Goal: Task Accomplishment & Management: Manage account settings

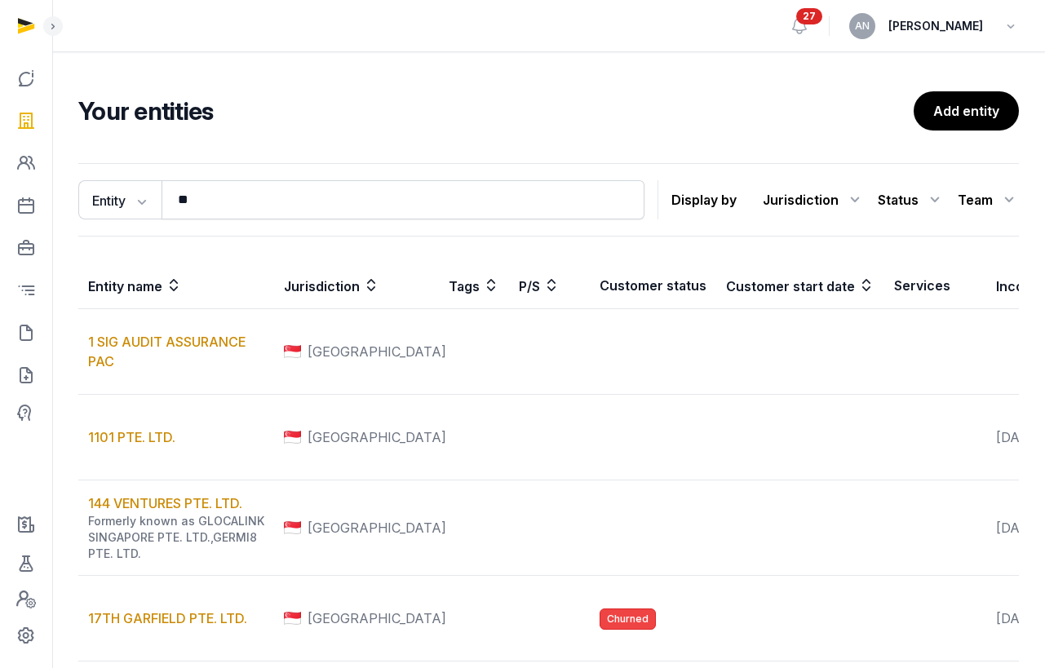
type input "*"
click at [20, 334] on icon at bounding box center [26, 333] width 20 height 26
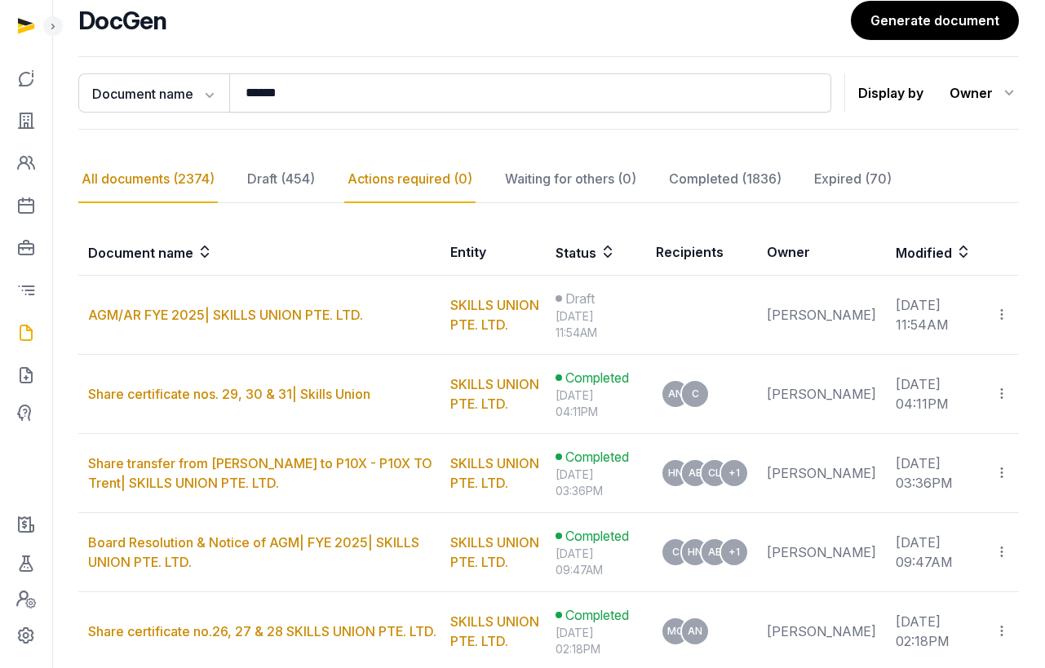
scroll to position [135, 0]
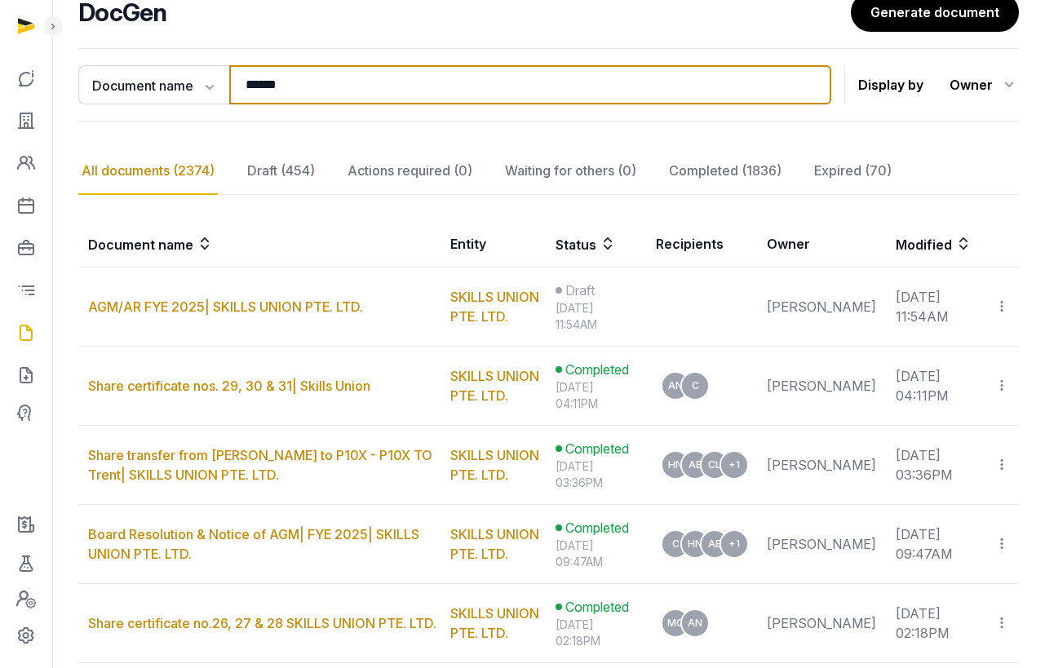
click at [270, 91] on input "******" at bounding box center [530, 84] width 602 height 39
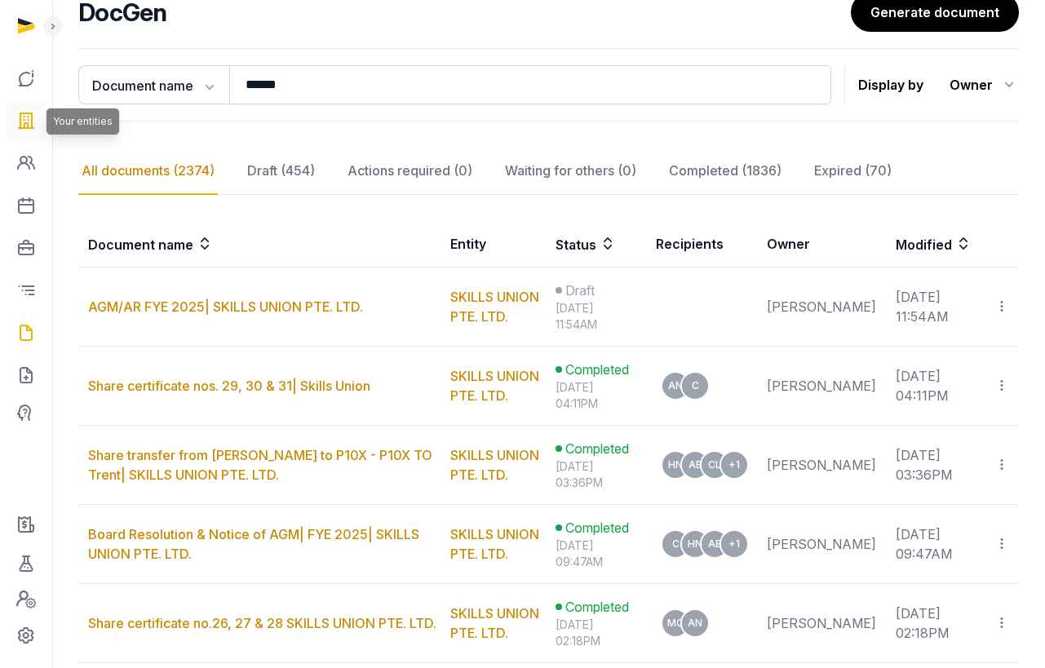
click at [29, 121] on icon at bounding box center [26, 121] width 20 height 26
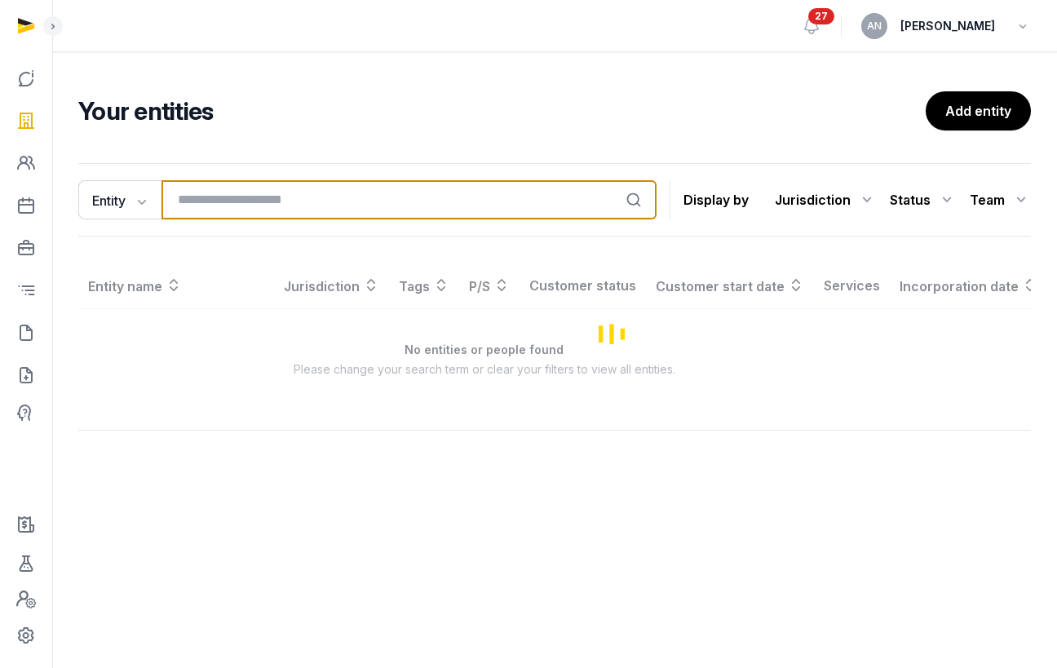
click at [317, 200] on input "search" at bounding box center [408, 199] width 495 height 39
click at [317, 199] on input "search" at bounding box center [408, 199] width 495 height 39
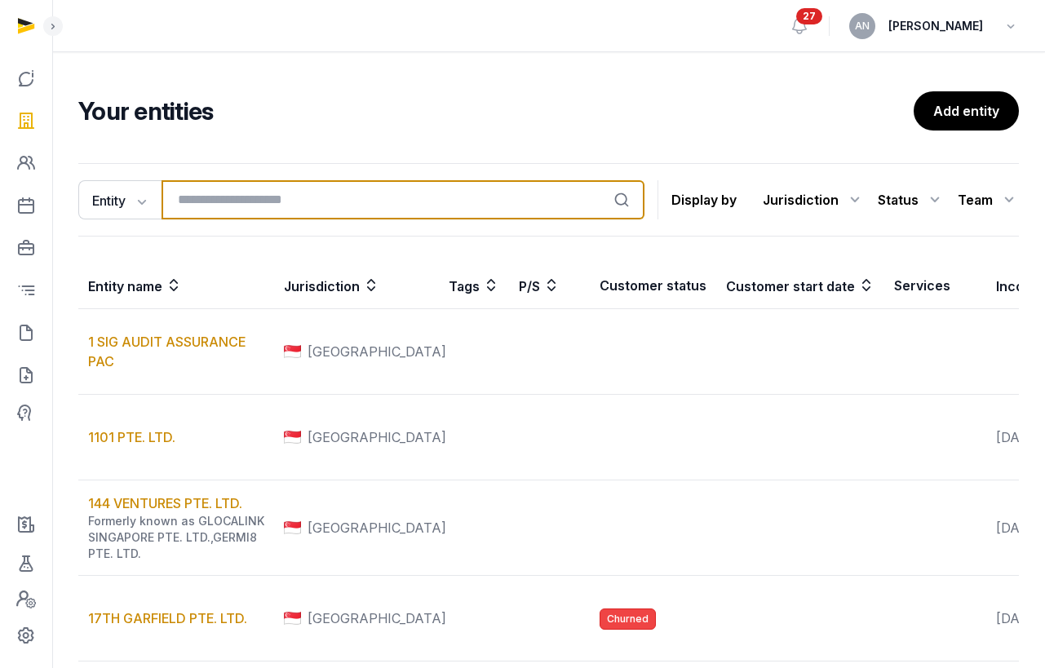
click at [314, 216] on input "search" at bounding box center [402, 199] width 483 height 39
click at [321, 207] on input "search" at bounding box center [402, 199] width 483 height 39
click at [321, 208] on input "search" at bounding box center [402, 199] width 483 height 39
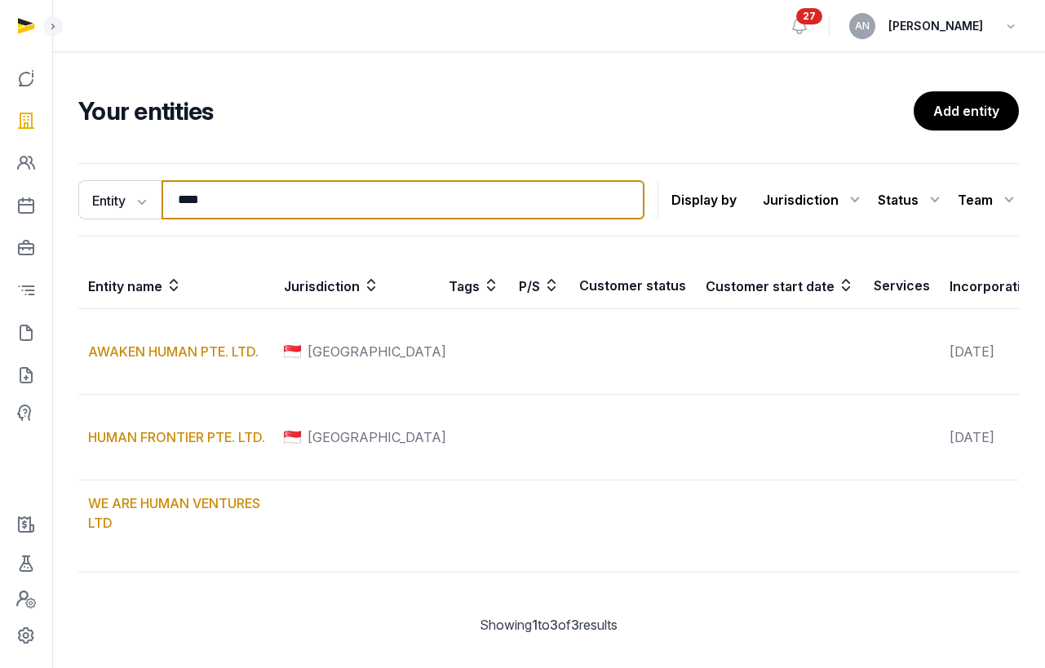
type input "*****"
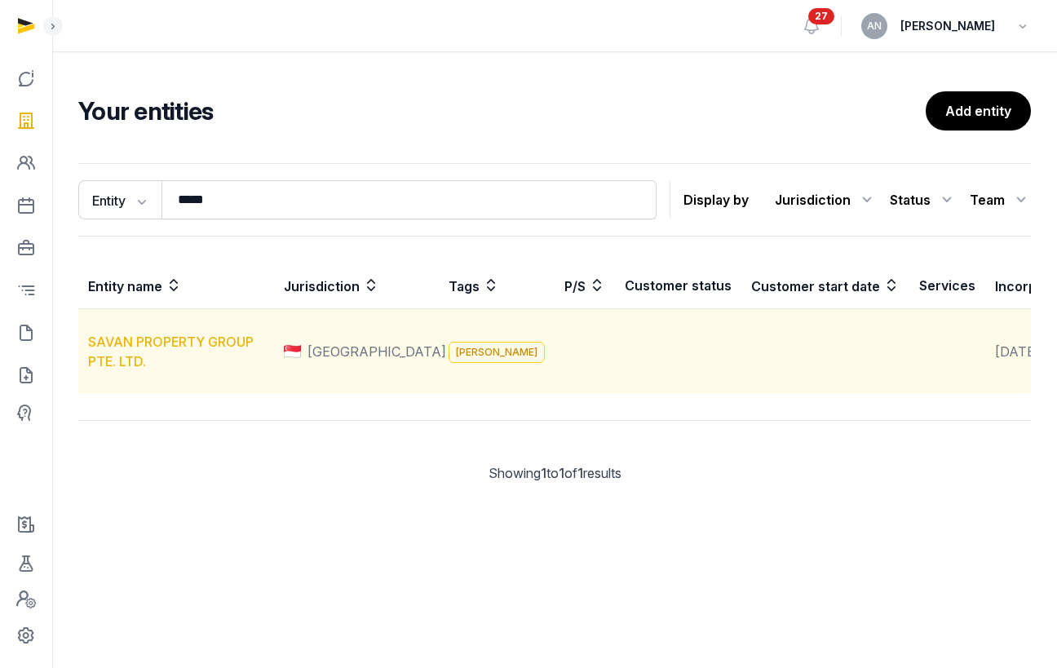
click at [111, 356] on link "SAVAN PROPERTY GROUP PTE. LTD." at bounding box center [171, 352] width 166 height 36
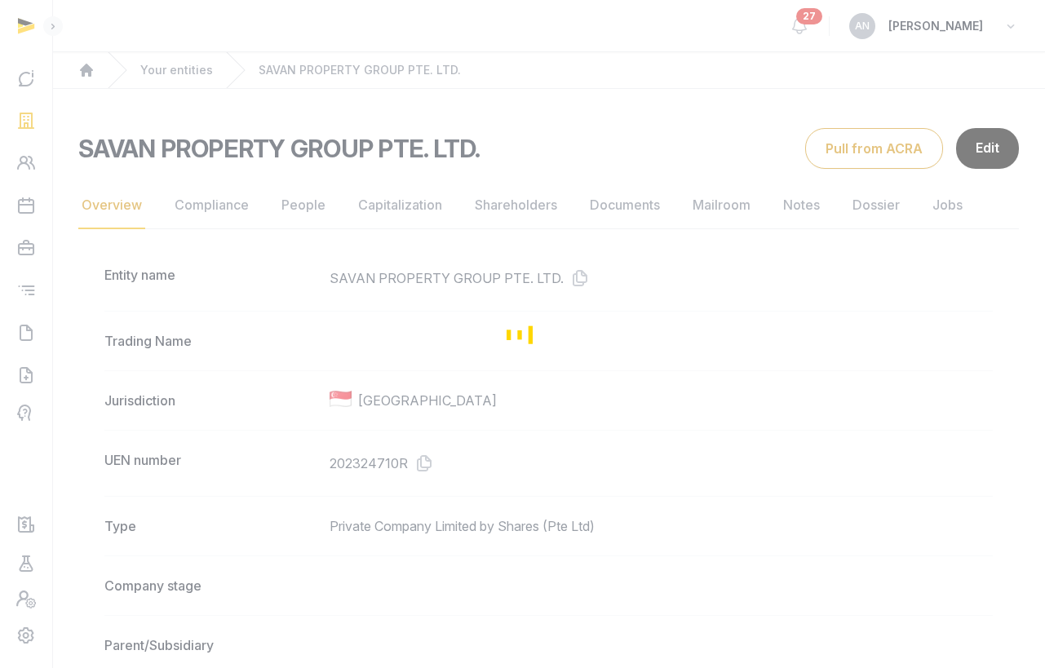
click at [604, 199] on div "Loading" at bounding box center [522, 334] width 1045 height 668
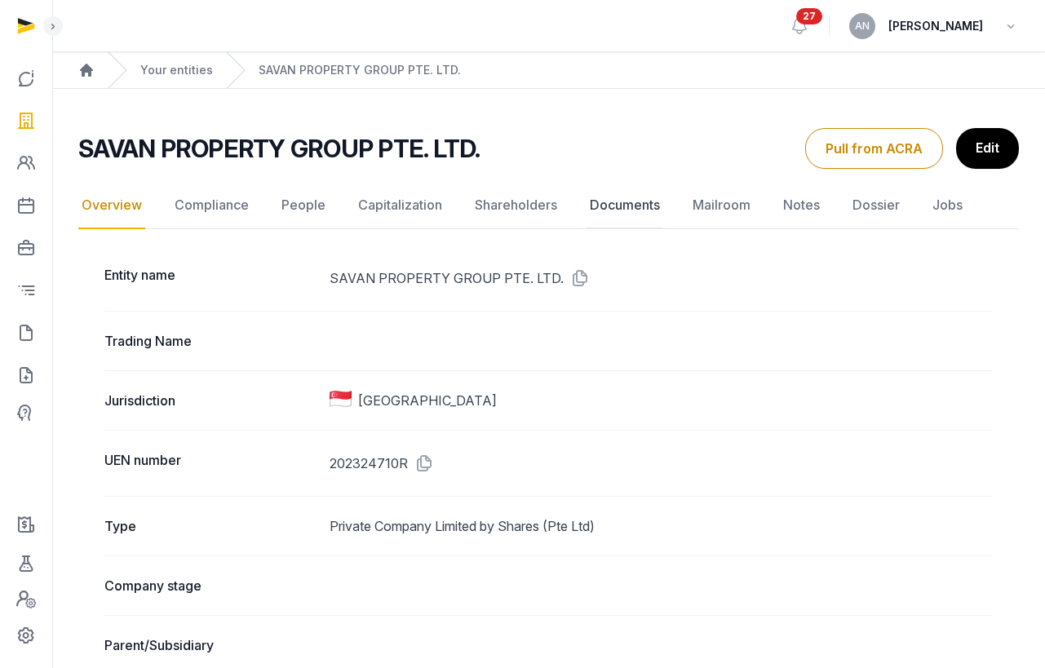
click at [622, 211] on link "Documents" at bounding box center [624, 205] width 77 height 47
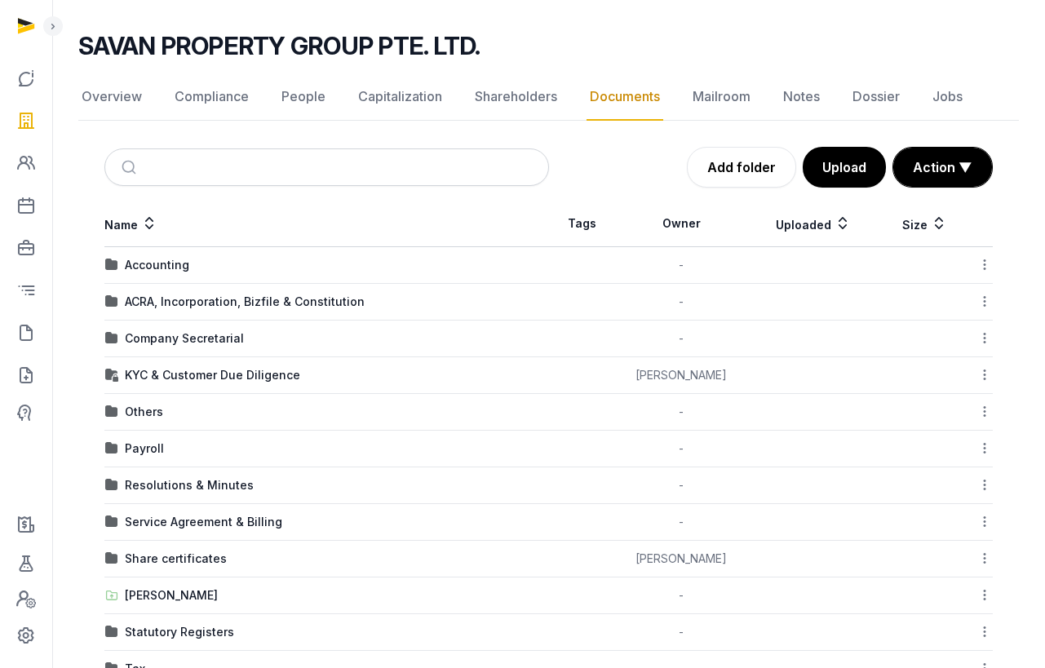
scroll to position [115, 0]
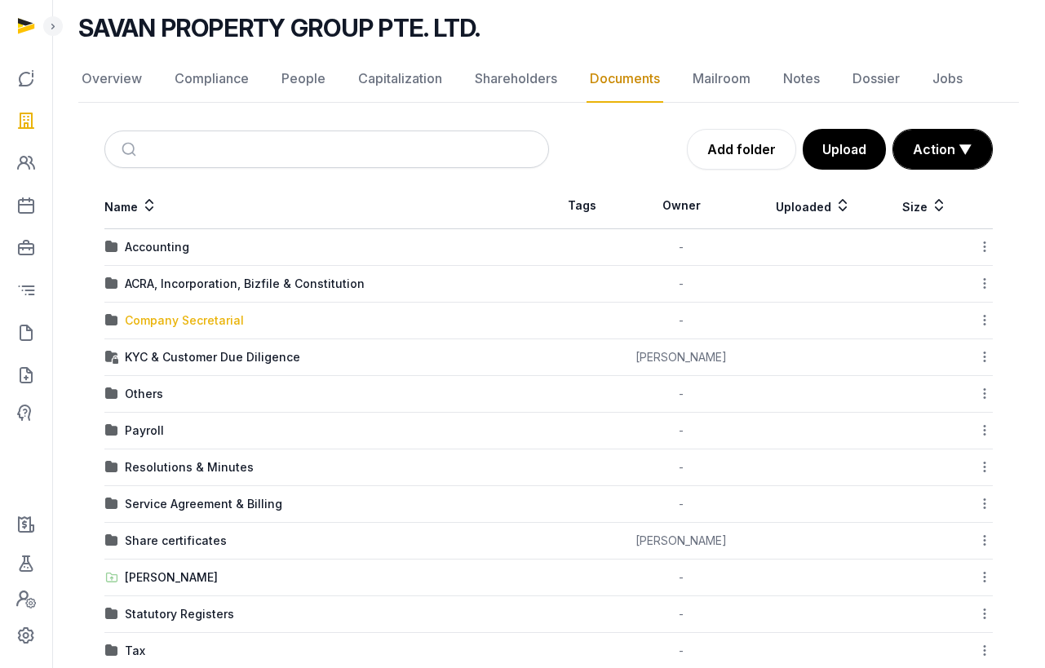
click at [197, 323] on div "Company Secretarial" at bounding box center [184, 320] width 119 height 16
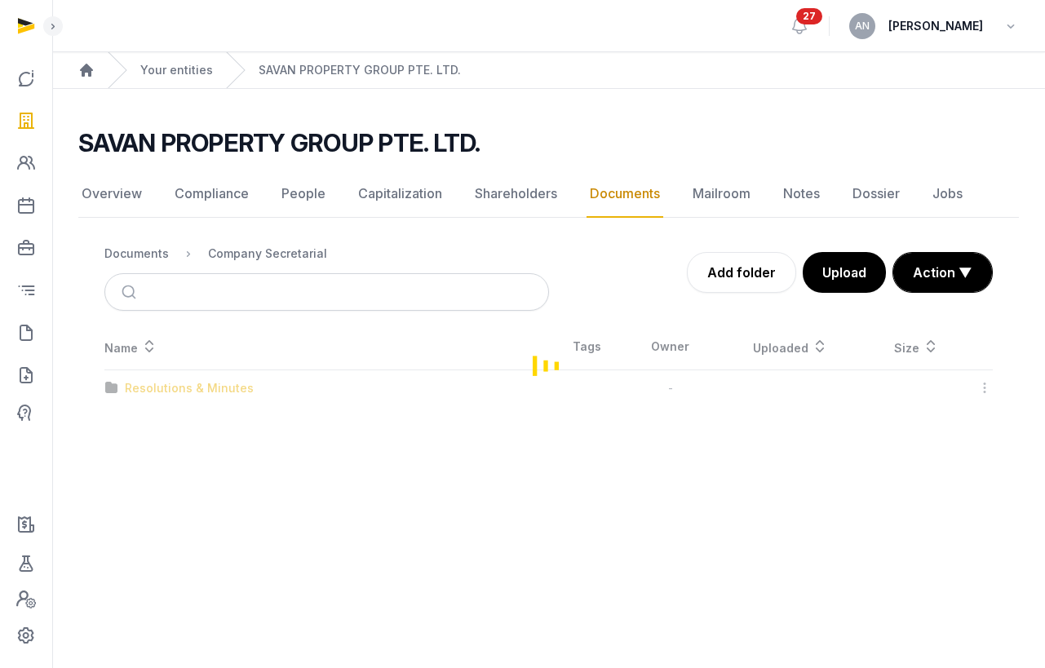
scroll to position [0, 0]
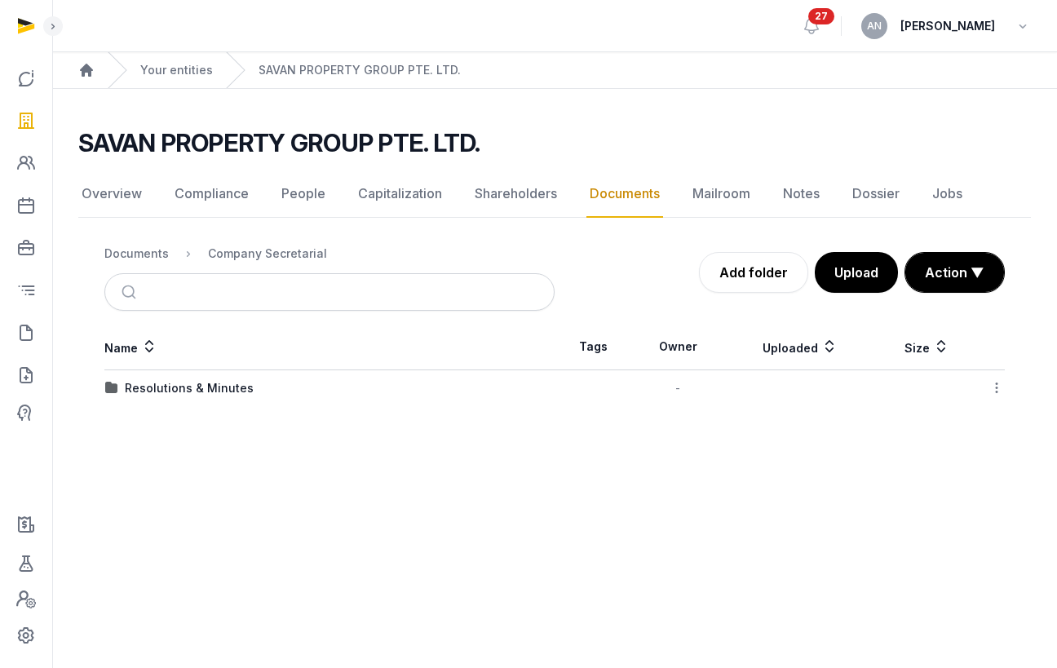
click at [181, 385] on div "Resolutions & Minutes" at bounding box center [189, 388] width 129 height 16
click at [149, 382] on div "2025" at bounding box center [139, 388] width 29 height 16
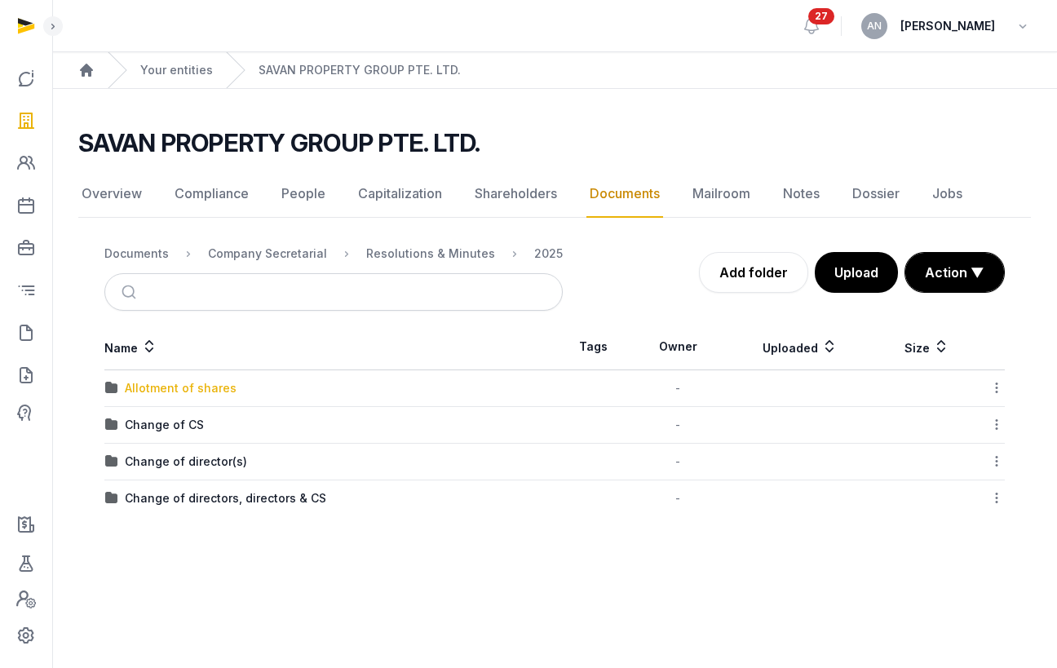
click at [168, 387] on div "Allotment of shares" at bounding box center [181, 388] width 112 height 16
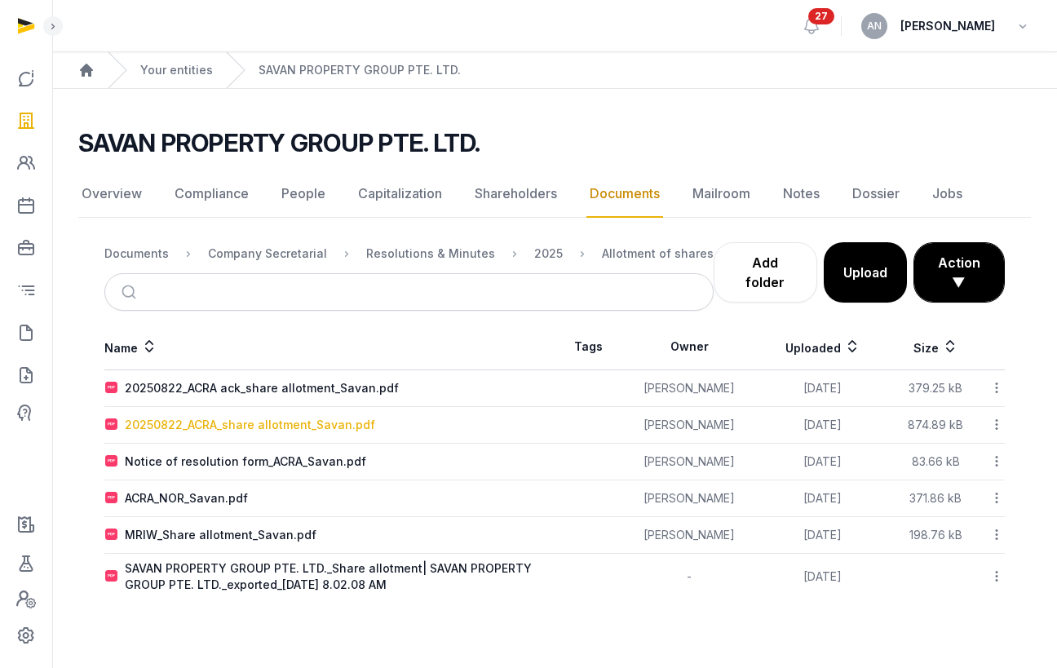
click at [235, 427] on div "20250822_ACRA_share allotment_Savan.pdf" at bounding box center [250, 425] width 250 height 16
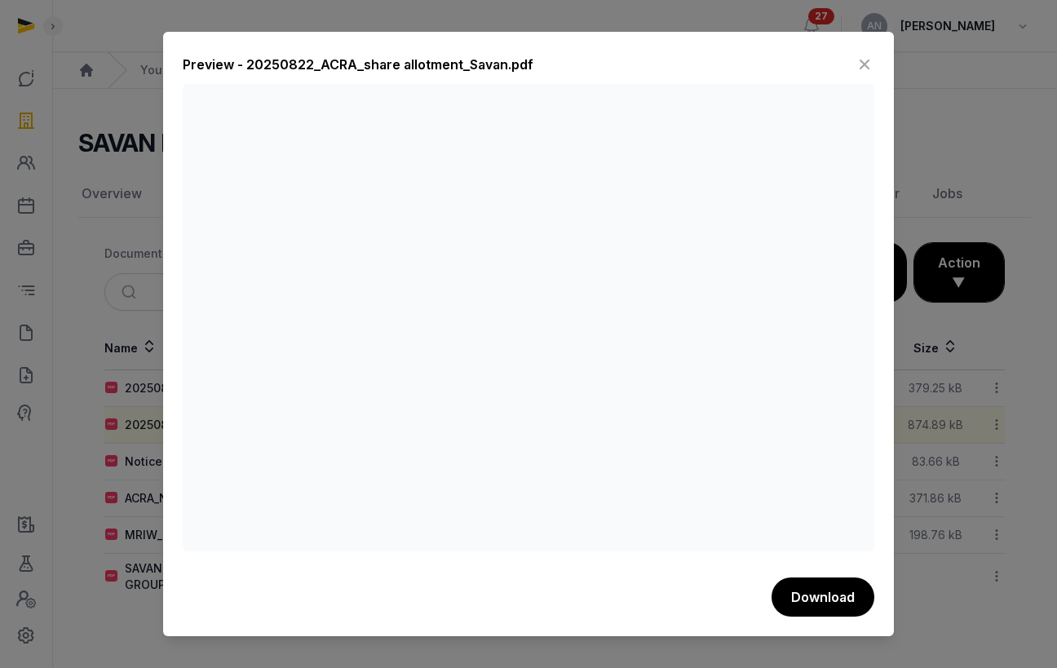
drag, startPoint x: 865, startPoint y: 71, endPoint x: 783, endPoint y: 85, distance: 82.7
click at [865, 71] on icon at bounding box center [865, 64] width 20 height 26
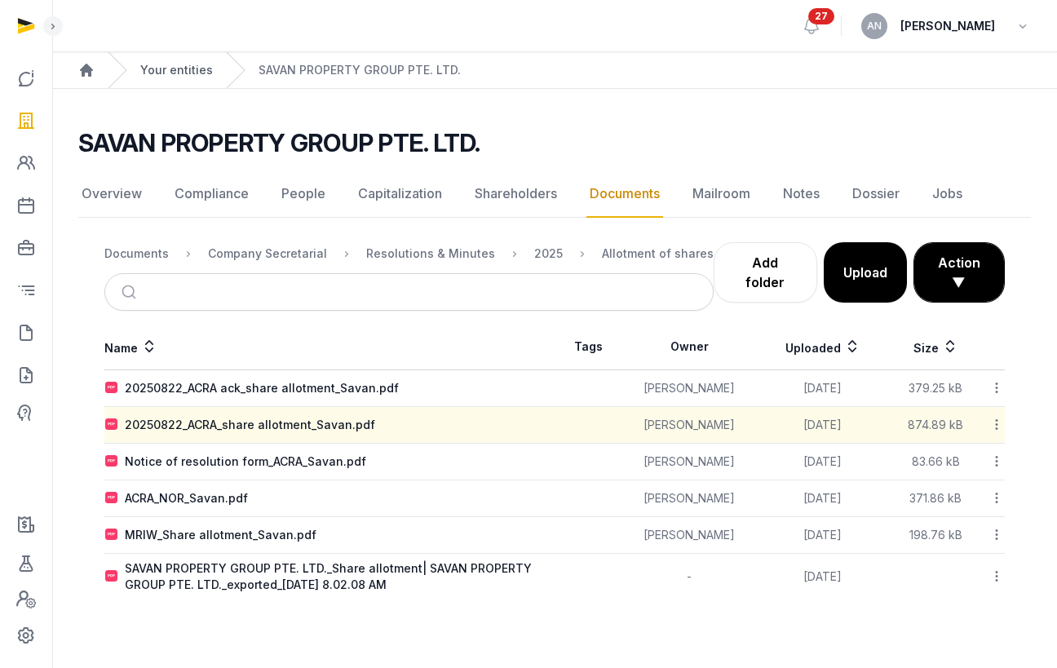
click at [179, 71] on link "Your entities" at bounding box center [176, 70] width 73 height 16
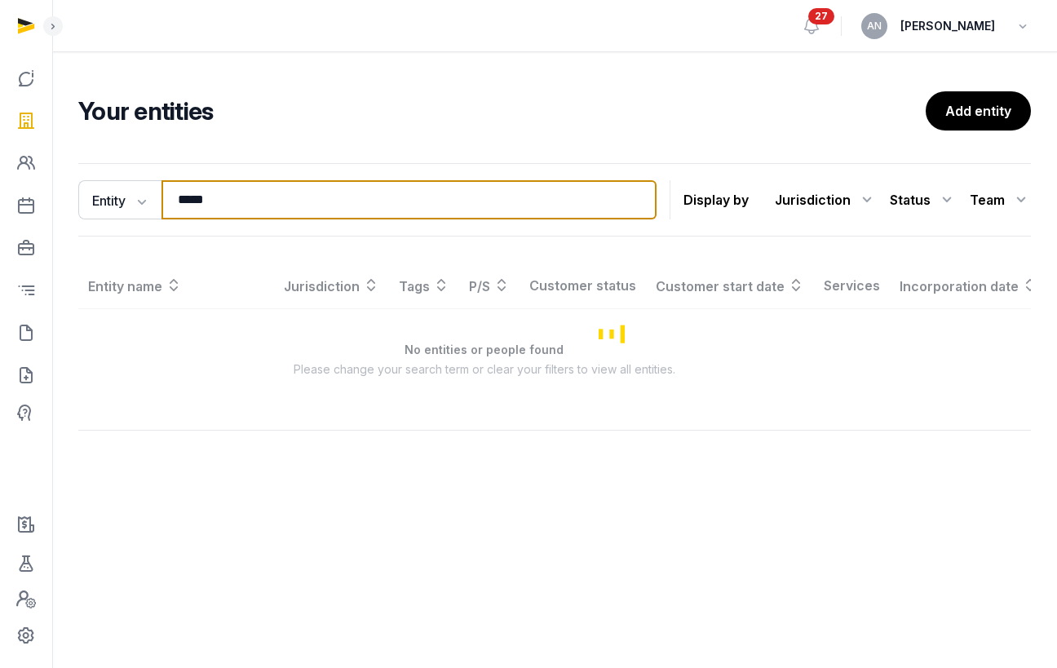
click at [265, 194] on input "*****" at bounding box center [408, 199] width 495 height 39
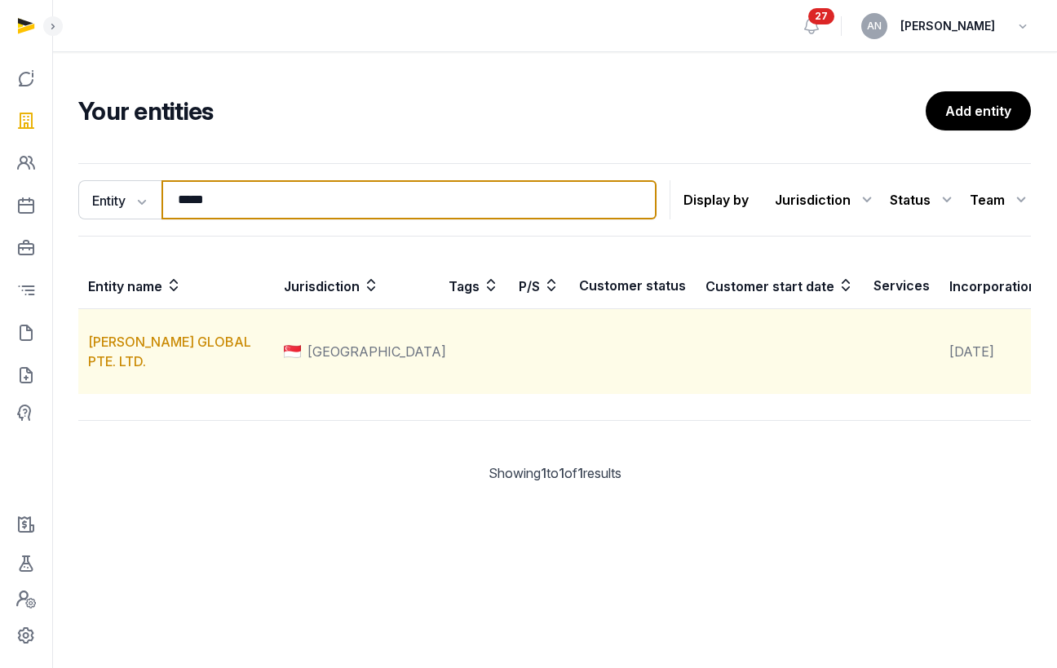
type input "*****"
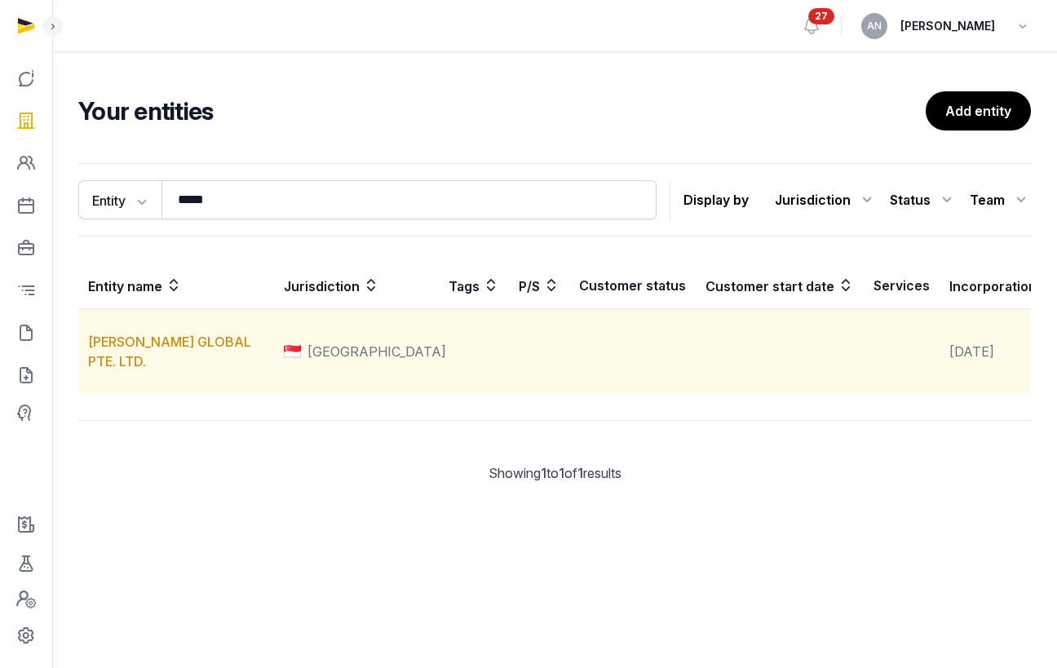
click at [137, 379] on td "[PERSON_NAME] GLOBAL PTE. LTD." at bounding box center [176, 352] width 196 height 86
click at [138, 369] on link "[PERSON_NAME] GLOBAL PTE. LTD." at bounding box center [169, 352] width 163 height 36
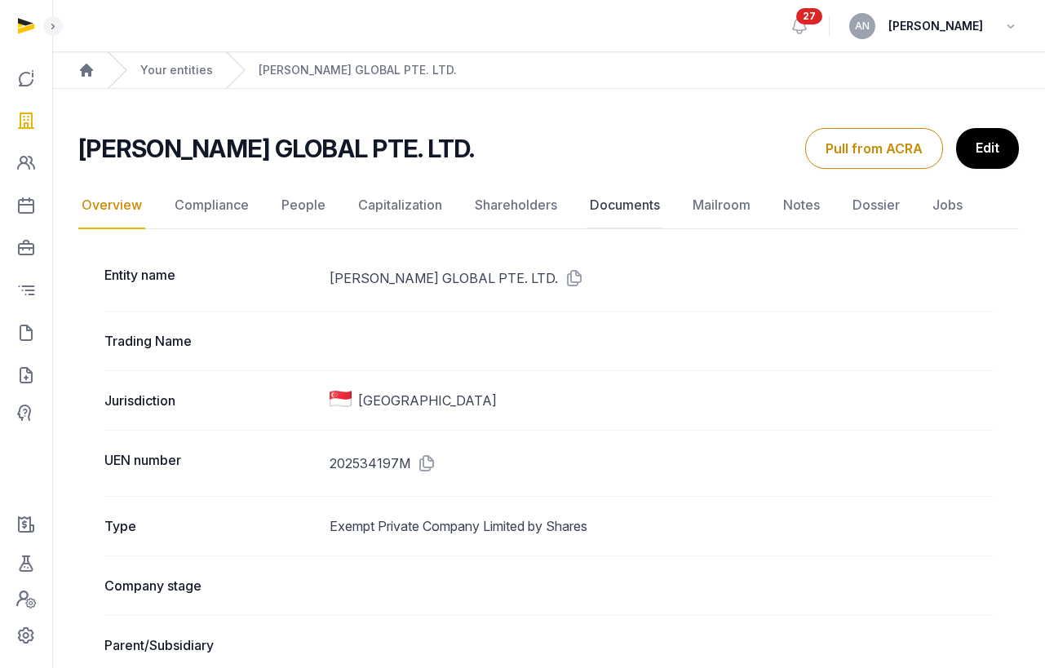
click at [601, 209] on link "Documents" at bounding box center [624, 205] width 77 height 47
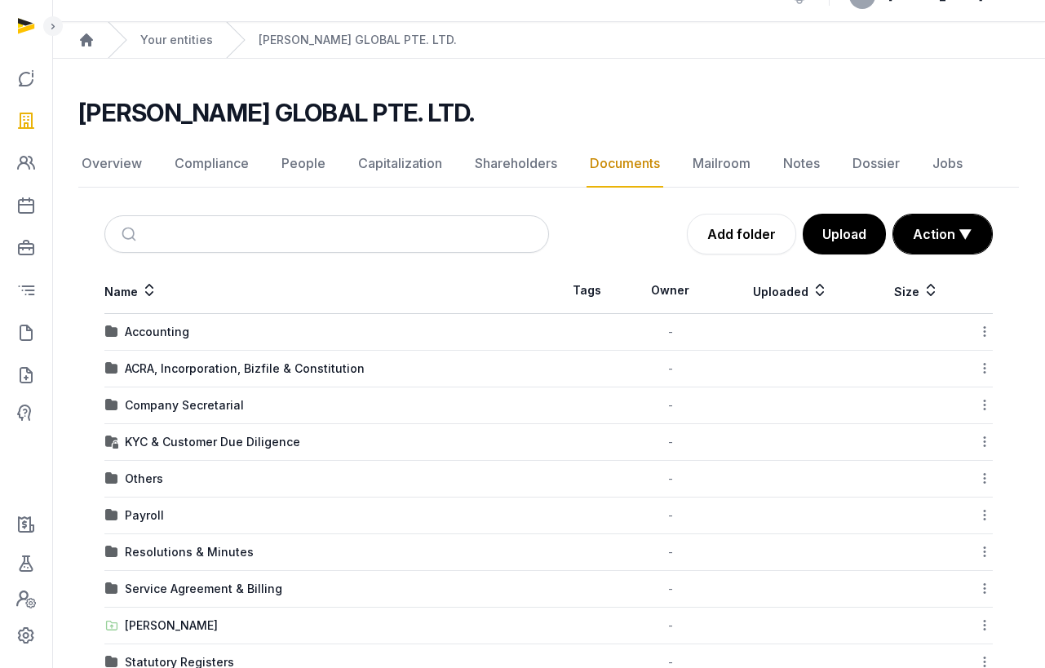
scroll to position [65, 0]
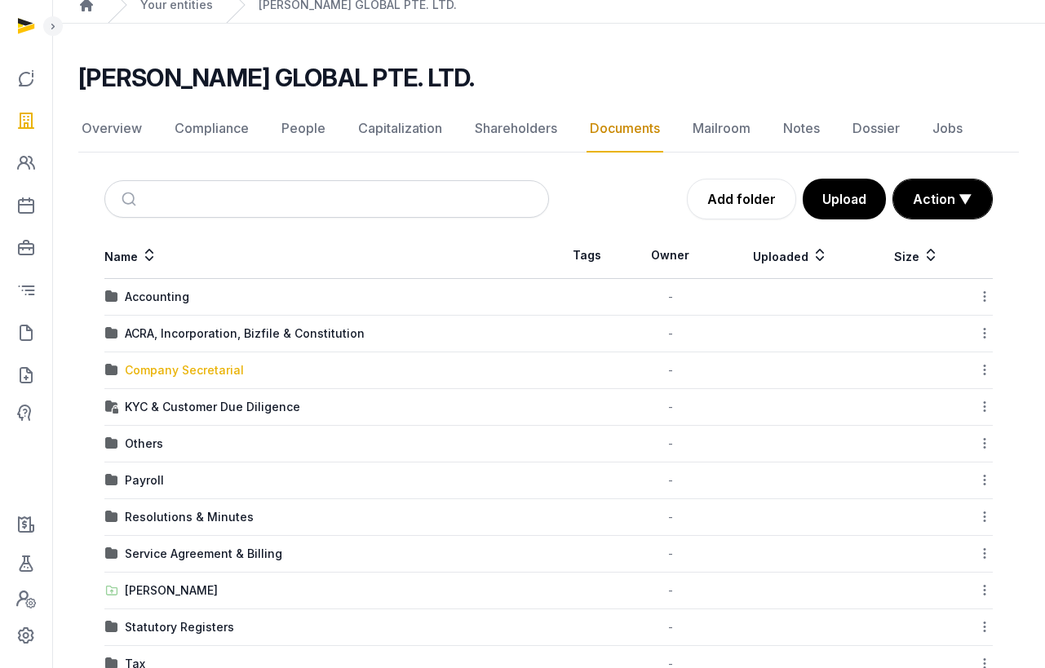
click at [184, 376] on div "Company Secretarial" at bounding box center [184, 370] width 119 height 16
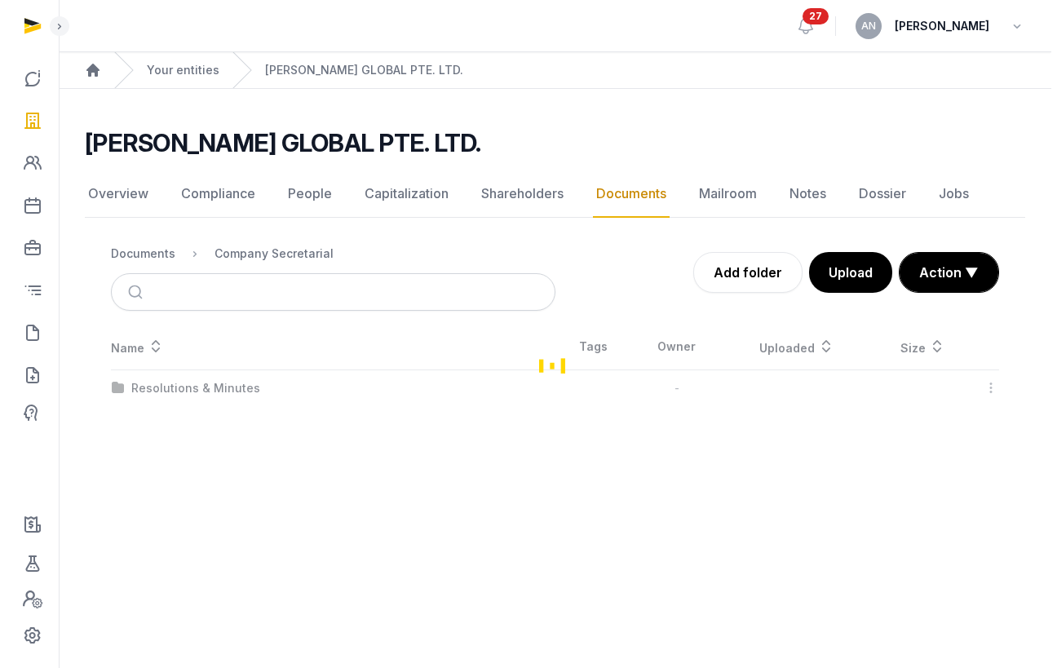
scroll to position [0, 0]
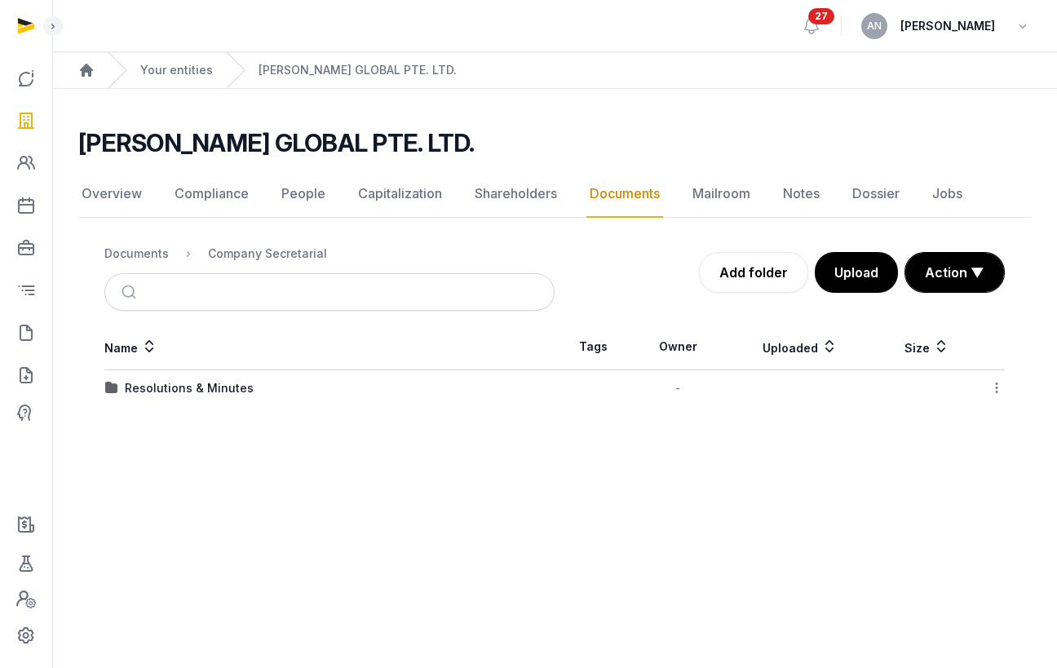
click at [189, 406] on main "TENET GLOBAL PTE. LTD. Documents Overview Compliance People Capitalization Shar…" at bounding box center [554, 264] width 1005 height 350
click at [190, 390] on div "Resolutions & Minutes" at bounding box center [189, 388] width 129 height 16
click at [129, 396] on div "2025" at bounding box center [139, 388] width 29 height 16
click at [177, 399] on td "Allotment of shares" at bounding box center [329, 388] width 450 height 37
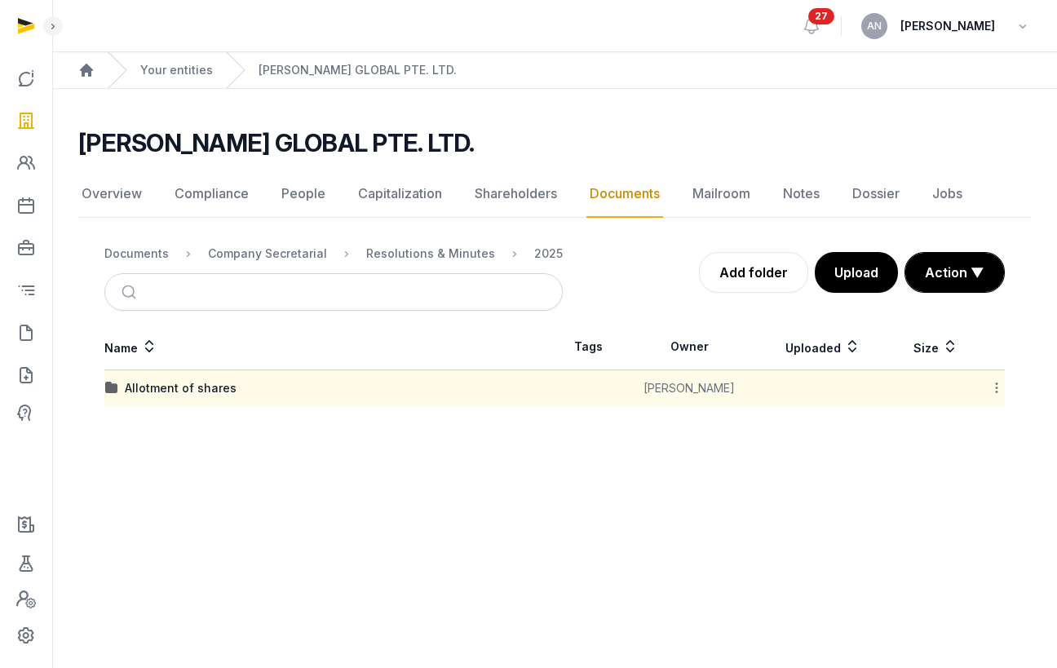
click at [192, 391] on div "Allotment of shares" at bounding box center [181, 388] width 112 height 16
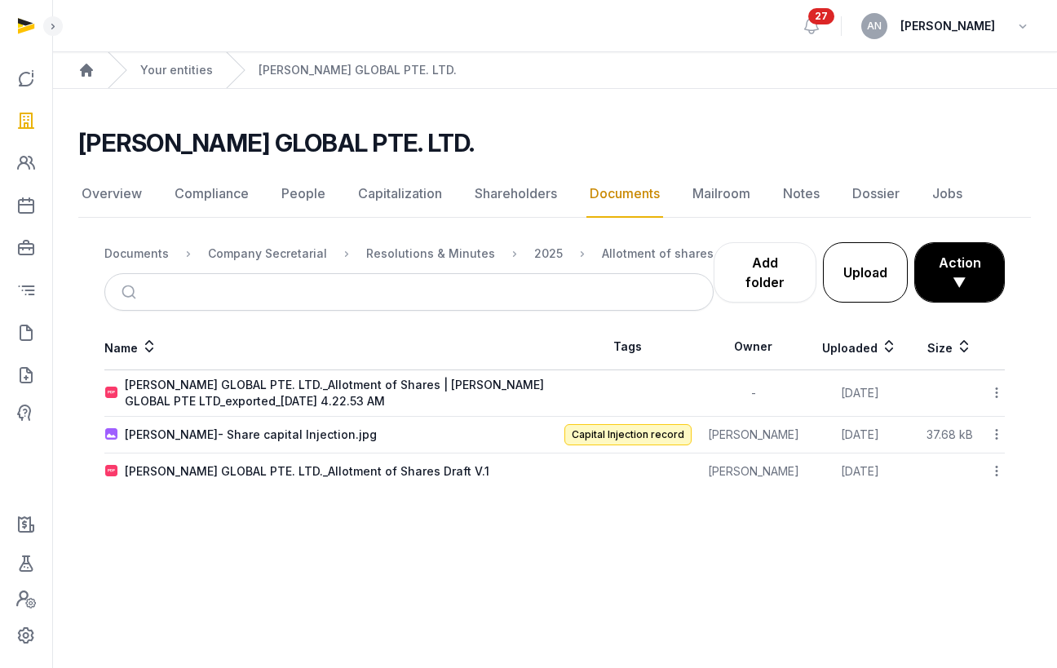
click at [852, 281] on button "Upload" at bounding box center [865, 272] width 85 height 60
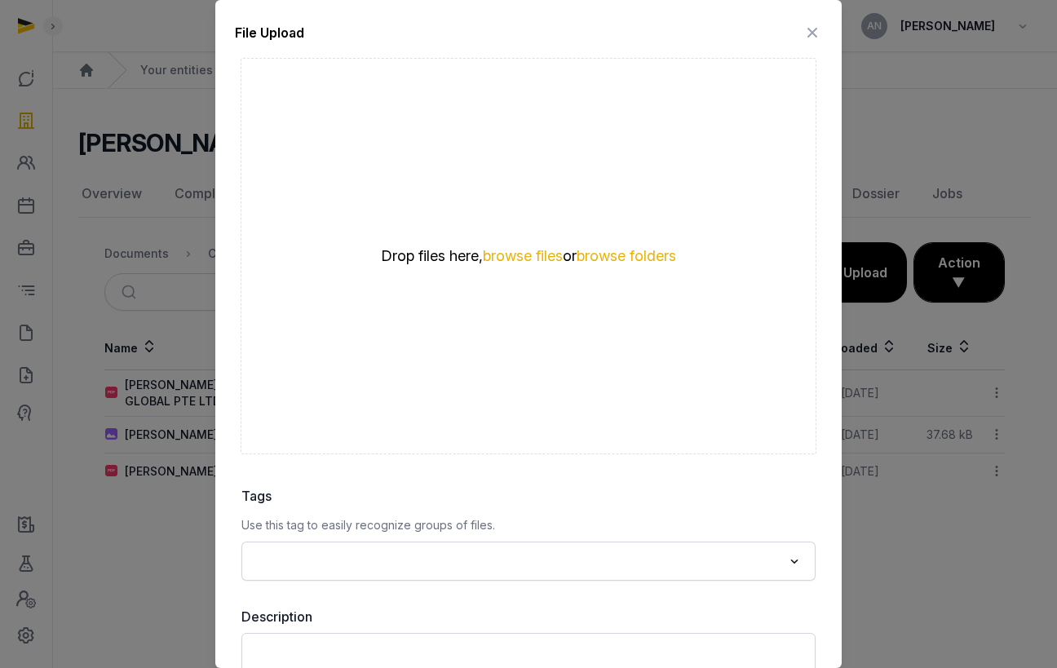
click at [804, 22] on icon at bounding box center [813, 33] width 20 height 26
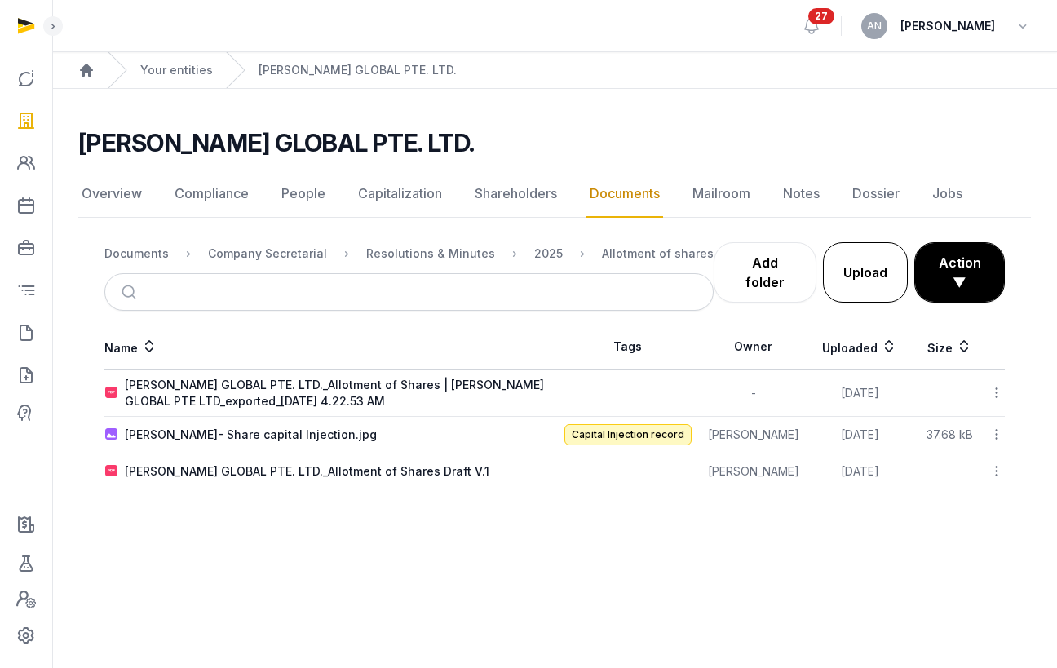
click at [868, 268] on button "Upload" at bounding box center [865, 272] width 85 height 60
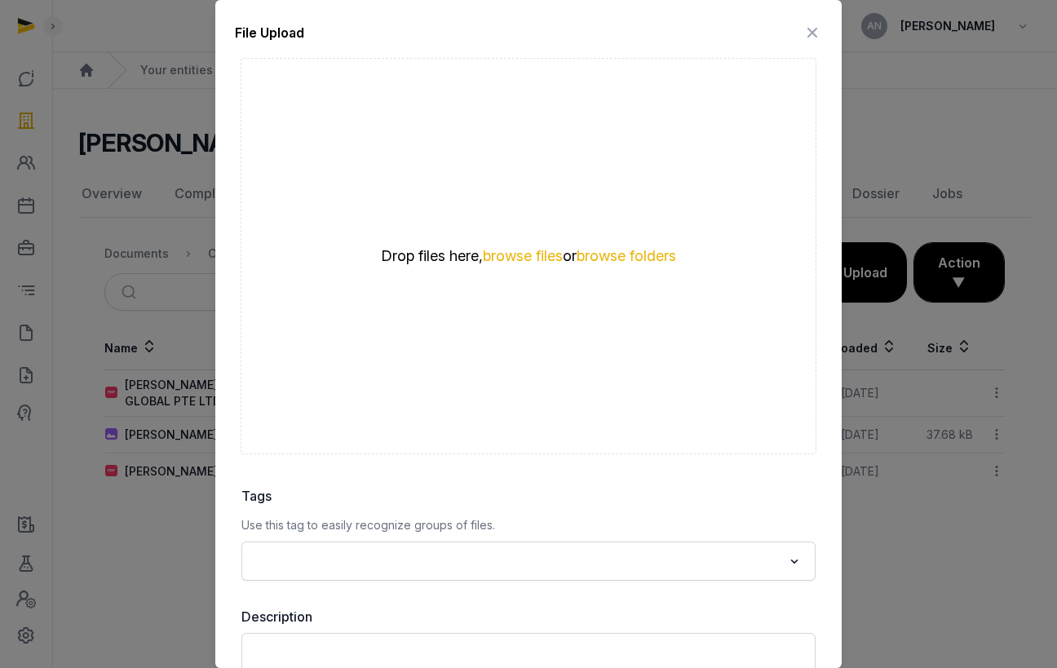
click at [500, 269] on div "Drop files here, browse files or browse folders" at bounding box center [529, 256] width 576 height 396
click at [500, 258] on button "browse files" at bounding box center [523, 256] width 80 height 15
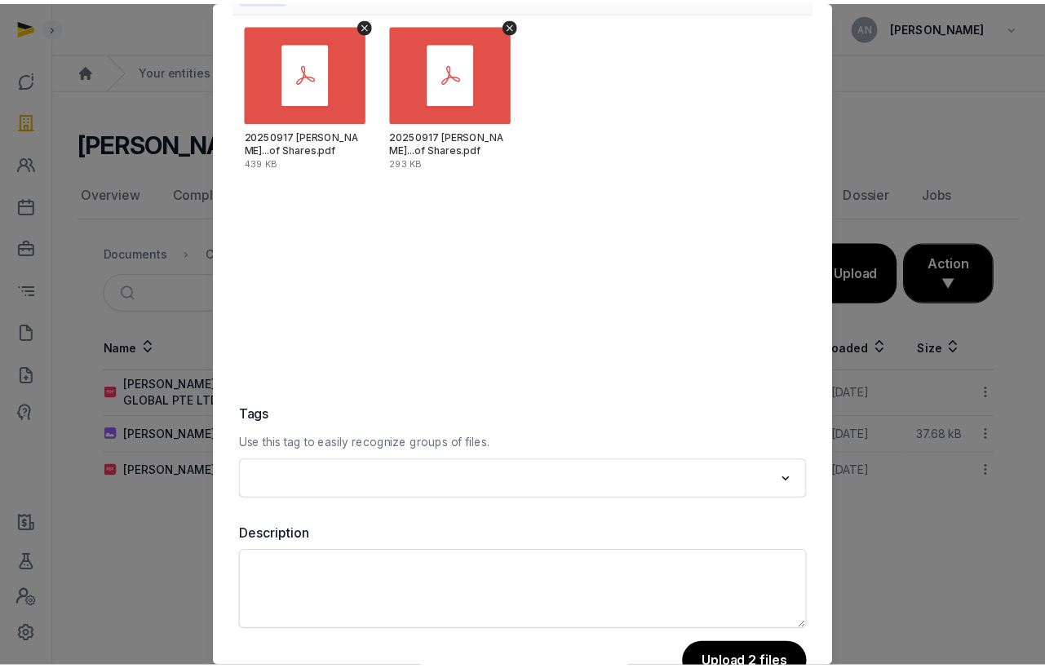
scroll to position [110, 0]
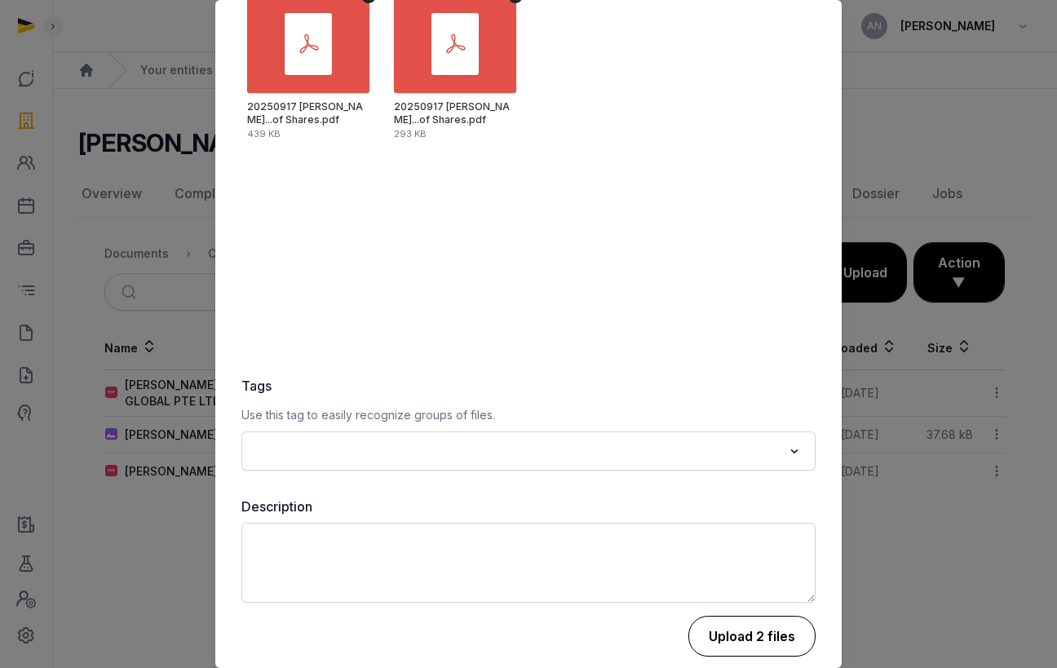
click at [718, 622] on button "Upload 2 files" at bounding box center [751, 636] width 127 height 41
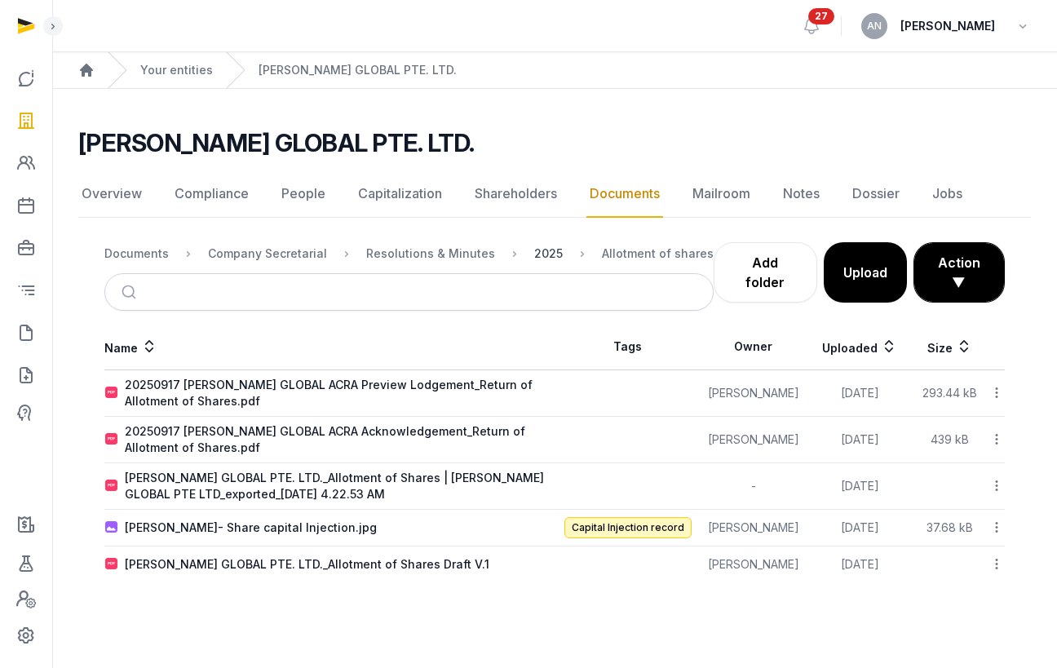
click at [534, 252] on div "2025" at bounding box center [548, 254] width 29 height 16
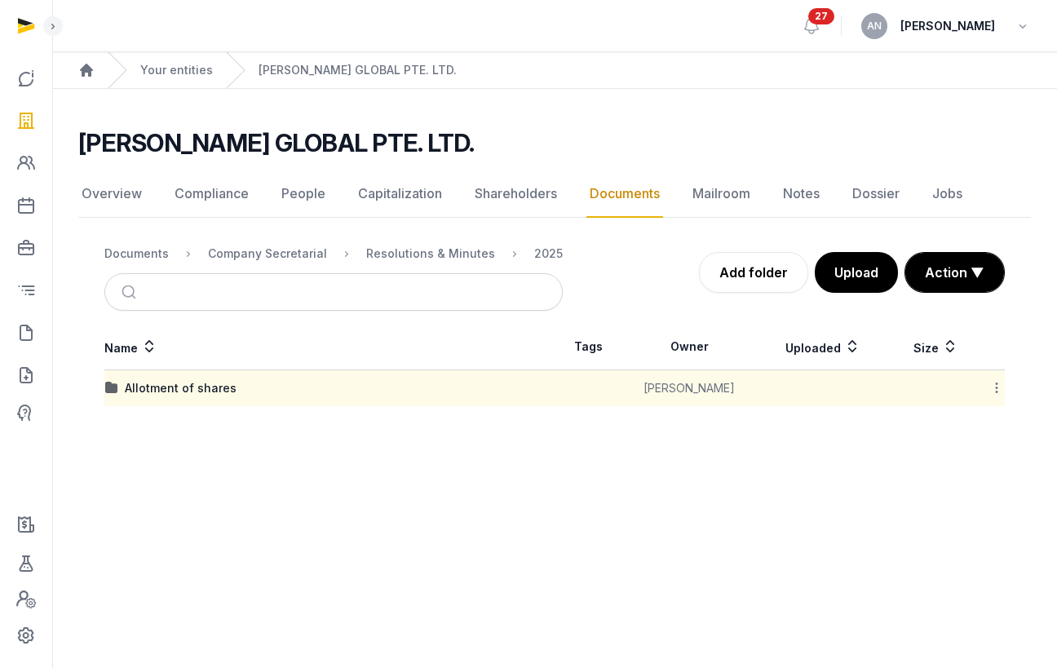
click at [1002, 387] on icon at bounding box center [996, 387] width 15 height 17
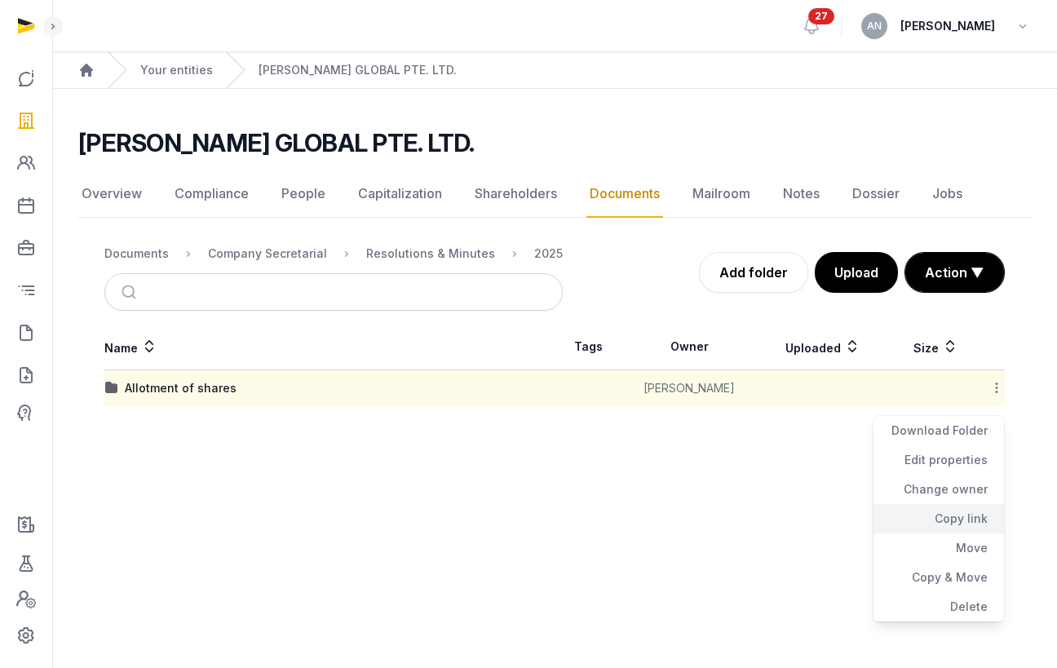
click at [972, 523] on div "Copy link" at bounding box center [939, 518] width 131 height 29
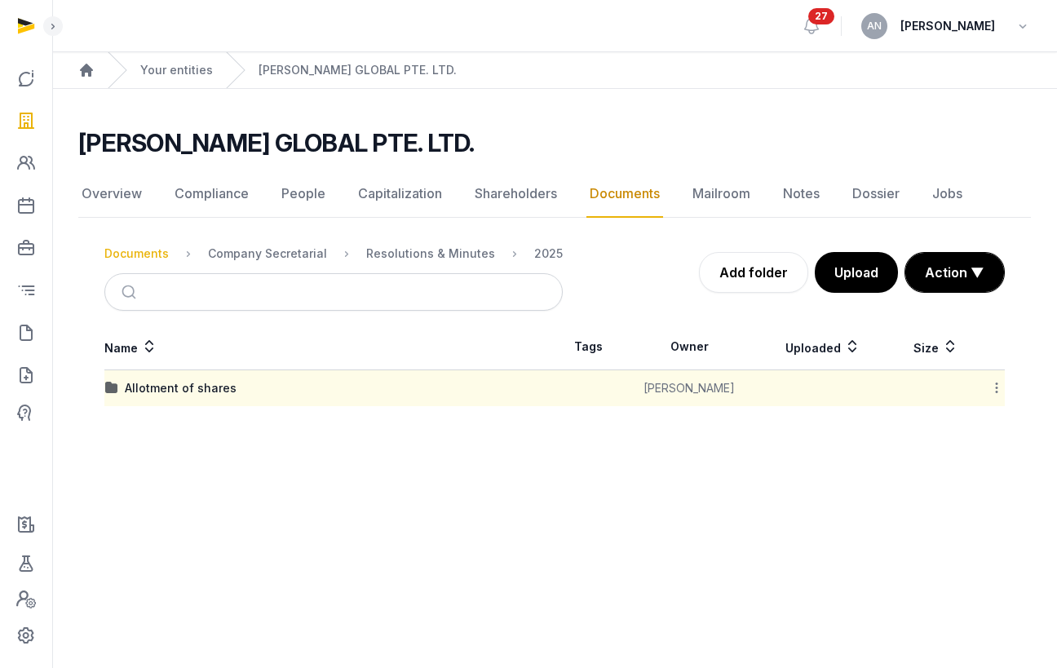
click at [148, 254] on div "Documents" at bounding box center [136, 254] width 64 height 16
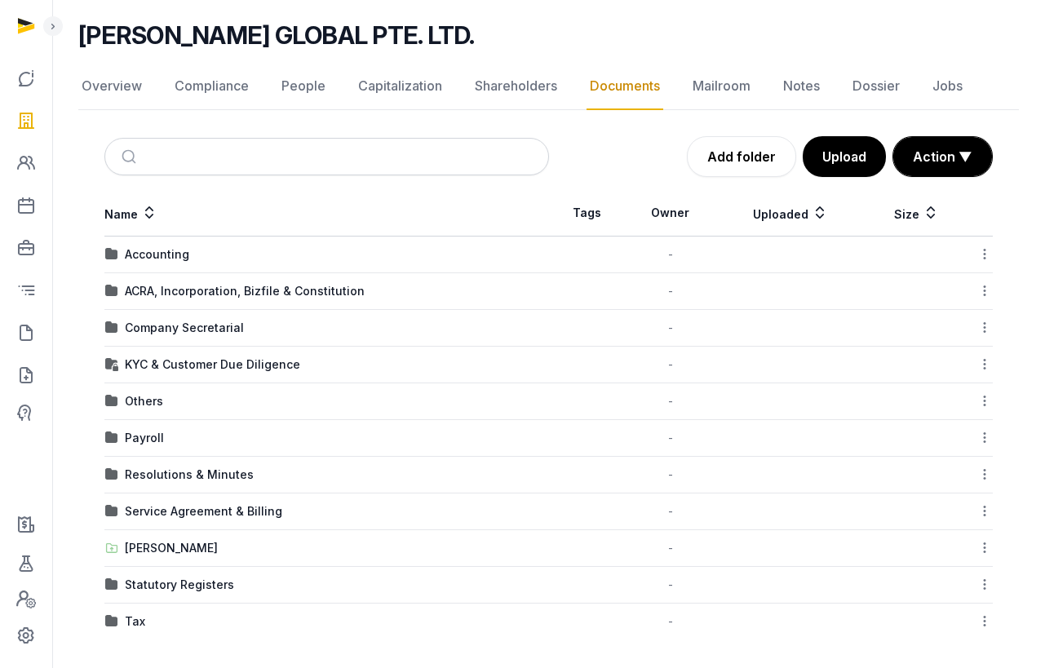
scroll to position [112, 0]
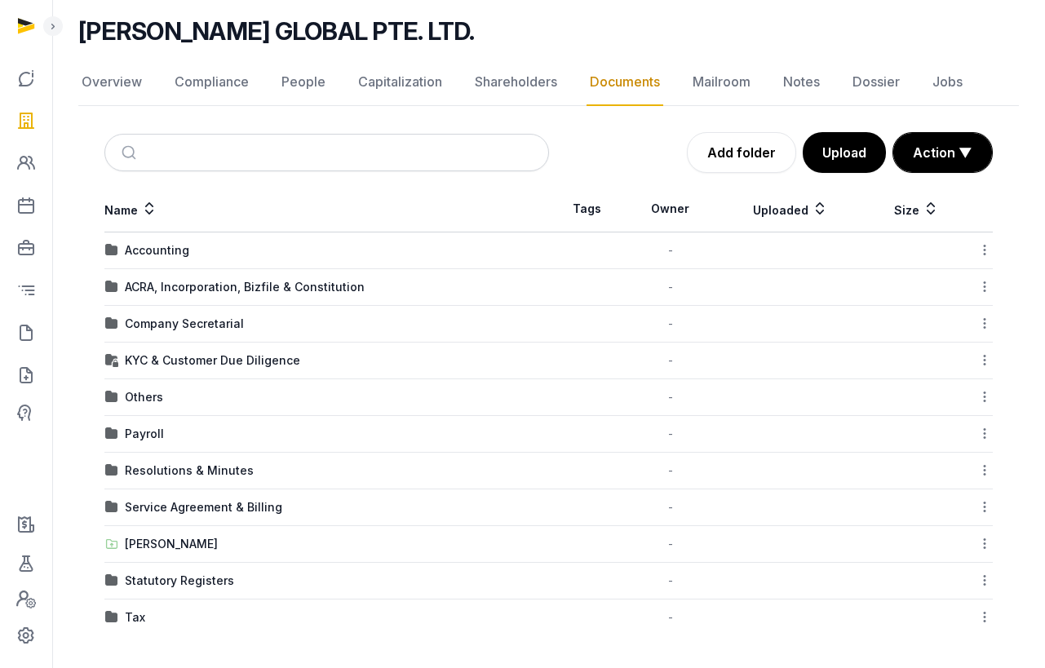
click at [201, 287] on div "ACRA, Incorporation, Bizfile & Constitution" at bounding box center [245, 287] width 240 height 16
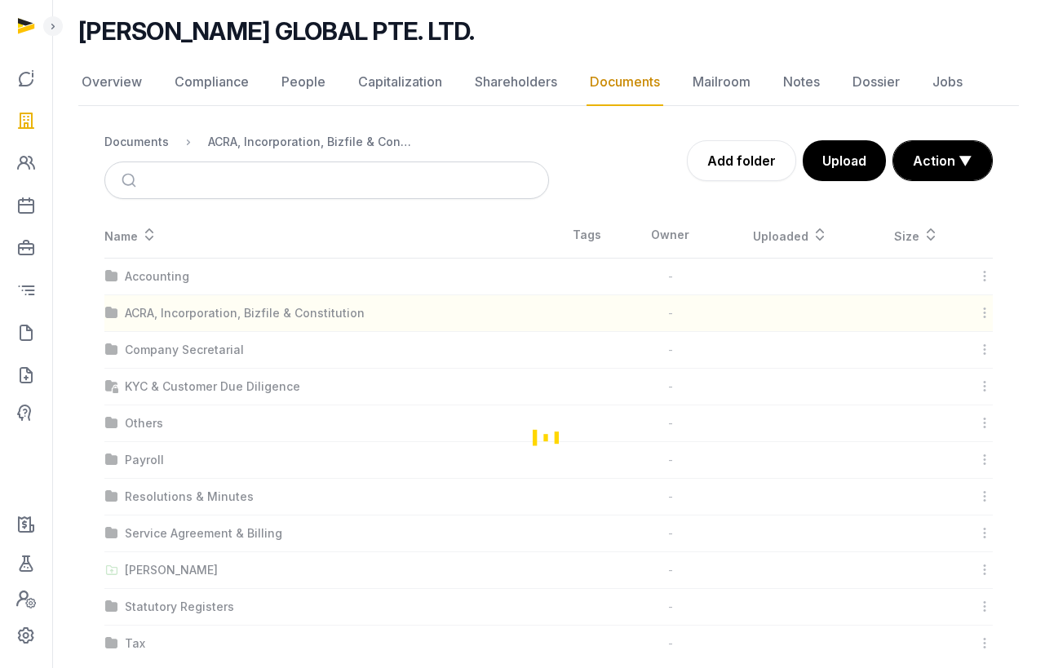
scroll to position [0, 0]
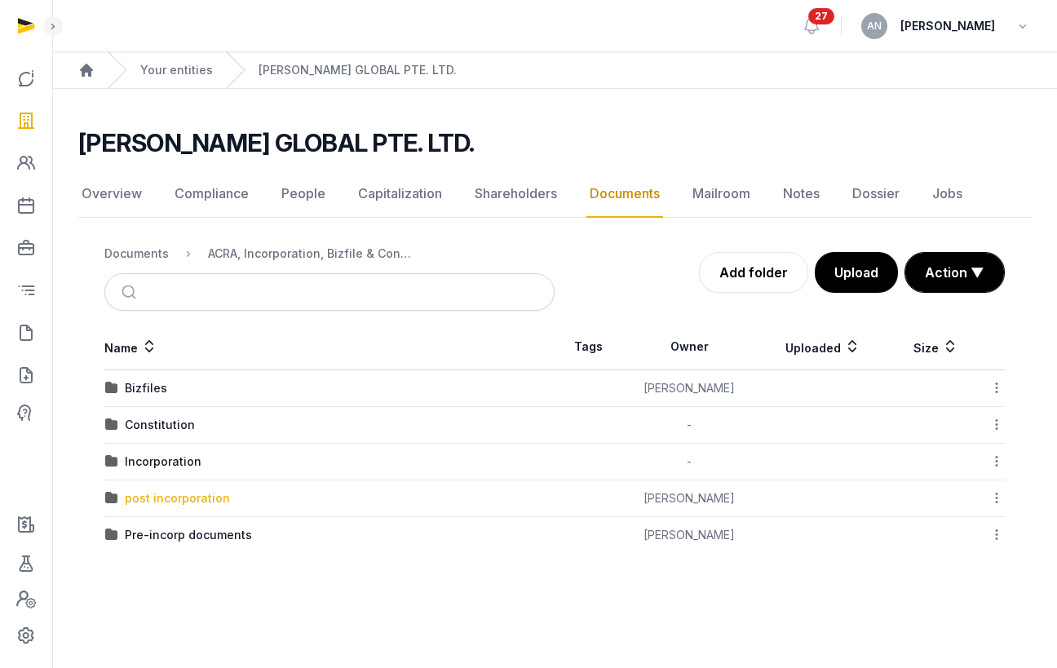
click at [164, 495] on div "post incorporation" at bounding box center [177, 498] width 105 height 16
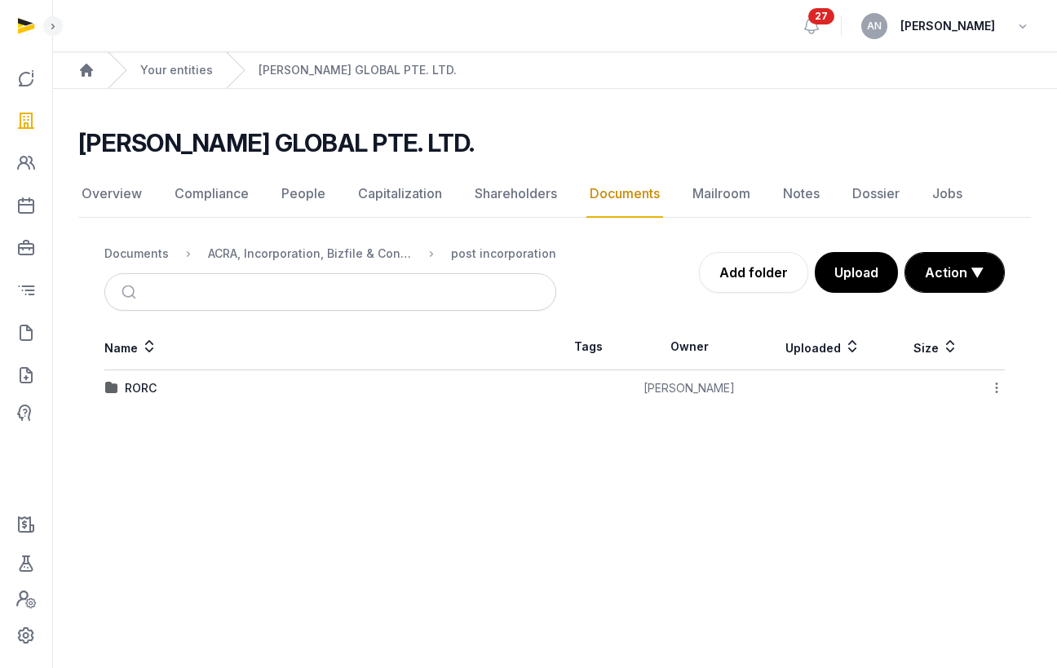
drag, startPoint x: 125, startPoint y: 387, endPoint x: 131, endPoint y: 395, distance: 9.3
click at [125, 387] on div "RORC" at bounding box center [141, 388] width 32 height 16
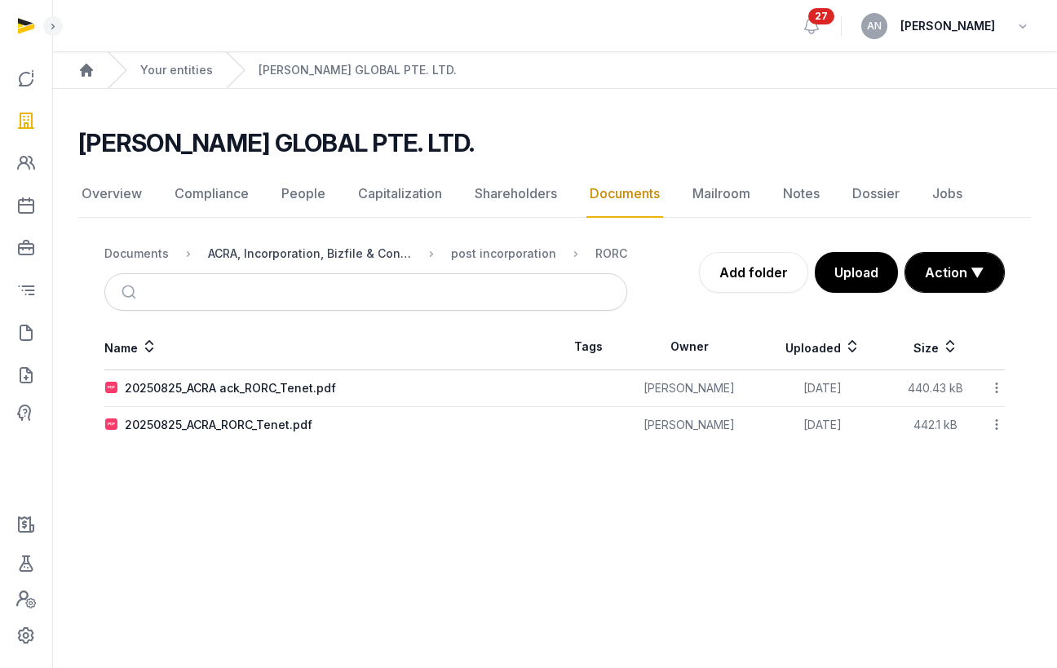
click at [390, 259] on div "ACRA, Incorporation, Bizfile & Constitution" at bounding box center [310, 254] width 204 height 16
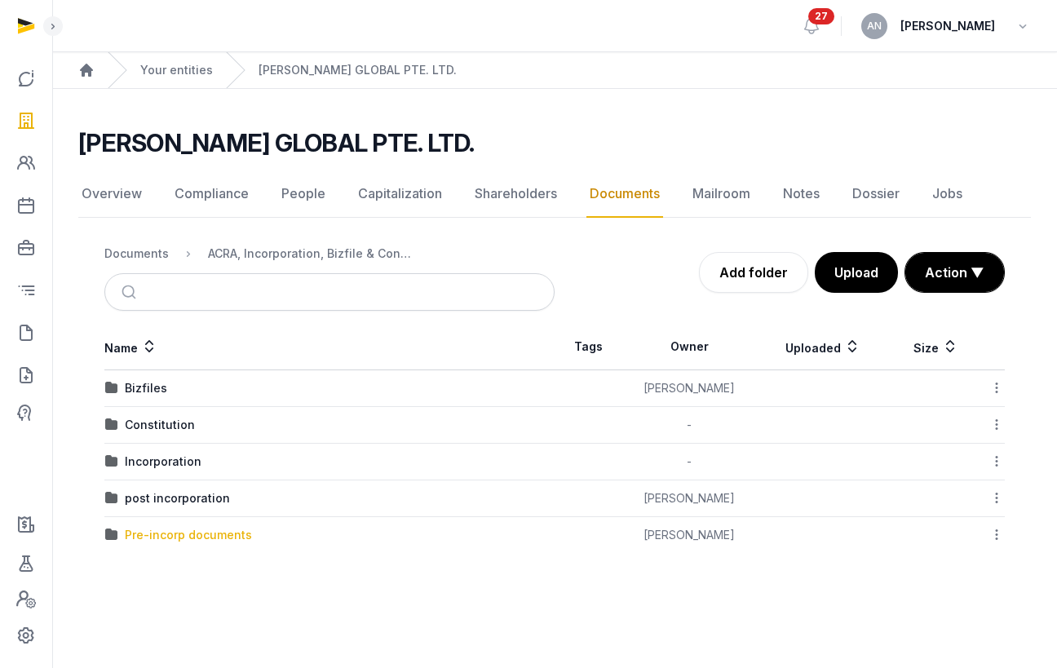
click at [152, 532] on div "Pre-incorp documents" at bounding box center [188, 535] width 127 height 16
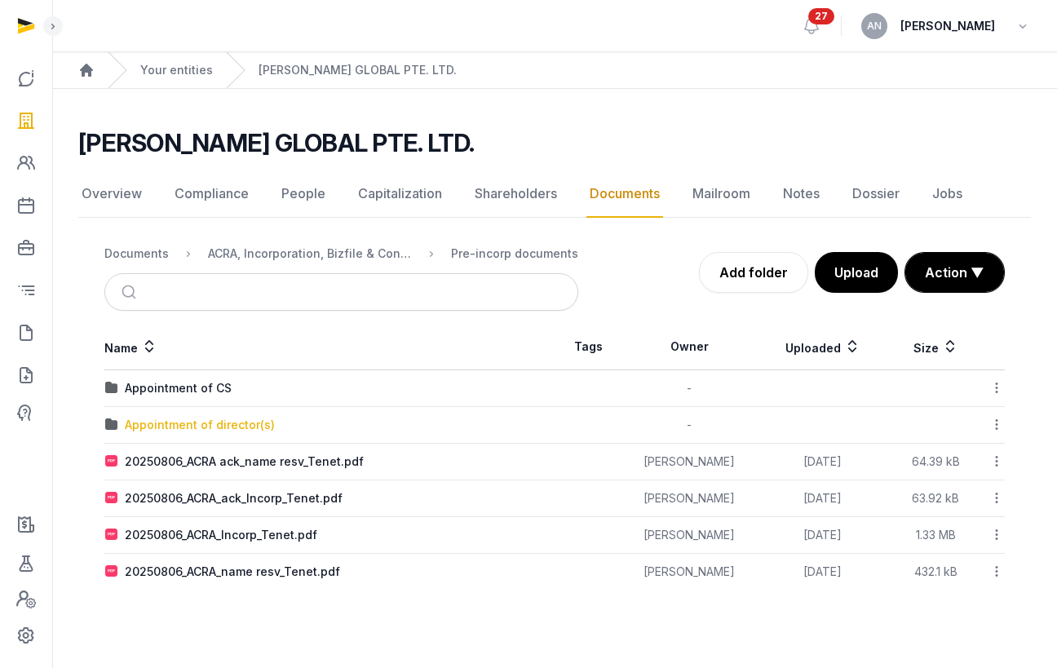
click at [203, 431] on div "Appointment of director(s)" at bounding box center [200, 425] width 150 height 16
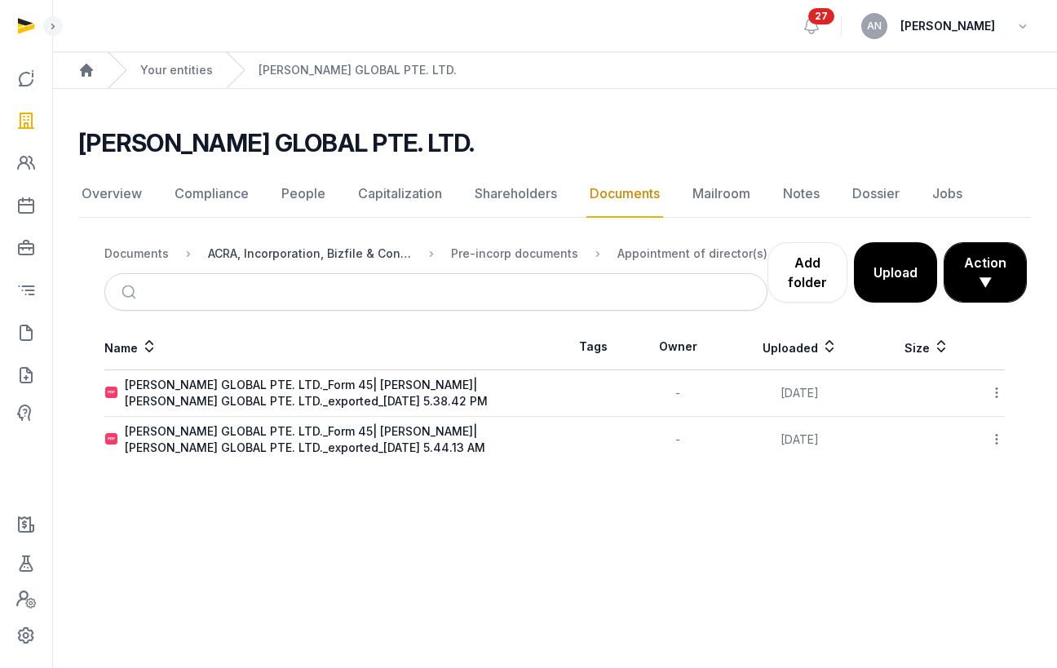
click at [312, 251] on div "ACRA, Incorporation, Bizfile & Constitution" at bounding box center [310, 254] width 204 height 16
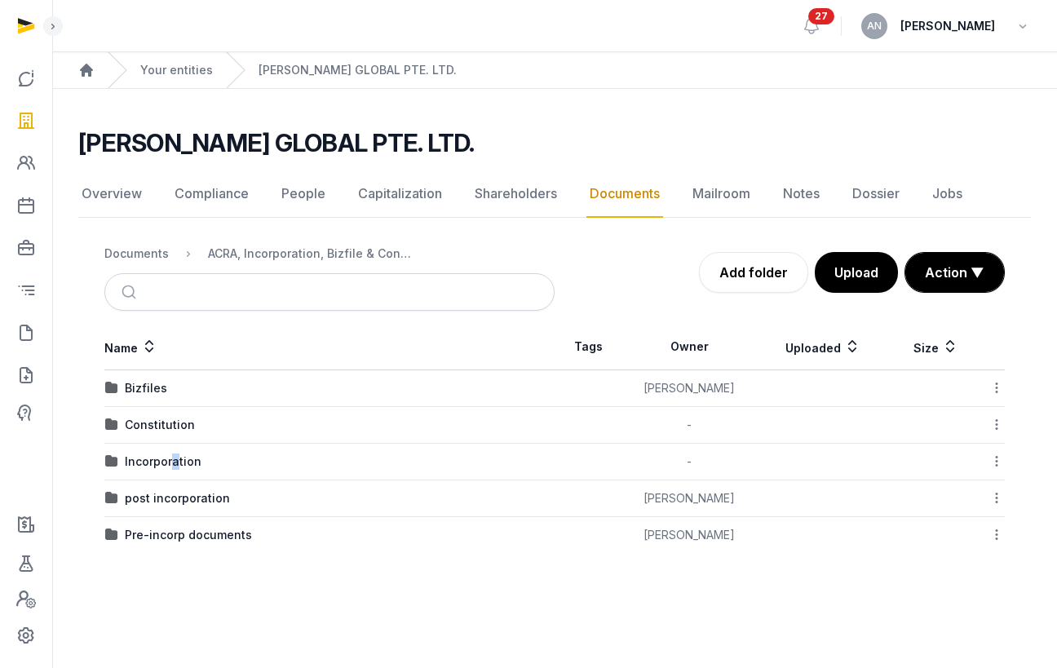
click at [175, 462] on div "Incorporation" at bounding box center [163, 462] width 77 height 16
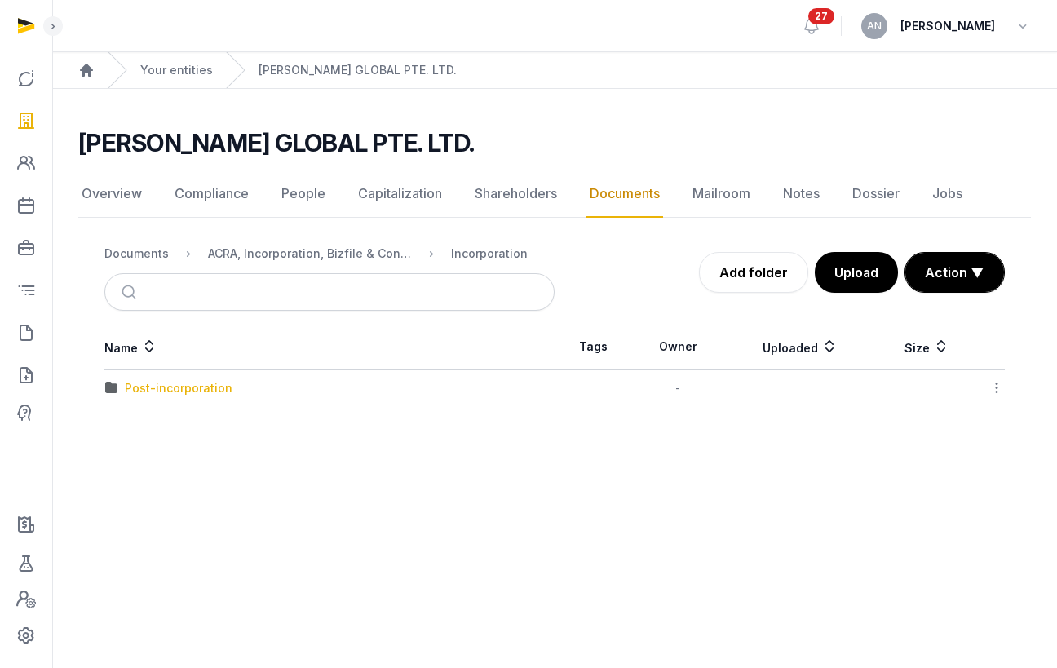
click at [164, 392] on div "Post-incorporation" at bounding box center [179, 388] width 108 height 16
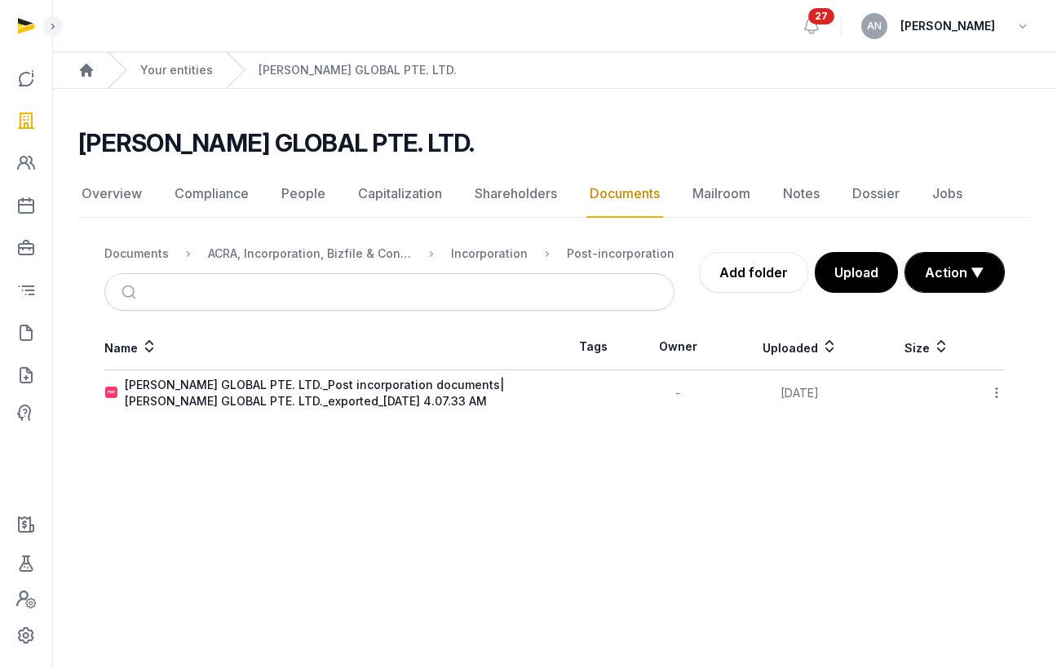
click at [169, 405] on div "TENET GLOBAL PTE. LTD._Post incorporation documents| TENET GLOBAL PTE. LTD._exp…" at bounding box center [339, 393] width 429 height 33
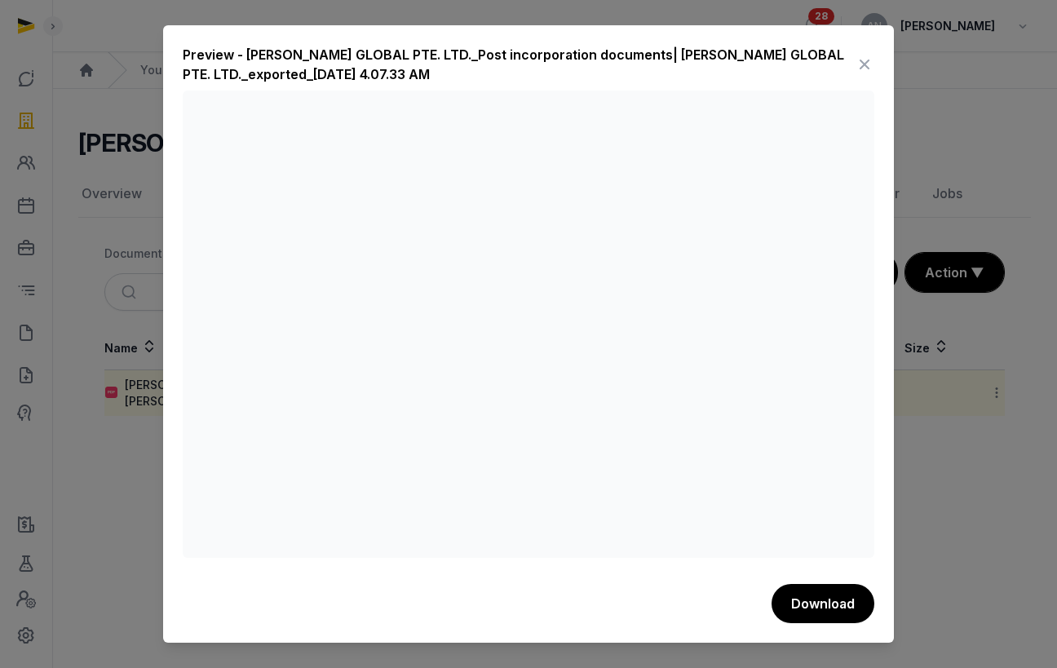
click at [866, 59] on icon at bounding box center [865, 64] width 20 height 26
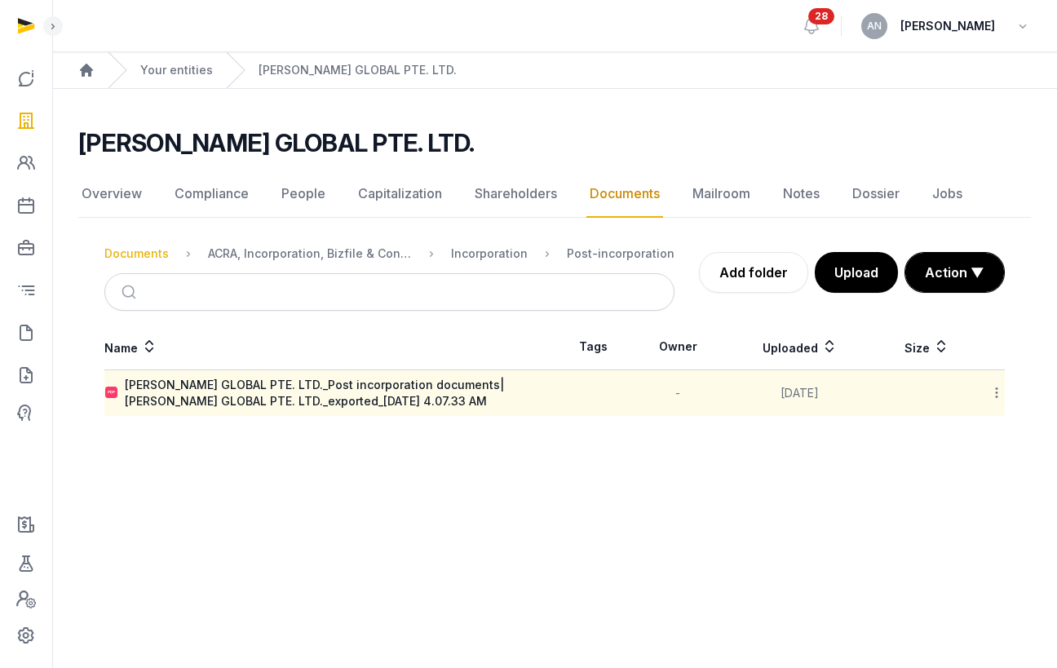
click at [155, 254] on div "Documents" at bounding box center [136, 254] width 64 height 16
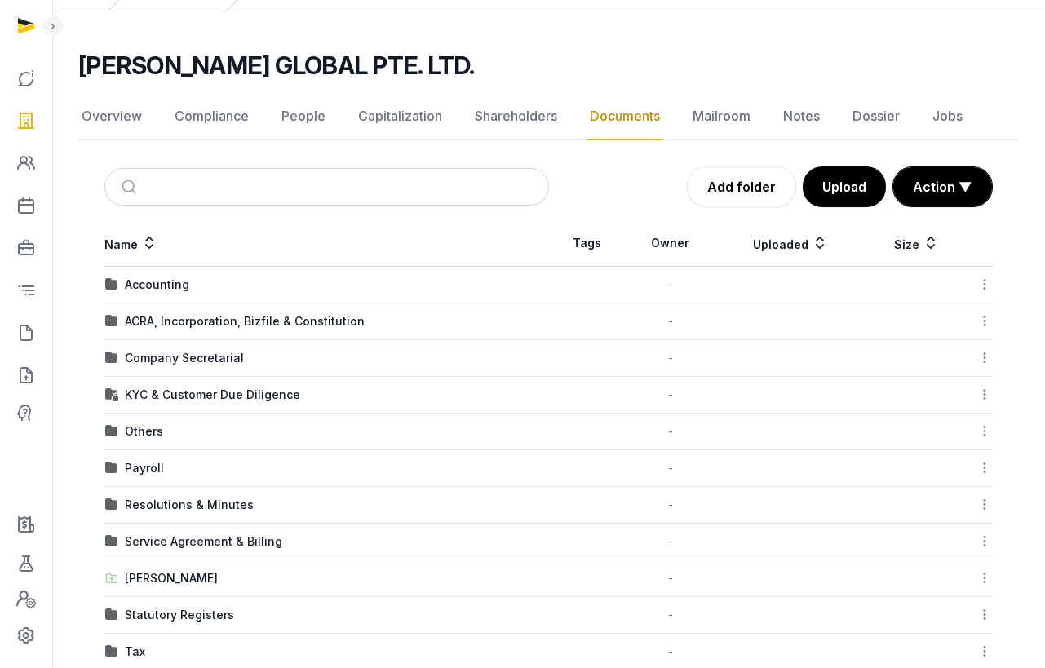
scroll to position [112, 0]
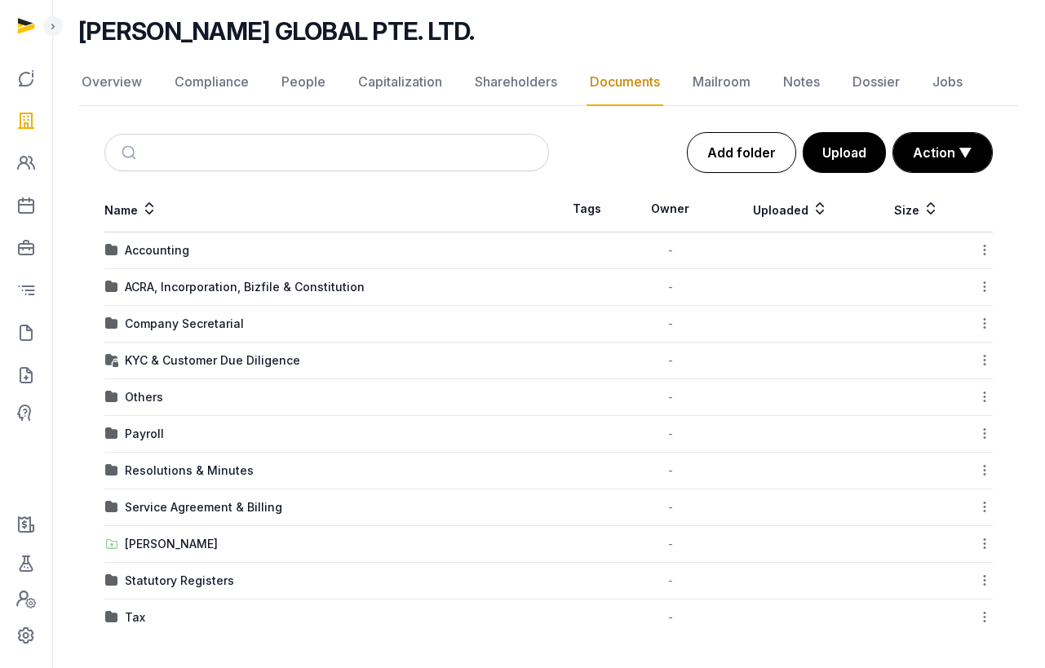
click at [731, 167] on link "Add folder" at bounding box center [741, 152] width 109 height 41
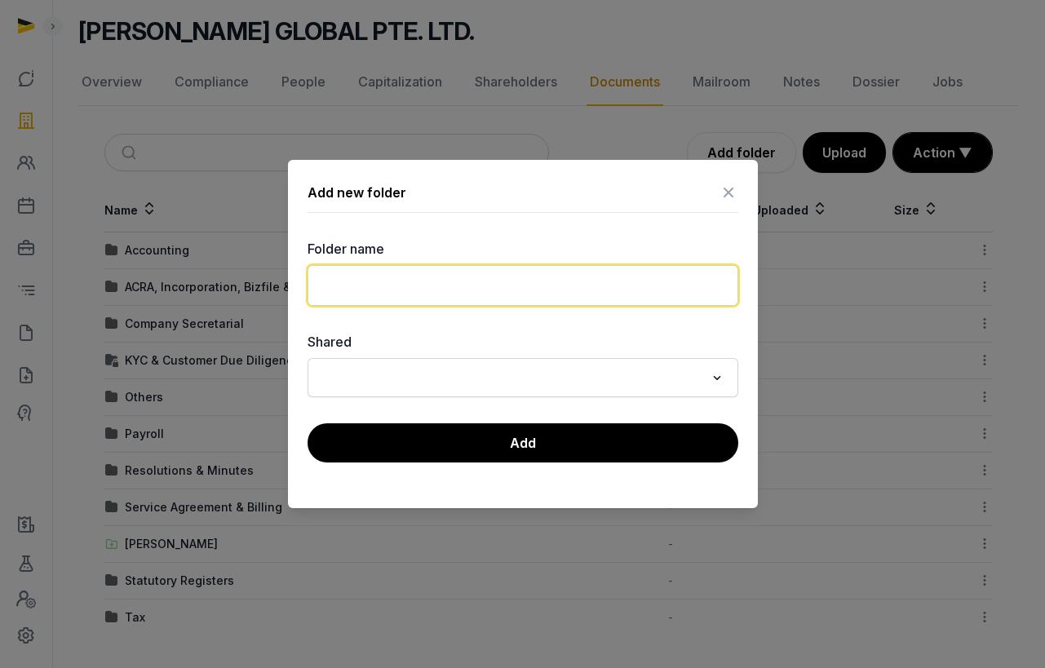
click at [436, 296] on input "text" at bounding box center [523, 285] width 431 height 41
type input "*"
type input "**********"
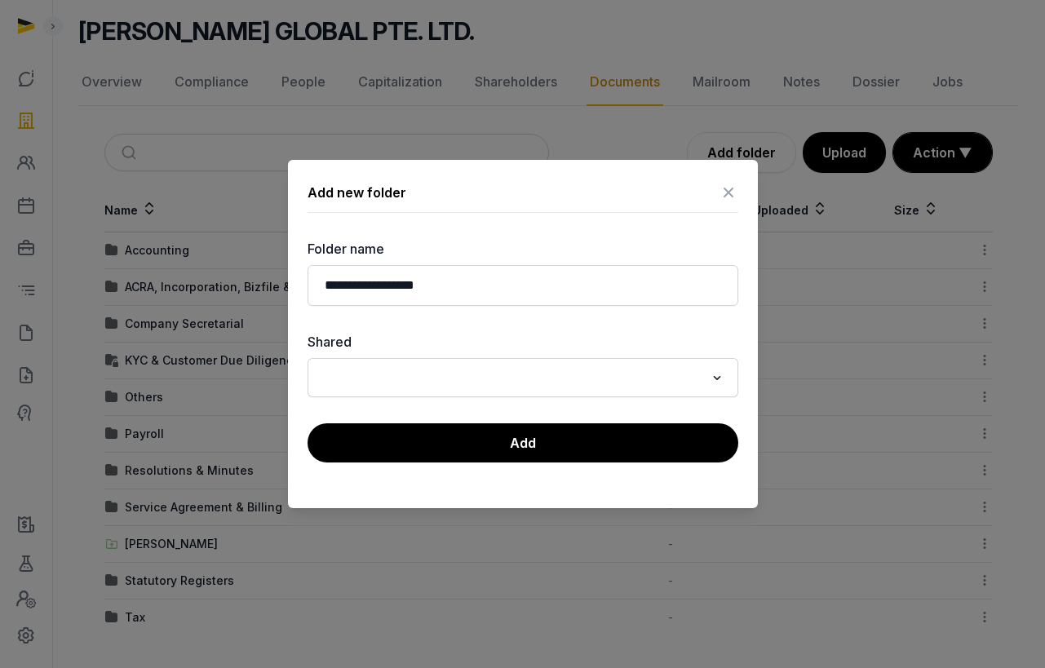
click at [476, 474] on div "**********" at bounding box center [523, 334] width 470 height 348
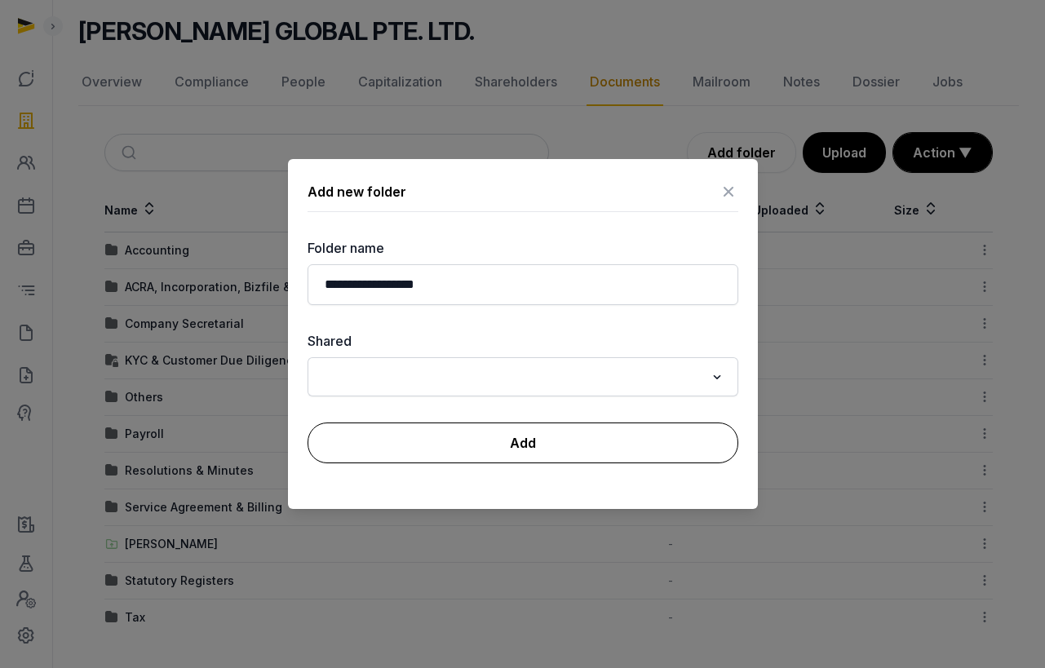
click at [484, 440] on button "Add" at bounding box center [523, 443] width 431 height 41
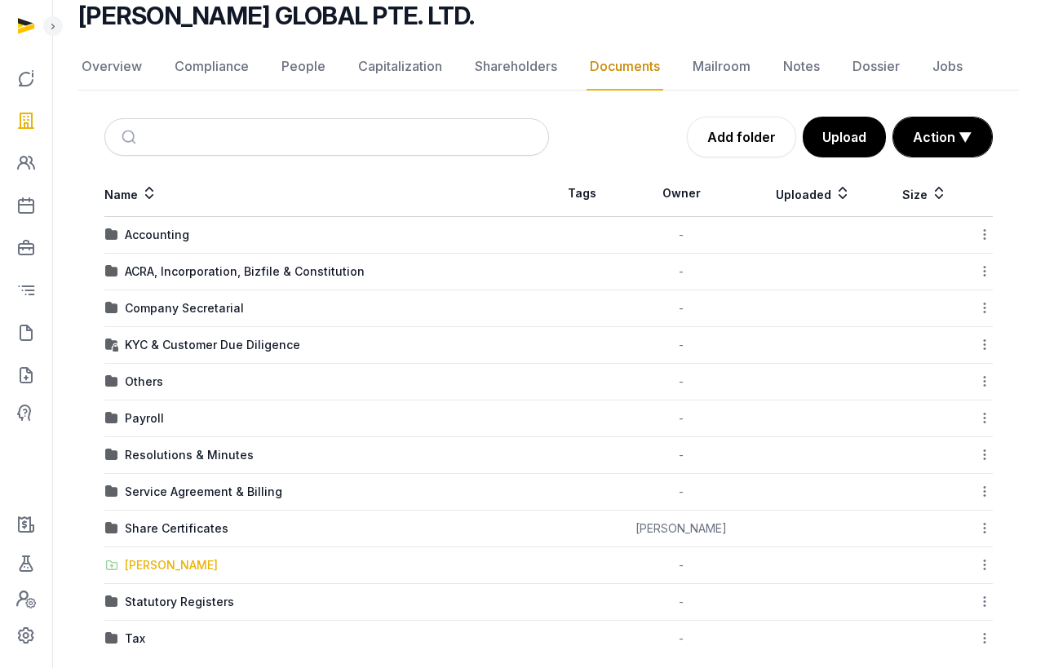
scroll to position [148, 0]
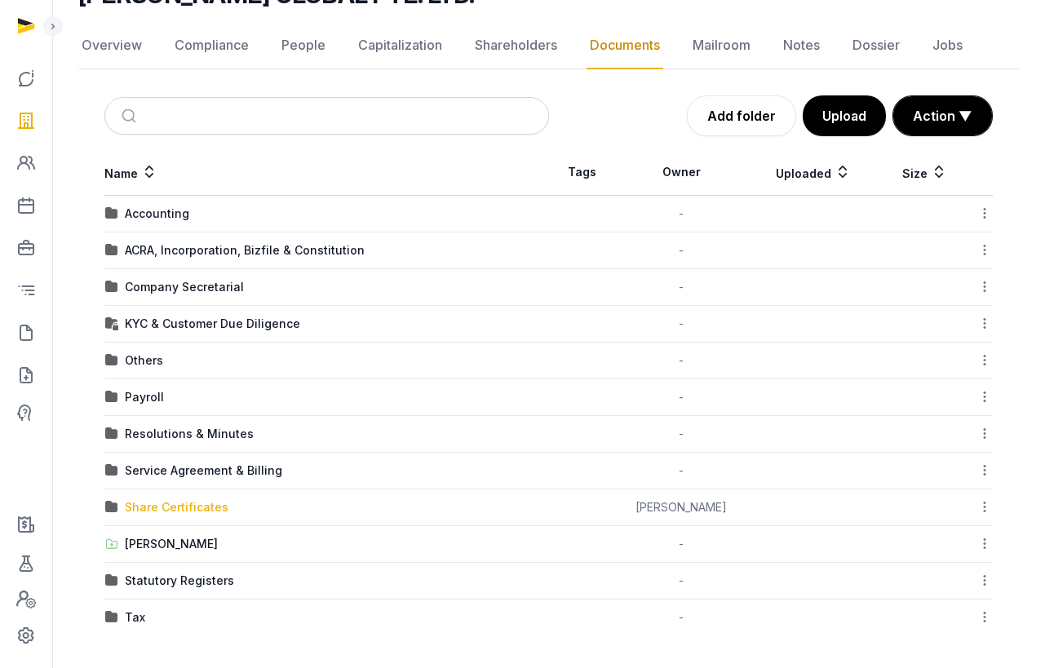
click at [171, 507] on div "Share Certificates" at bounding box center [177, 507] width 104 height 16
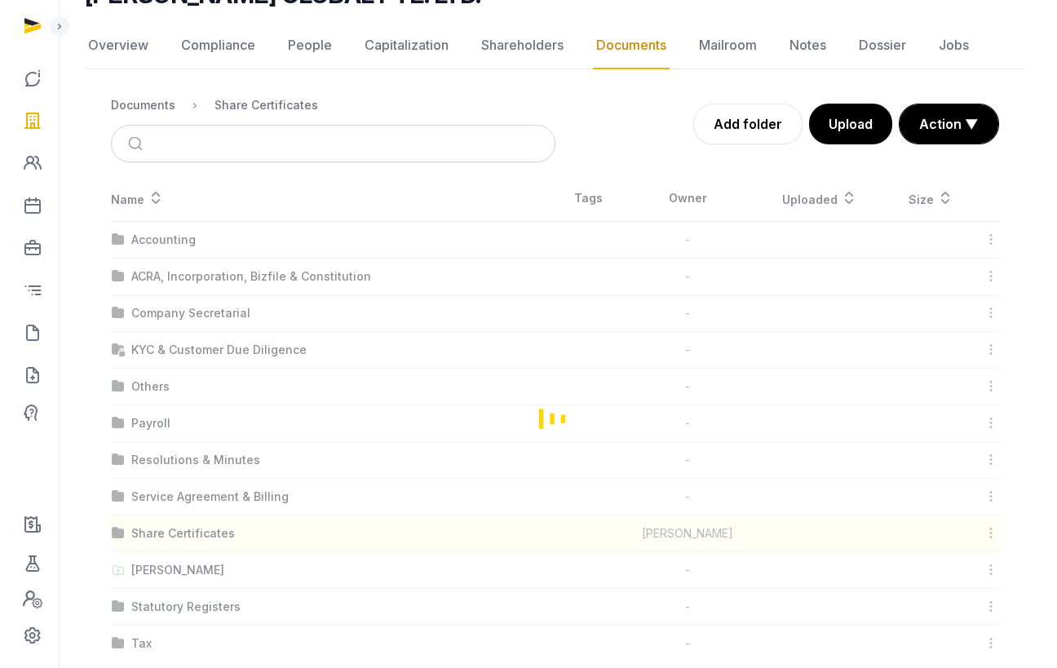
scroll to position [0, 0]
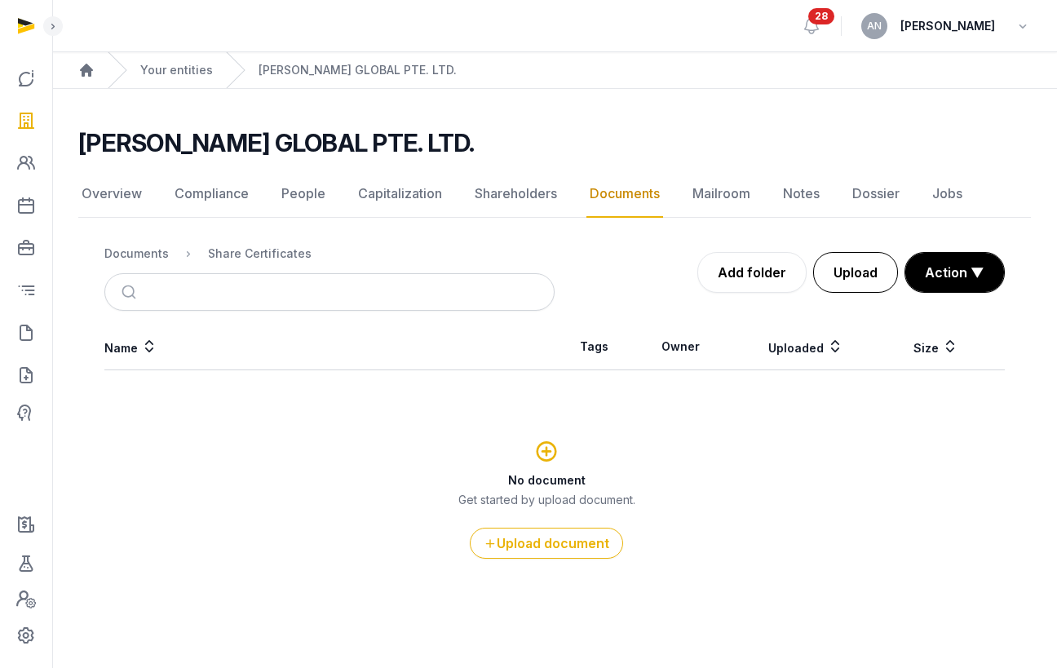
click at [854, 289] on button "Upload" at bounding box center [855, 272] width 85 height 41
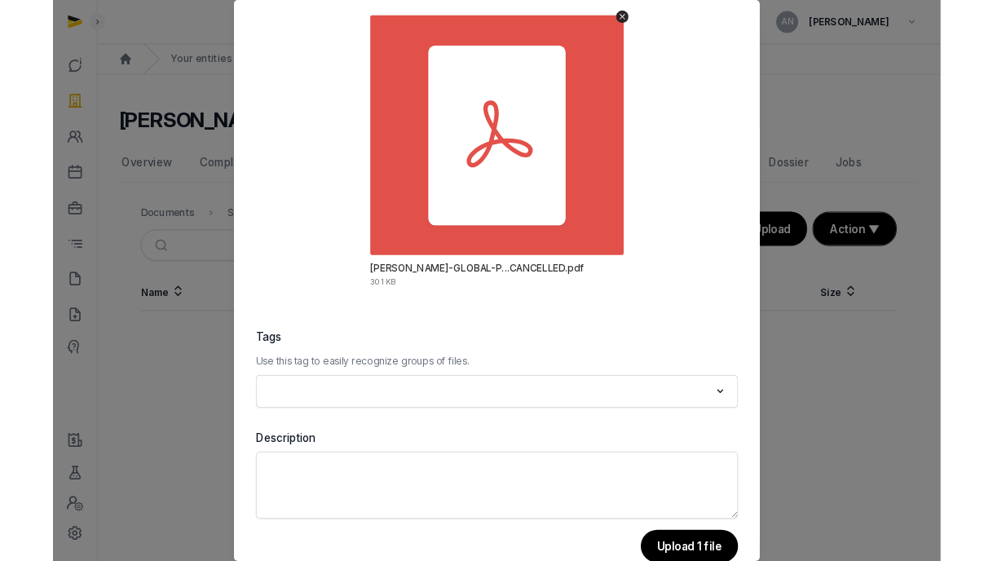
scroll to position [130, 0]
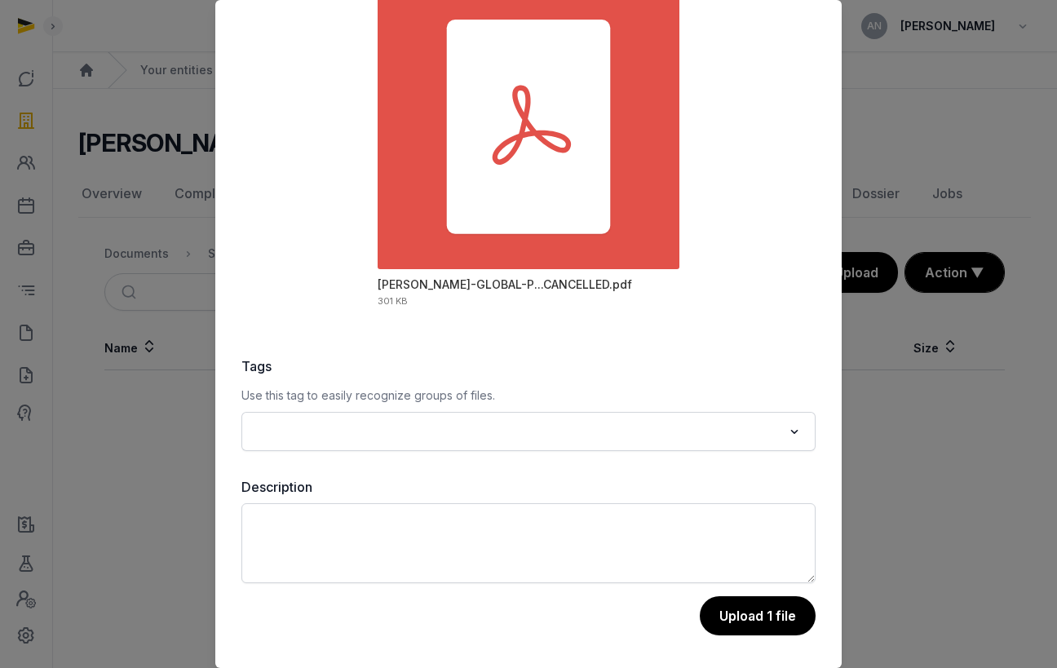
click at [739, 610] on button "Upload 1 file" at bounding box center [758, 615] width 116 height 39
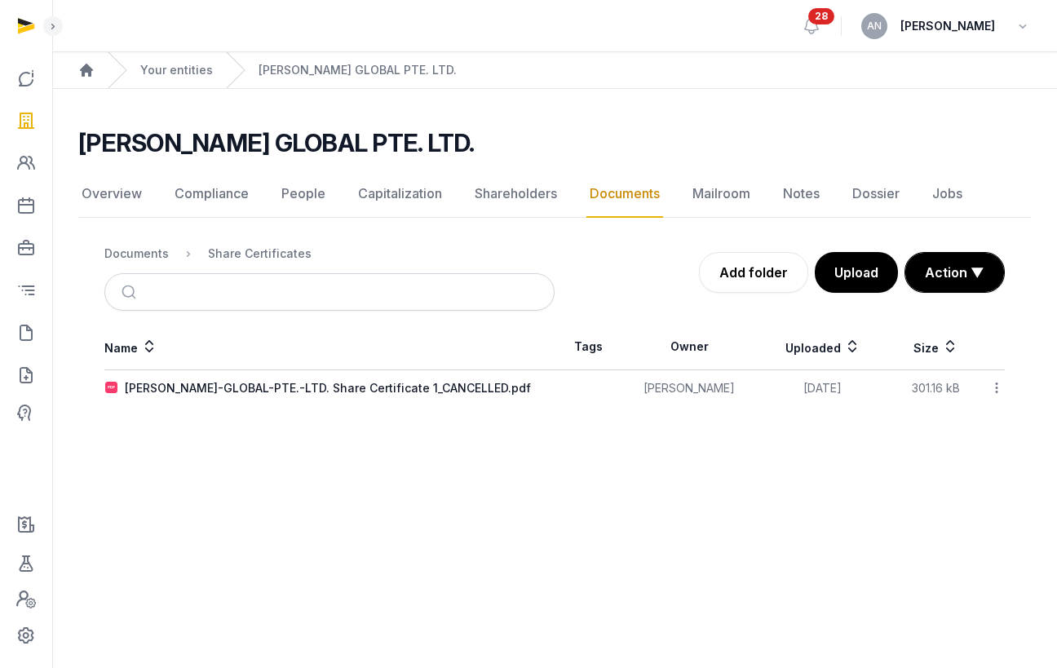
click at [395, 378] on td "TENET-GLOBAL-PTE.-LTD. Share Certificate 1_CANCELLED.pdf" at bounding box center [329, 388] width 450 height 37
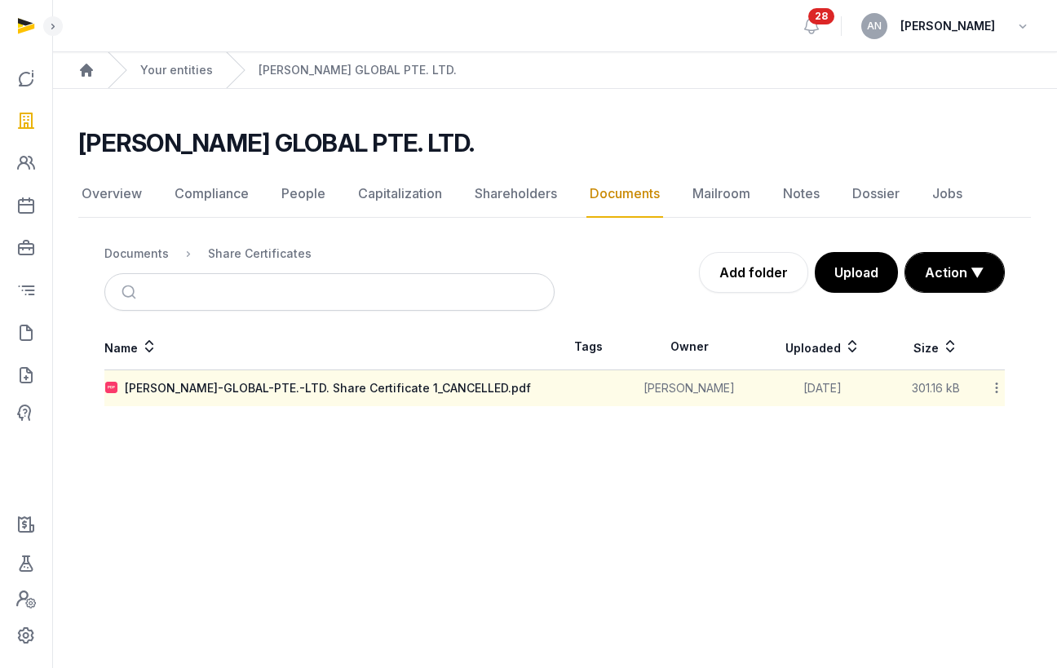
click at [396, 397] on td "TENET-GLOBAL-PTE.-LTD. Share Certificate 1_CANCELLED.pdf" at bounding box center [329, 388] width 450 height 37
click at [396, 392] on div "TENET-GLOBAL-PTE.-LTD. Share Certificate 1_CANCELLED.pdf" at bounding box center [328, 388] width 406 height 16
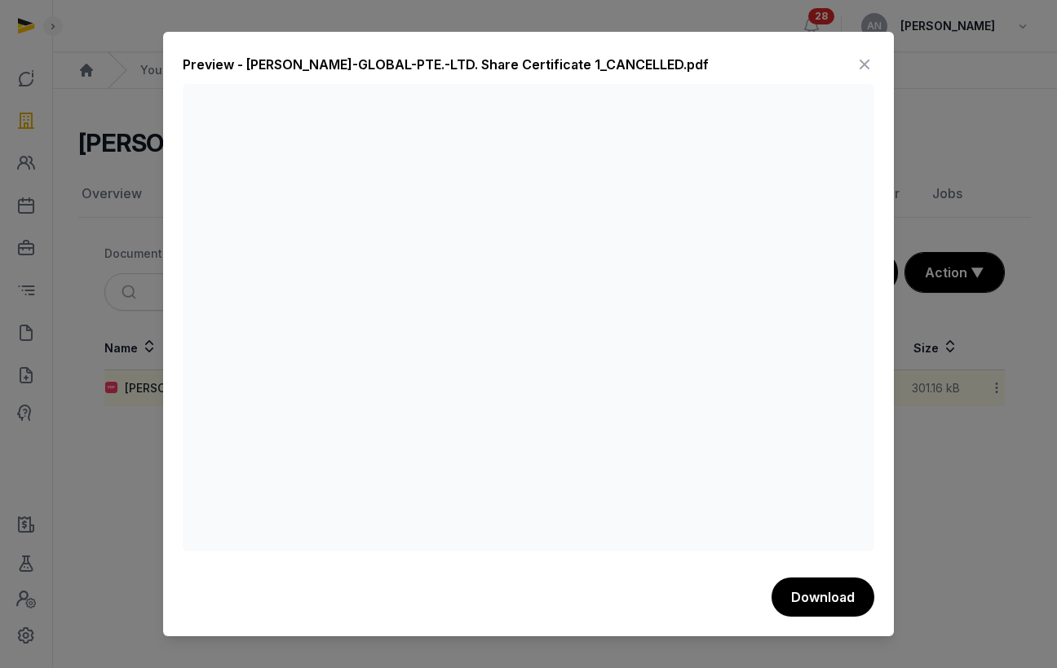
drag, startPoint x: 868, startPoint y: 62, endPoint x: 848, endPoint y: 86, distance: 31.3
click at [868, 62] on icon at bounding box center [865, 64] width 20 height 26
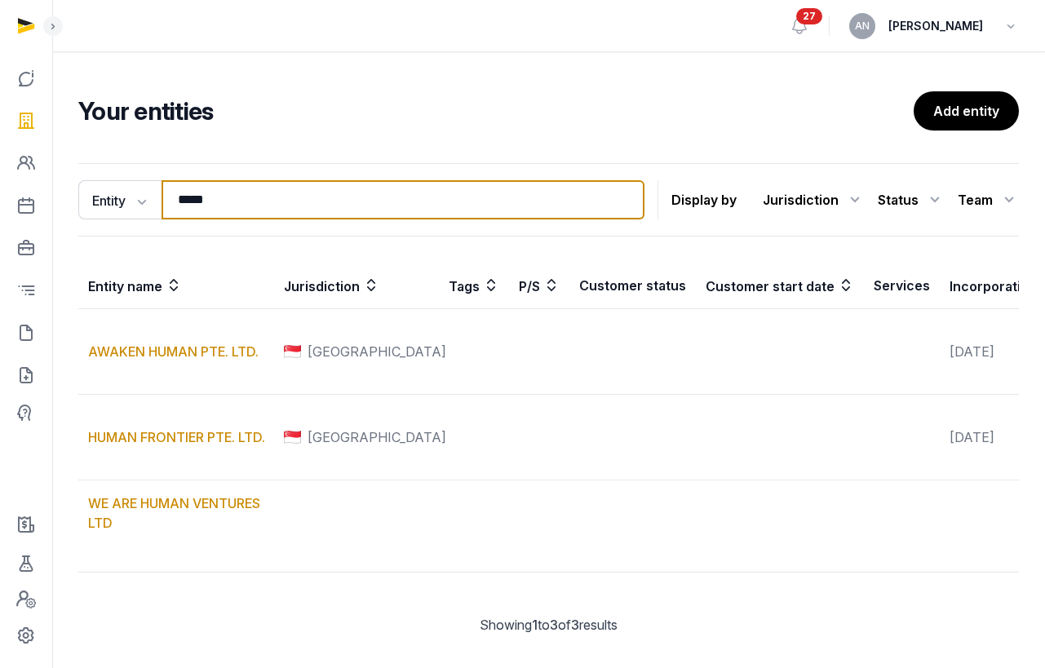
click at [296, 197] on input "*****" at bounding box center [402, 199] width 483 height 39
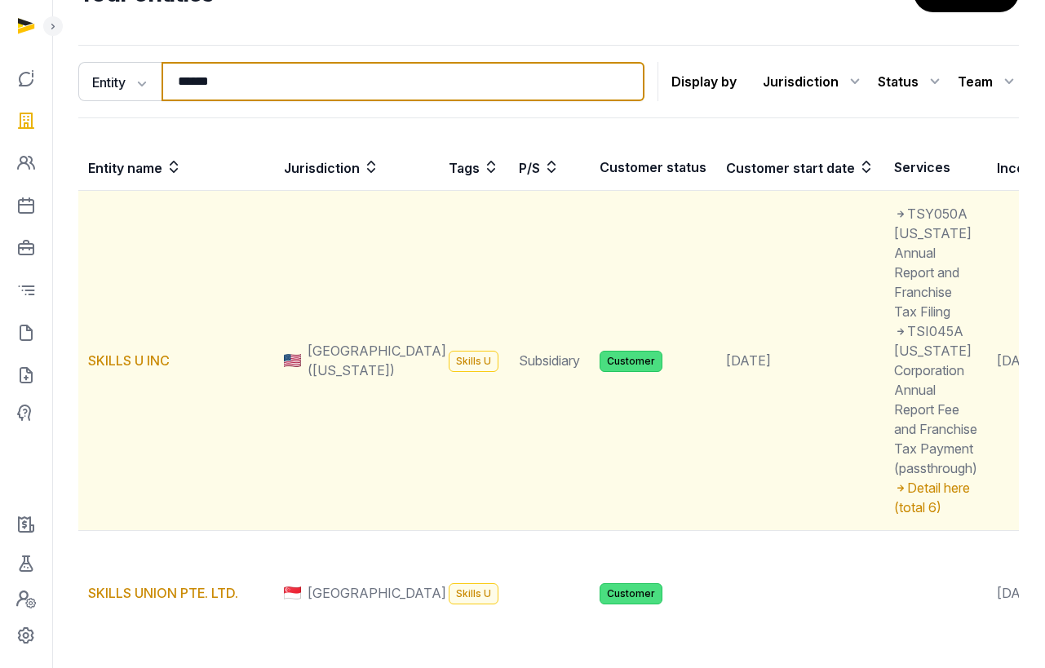
scroll to position [192, 0]
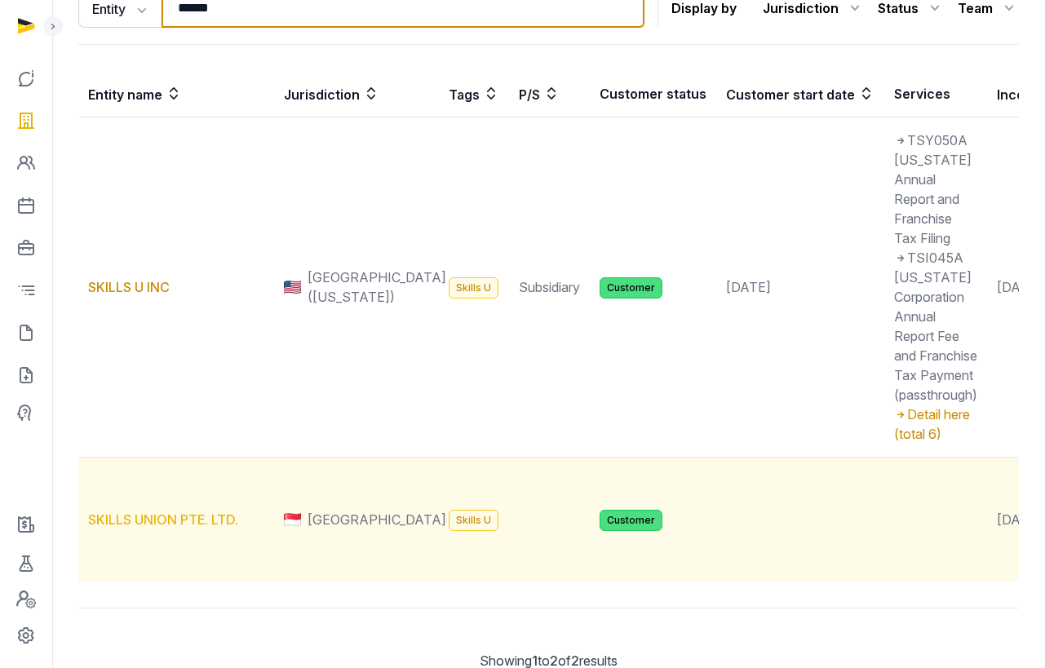
type input "******"
click at [153, 528] on link "SKILLS UNION PTE. LTD." at bounding box center [163, 519] width 150 height 16
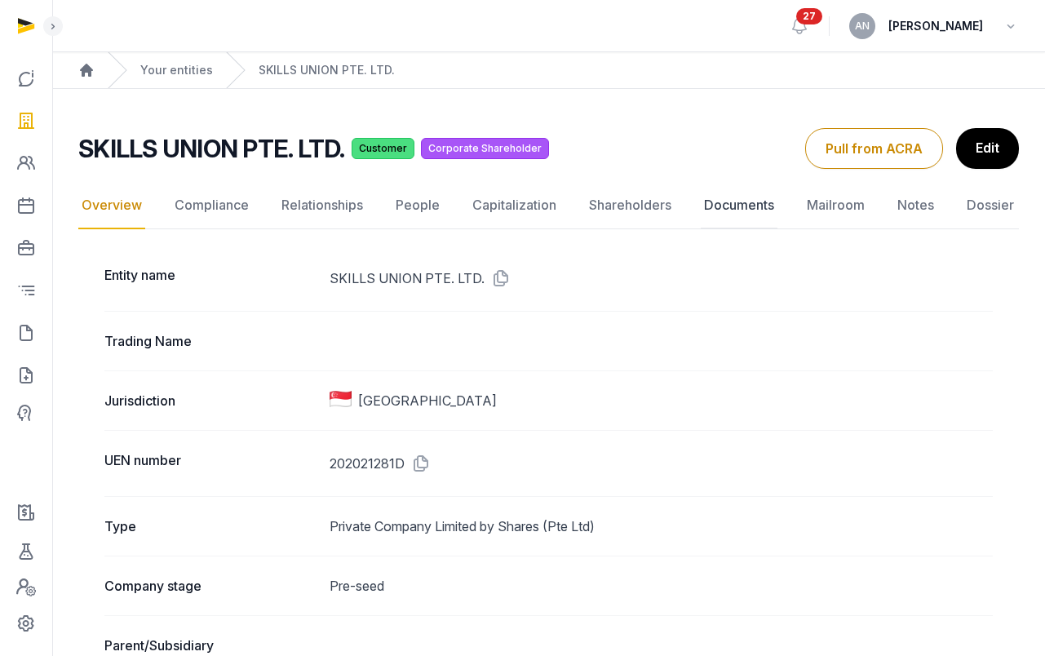
click at [731, 201] on link "Documents" at bounding box center [739, 205] width 77 height 47
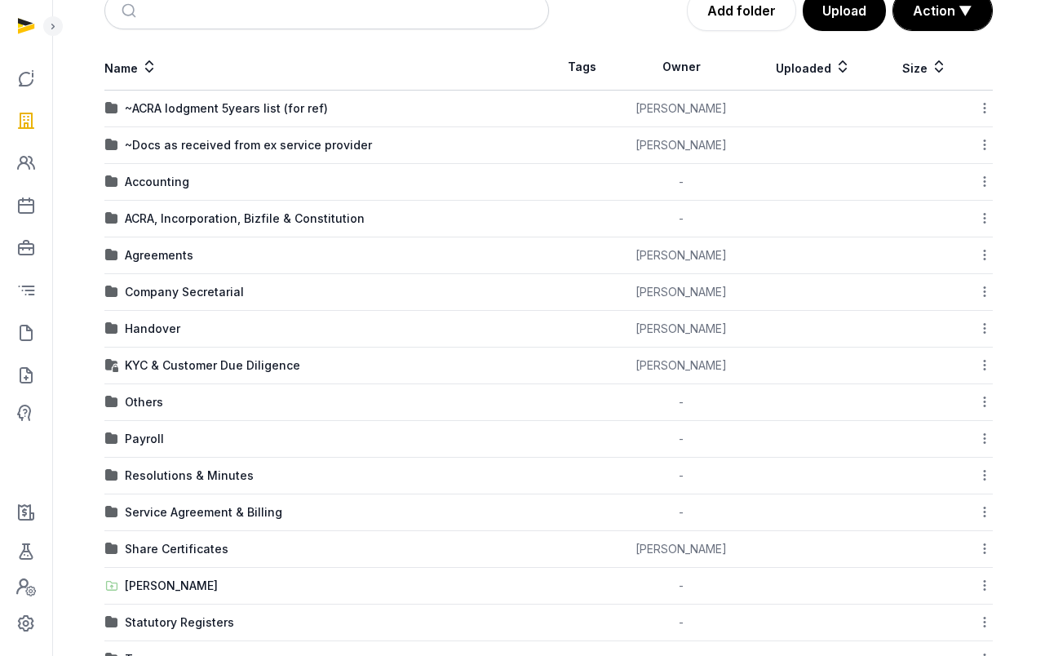
scroll to position [354, 0]
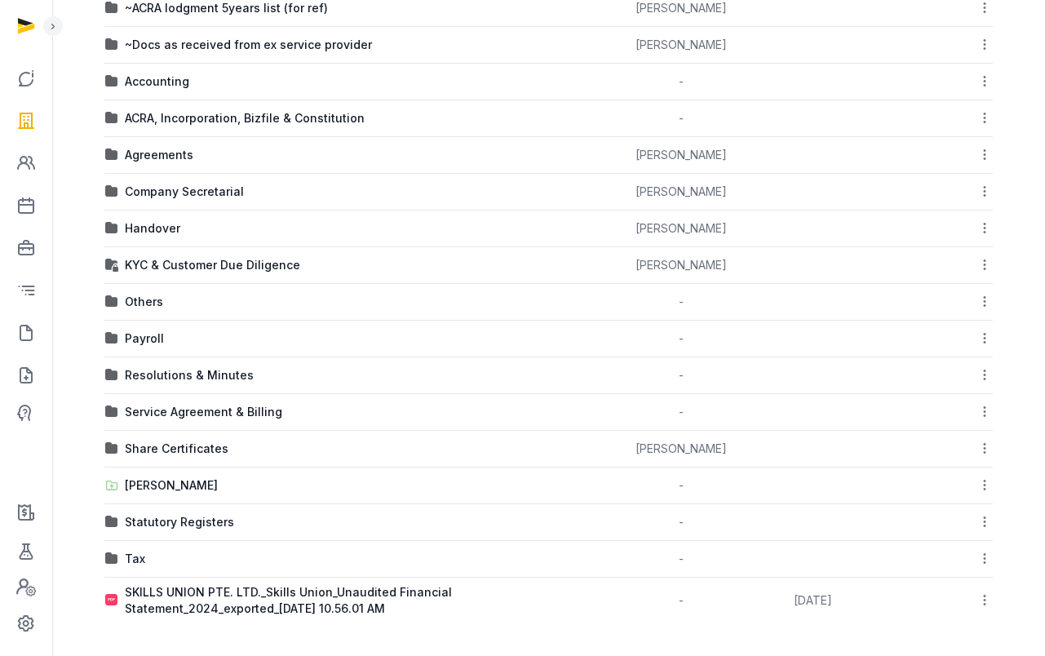
drag, startPoint x: 161, startPoint y: 442, endPoint x: 282, endPoint y: 447, distance: 120.8
click at [162, 443] on div "Share Certificates" at bounding box center [177, 448] width 104 height 16
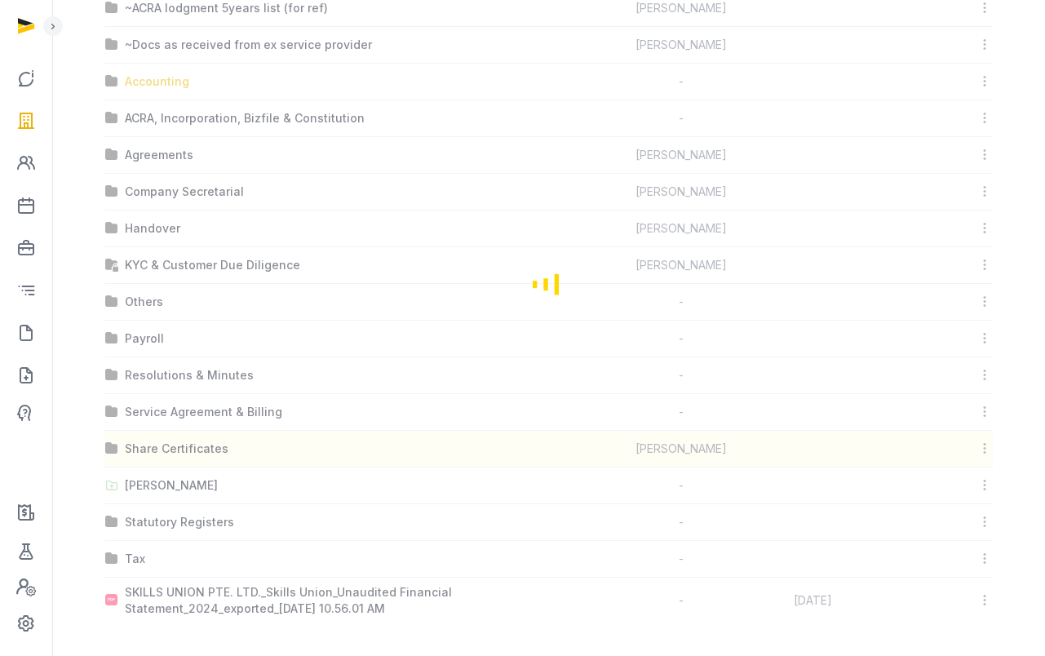
scroll to position [12, 0]
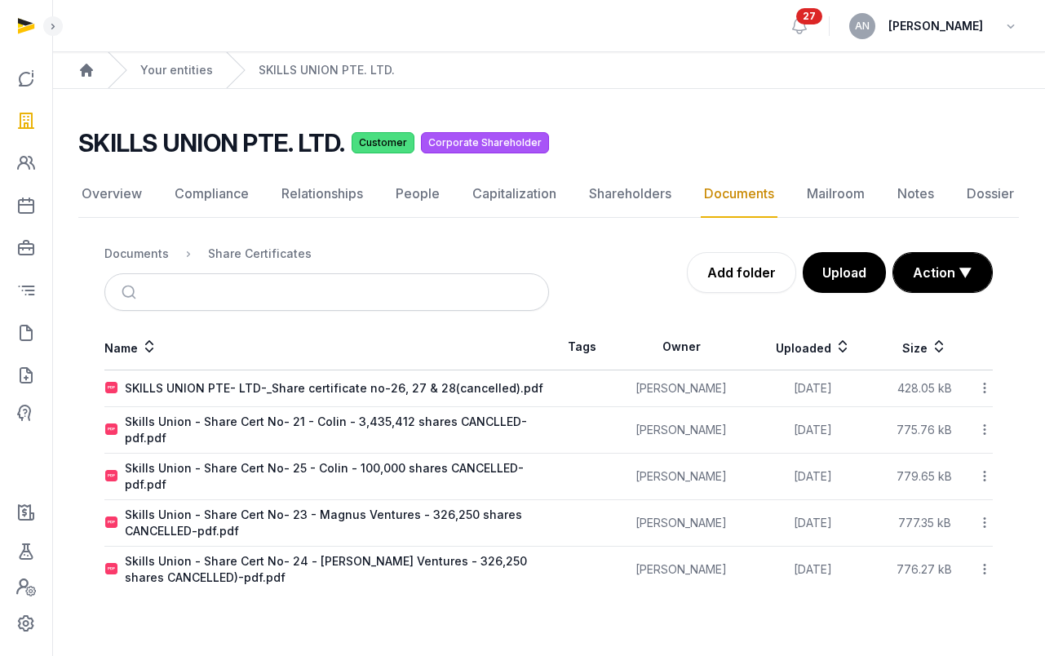
click at [292, 454] on td "Skills Union - Share Cert No- 25 - Colin - 100,000 shares CANCELLED-pdf.pdf" at bounding box center [326, 477] width 445 height 46
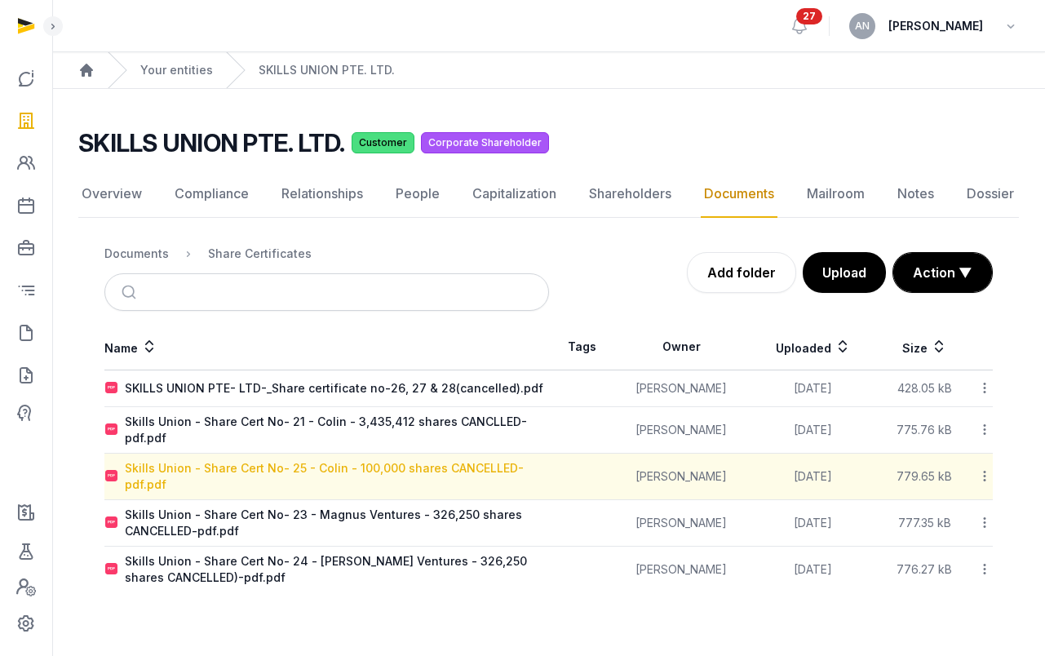
click at [290, 460] on div "Skills Union - Share Cert No- 25 - Colin - 100,000 shares CANCELLED-pdf.pdf" at bounding box center [336, 476] width 423 height 33
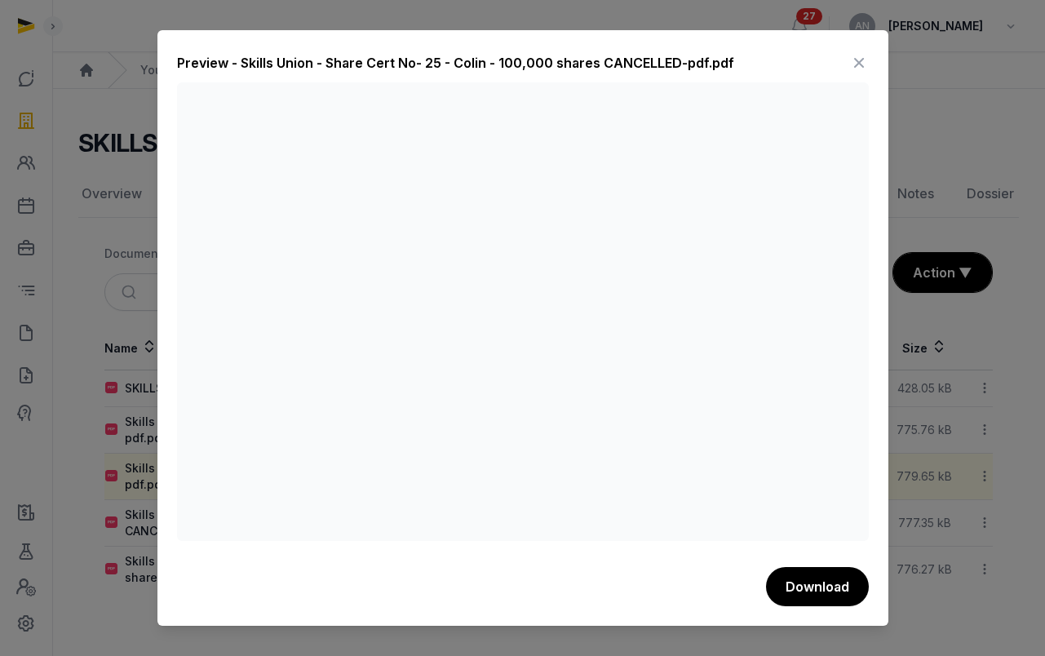
click at [861, 55] on icon at bounding box center [859, 63] width 20 height 26
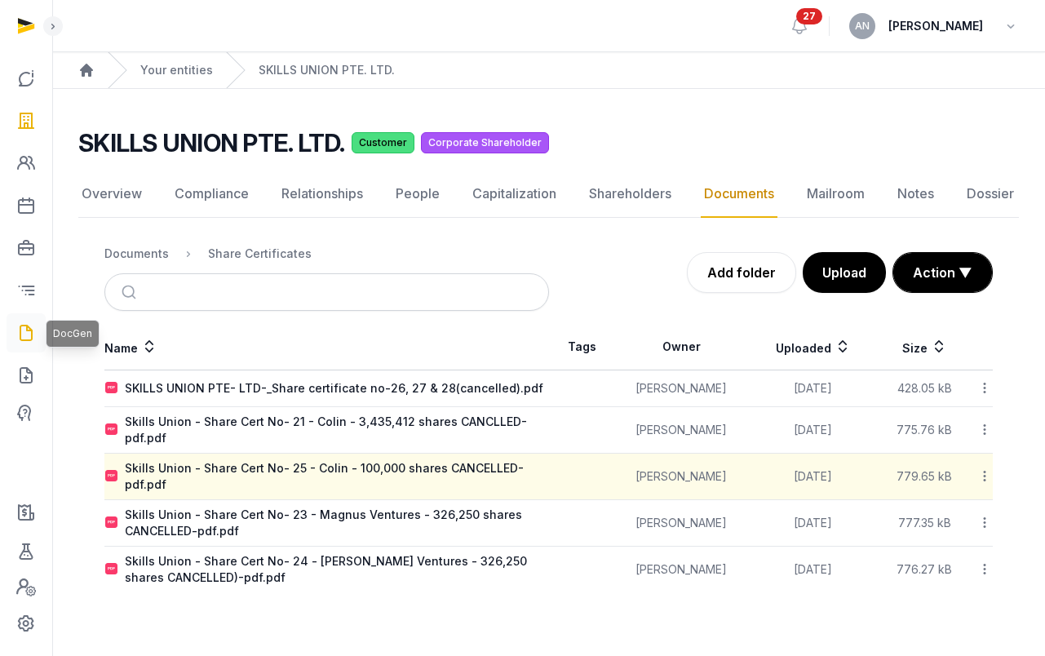
click at [30, 332] on icon at bounding box center [26, 333] width 20 height 26
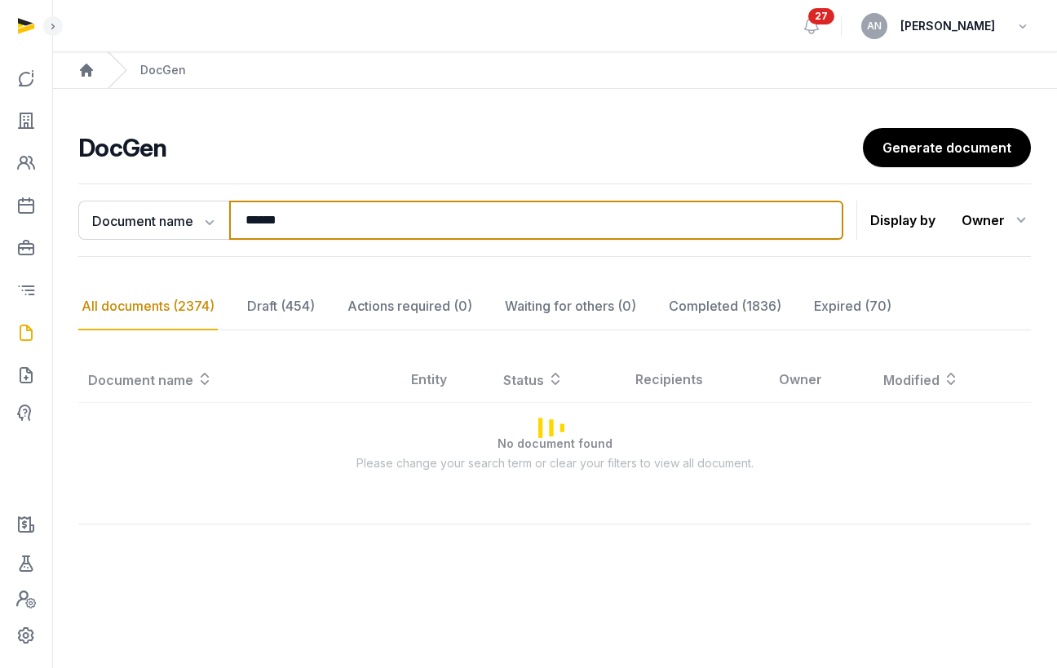
click at [391, 232] on input "******" at bounding box center [536, 220] width 614 height 39
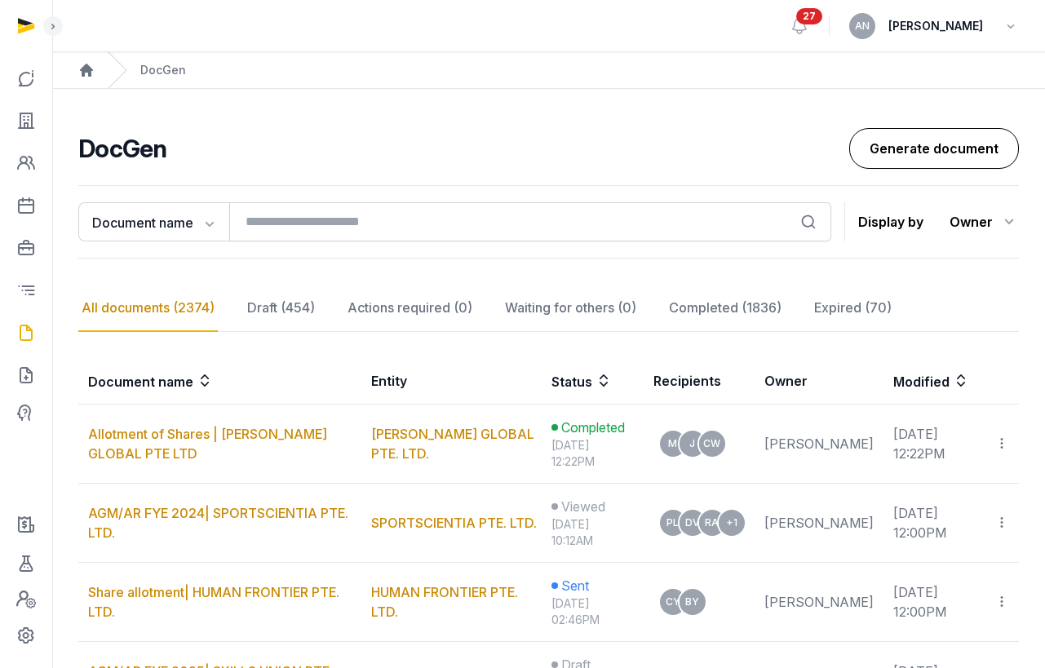
click at [916, 129] on link "Generate document" at bounding box center [934, 148] width 170 height 41
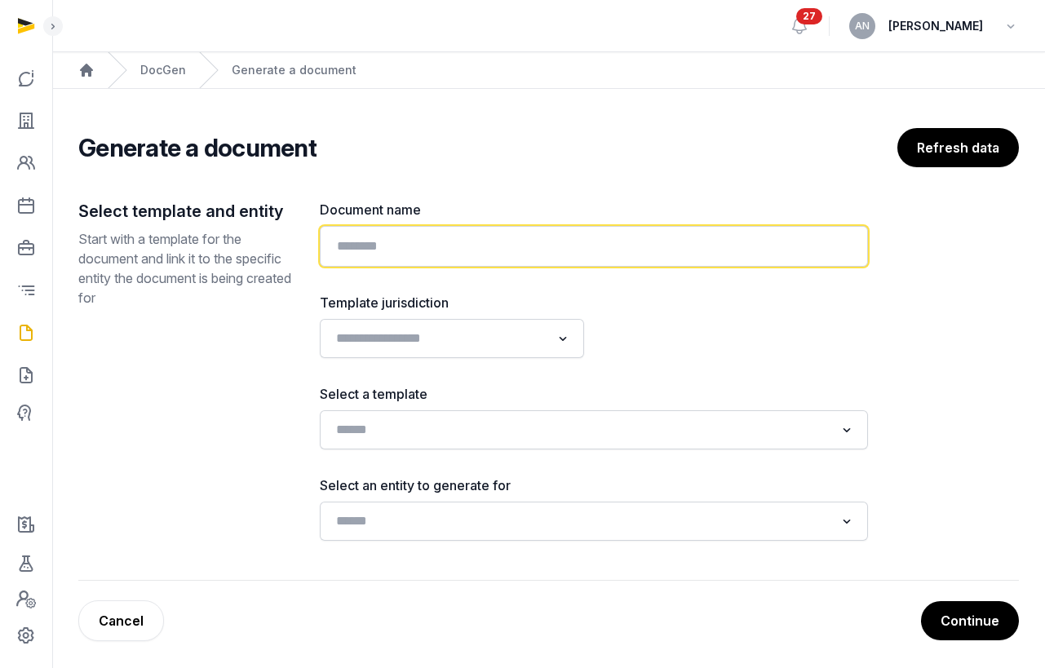
click at [464, 254] on input "text" at bounding box center [594, 246] width 548 height 41
type input "**********"
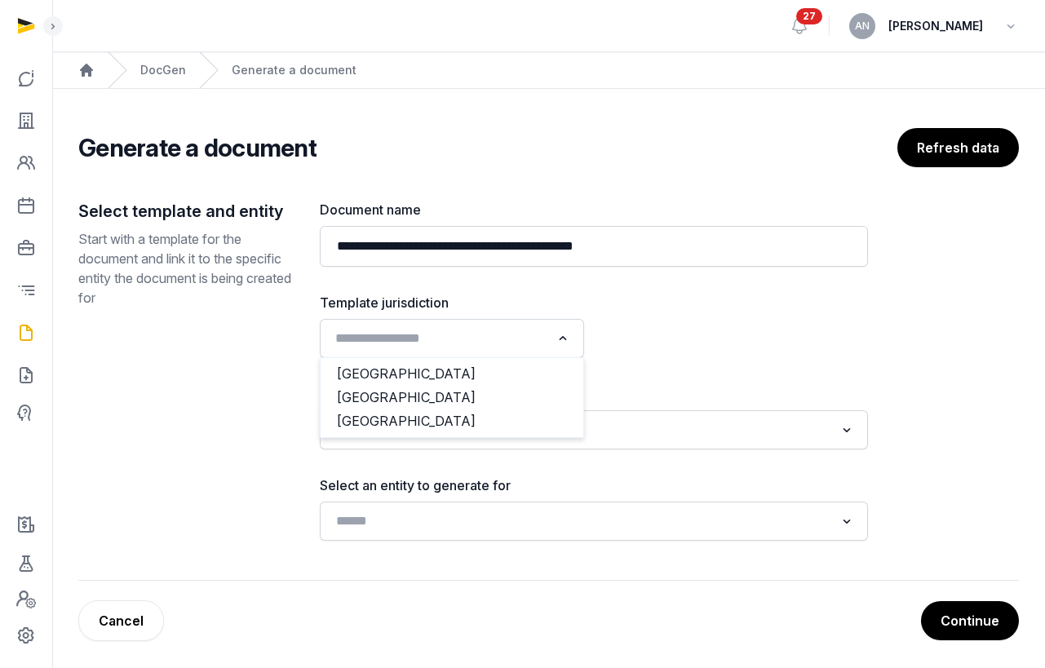
drag, startPoint x: 431, startPoint y: 325, endPoint x: 439, endPoint y: 317, distance: 11.0
click at [431, 325] on div "Search for option" at bounding box center [440, 337] width 224 height 26
drag, startPoint x: 445, startPoint y: 396, endPoint x: 450, endPoint y: 383, distance: 13.9
click at [445, 396] on li "[GEOGRAPHIC_DATA]" at bounding box center [452, 398] width 263 height 24
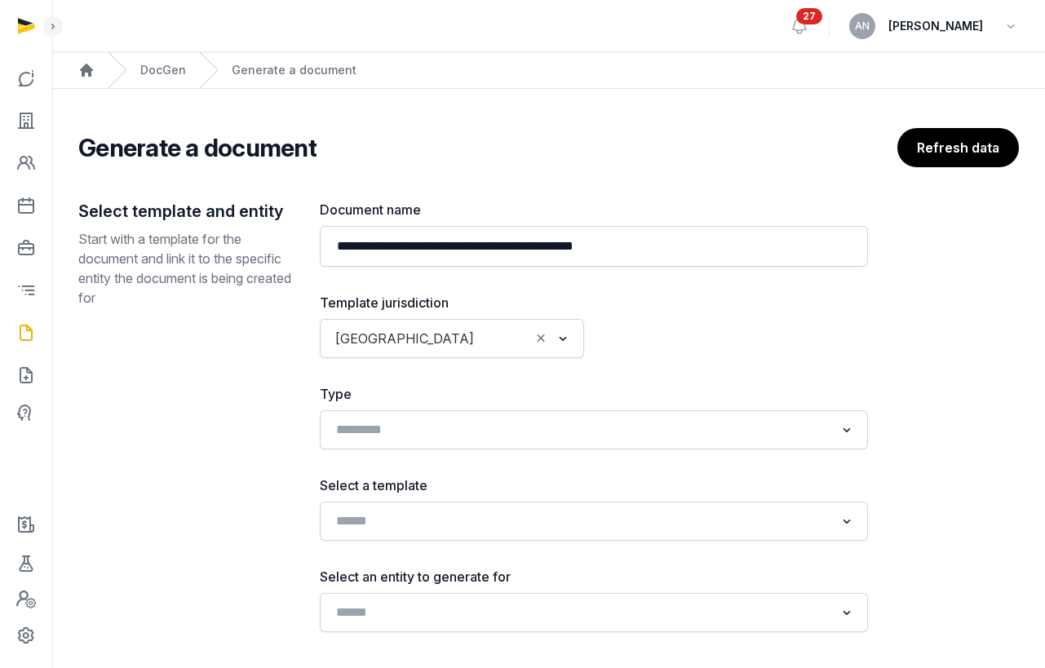
click at [691, 332] on div at bounding box center [736, 325] width 264 height 65
click at [511, 539] on div "Loading..." at bounding box center [594, 521] width 548 height 39
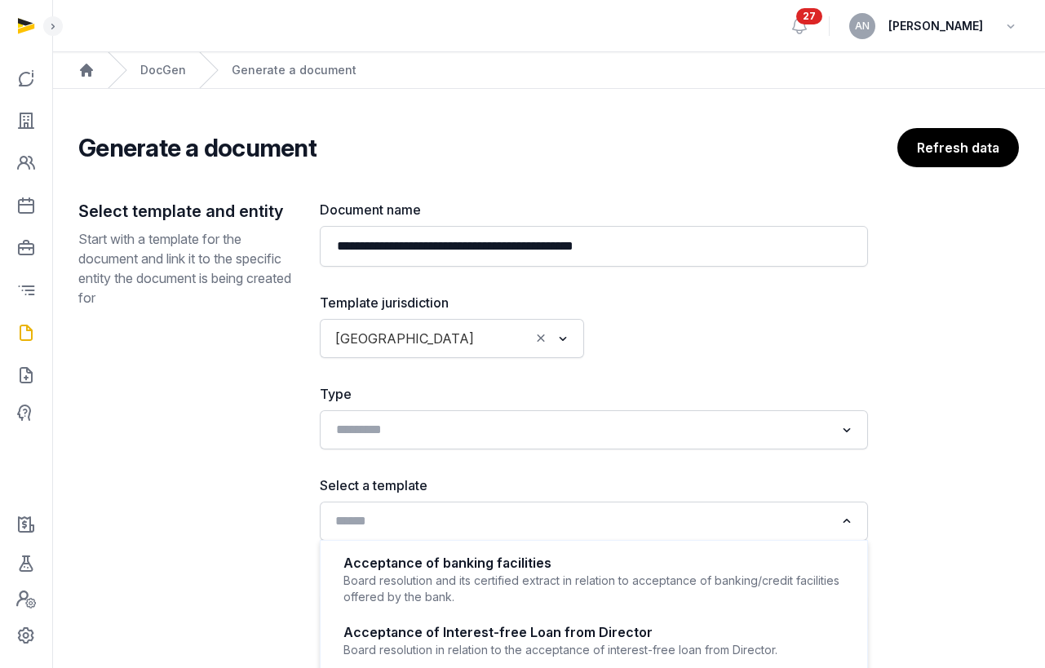
click at [510, 526] on input "Search for option" at bounding box center [582, 521] width 505 height 23
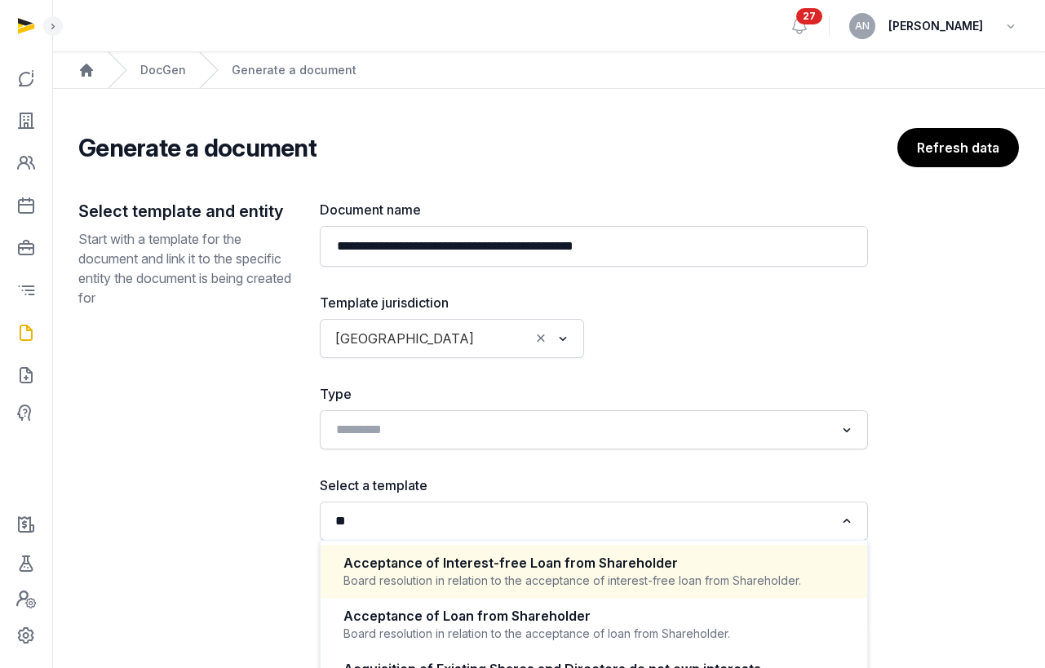
type input "*"
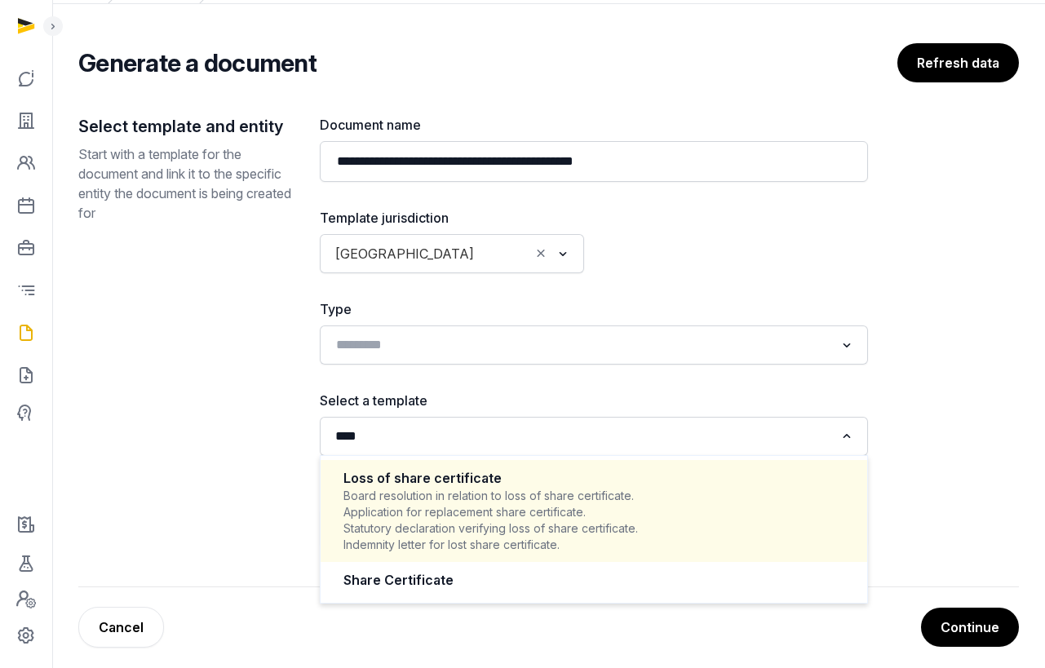
scroll to position [97, 0]
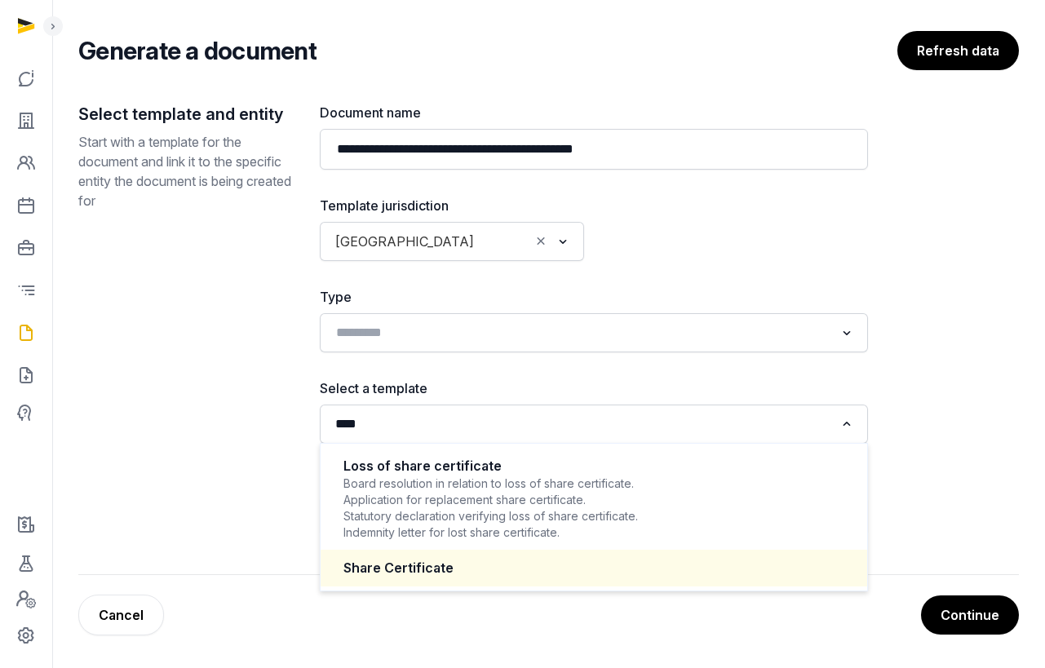
click at [458, 564] on div "Share Certificate" at bounding box center [593, 568] width 501 height 19
type input "****"
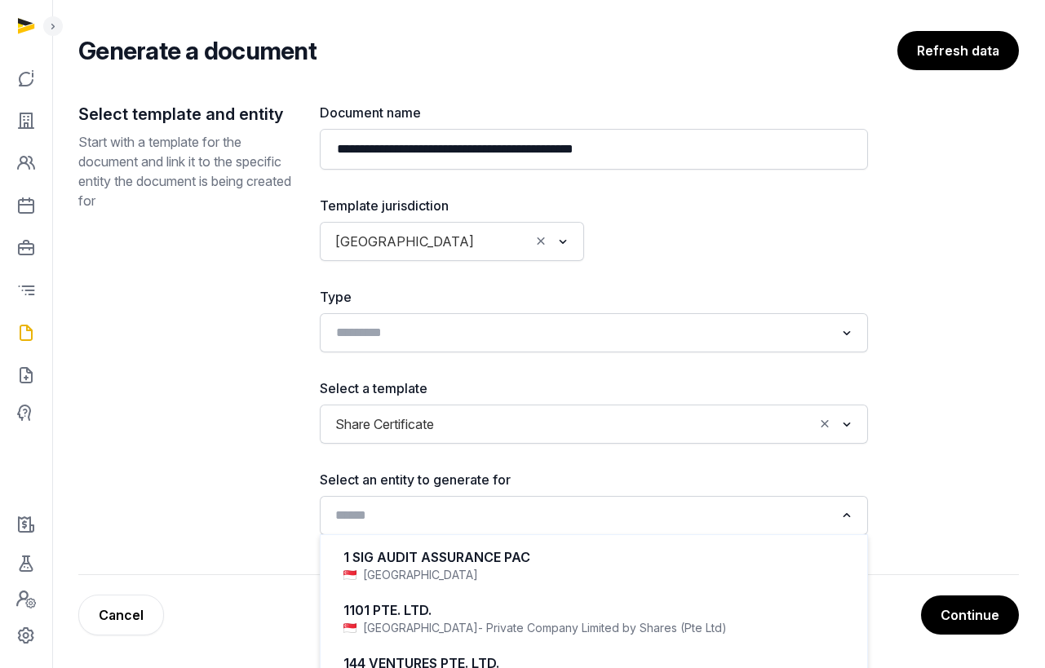
click at [431, 529] on div "Loading..." at bounding box center [594, 515] width 532 height 29
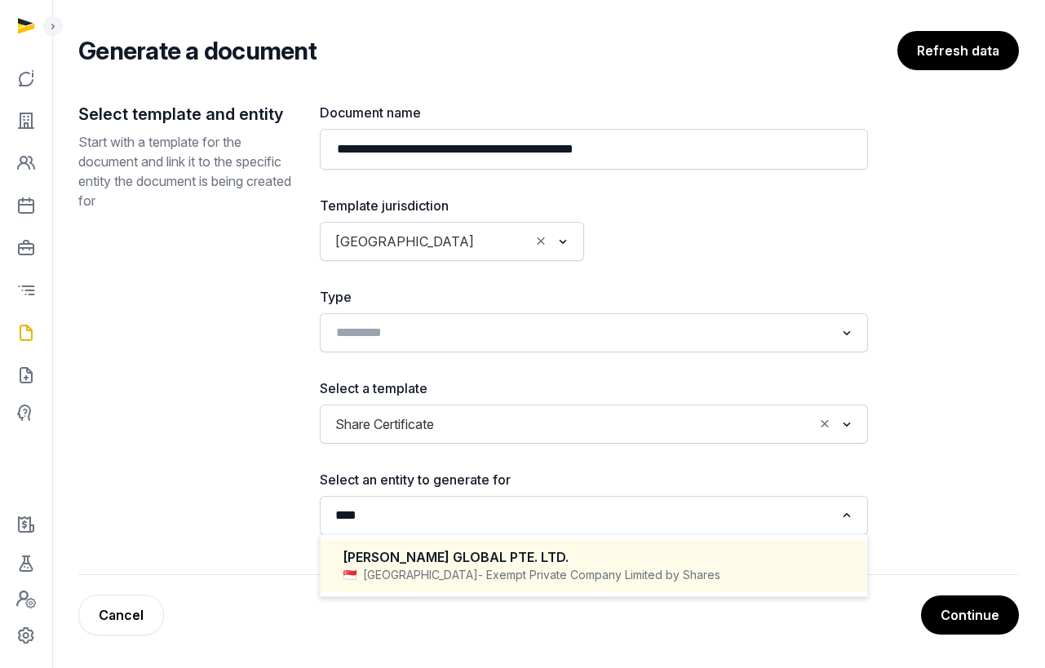
drag, startPoint x: 440, startPoint y: 575, endPoint x: 462, endPoint y: 575, distance: 22.8
click at [478, 575] on span "- Exempt Private Company Limited by Shares" at bounding box center [599, 575] width 242 height 16
type input "****"
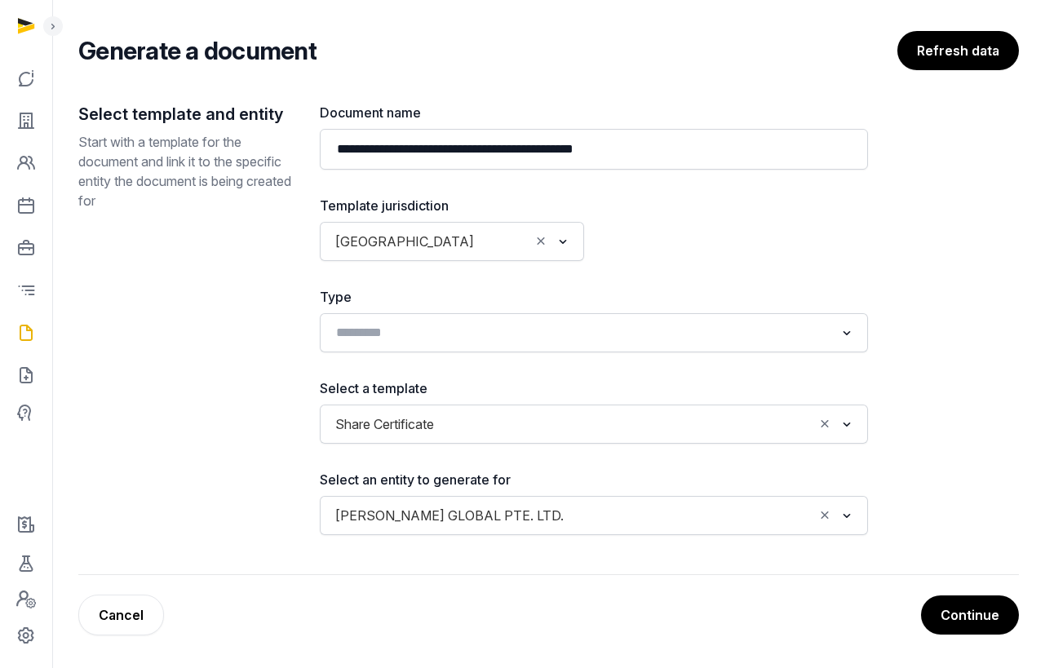
click at [966, 621] on button "Continue" at bounding box center [970, 614] width 98 height 39
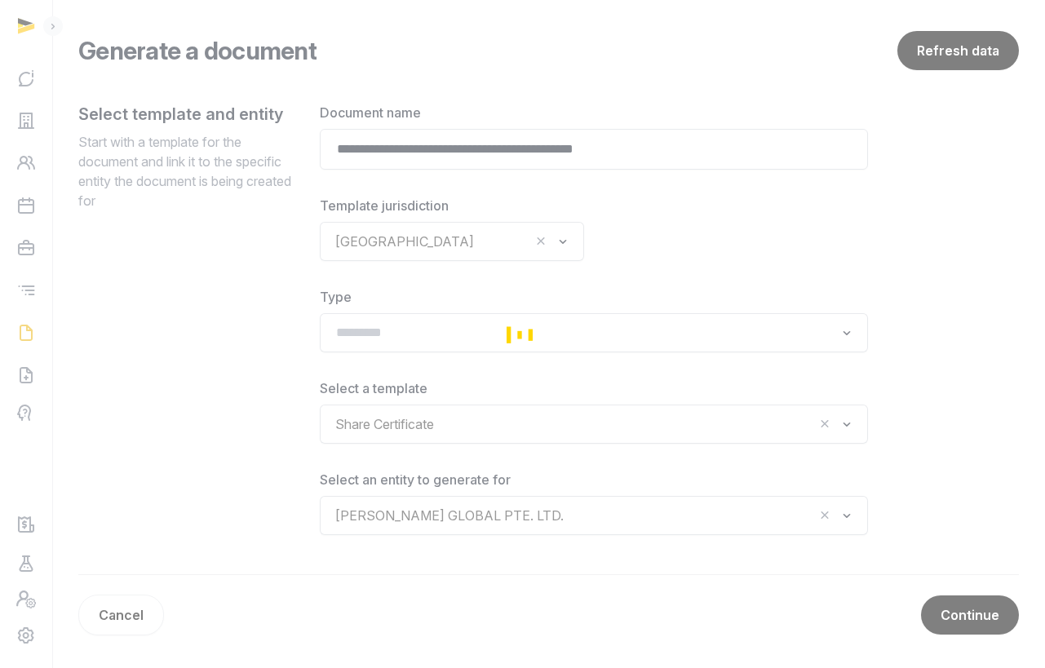
scroll to position [90, 0]
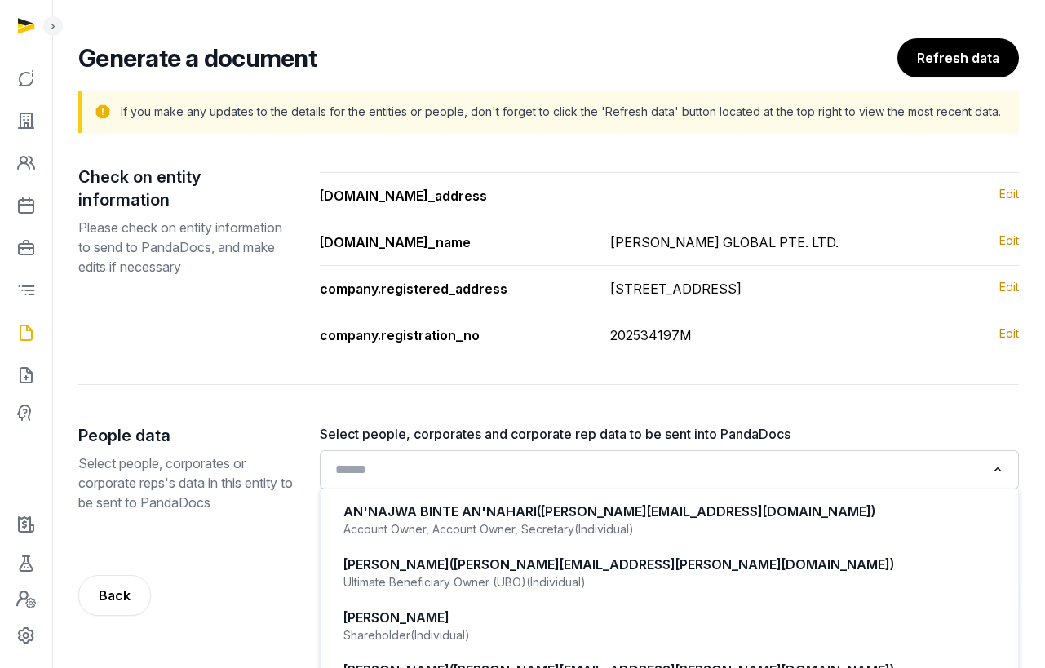
click at [473, 484] on div "Loading..." at bounding box center [669, 469] width 683 height 29
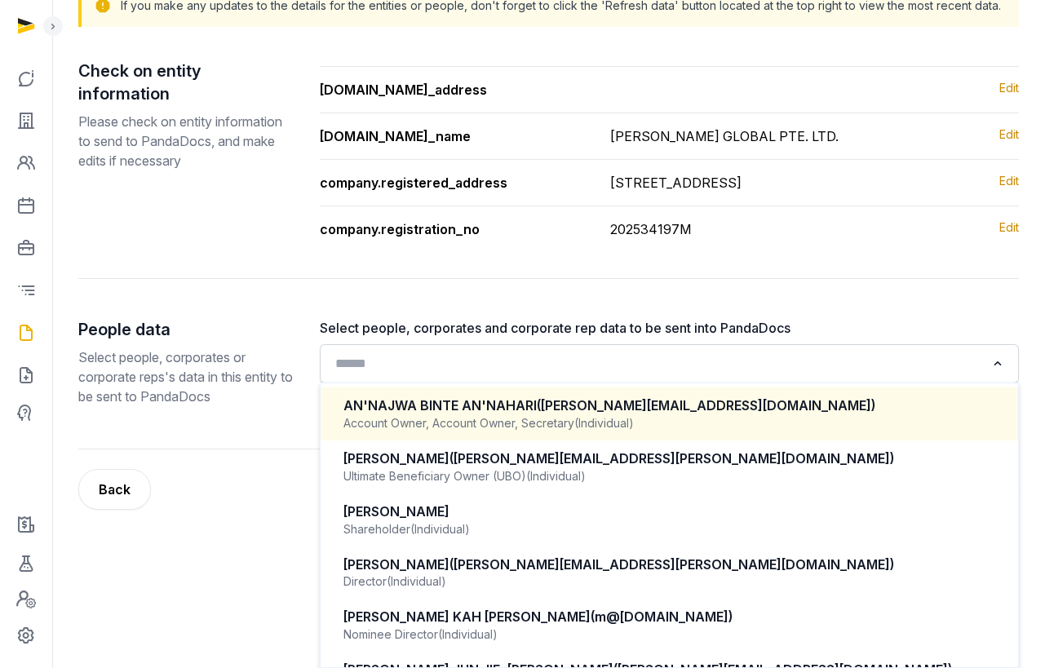
click at [532, 438] on div "AN'NAJWA BINTE AN'NAHARI ([PERSON_NAME][EMAIL_ADDRESS][DOMAIN_NAME]) Account Ow…" at bounding box center [669, 414] width 665 height 48
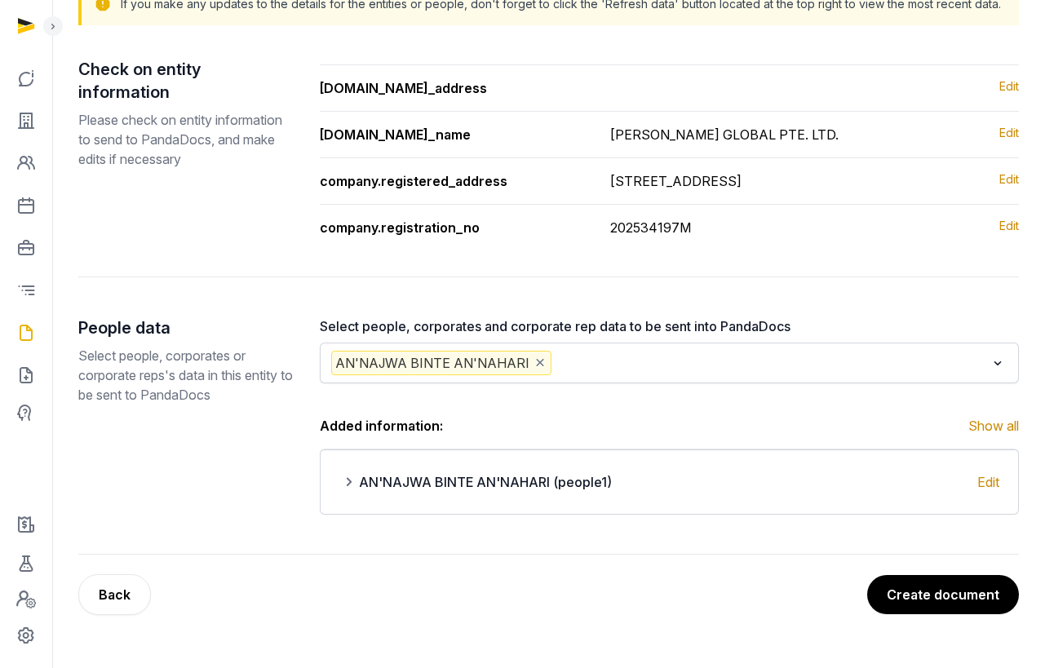
scroll to position [197, 0]
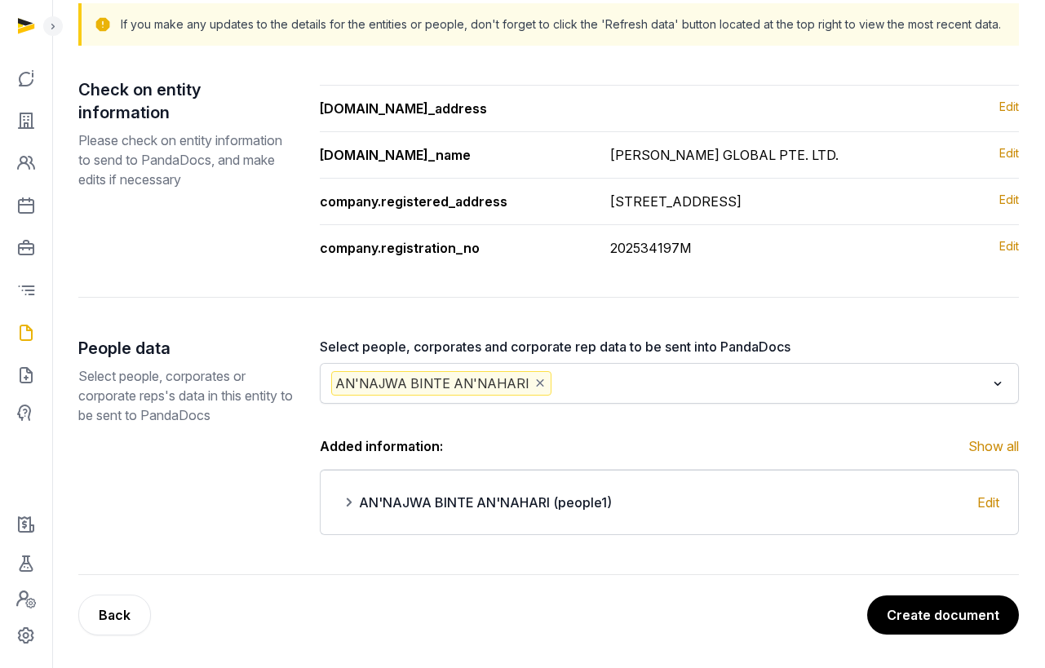
click at [670, 393] on input "Search for option" at bounding box center [770, 383] width 431 height 24
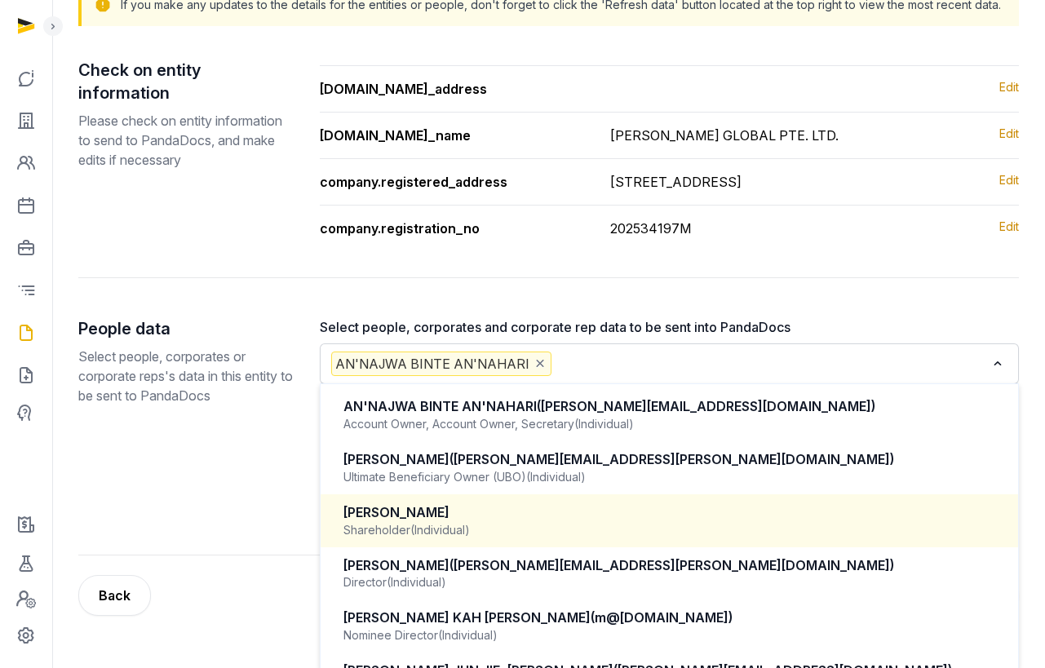
scroll to position [42, 0]
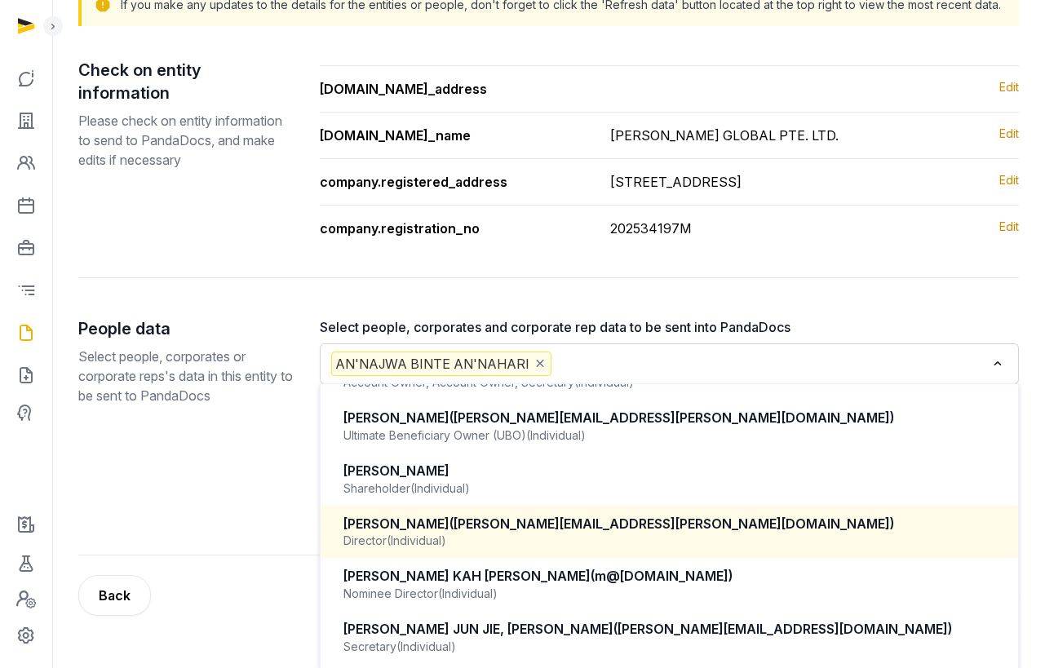
click at [653, 533] on div "[PERSON_NAME] ([PERSON_NAME][EMAIL_ADDRESS][PERSON_NAME][DOMAIN_NAME])" at bounding box center [669, 524] width 652 height 19
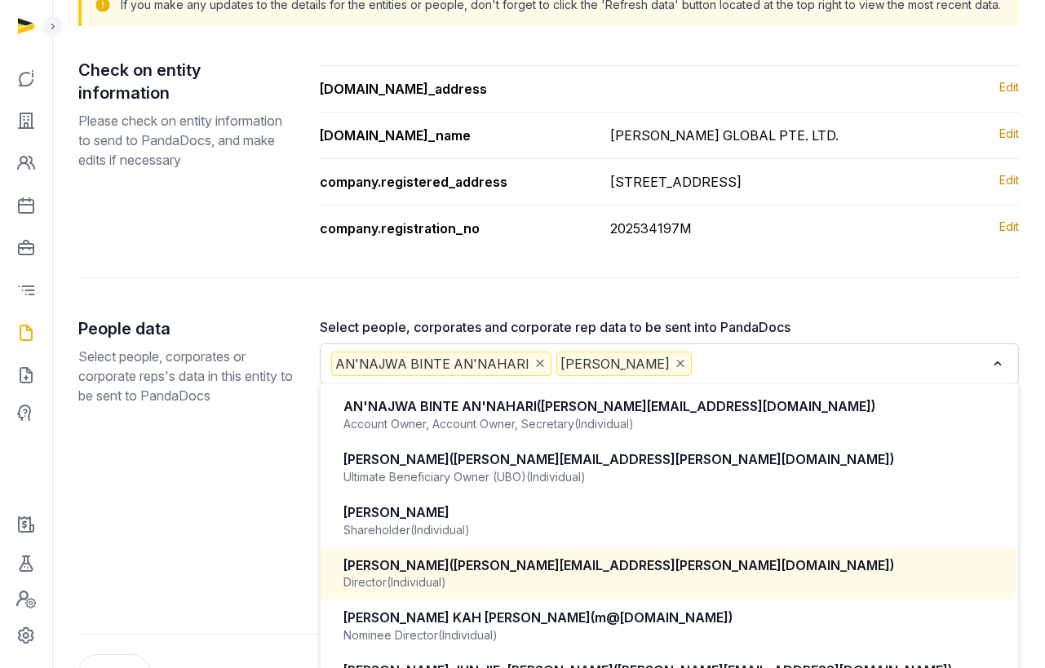
click at [732, 376] on input "Search for option" at bounding box center [840, 364] width 290 height 24
click at [756, 316] on div "Check on entity information Please check on entity information to send to Panda…" at bounding box center [548, 347] width 940 height 576
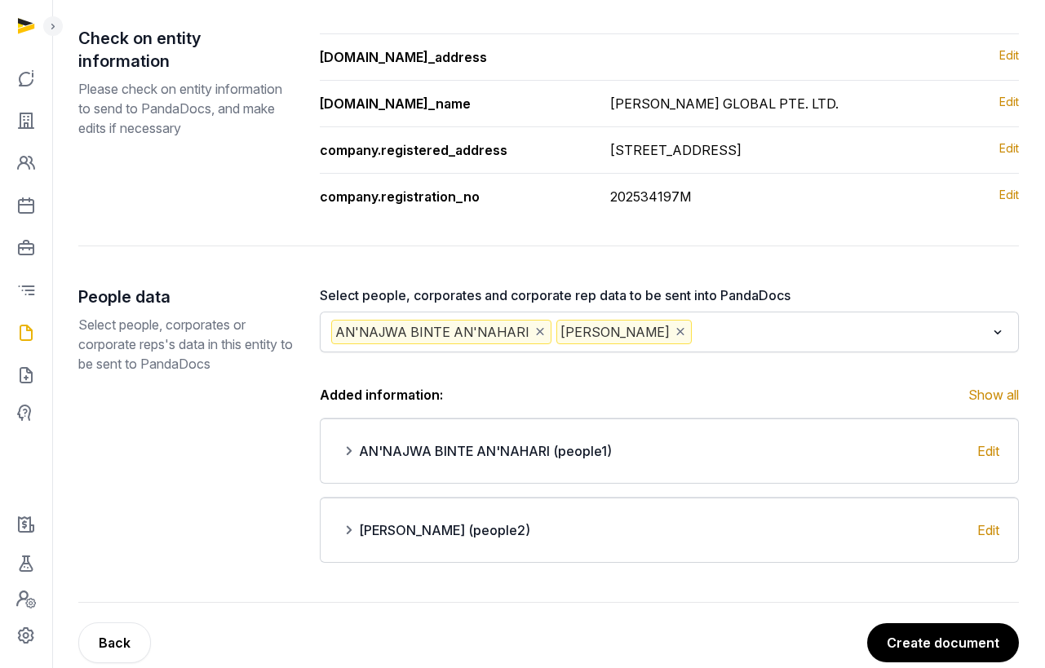
scroll to position [276, 0]
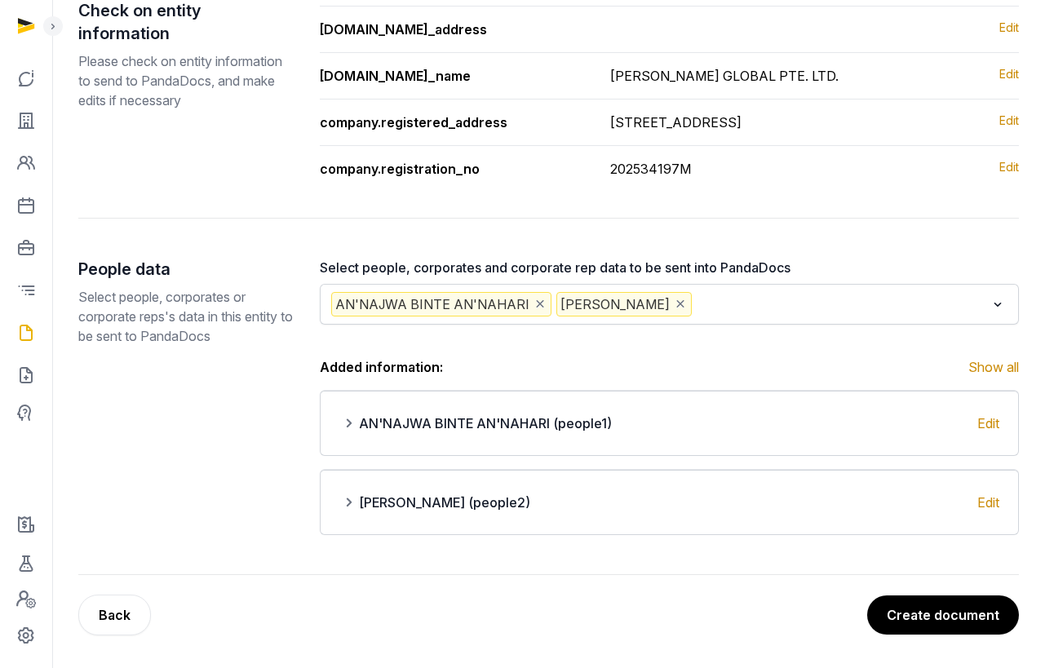
click at [966, 619] on button "Create document" at bounding box center [943, 614] width 152 height 39
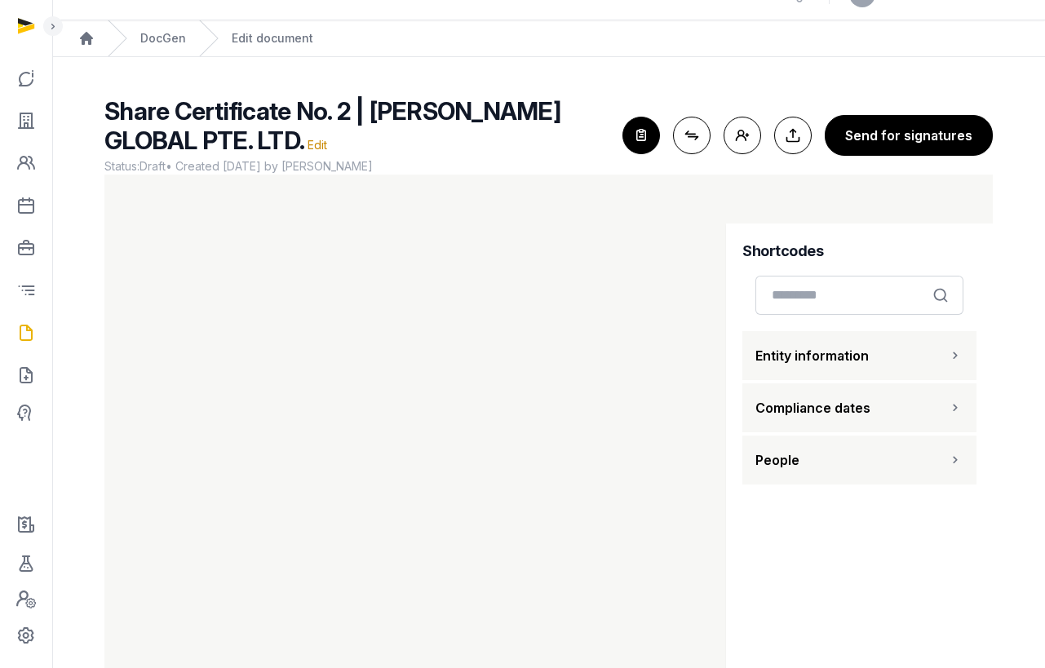
scroll to position [68, 0]
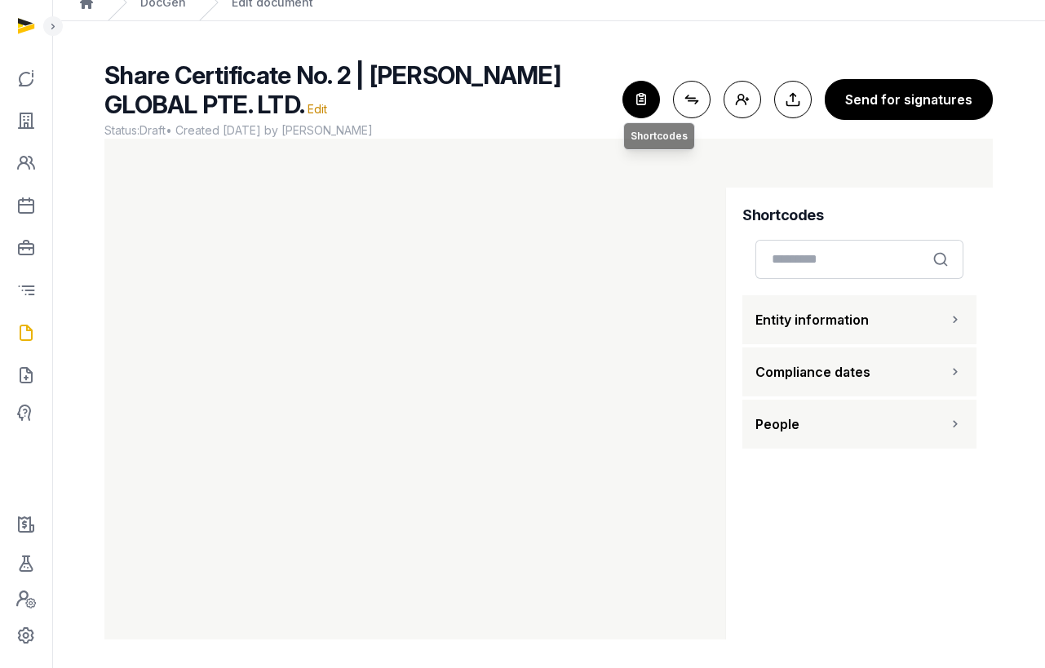
click at [645, 115] on icon "button" at bounding box center [641, 100] width 36 height 36
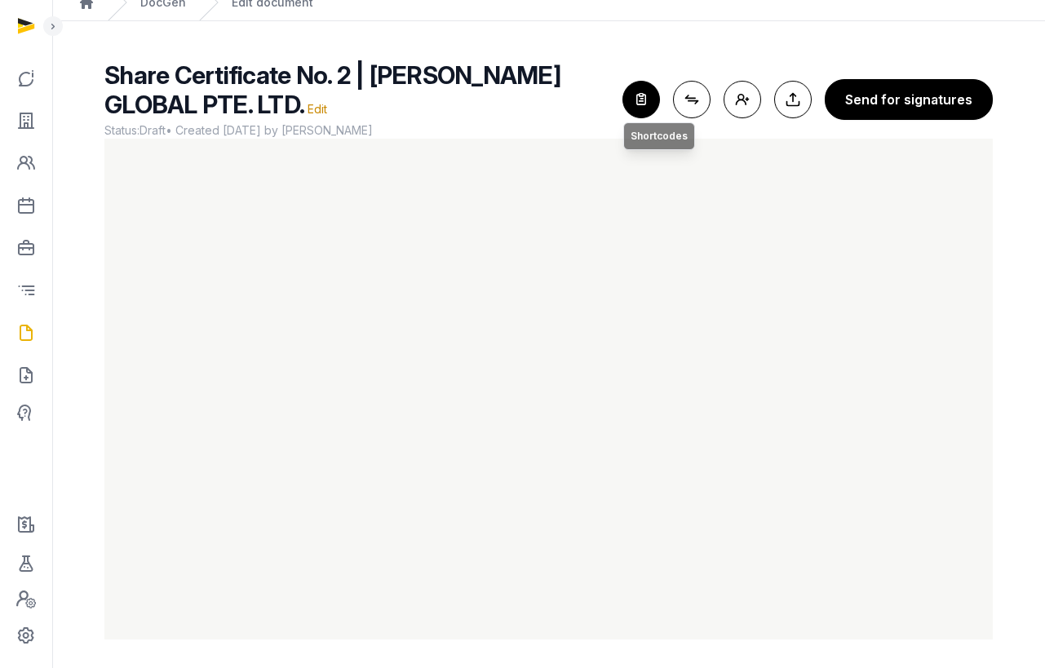
click at [648, 100] on icon "button" at bounding box center [641, 100] width 36 height 36
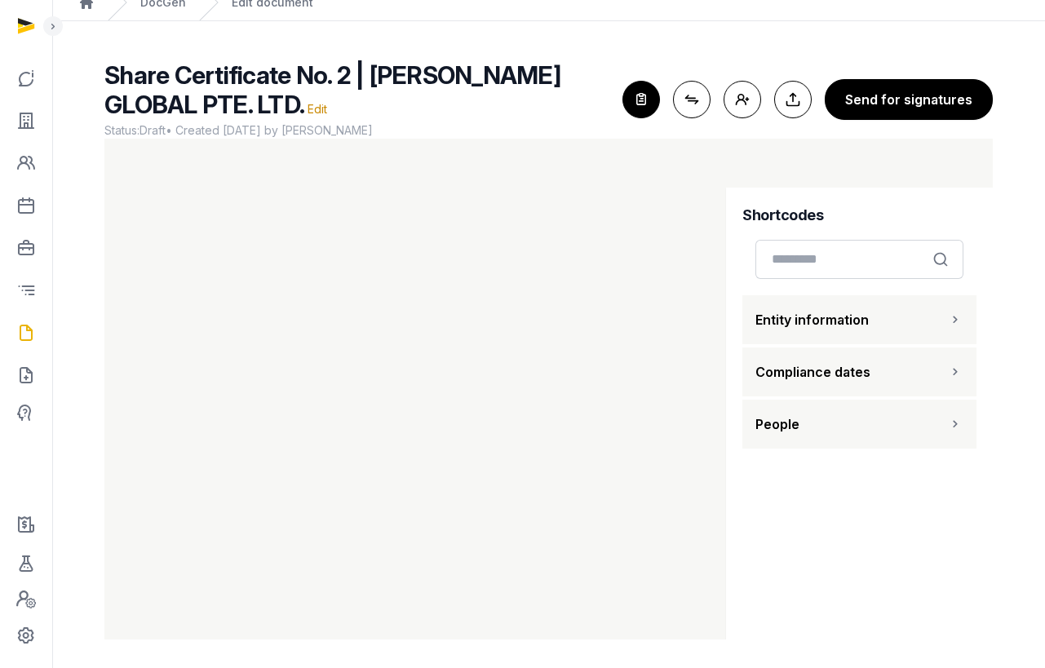
click at [846, 422] on button "People" at bounding box center [859, 424] width 234 height 49
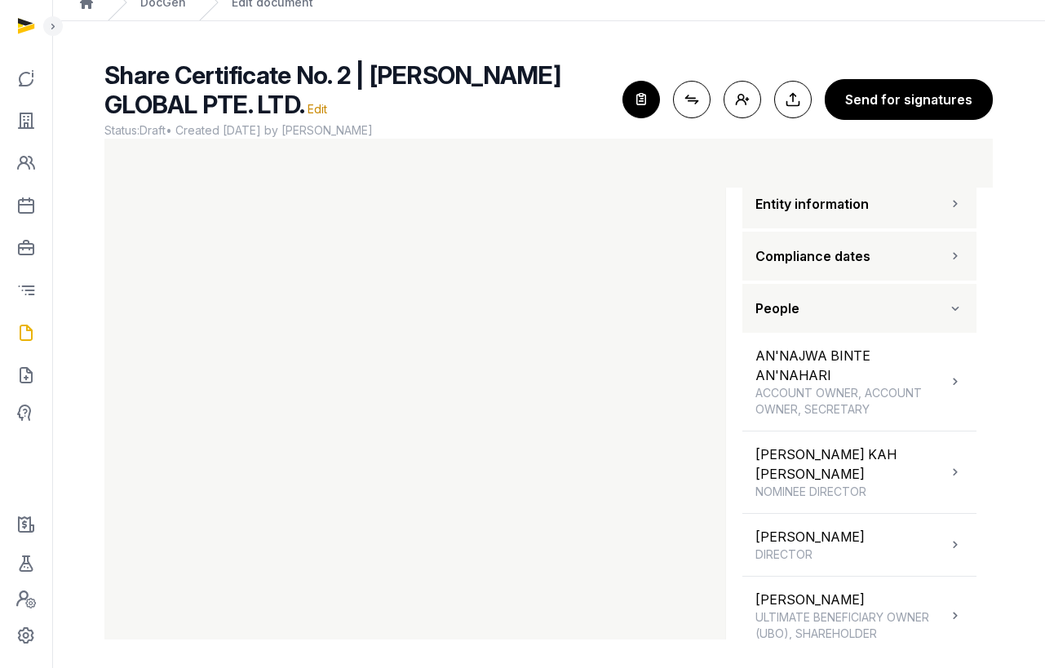
scroll to position [182, 0]
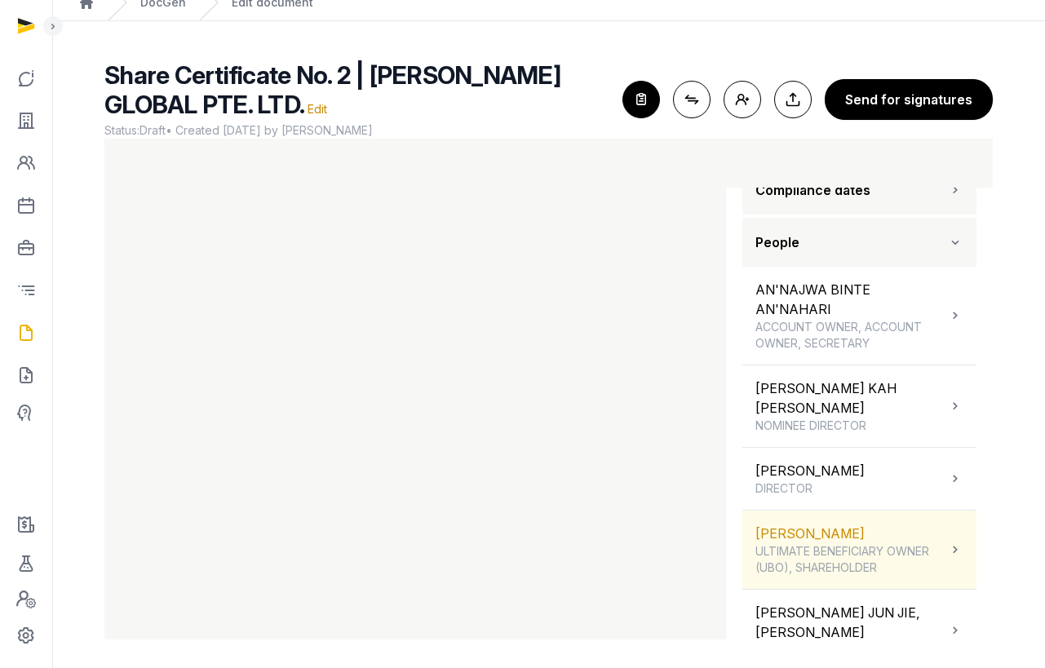
click at [835, 543] on span "ULTIMATE BENEFICIARY OWNER (UBO), SHAREHOLDER" at bounding box center [851, 559] width 192 height 33
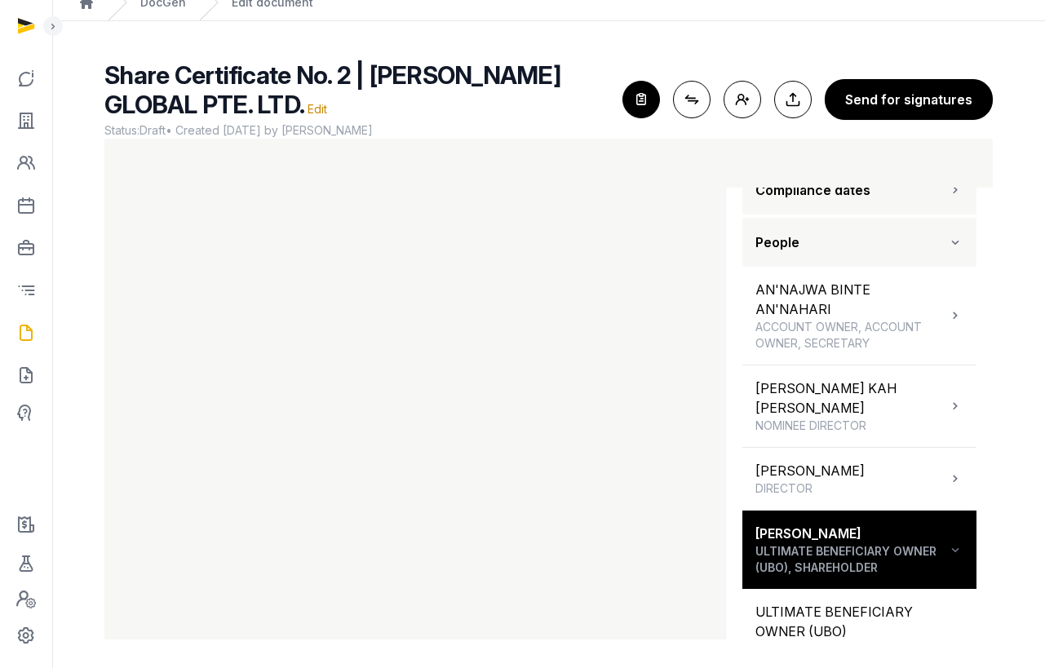
scroll to position [338, 0]
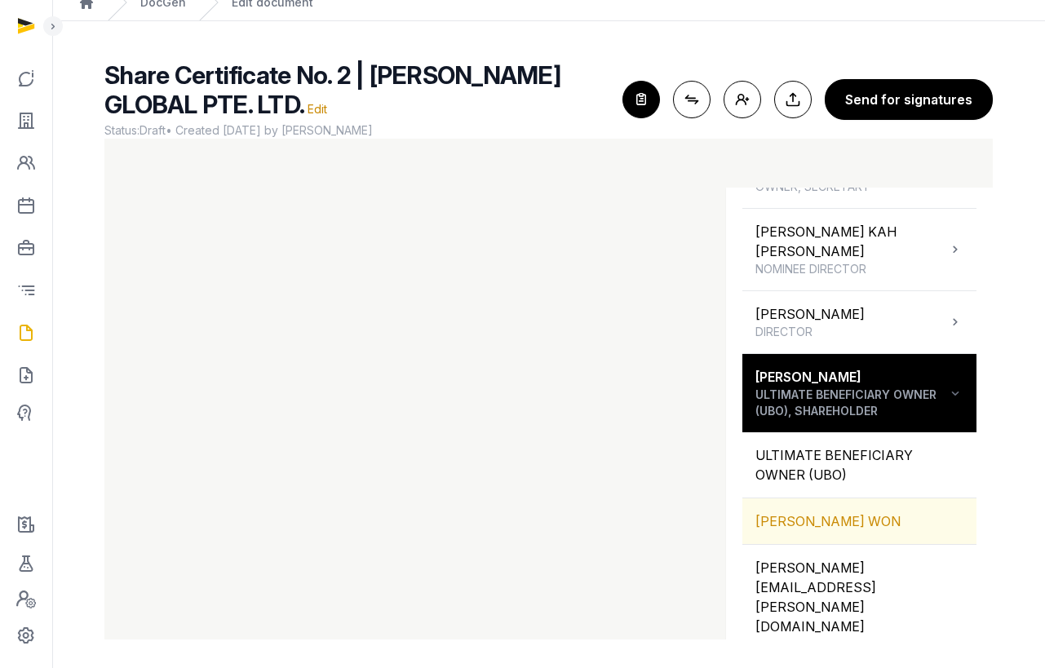
click at [828, 504] on div "[PERSON_NAME] WON" at bounding box center [859, 521] width 234 height 46
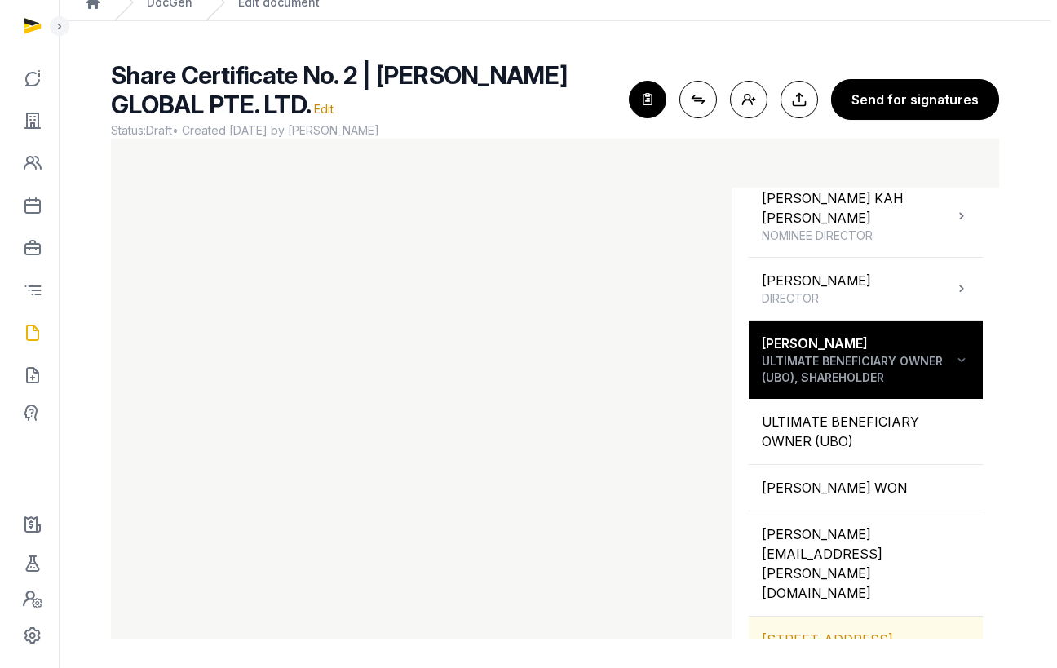
scroll to position [405, 0]
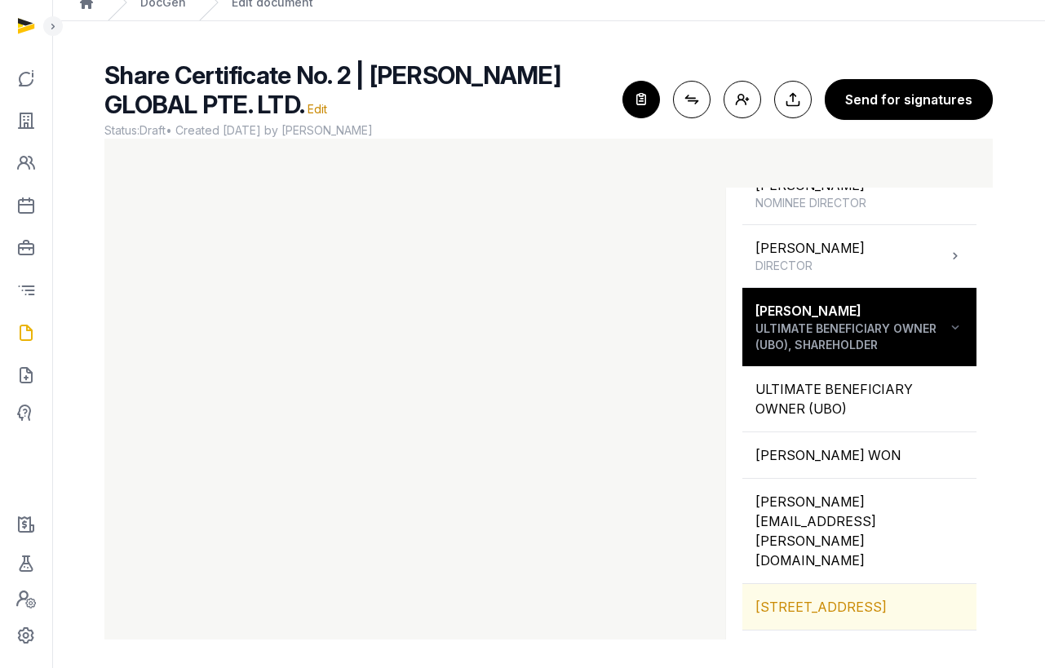
click at [839, 584] on div "[STREET_ADDRESS]" at bounding box center [859, 607] width 234 height 46
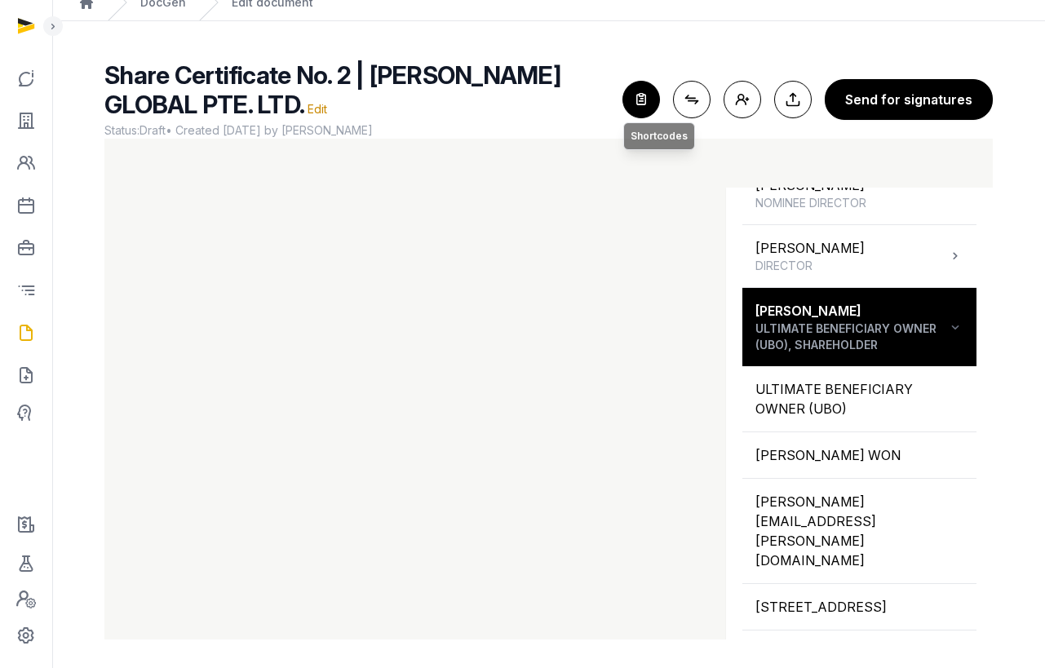
click at [648, 95] on icon "button" at bounding box center [641, 100] width 36 height 36
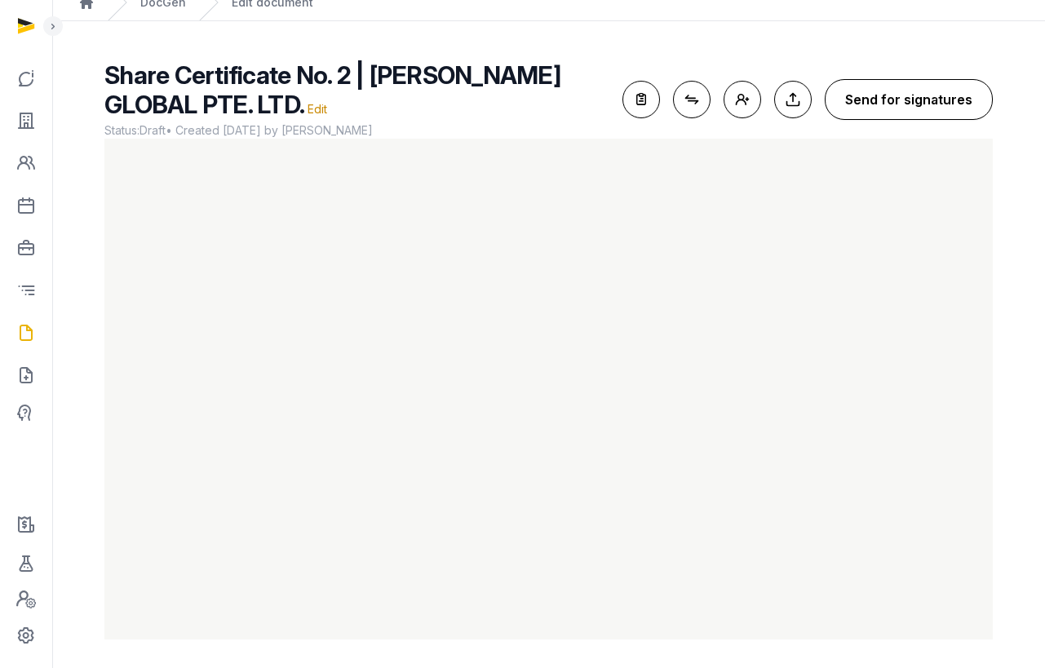
click at [906, 105] on button "Send for signatures" at bounding box center [909, 99] width 168 height 41
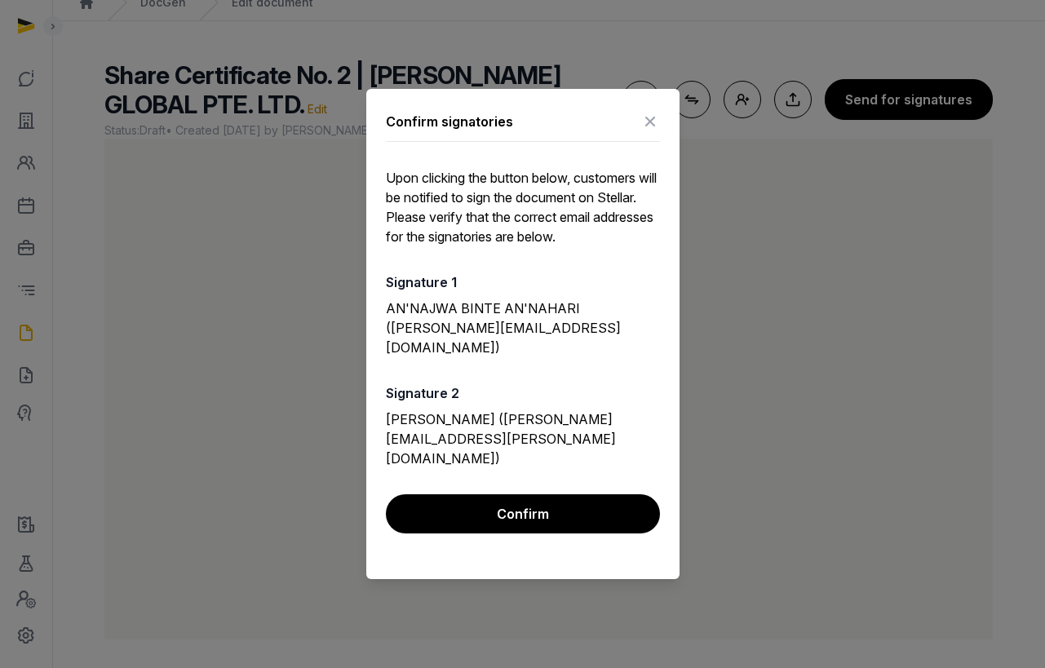
click at [546, 494] on button "Confirm" at bounding box center [523, 513] width 274 height 39
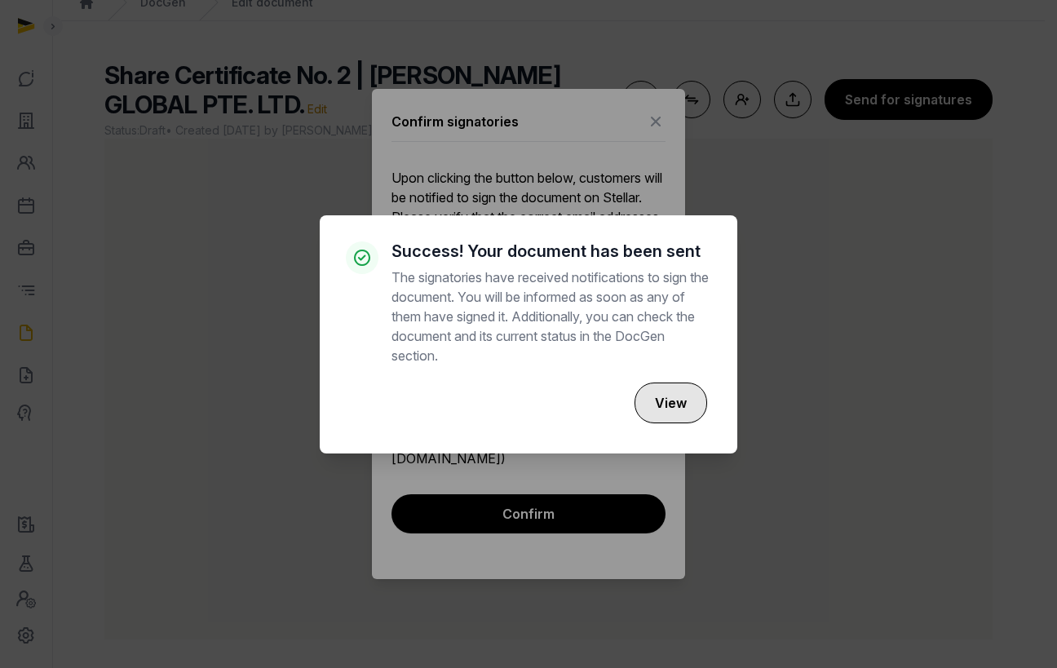
click at [695, 418] on button "View" at bounding box center [671, 403] width 73 height 41
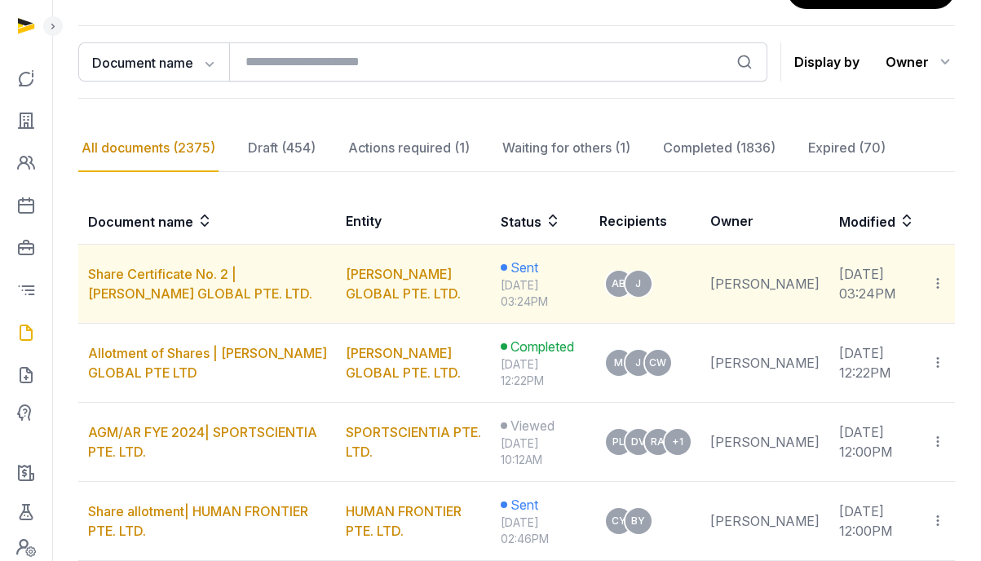
scroll to position [158, 0]
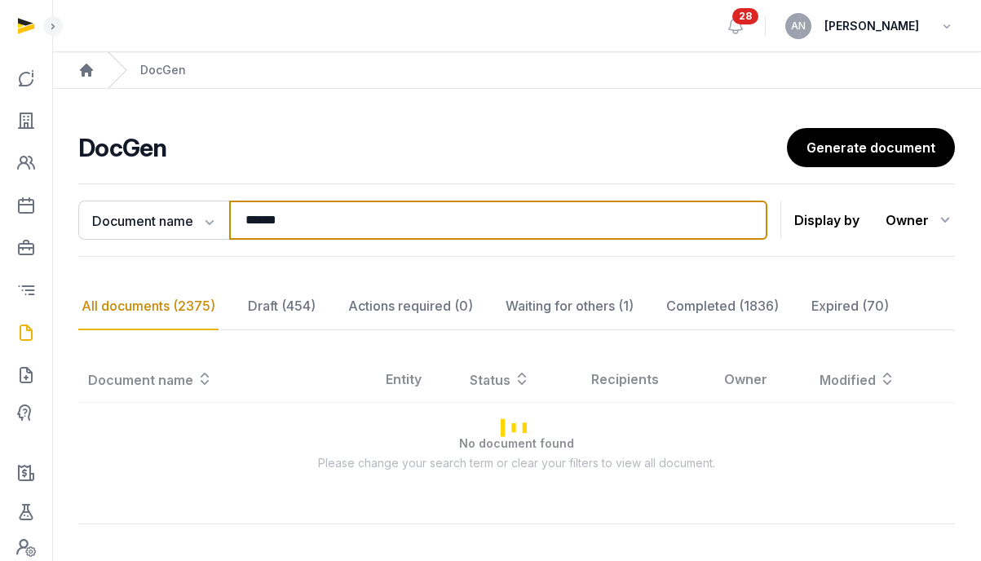
click at [338, 222] on input "******" at bounding box center [498, 220] width 538 height 39
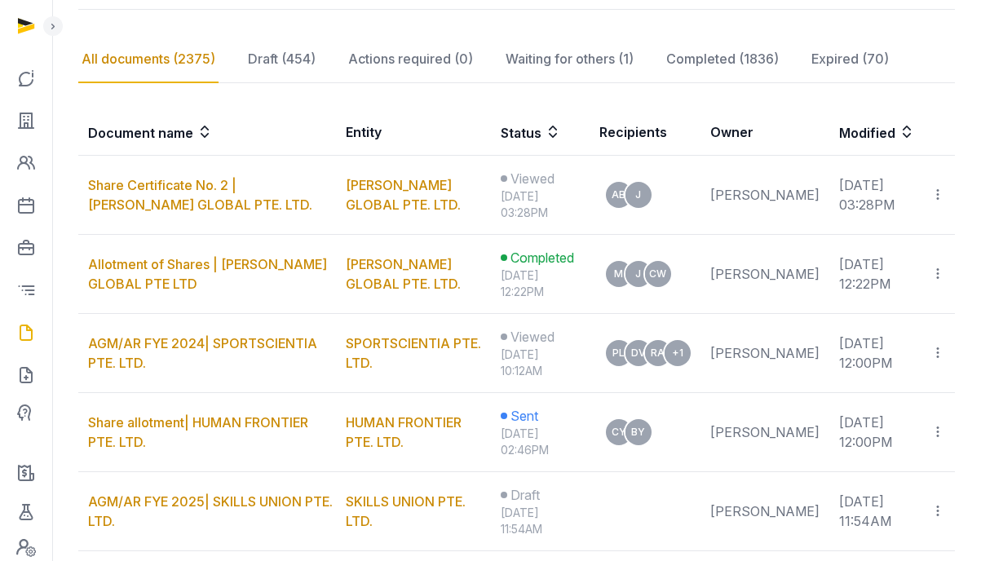
scroll to position [234, 0]
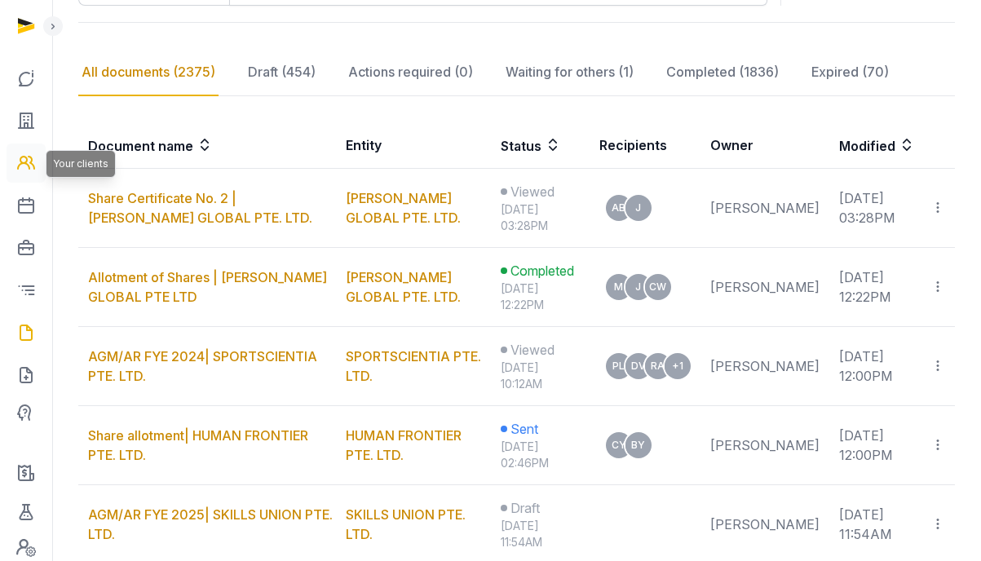
click at [36, 164] on link at bounding box center [26, 163] width 39 height 39
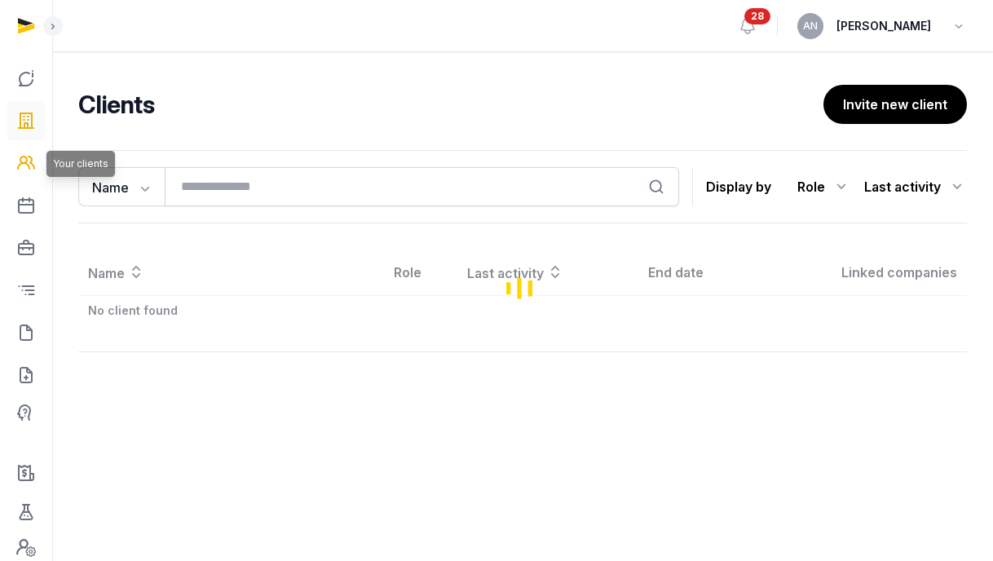
click at [30, 113] on icon at bounding box center [26, 121] width 20 height 26
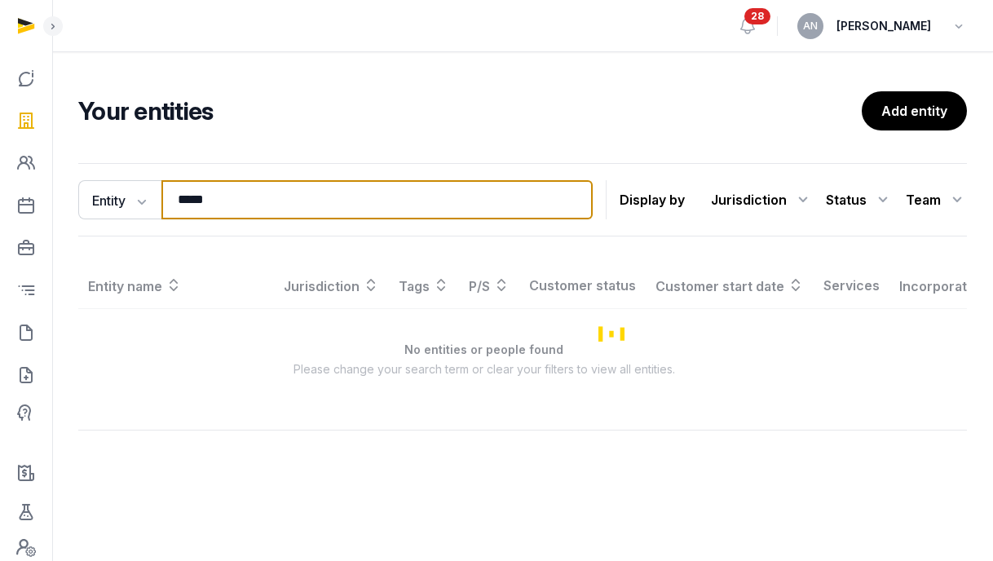
click at [287, 210] on input "*****" at bounding box center [376, 199] width 431 height 39
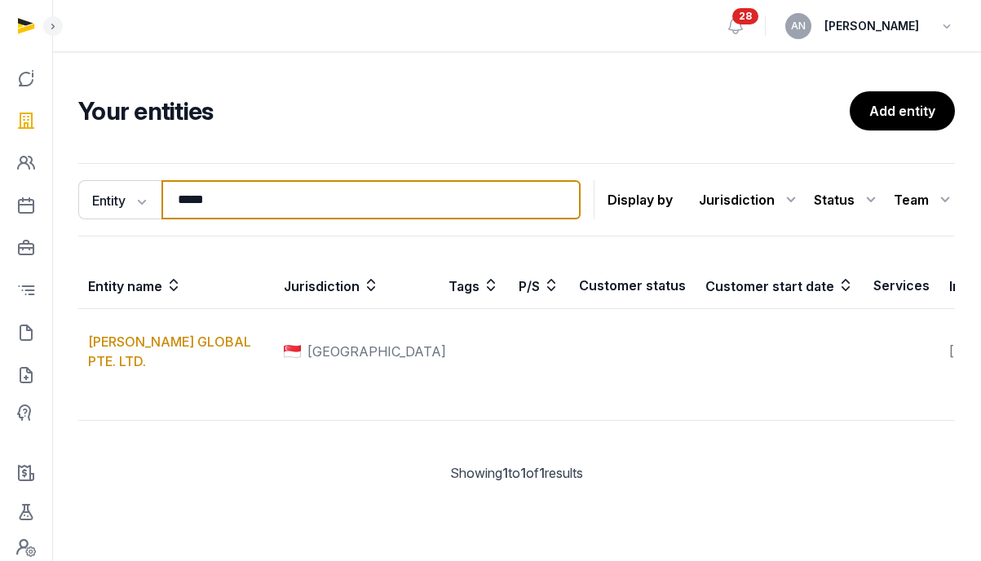
click at [287, 210] on input "*****" at bounding box center [370, 199] width 419 height 39
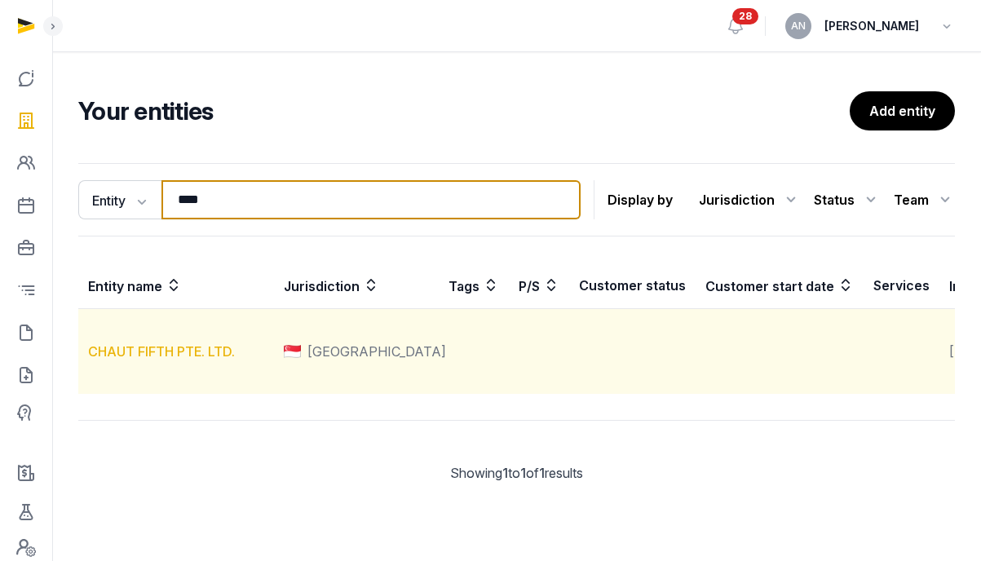
type input "****"
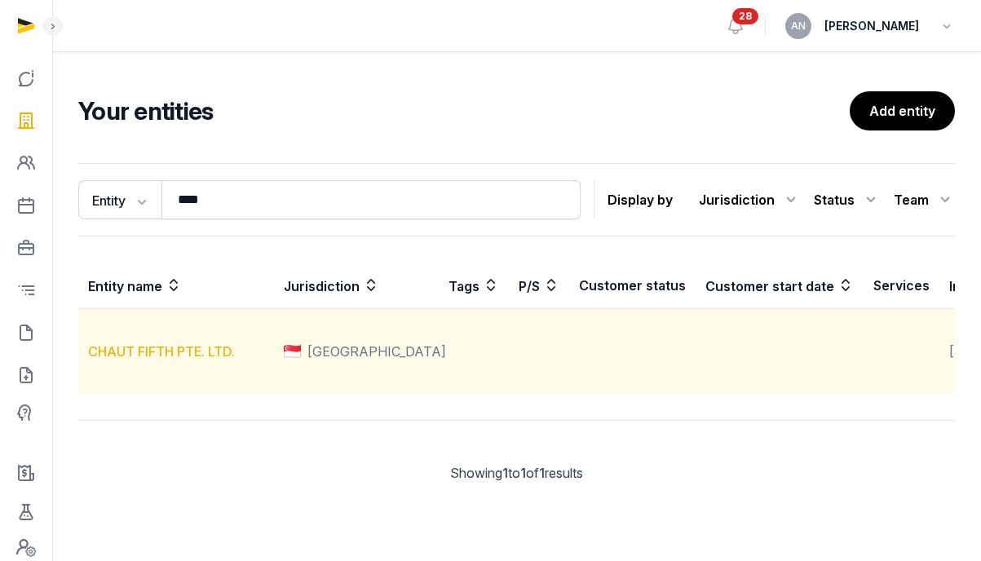
click at [170, 360] on link "CHAUT FIFTH PTE. LTD." at bounding box center [161, 351] width 147 height 16
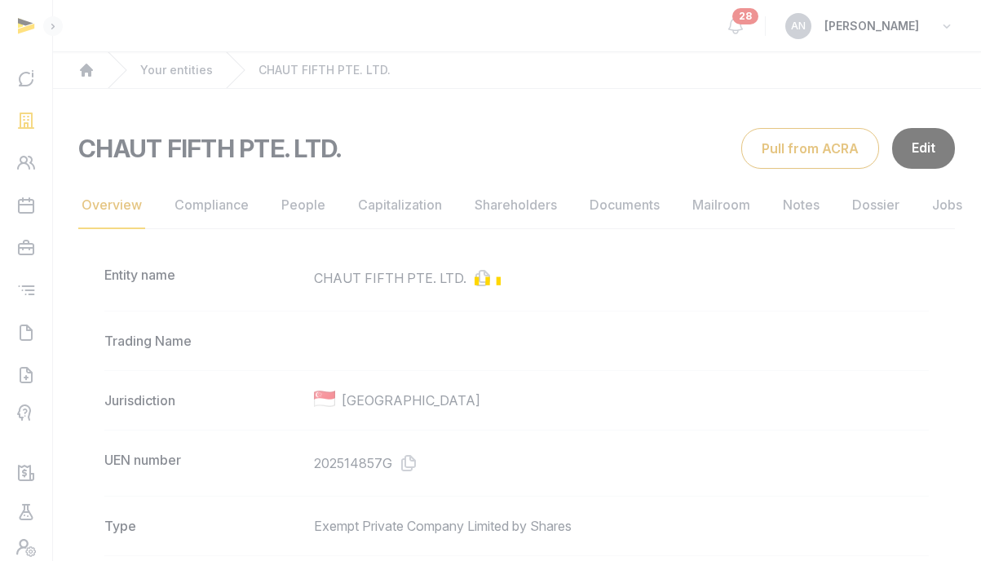
scroll to position [65, 0]
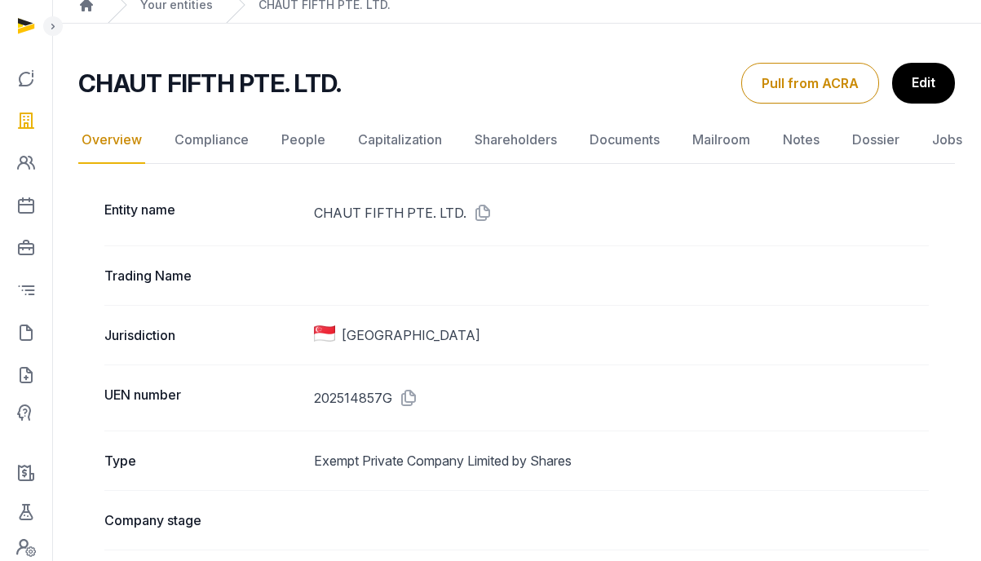
drag, startPoint x: 411, startPoint y: 394, endPoint x: 445, endPoint y: 330, distance: 72.6
click at [411, 395] on icon at bounding box center [405, 398] width 26 height 26
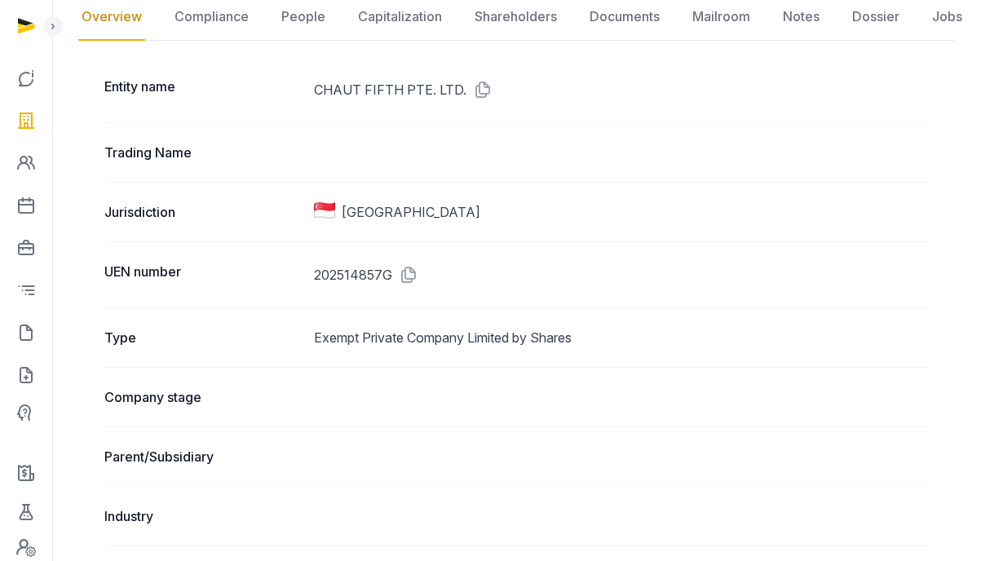
scroll to position [0, 0]
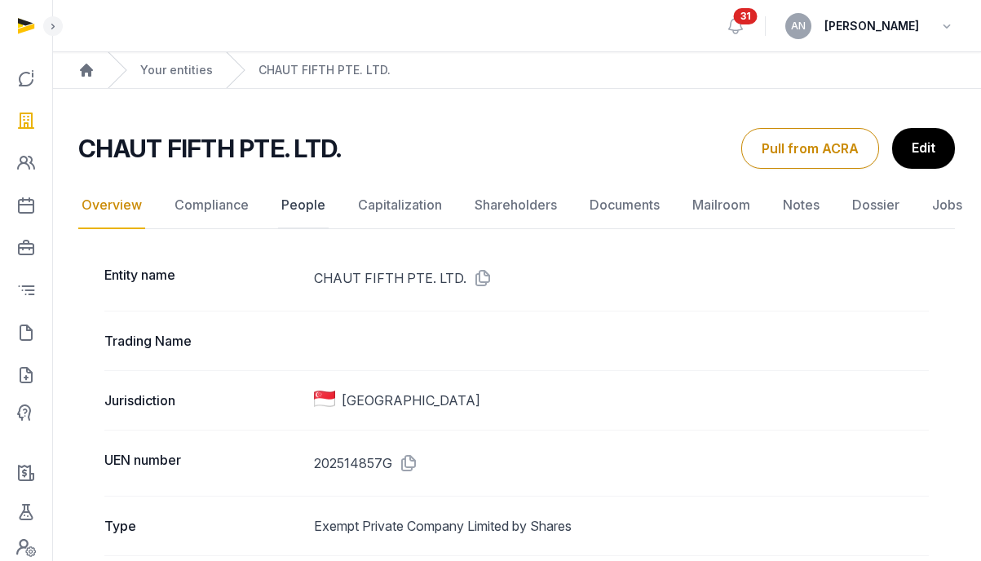
click at [294, 205] on link "People" at bounding box center [303, 205] width 51 height 47
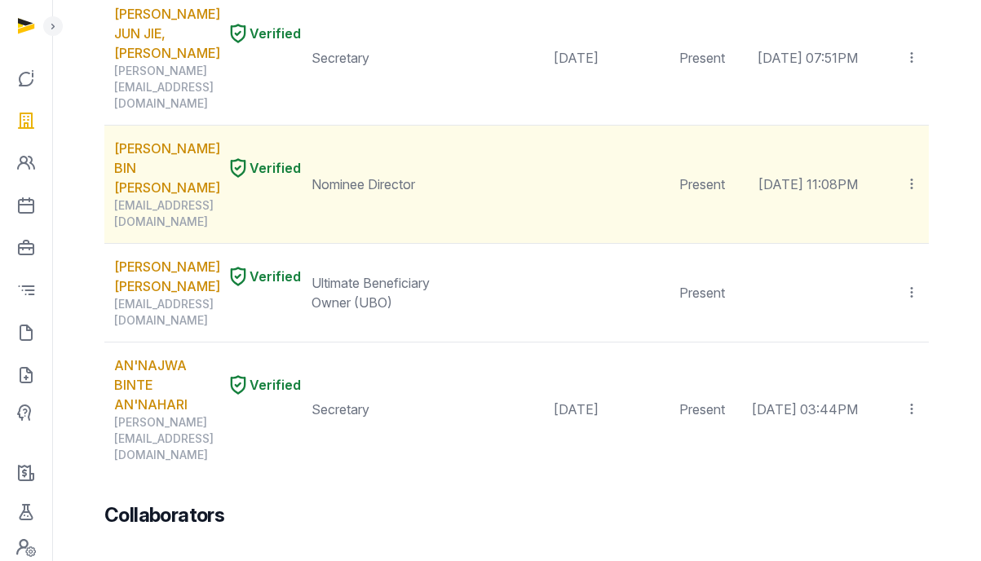
scroll to position [282, 0]
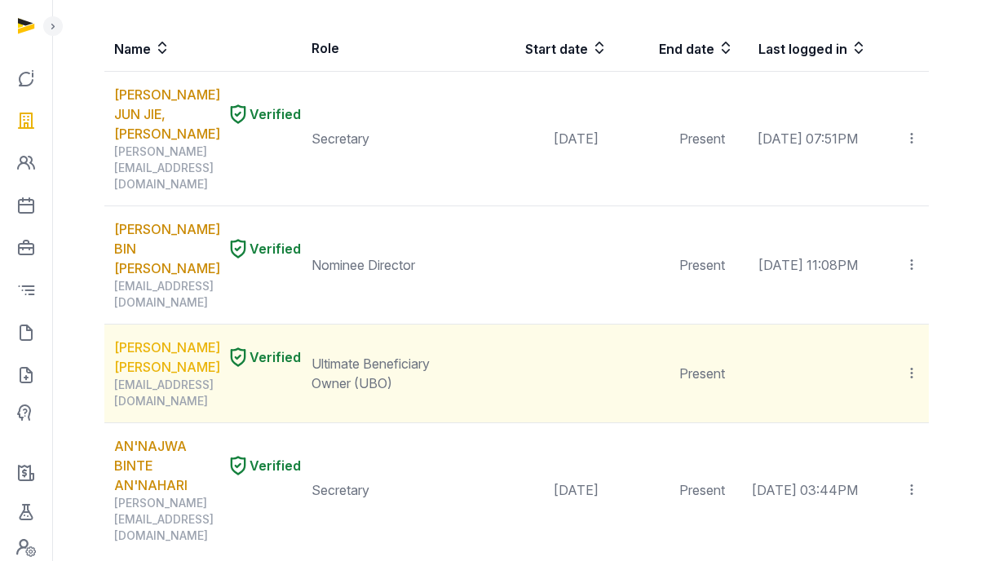
click at [148, 338] on link "Tran Hoang Chau" at bounding box center [167, 357] width 106 height 39
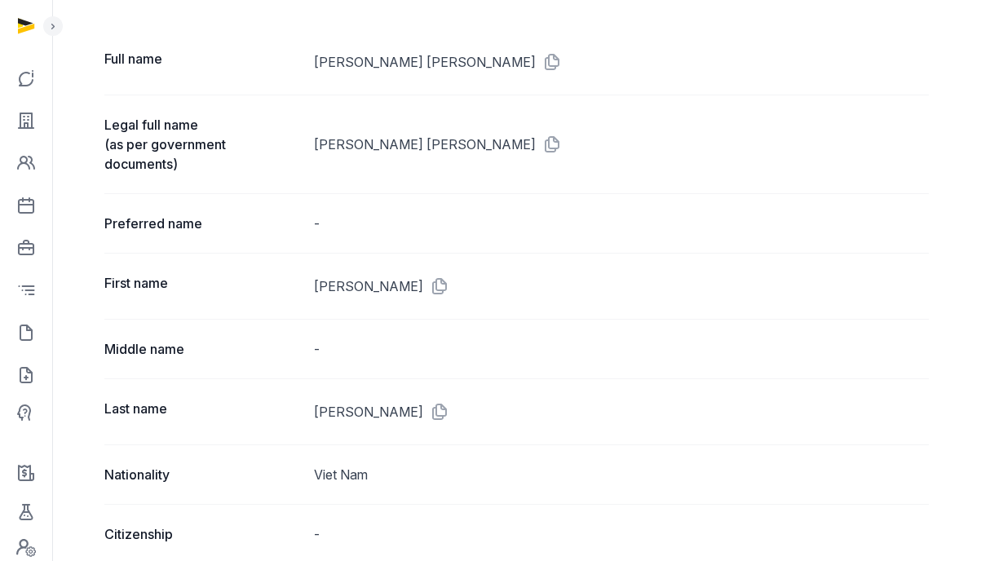
scroll to position [173, 0]
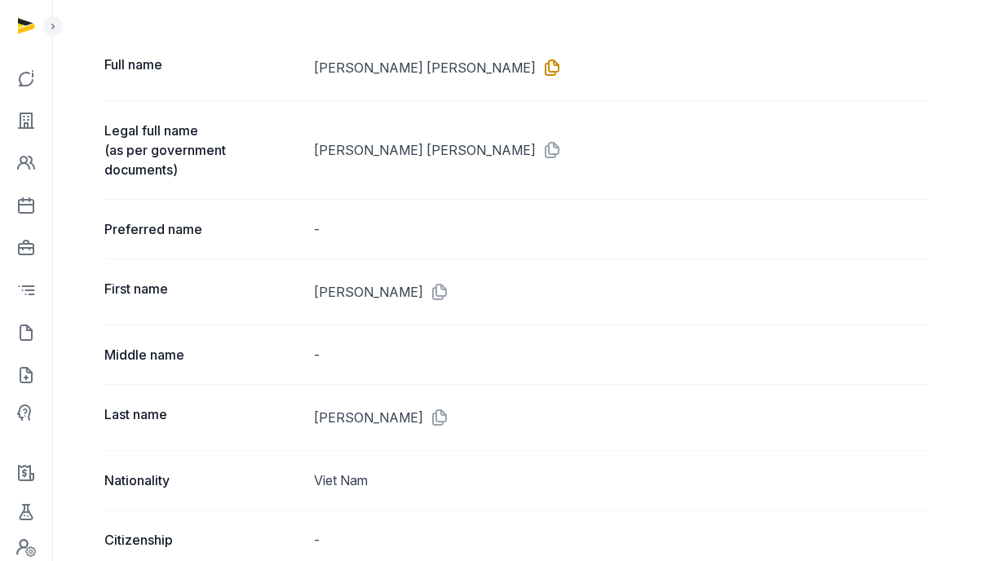
click at [536, 69] on icon at bounding box center [549, 68] width 26 height 26
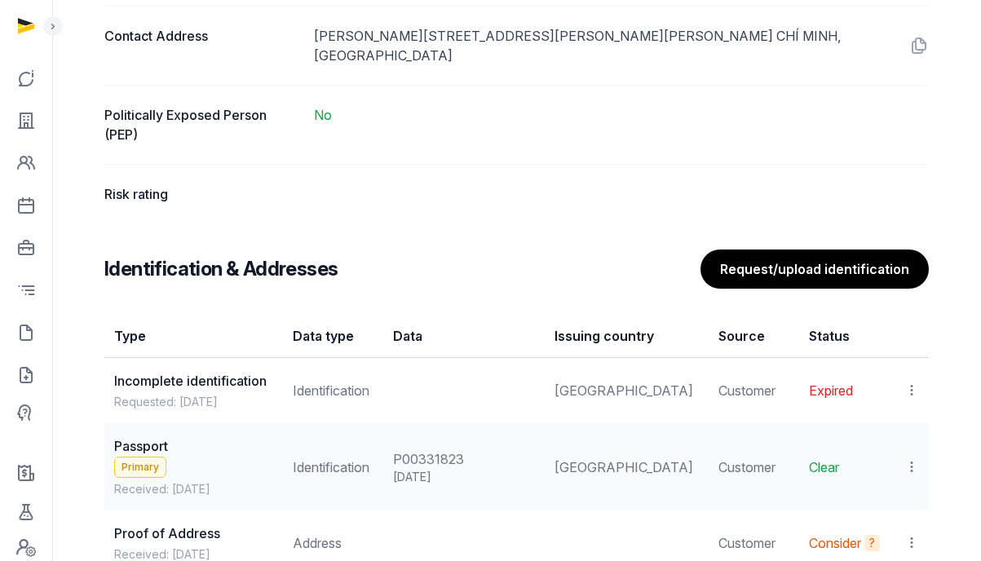
scroll to position [1255, 0]
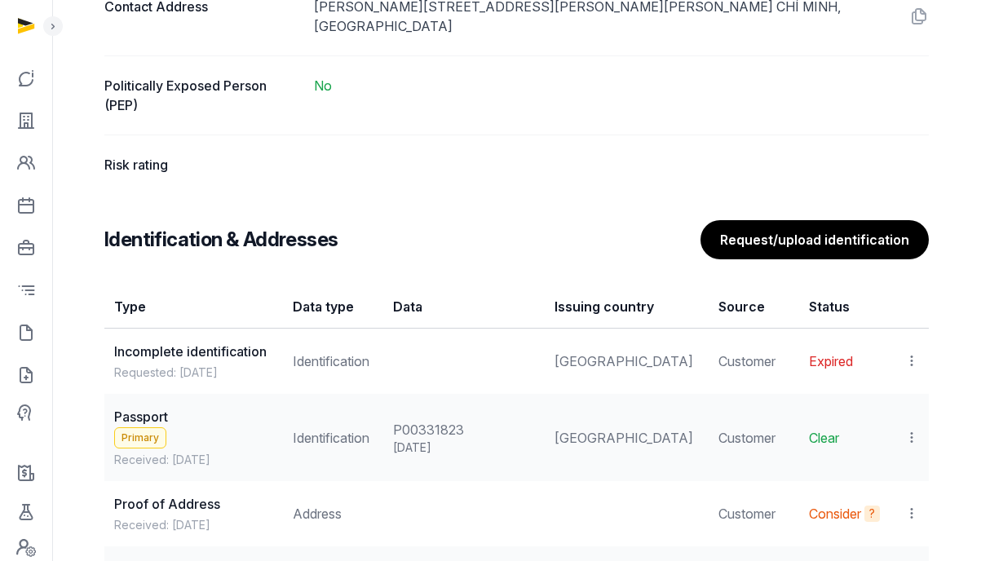
click at [465, 420] on div "P00331823" at bounding box center [464, 430] width 142 height 20
copy div "P00331823"
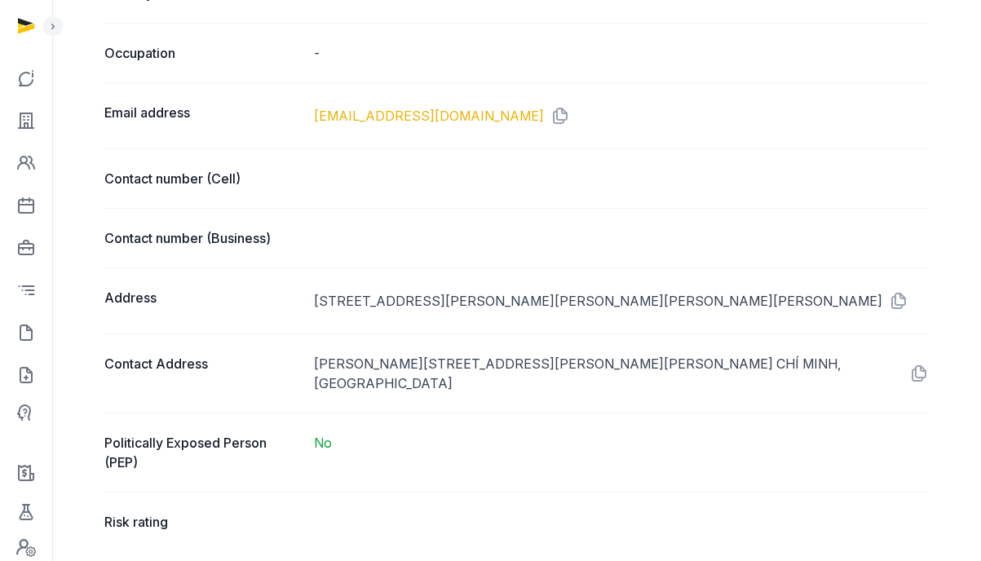
scroll to position [678, 0]
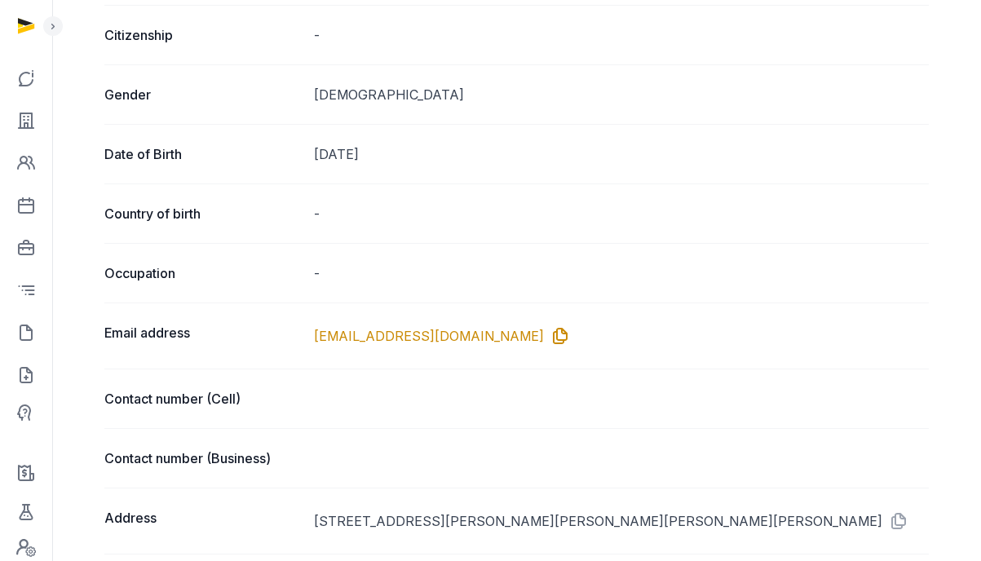
click at [544, 337] on icon at bounding box center [557, 336] width 26 height 26
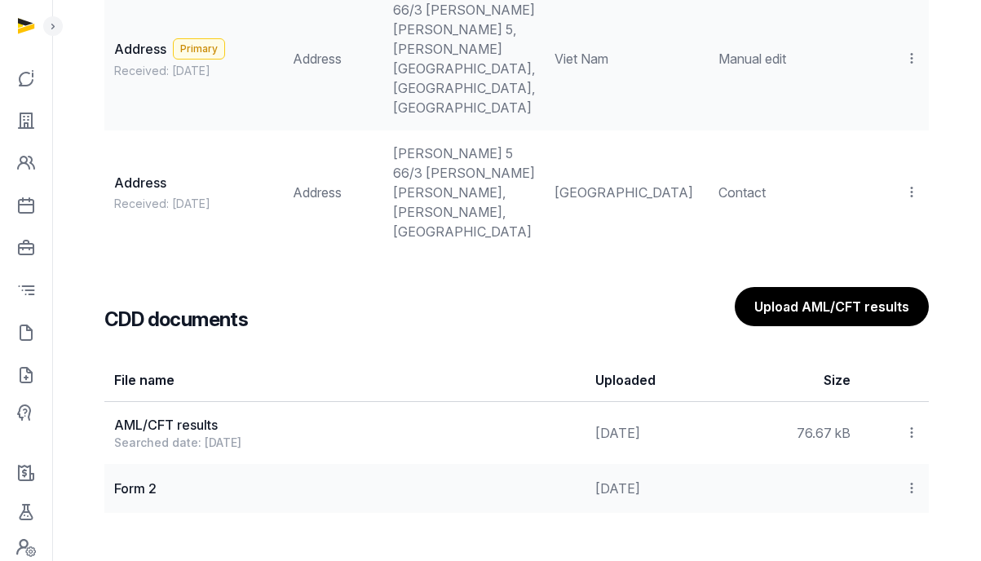
scroll to position [1829, 0]
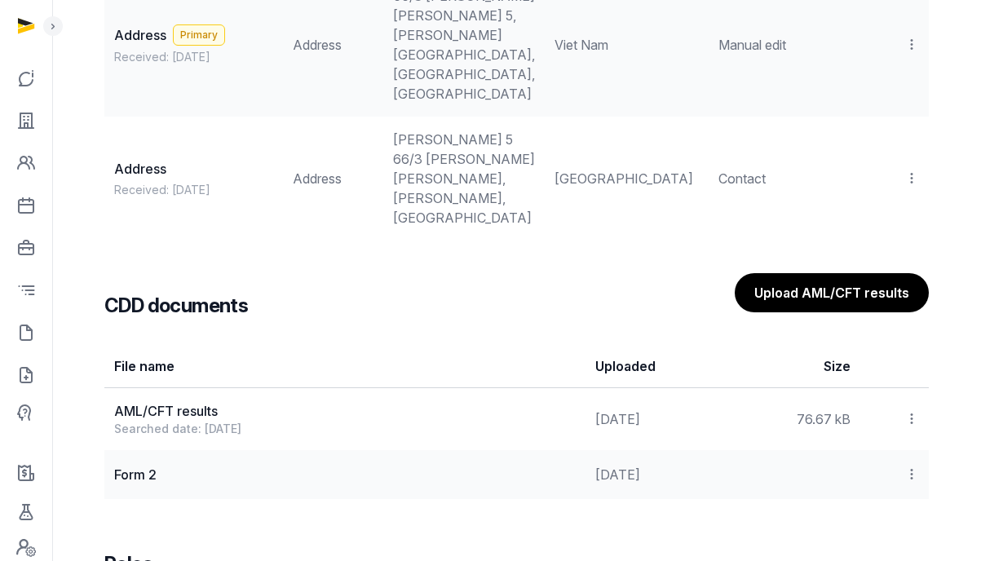
click at [913, 466] on icon at bounding box center [912, 474] width 15 height 17
click at [845, 502] on div "View" at bounding box center [854, 518] width 131 height 33
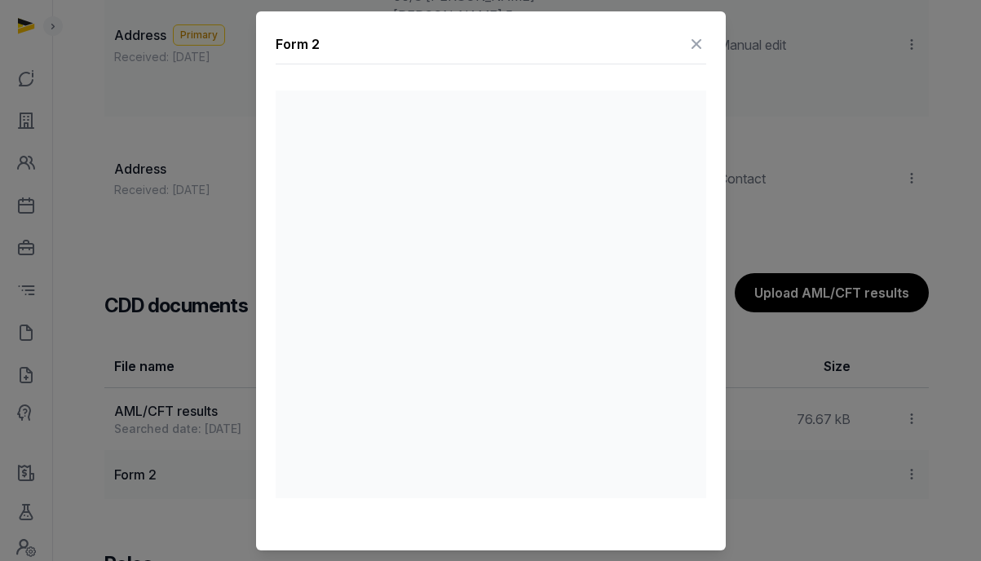
click at [715, 49] on div "Form 2" at bounding box center [491, 280] width 470 height 539
click at [698, 46] on icon at bounding box center [697, 44] width 20 height 26
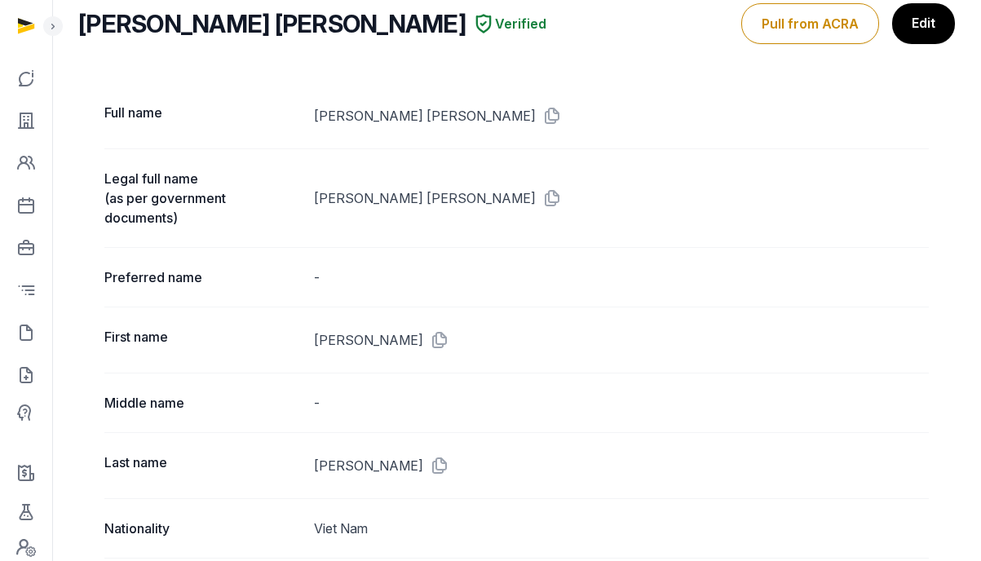
scroll to position [0, 0]
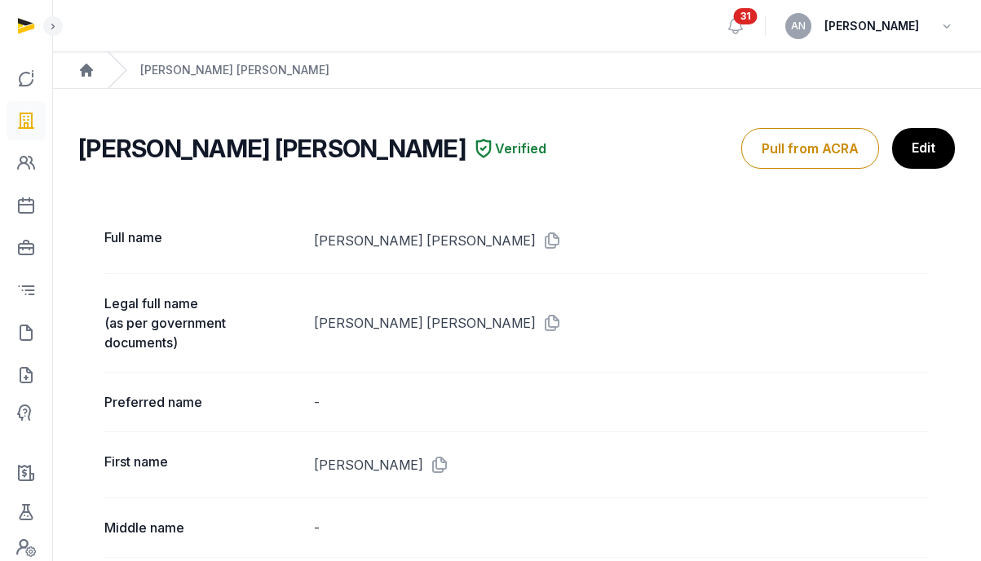
click at [26, 120] on icon at bounding box center [26, 121] width 20 height 26
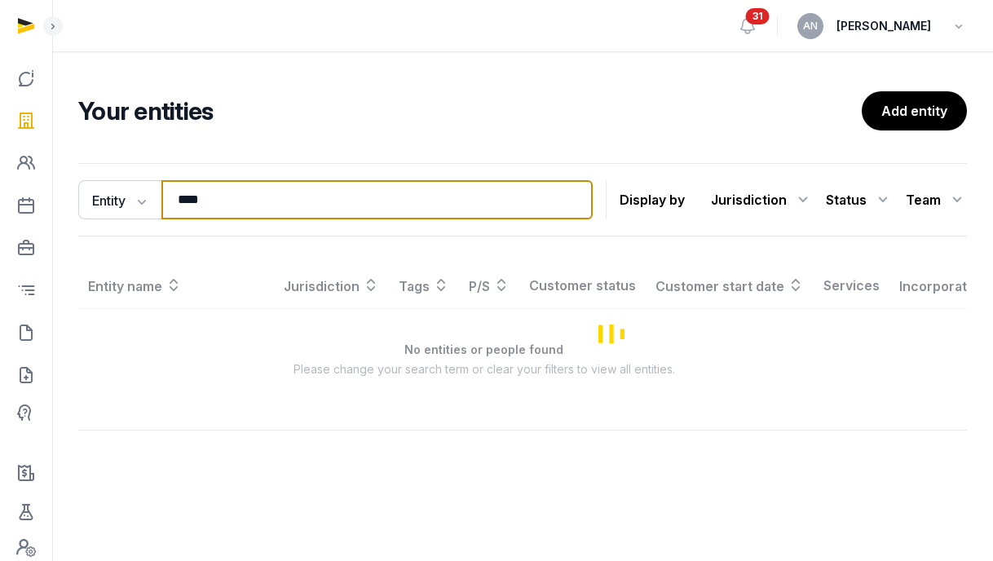
click at [342, 190] on input "****" at bounding box center [376, 199] width 431 height 39
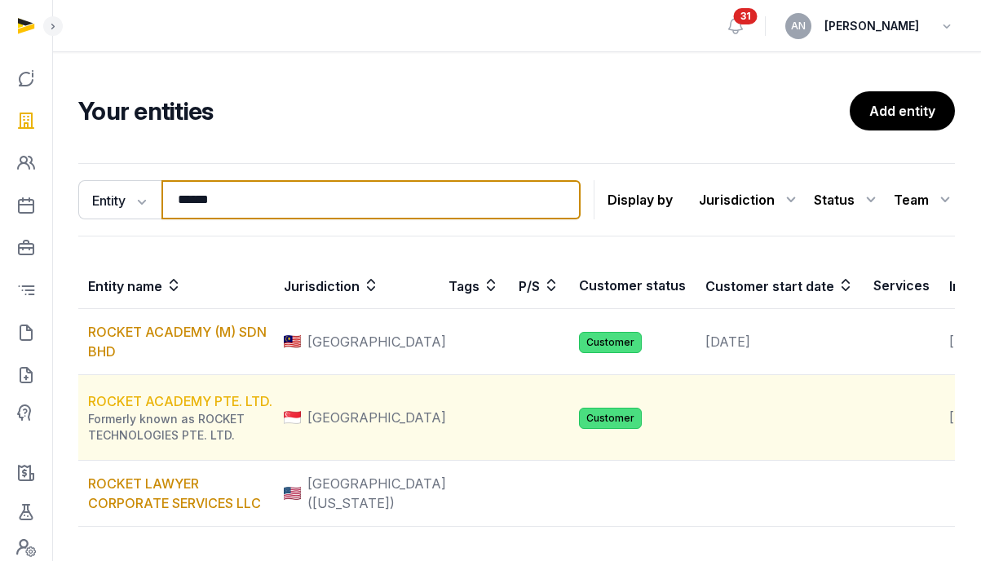
type input "******"
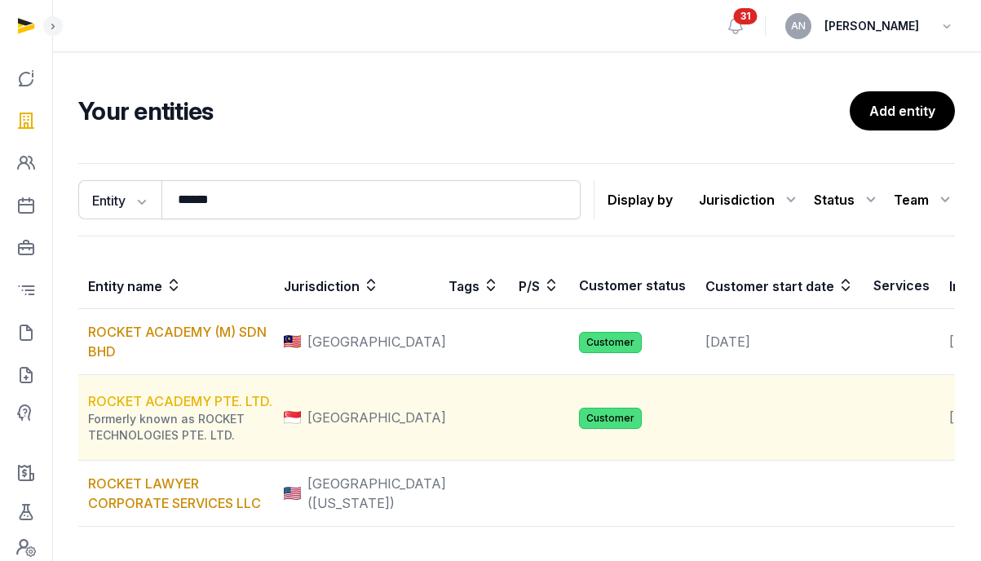
click at [199, 409] on link "ROCKET ACADEMY PTE. LTD." at bounding box center [180, 401] width 184 height 16
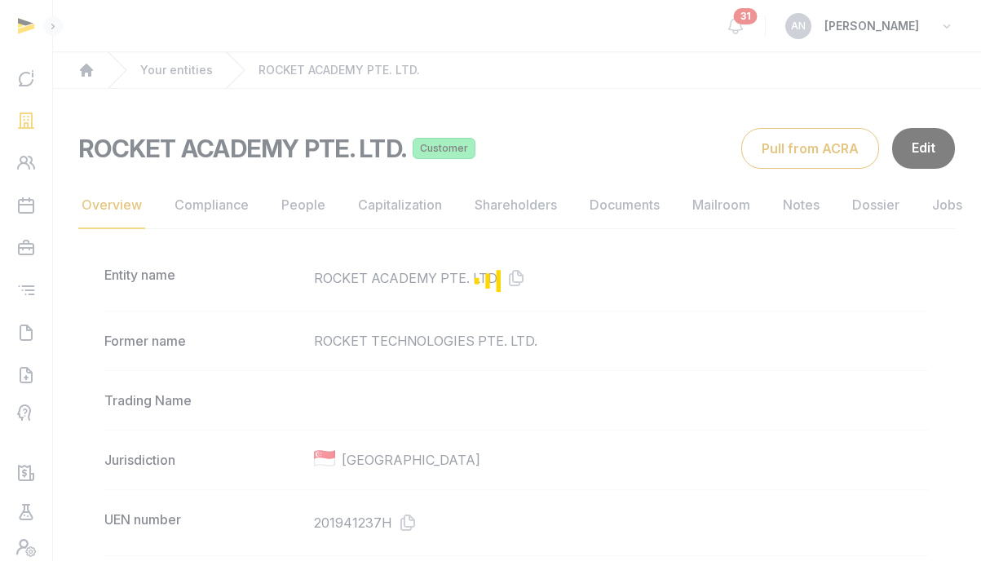
click at [614, 215] on div "Loading" at bounding box center [490, 280] width 981 height 561
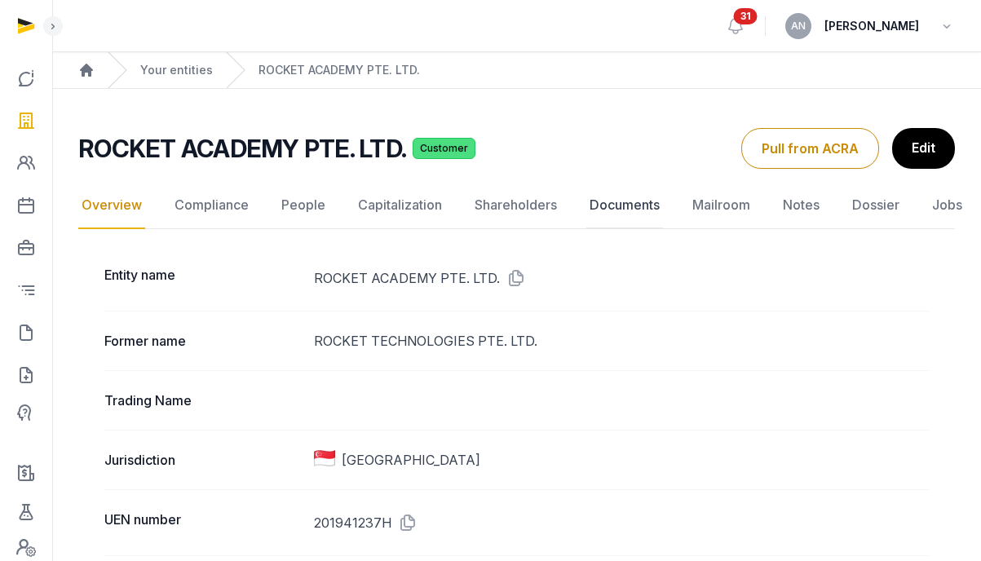
click at [623, 207] on link "Documents" at bounding box center [624, 205] width 77 height 47
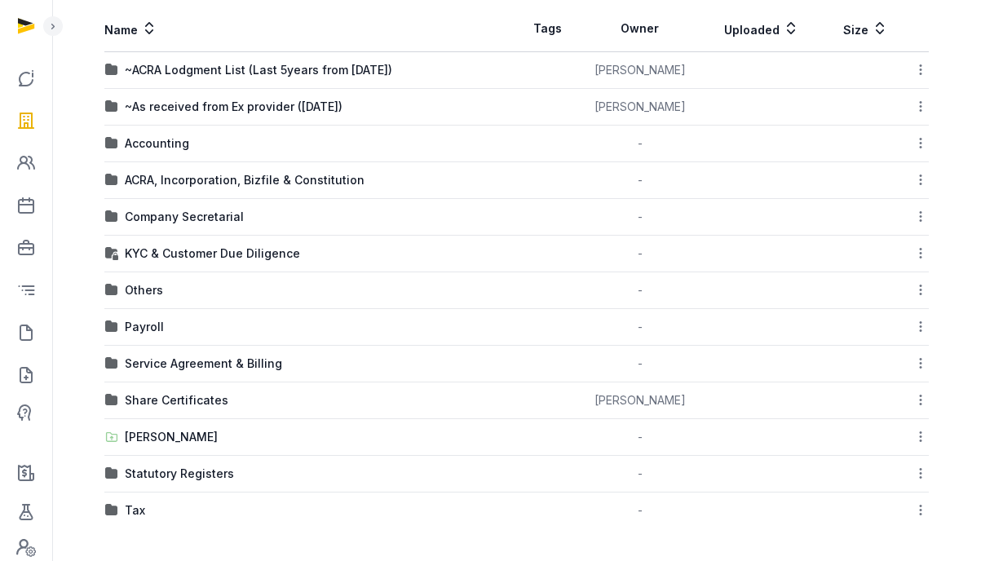
scroll to position [136, 0]
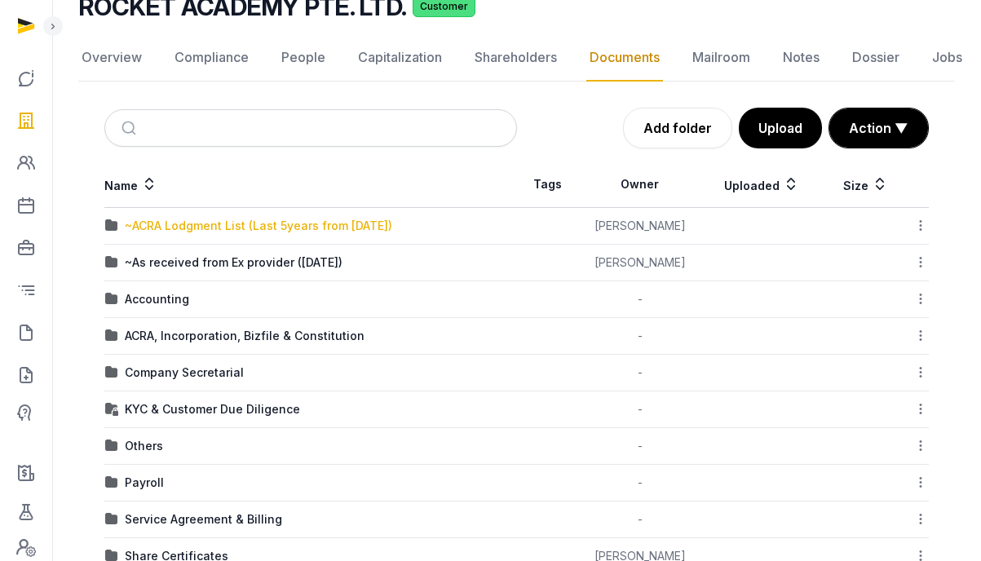
click at [269, 227] on div "~ACRA Lodgment List (Last 5years from 19 Aug 2024)" at bounding box center [259, 226] width 268 height 16
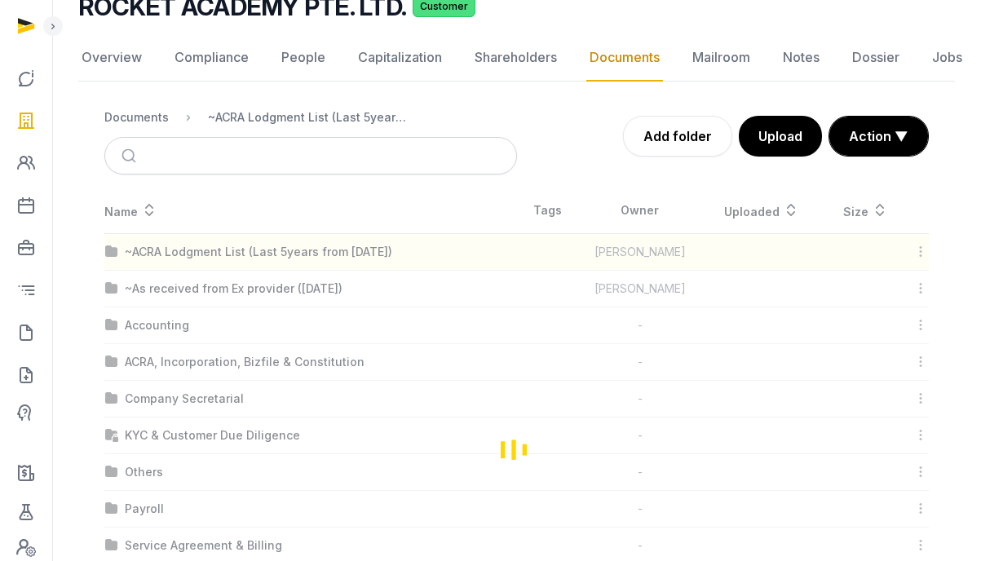
scroll to position [24, 0]
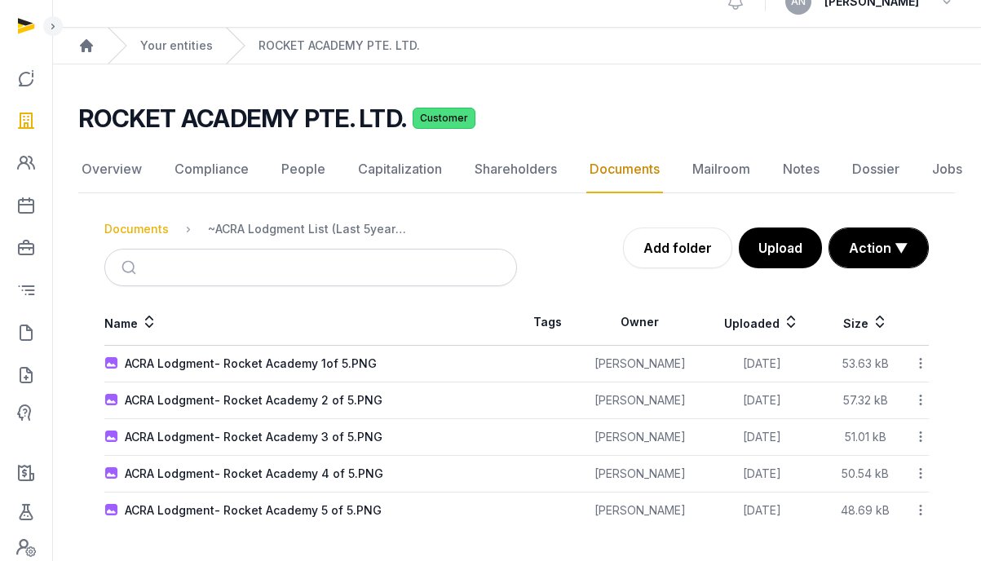
click at [159, 228] on div "Documents" at bounding box center [136, 229] width 64 height 16
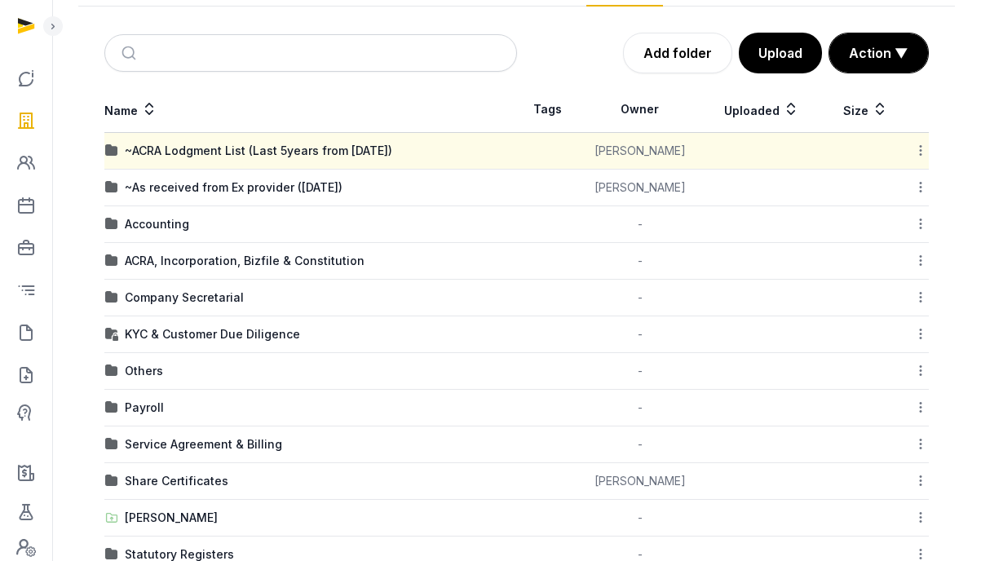
scroll to position [210, 0]
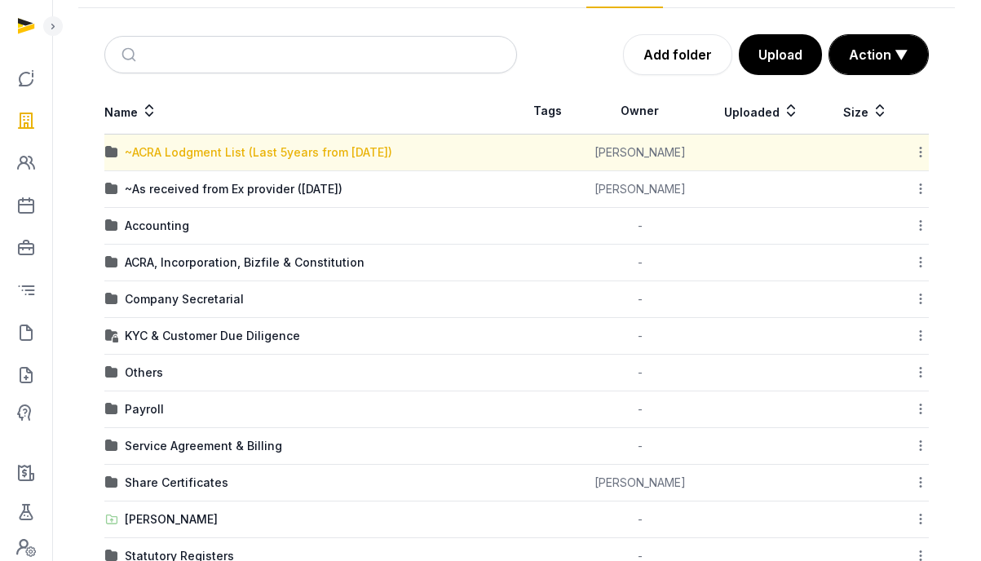
click at [308, 160] on div "~ACRA Lodgment List (Last 5years from 19 Aug 2024)" at bounding box center [259, 152] width 268 height 16
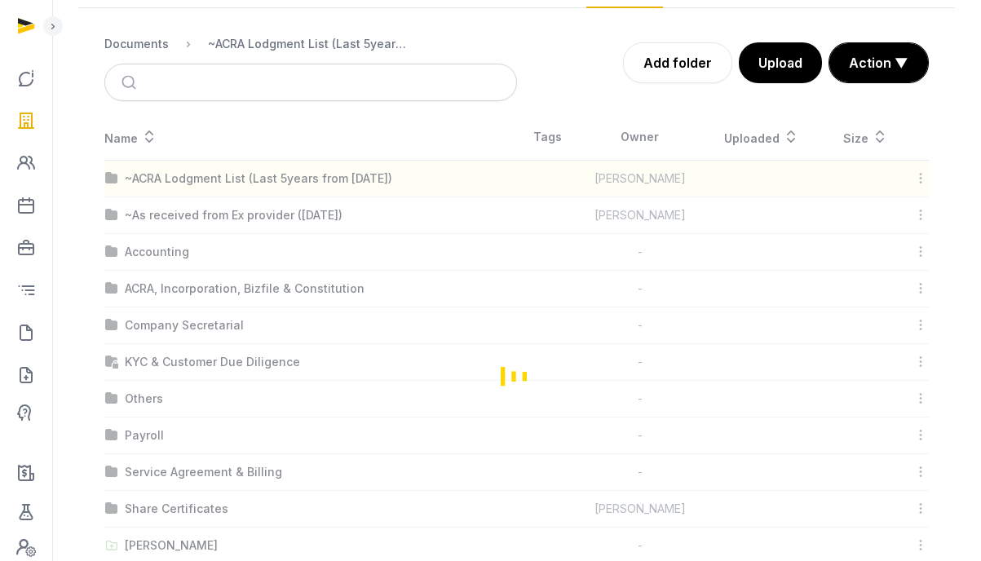
scroll to position [24, 0]
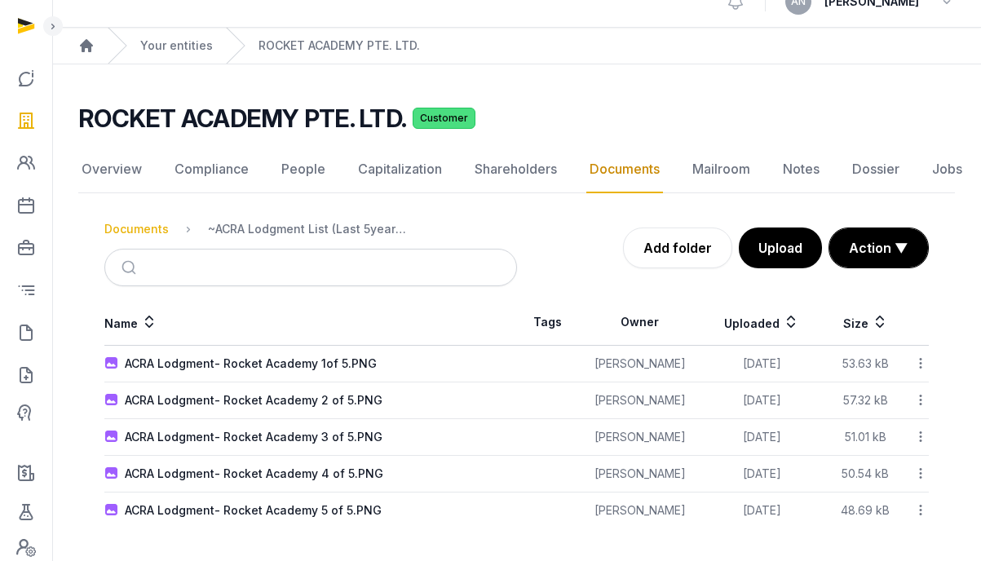
click at [144, 229] on div "Documents" at bounding box center [136, 229] width 64 height 16
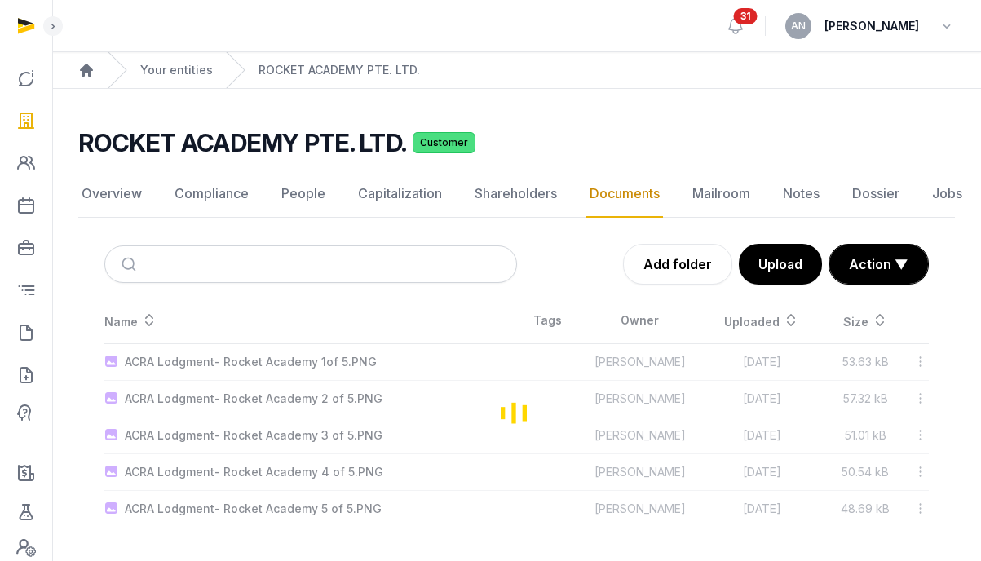
scroll to position [0, 0]
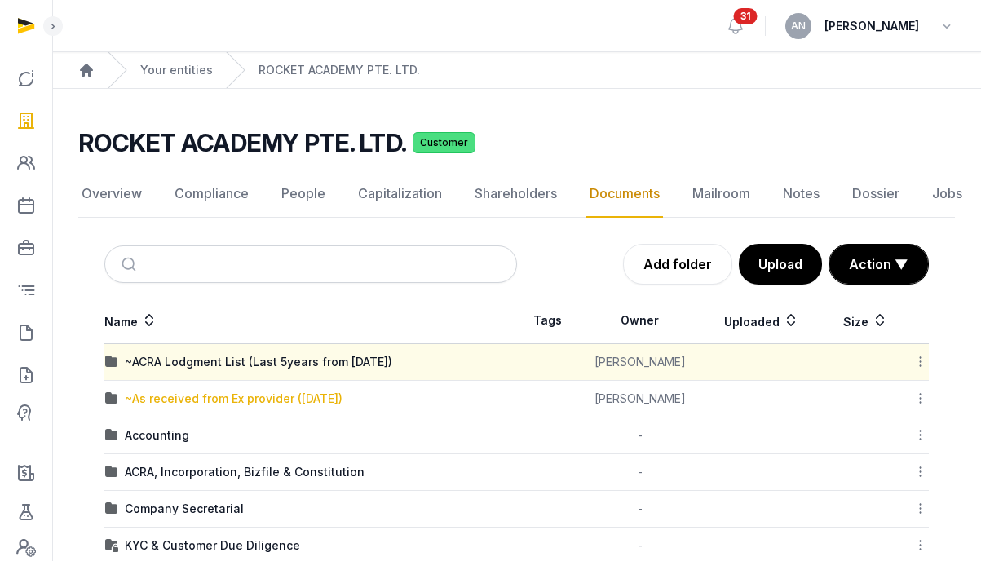
click at [208, 397] on div "~As received from Ex provider (12 July 2024)" at bounding box center [234, 399] width 218 height 16
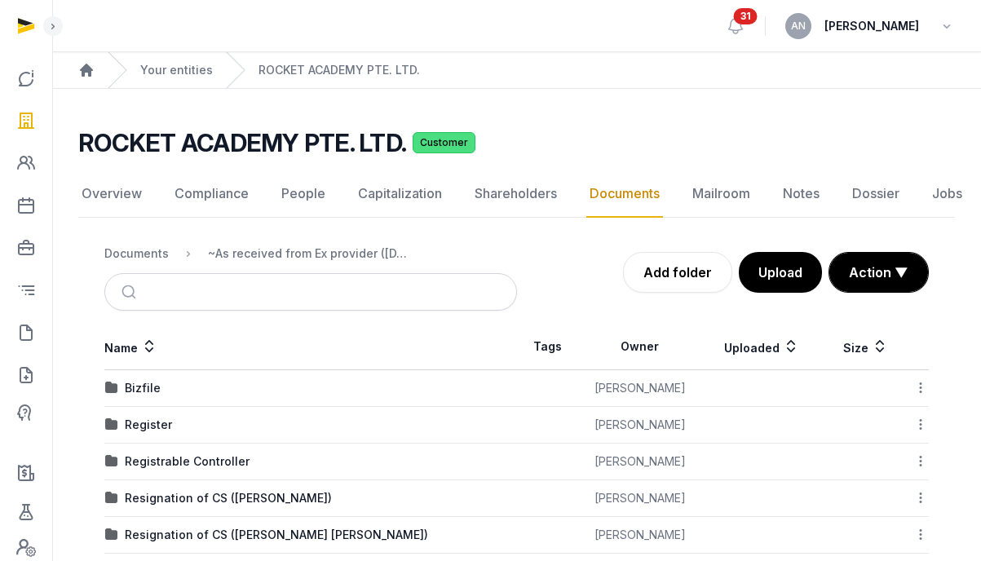
click at [126, 259] on div "Documents" at bounding box center [136, 254] width 64 height 16
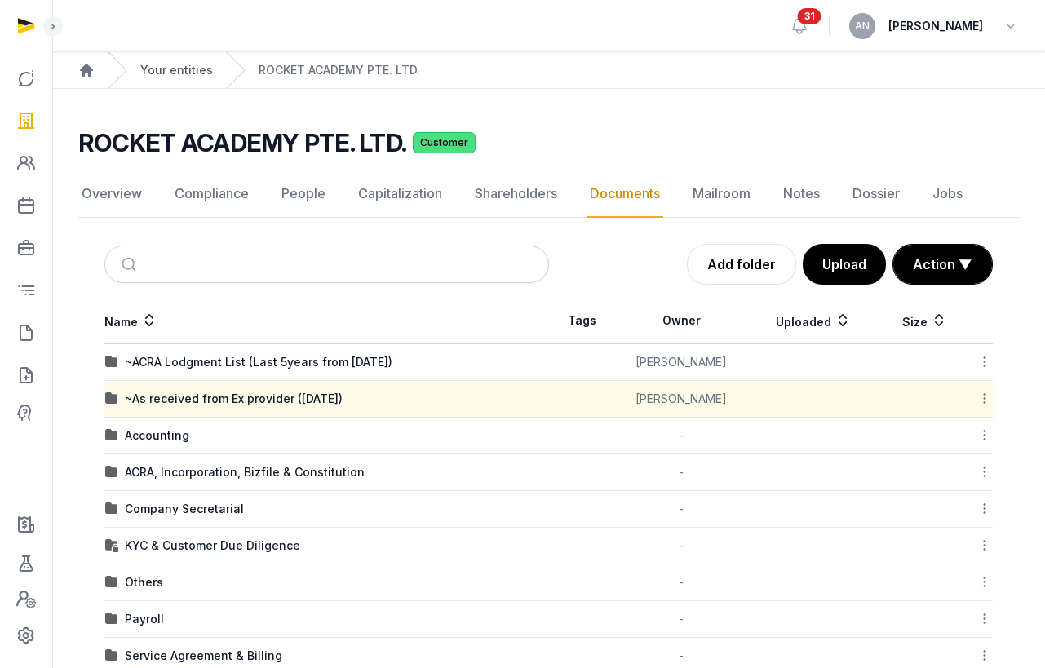
click at [173, 73] on link "Your entities" at bounding box center [176, 70] width 73 height 16
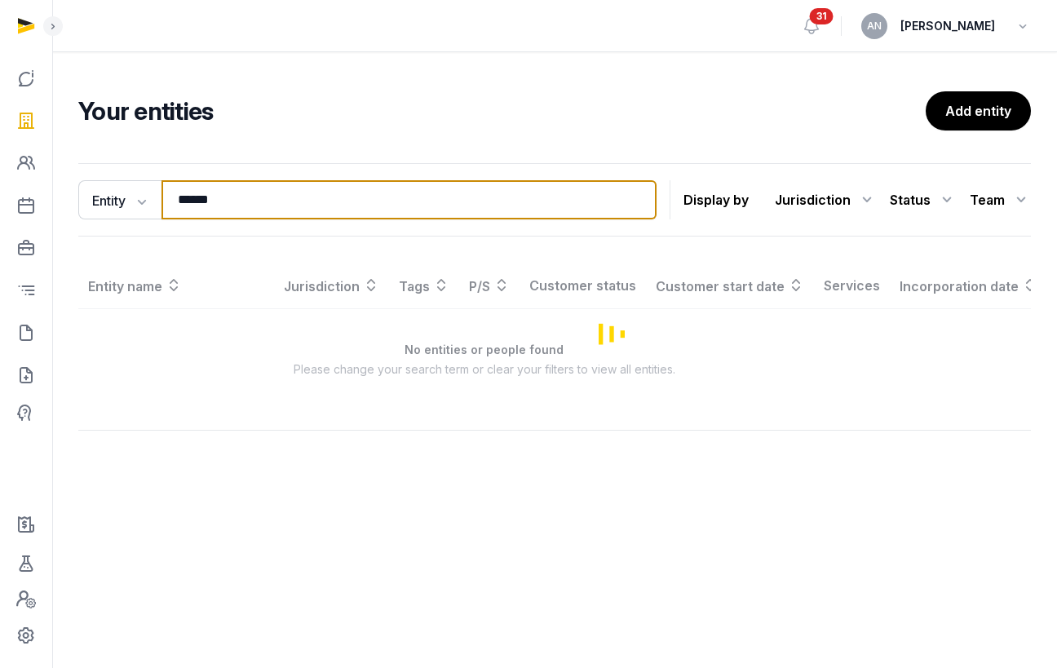
click at [270, 214] on input "******" at bounding box center [408, 199] width 495 height 39
click at [268, 213] on input "******" at bounding box center [408, 199] width 495 height 39
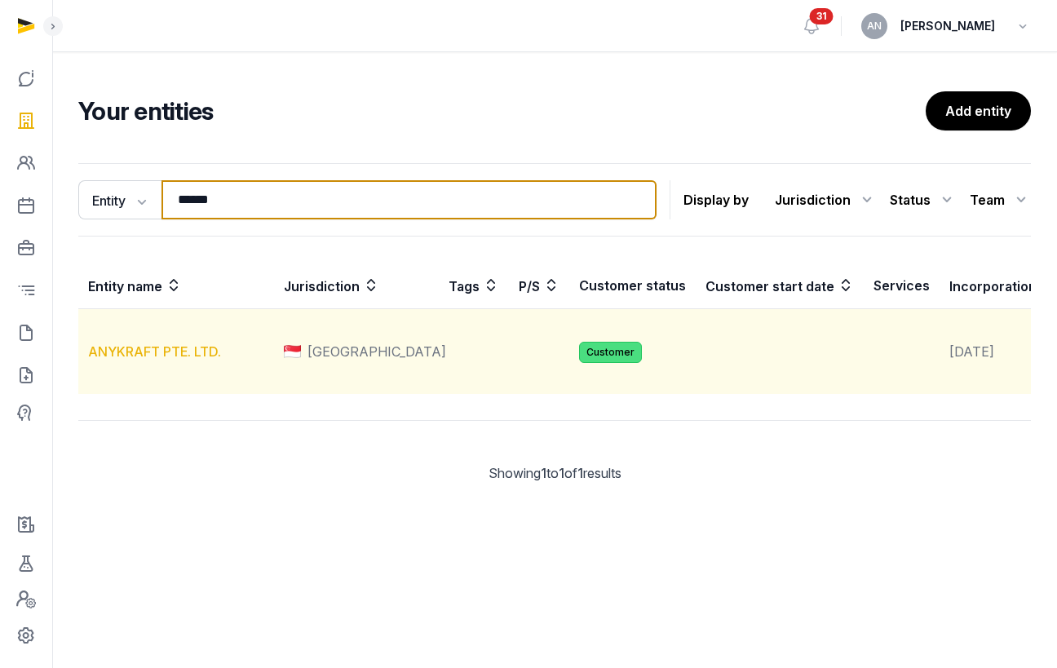
type input "******"
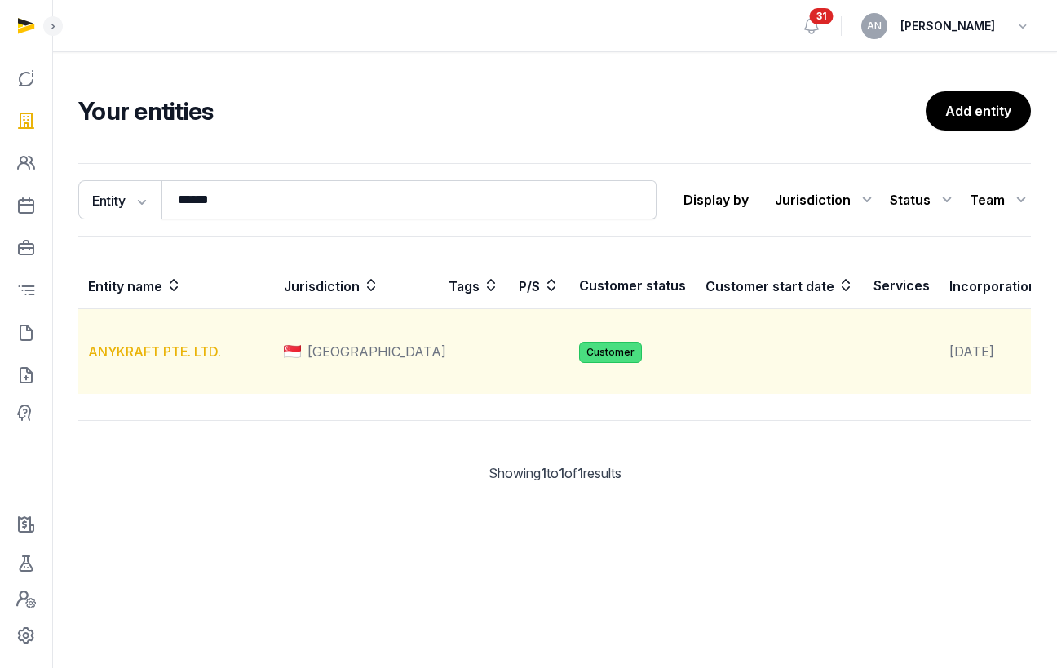
click at [168, 360] on link "ANYKRAFT PTE. LTD." at bounding box center [154, 351] width 133 height 16
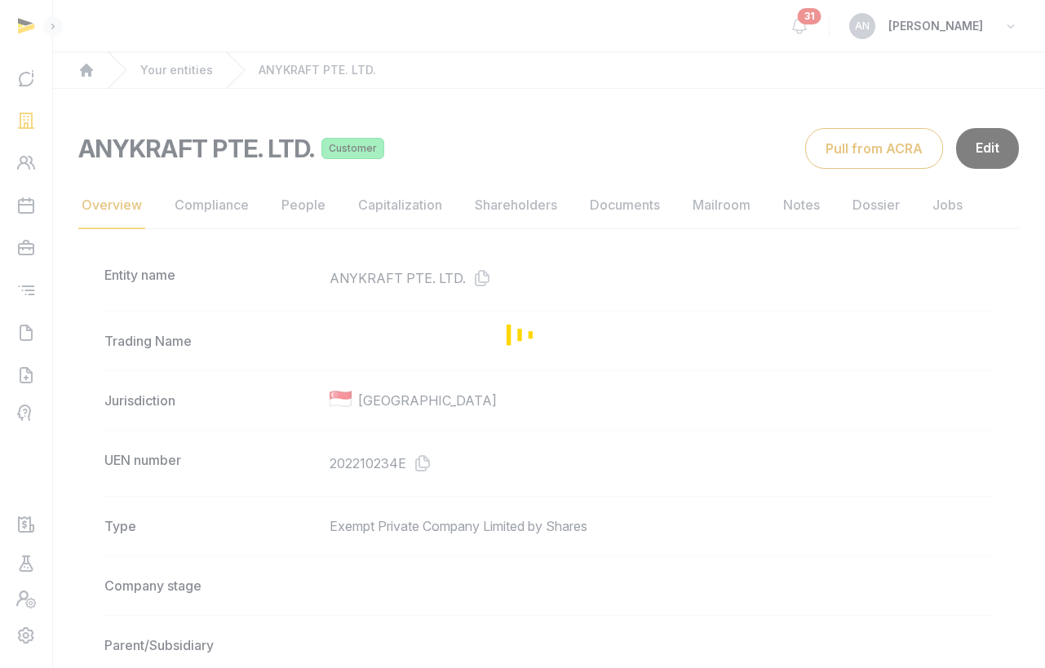
click at [449, 466] on div "Loading" at bounding box center [522, 334] width 1045 height 668
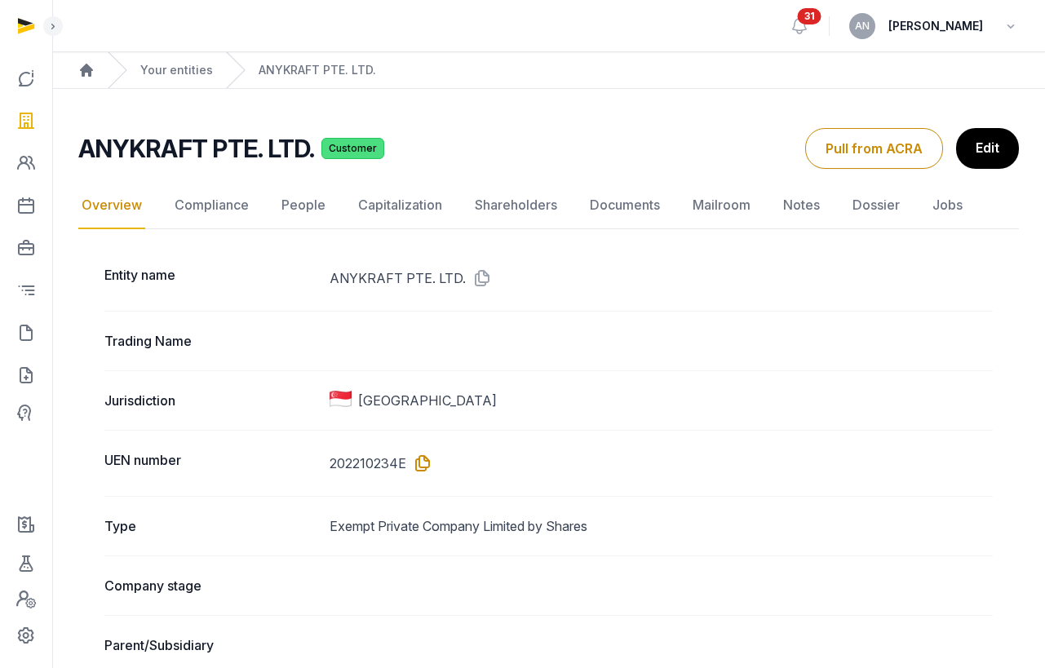
click at [426, 466] on icon at bounding box center [419, 463] width 26 height 26
click at [411, 458] on icon at bounding box center [419, 463] width 26 height 26
click at [192, 69] on link "Your entities" at bounding box center [176, 70] width 73 height 16
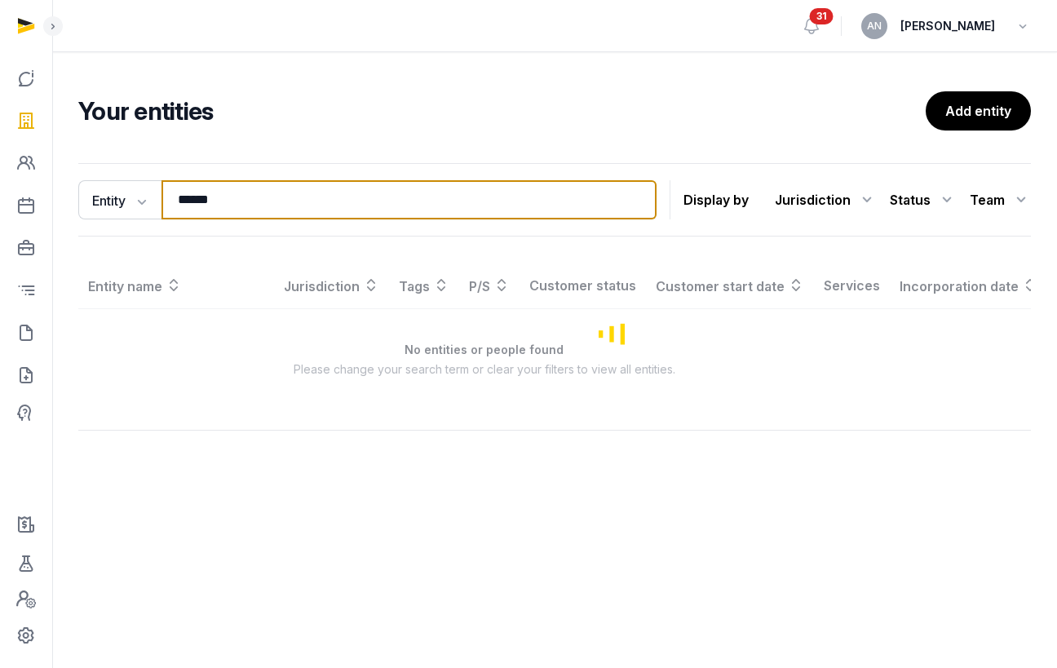
click at [340, 192] on input "******" at bounding box center [408, 199] width 495 height 39
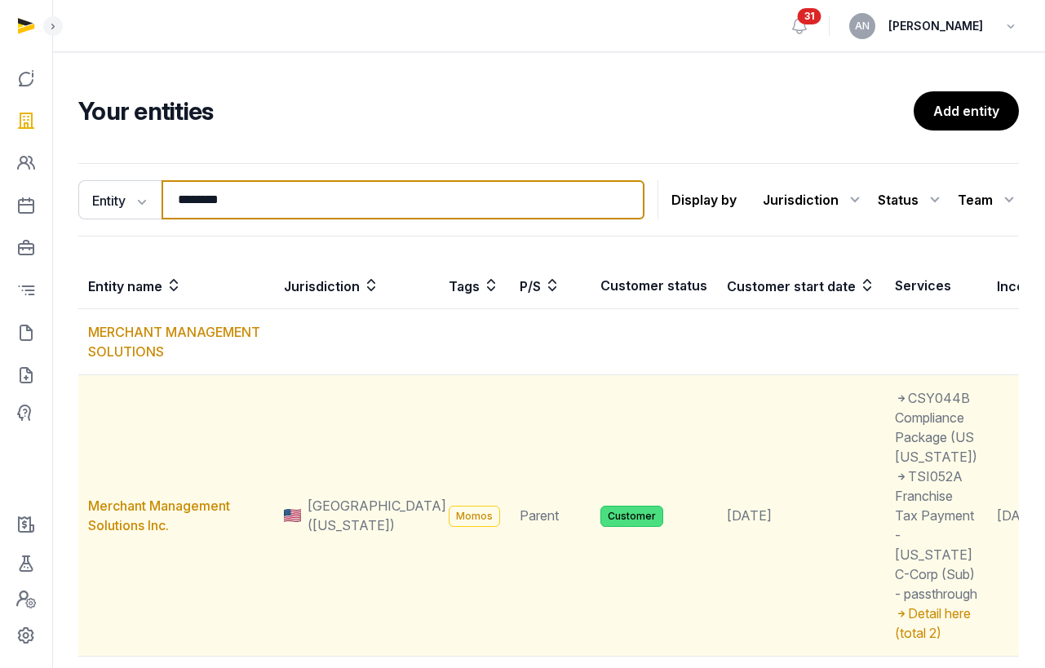
scroll to position [248, 0]
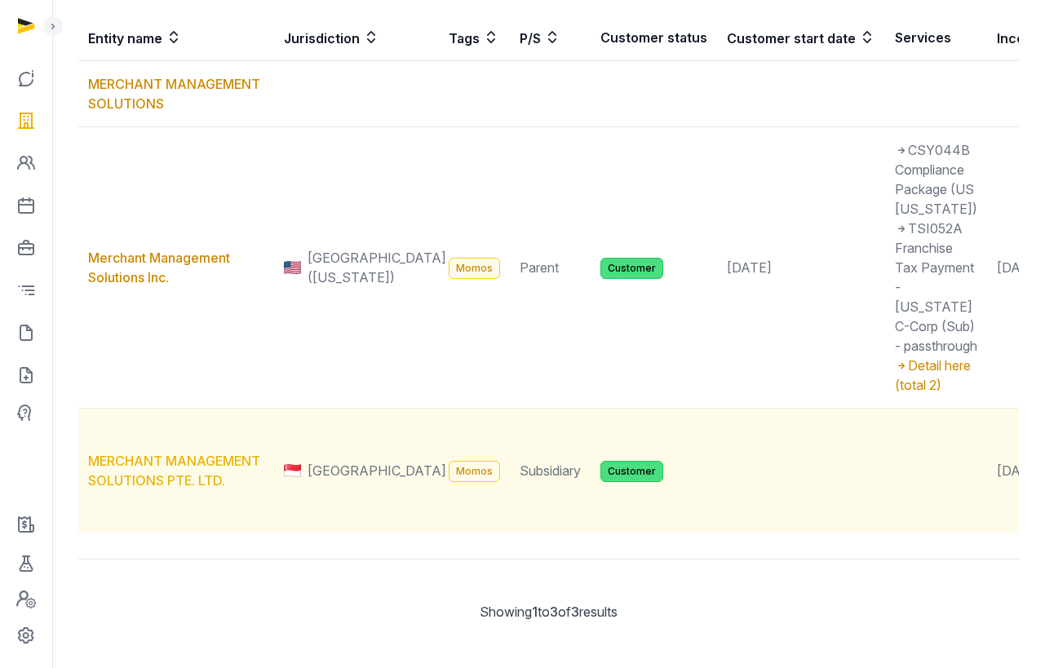
type input "********"
click at [160, 489] on link "MERCHANT MANAGEMENT SOLUTIONS PTE. LTD." at bounding box center [174, 471] width 172 height 36
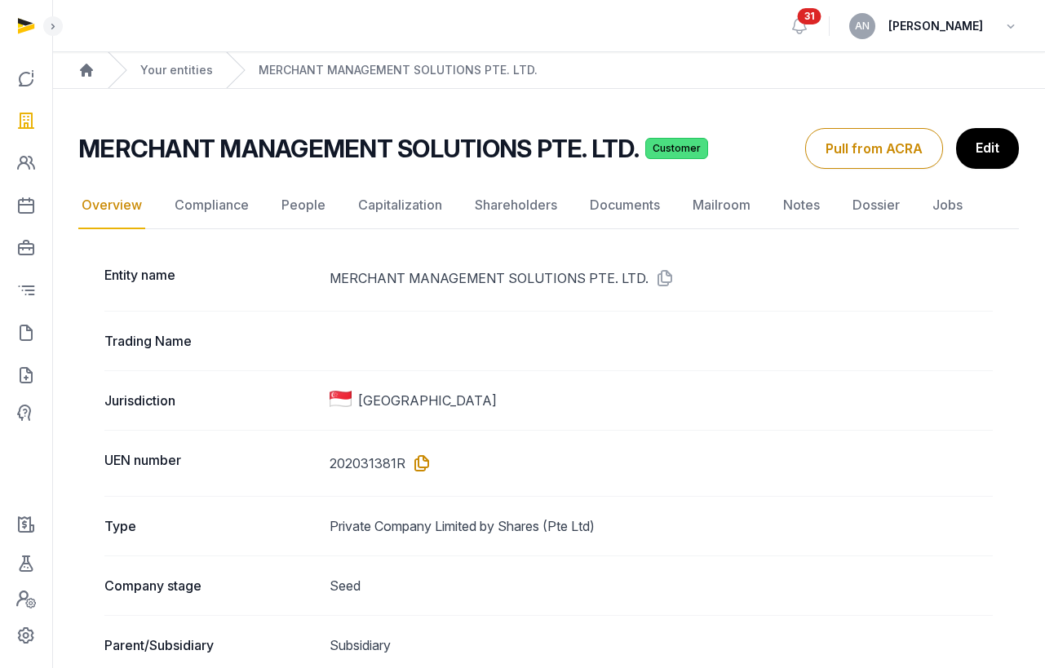
click at [418, 464] on icon at bounding box center [418, 463] width 26 height 26
click at [175, 70] on link "Your entities" at bounding box center [176, 70] width 73 height 16
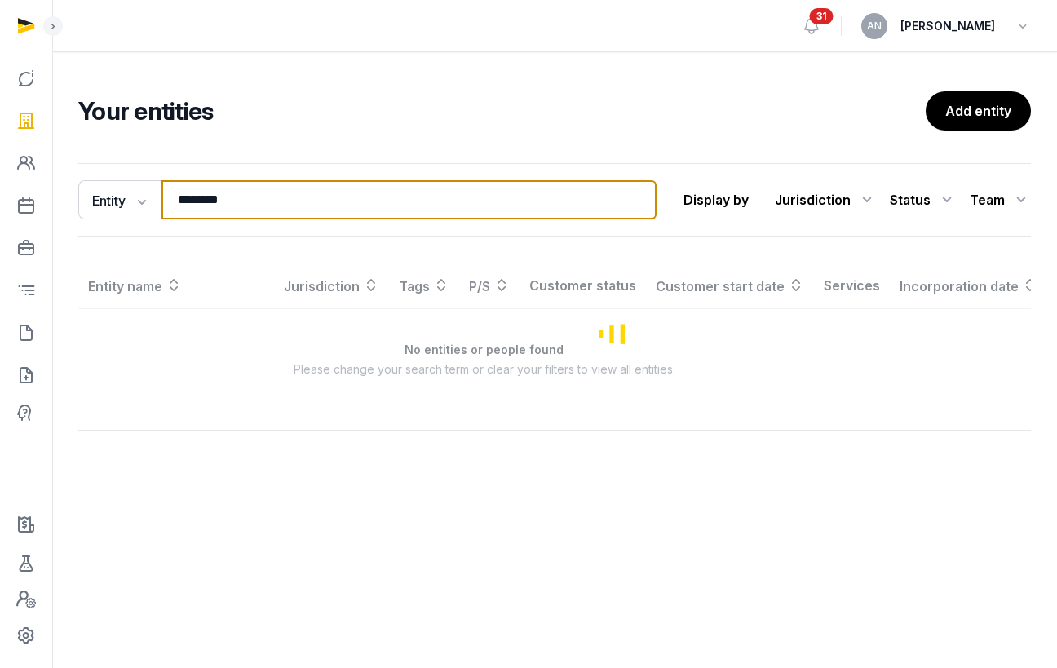
click at [311, 191] on input "********" at bounding box center [408, 199] width 495 height 39
type input "*"
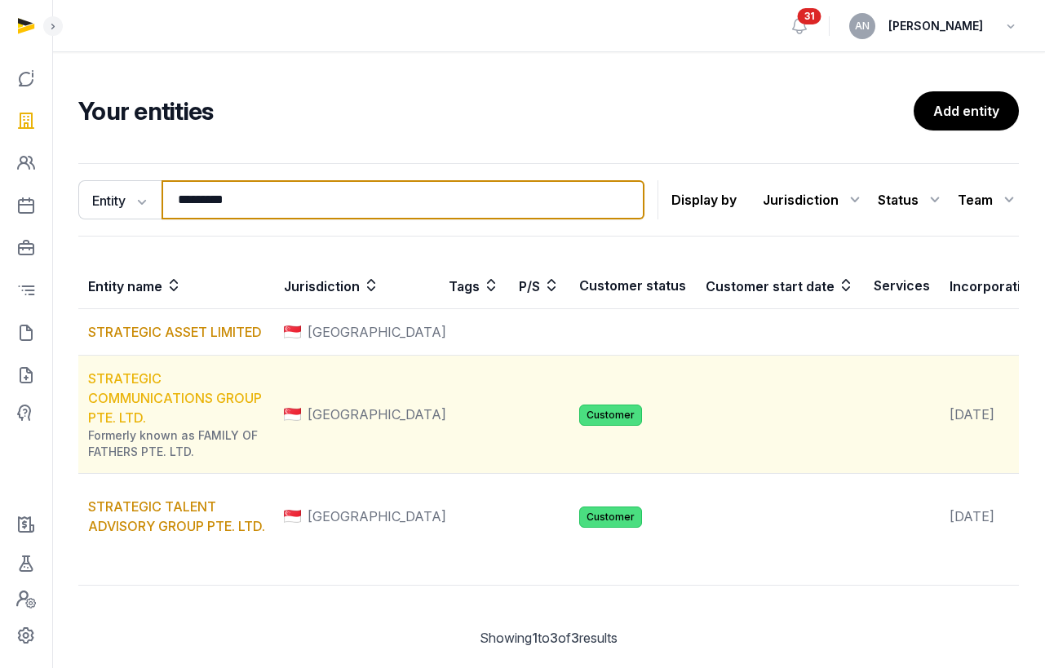
type input "*********"
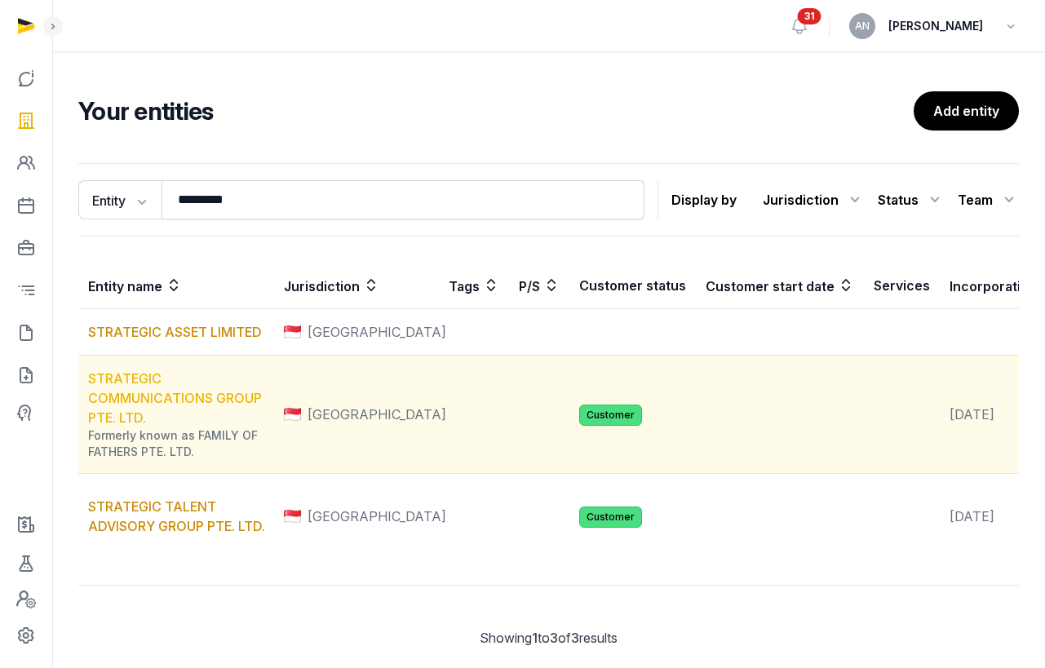
click at [148, 405] on link "STRATEGIC COMMUNICATIONS GROUP PTE. LTD." at bounding box center [175, 397] width 174 height 55
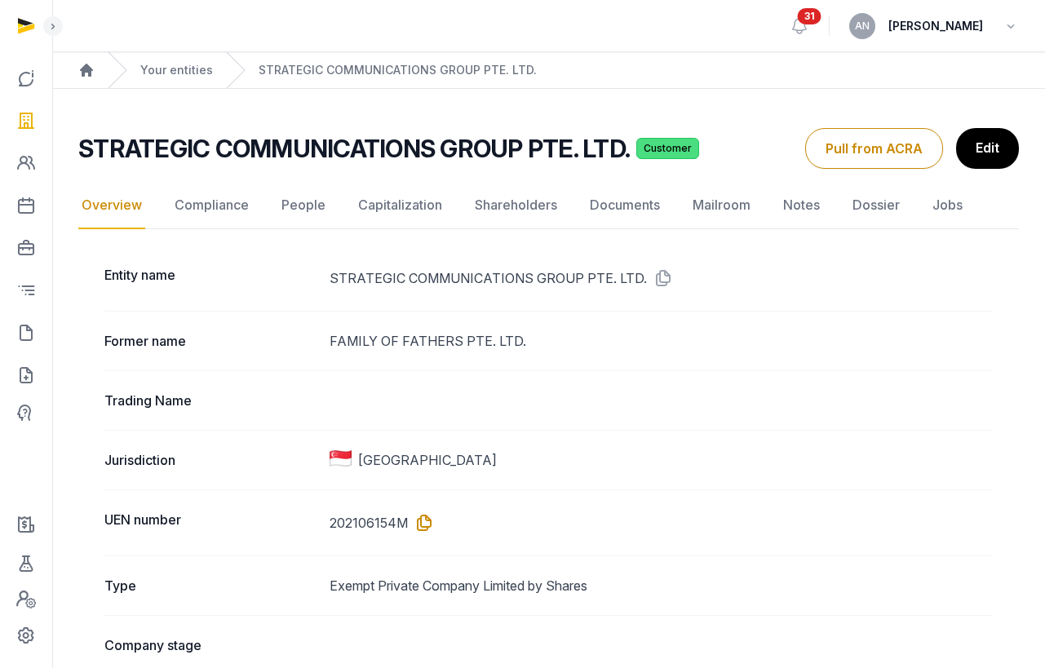
click at [419, 522] on icon at bounding box center [421, 523] width 26 height 26
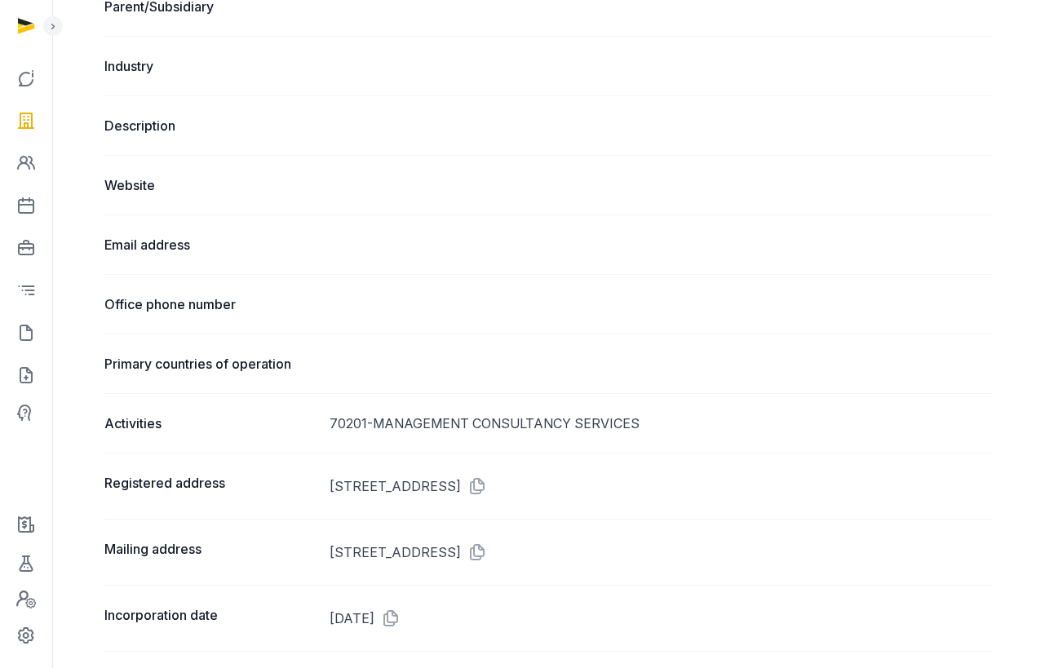
scroll to position [464, 0]
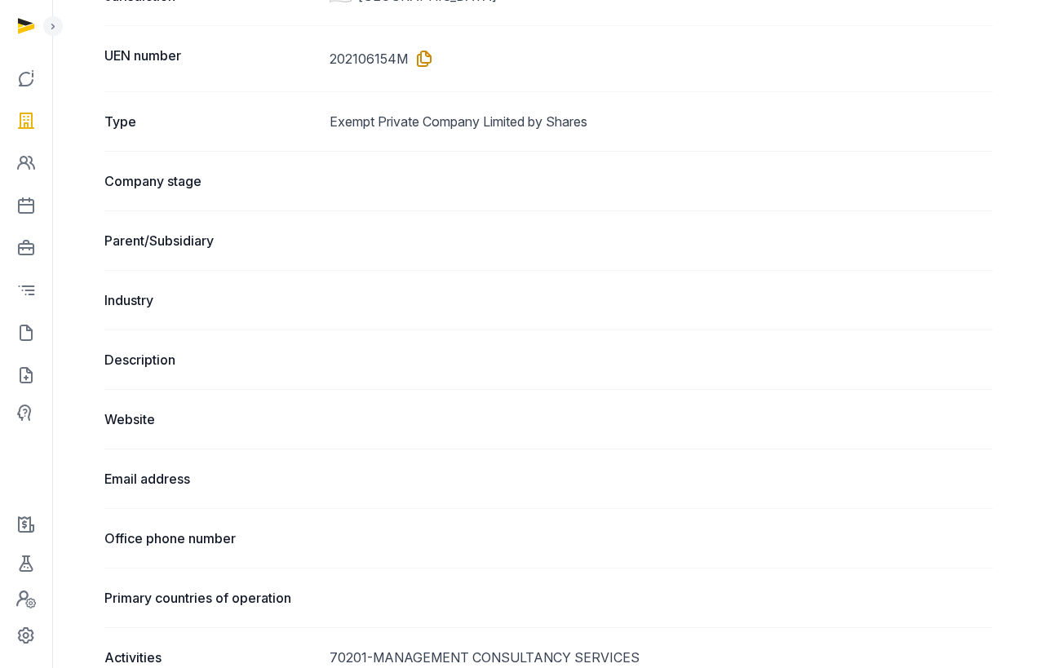
click at [427, 57] on icon at bounding box center [421, 59] width 26 height 26
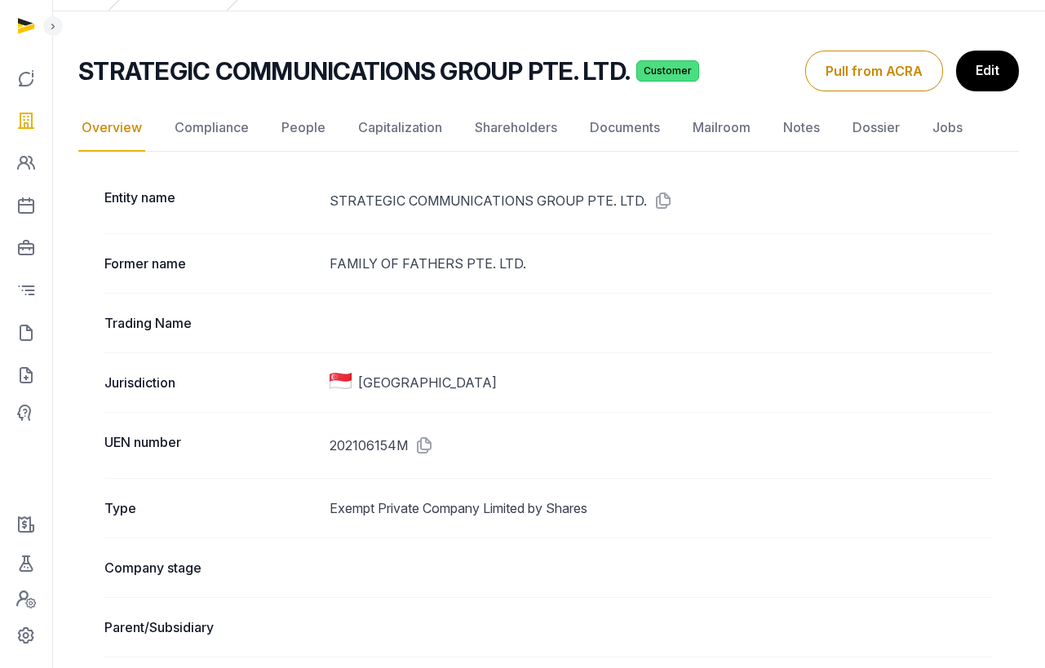
scroll to position [0, 0]
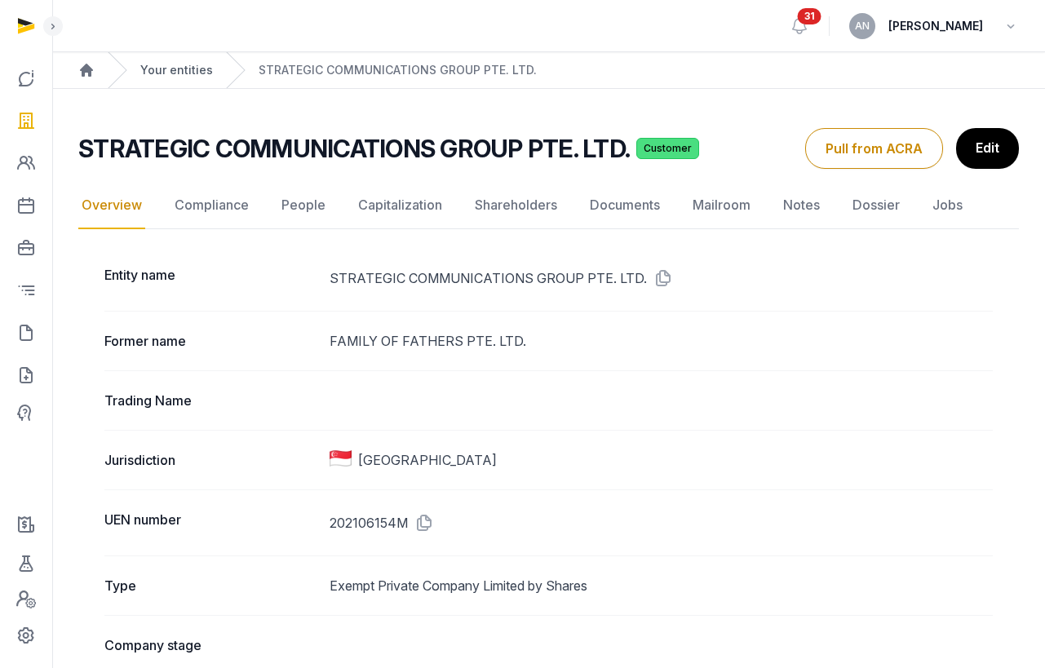
click at [191, 64] on link "Your entities" at bounding box center [176, 70] width 73 height 16
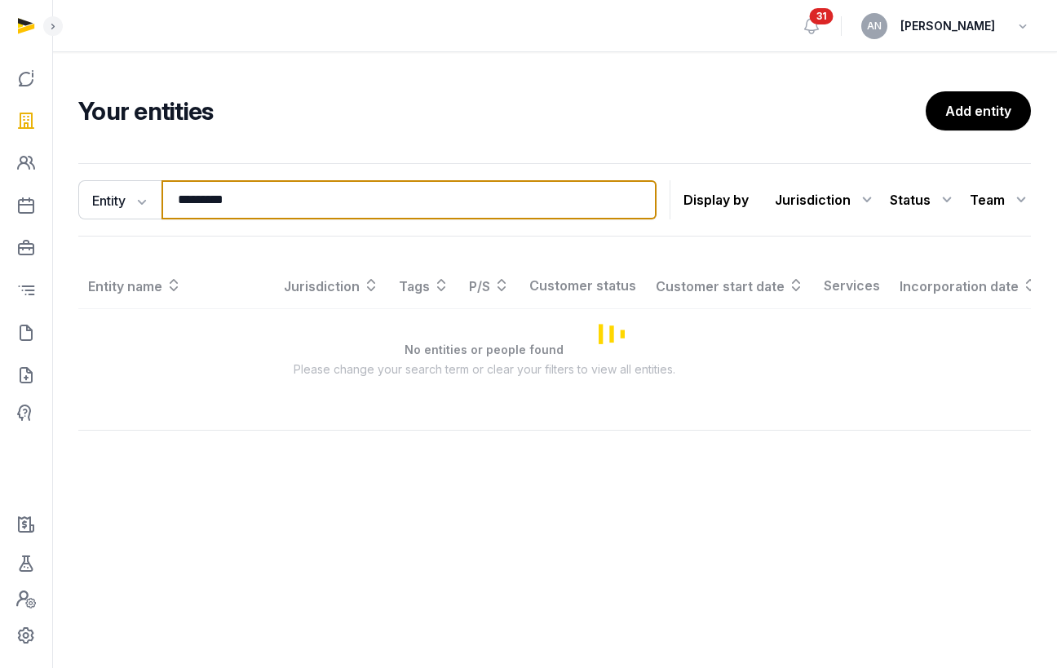
click at [275, 208] on input "*********" at bounding box center [408, 199] width 495 height 39
click at [275, 207] on input "*********" at bounding box center [408, 199] width 495 height 39
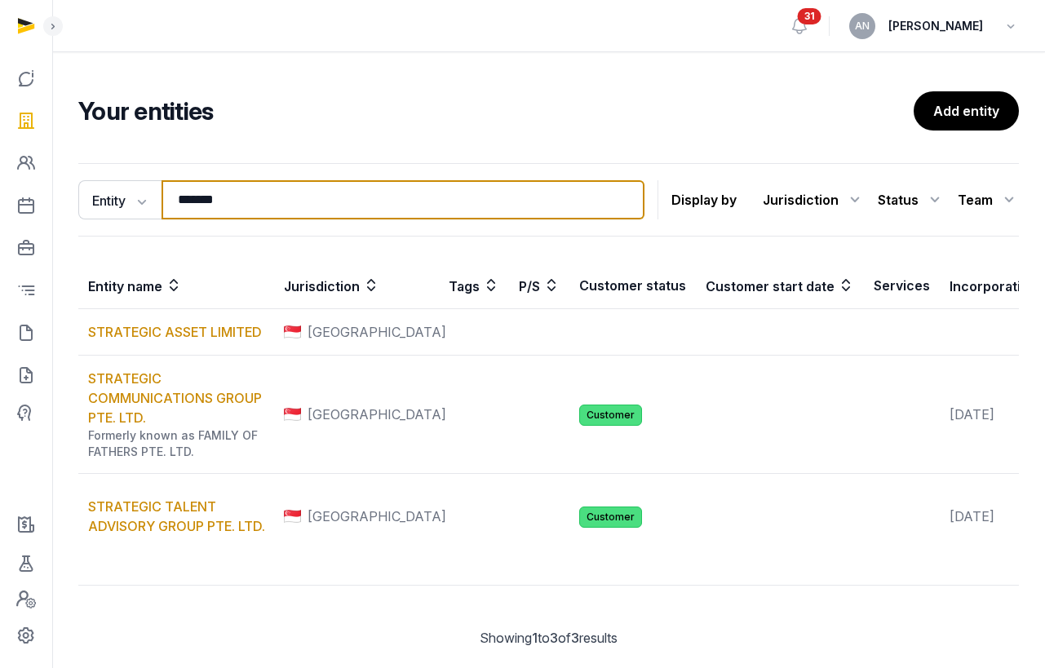
type input "********"
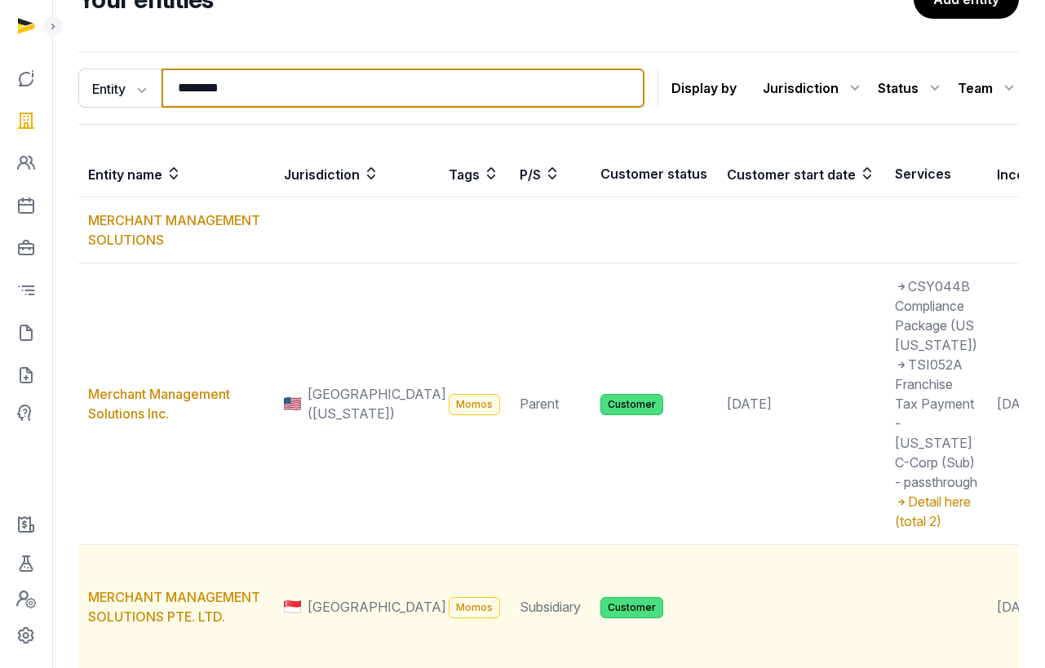
scroll to position [336, 0]
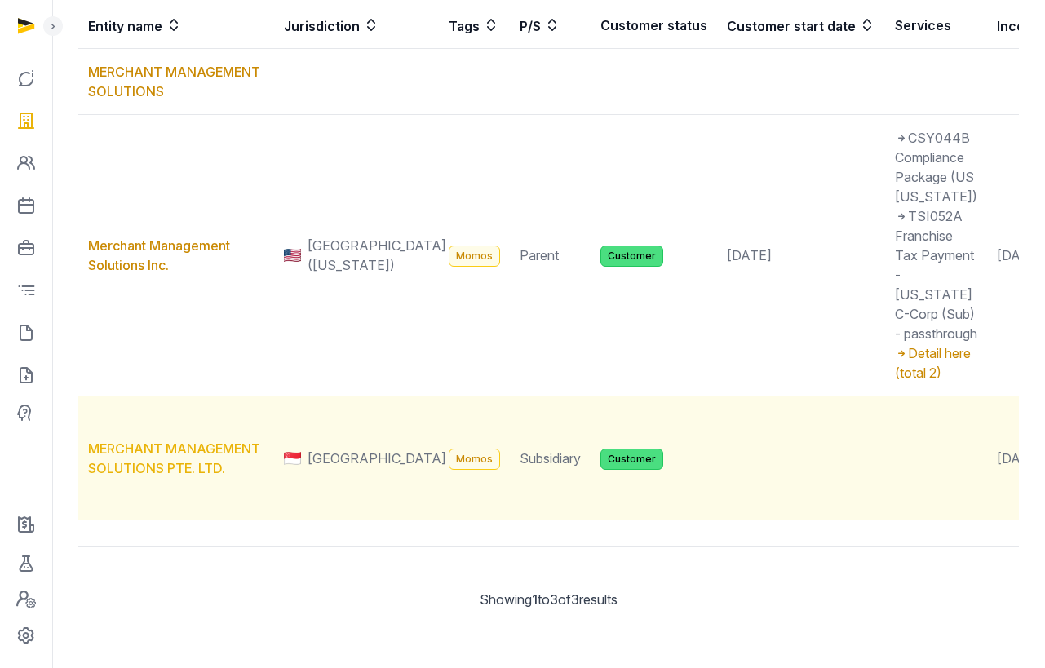
click at [134, 476] on link "MERCHANT MANAGEMENT SOLUTIONS PTE. LTD." at bounding box center [174, 458] width 172 height 36
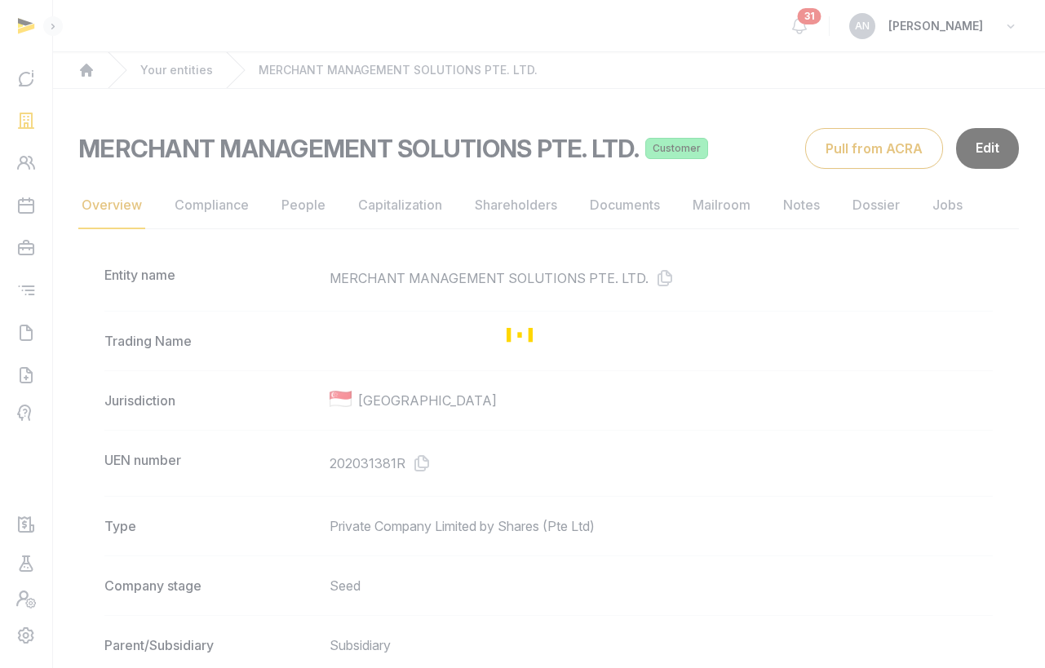
click at [429, 472] on div "Loading" at bounding box center [522, 334] width 1045 height 668
click at [424, 466] on div "Loading" at bounding box center [522, 334] width 1045 height 668
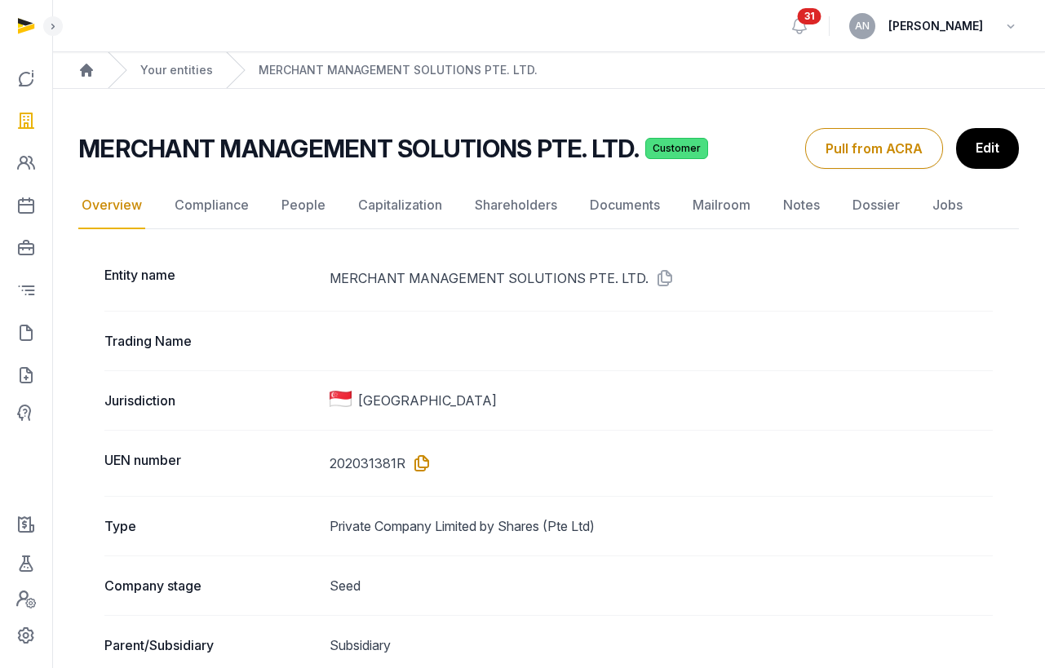
click at [416, 459] on icon at bounding box center [418, 463] width 26 height 26
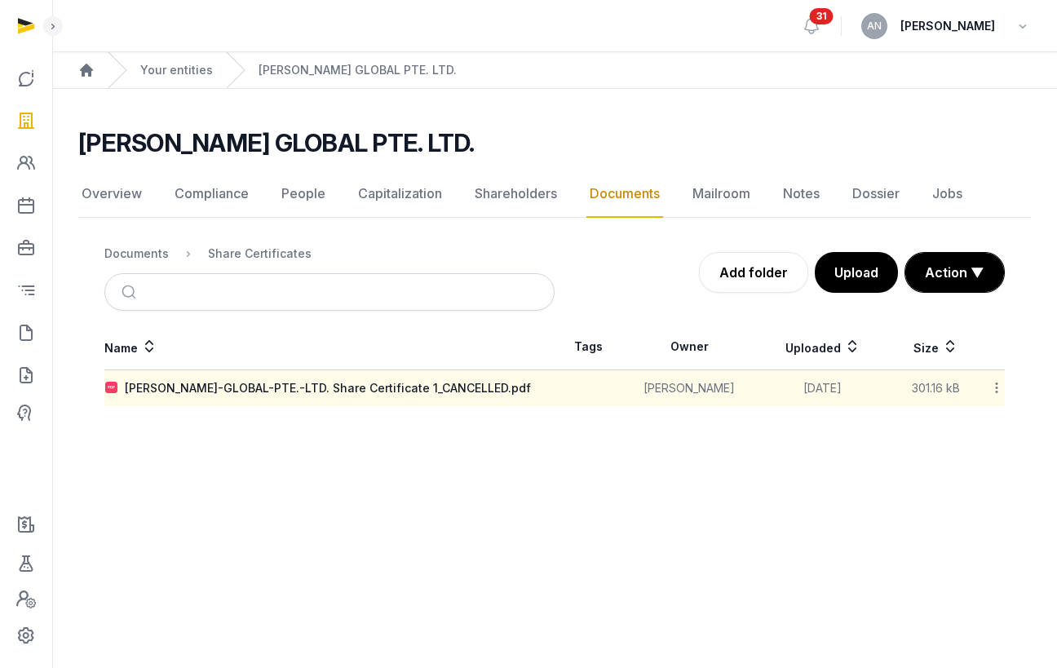
click at [125, 254] on div "Documents" at bounding box center [136, 254] width 64 height 16
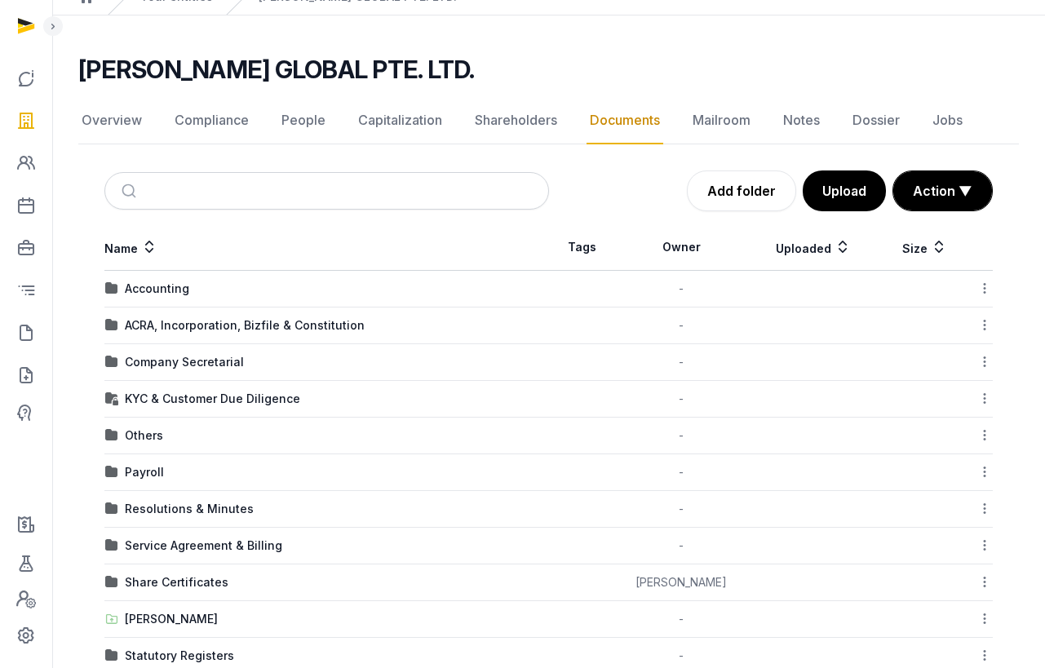
scroll to position [148, 0]
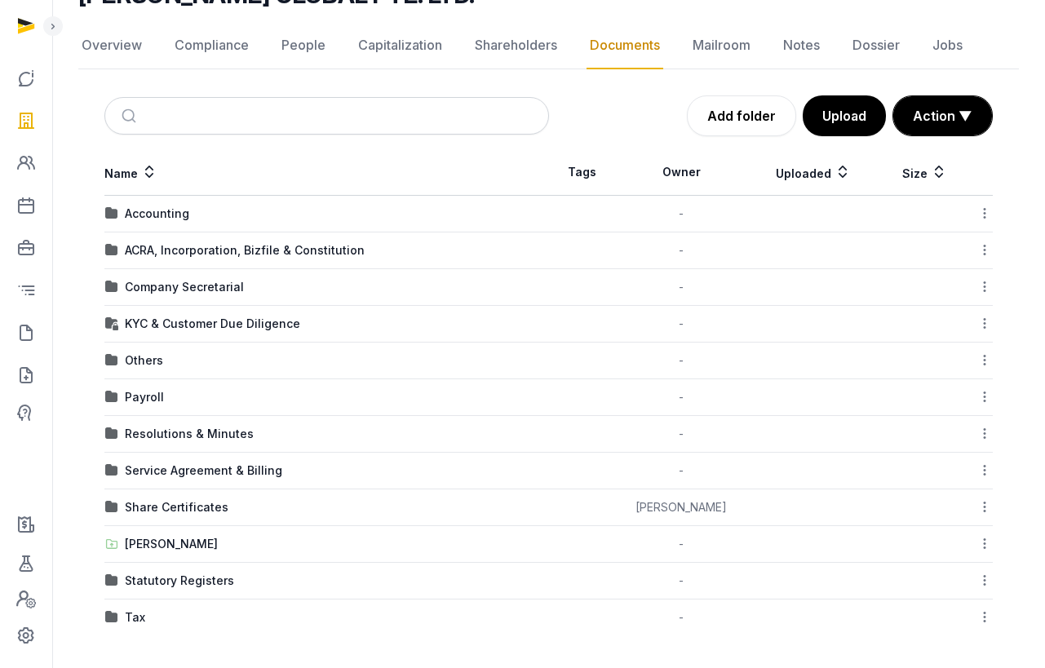
click at [184, 286] on div "Company Secretarial" at bounding box center [184, 287] width 119 height 16
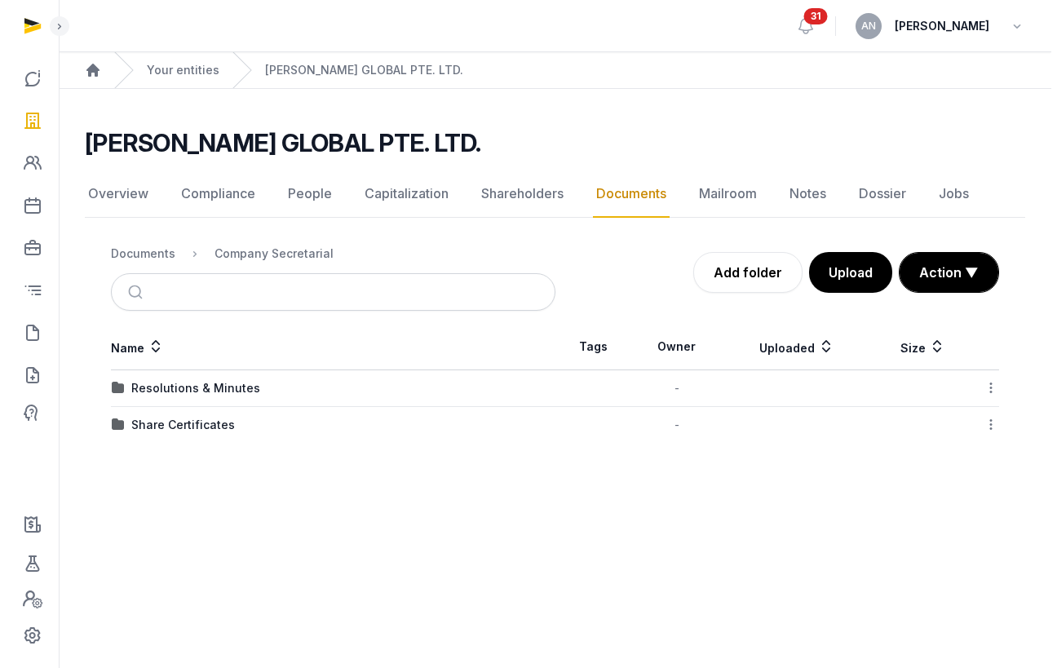
scroll to position [0, 0]
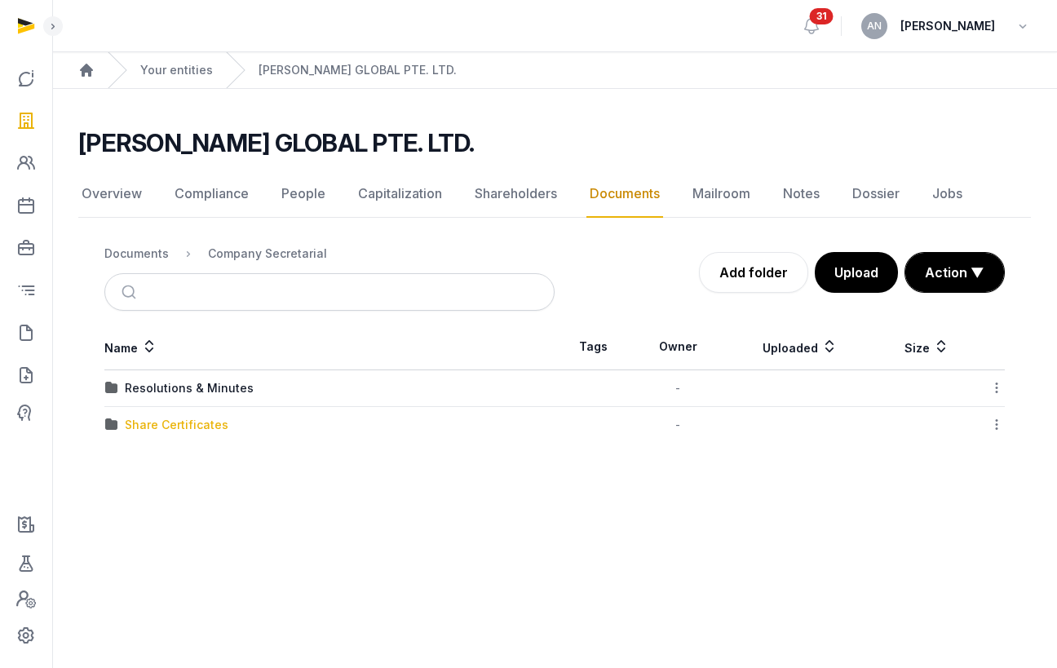
click at [168, 422] on div "Share Certificates" at bounding box center [177, 425] width 104 height 16
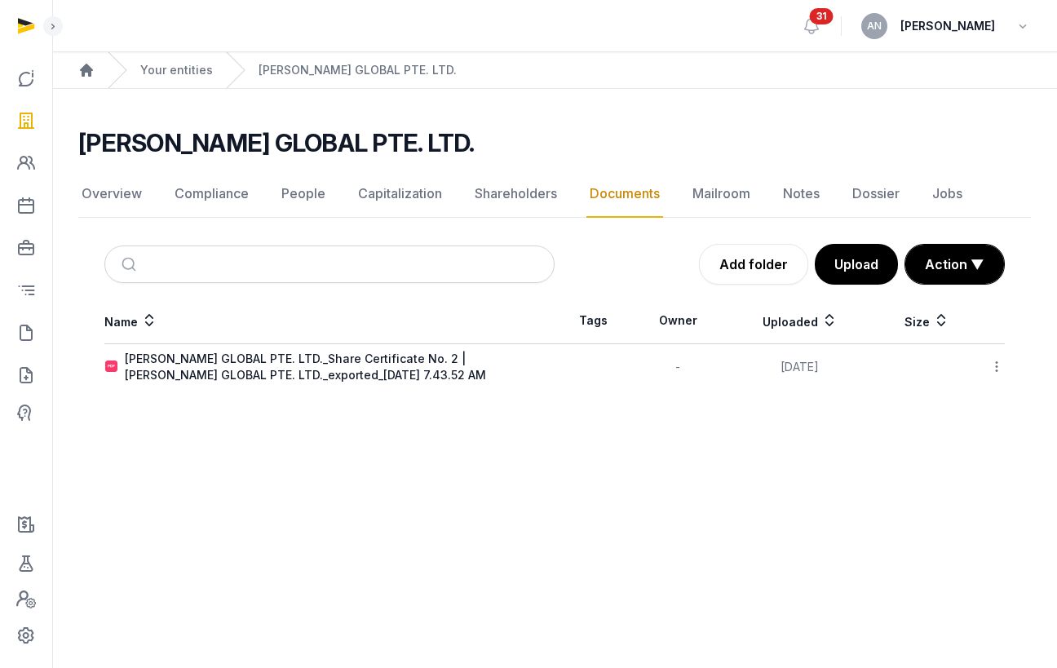
click at [993, 369] on div "Name Tags Owner Uploaded Size TENET GLOBAL PTE. LTD._Share Certificate No. 2 | …" at bounding box center [554, 344] width 953 height 92
click at [993, 368] on icon at bounding box center [996, 366] width 15 height 17
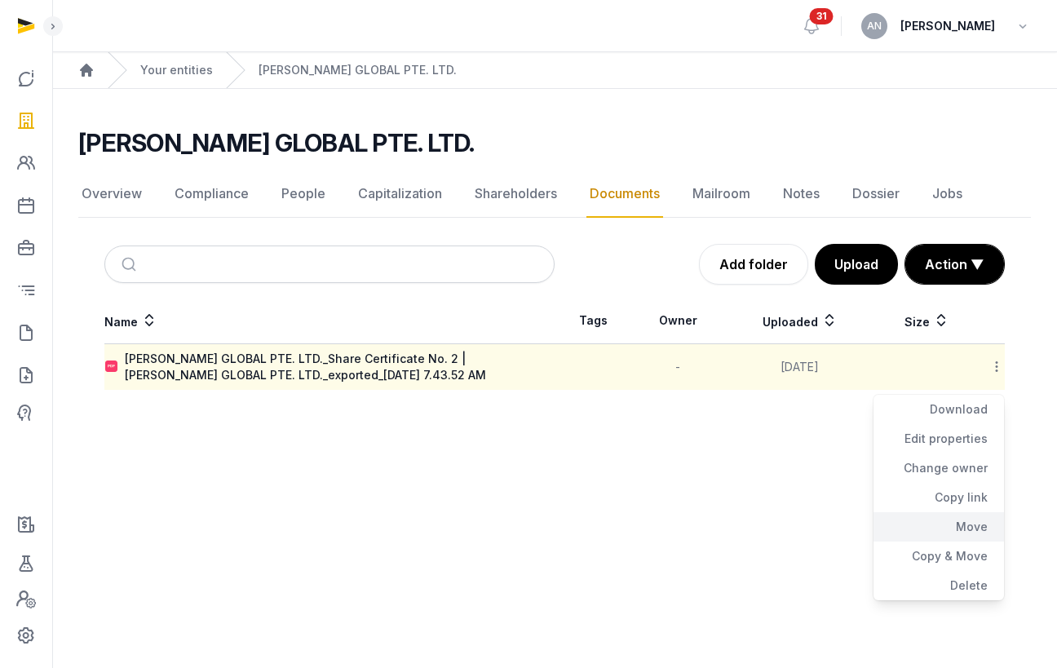
click at [969, 524] on div "Move" at bounding box center [939, 526] width 131 height 29
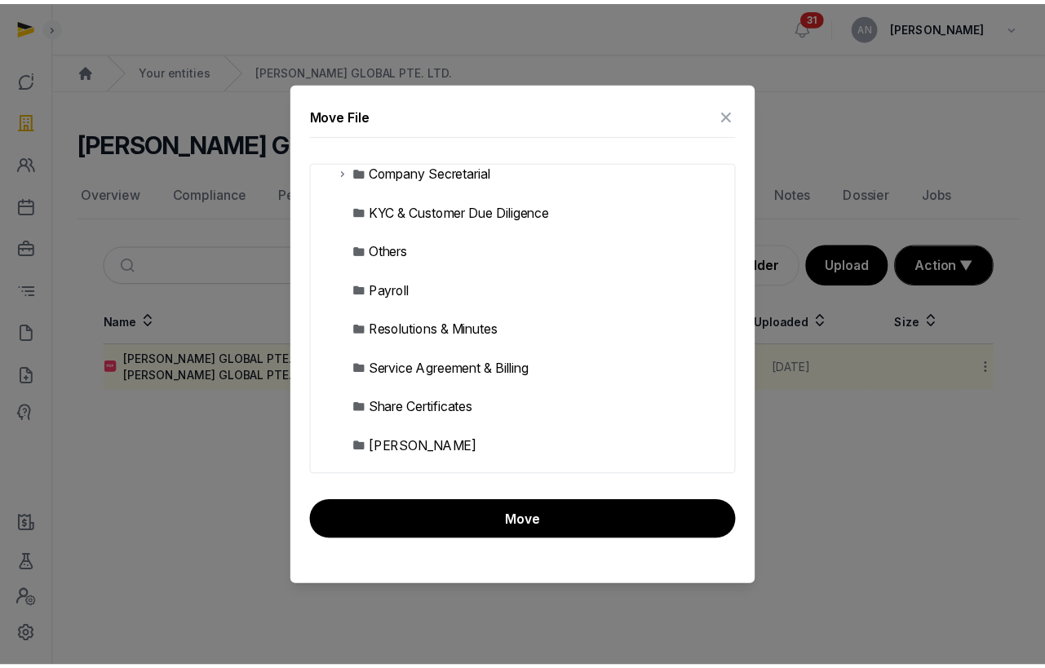
scroll to position [308, 0]
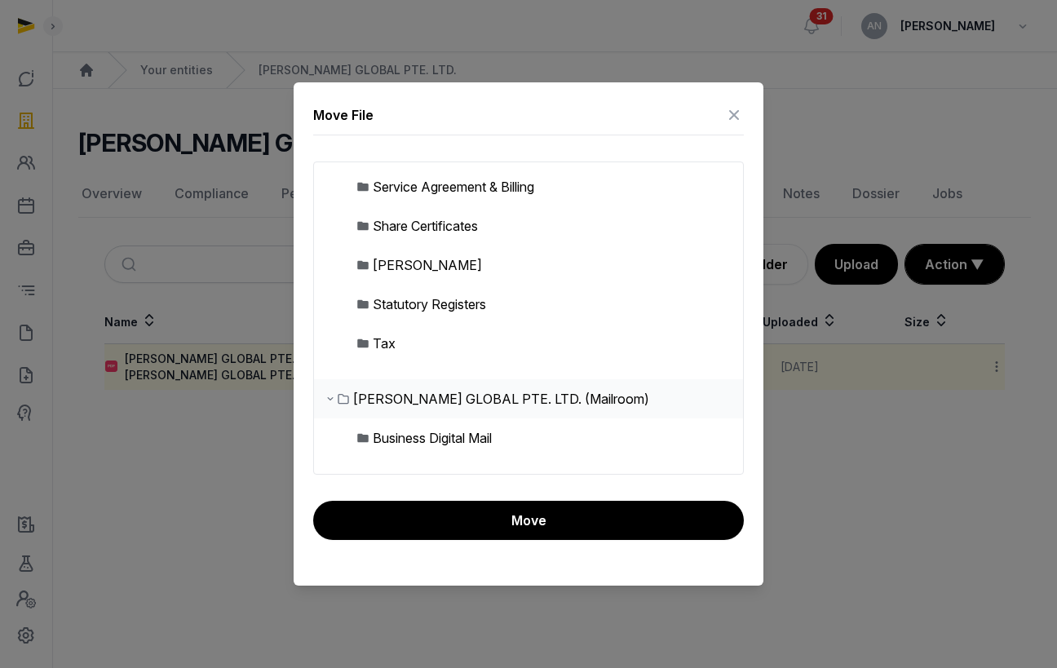
click at [400, 232] on div "Share Certificates" at bounding box center [425, 226] width 105 height 20
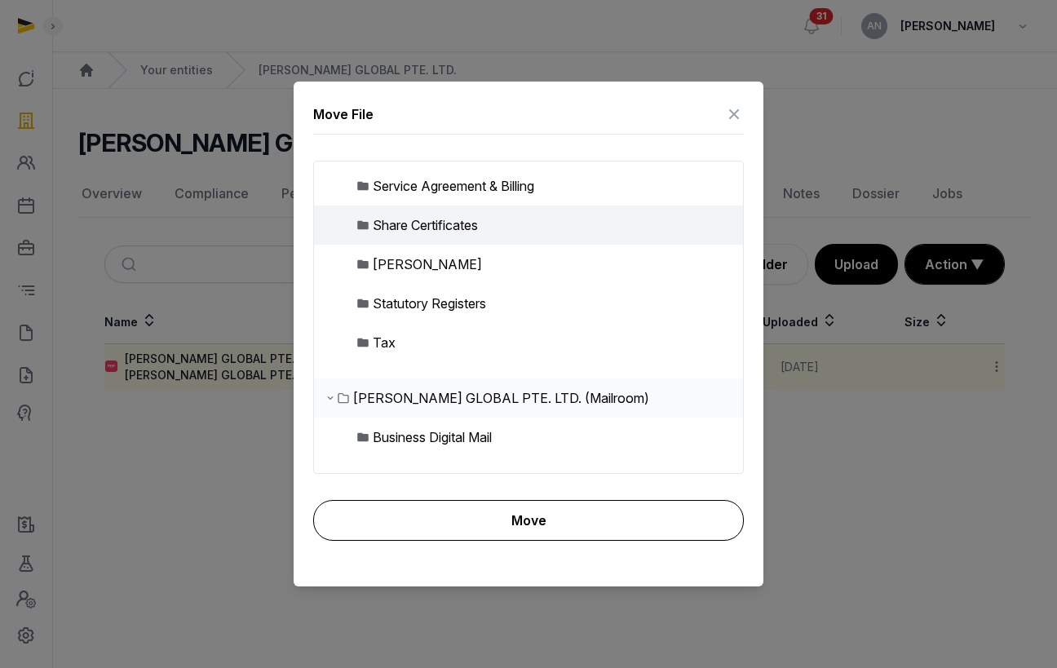
click at [558, 514] on button "Move" at bounding box center [528, 520] width 431 height 41
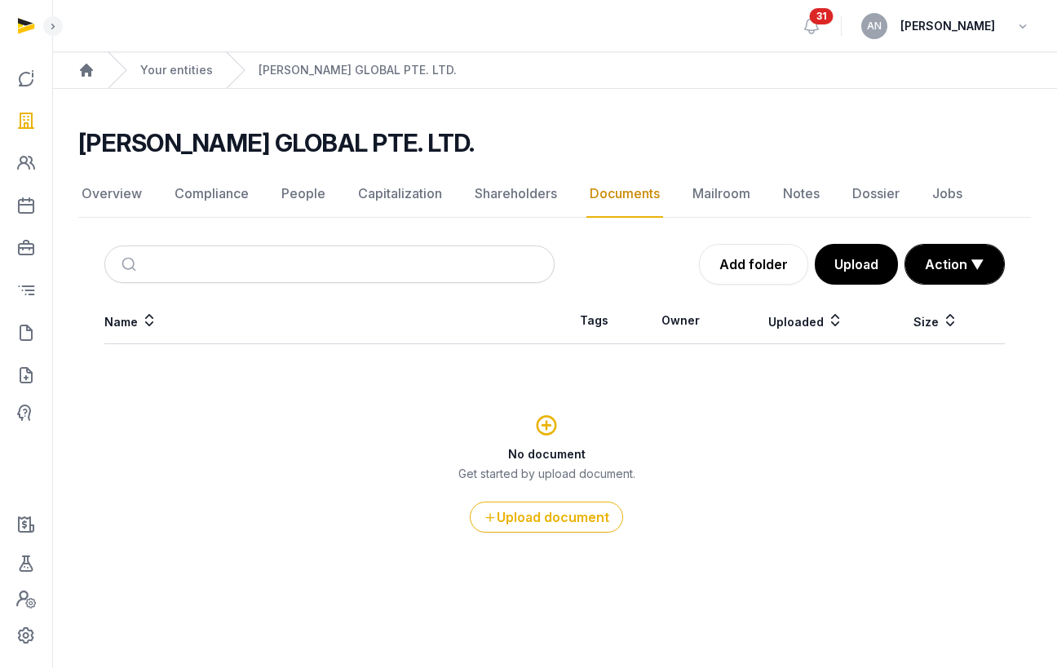
click at [560, 201] on nav "Overview Compliance People Capitalization Shareholders Documents Mailroom Notes…" at bounding box center [554, 193] width 953 height 47
click at [177, 327] on th "Name" at bounding box center [329, 321] width 450 height 46
click at [615, 184] on link "Documents" at bounding box center [624, 193] width 77 height 47
click at [615, 190] on link "Documents" at bounding box center [624, 193] width 77 height 47
click at [425, 290] on div "Documents Add folder Upload Action ▼ Start select Move Delete Name Tags Owner U…" at bounding box center [554, 421] width 953 height 355
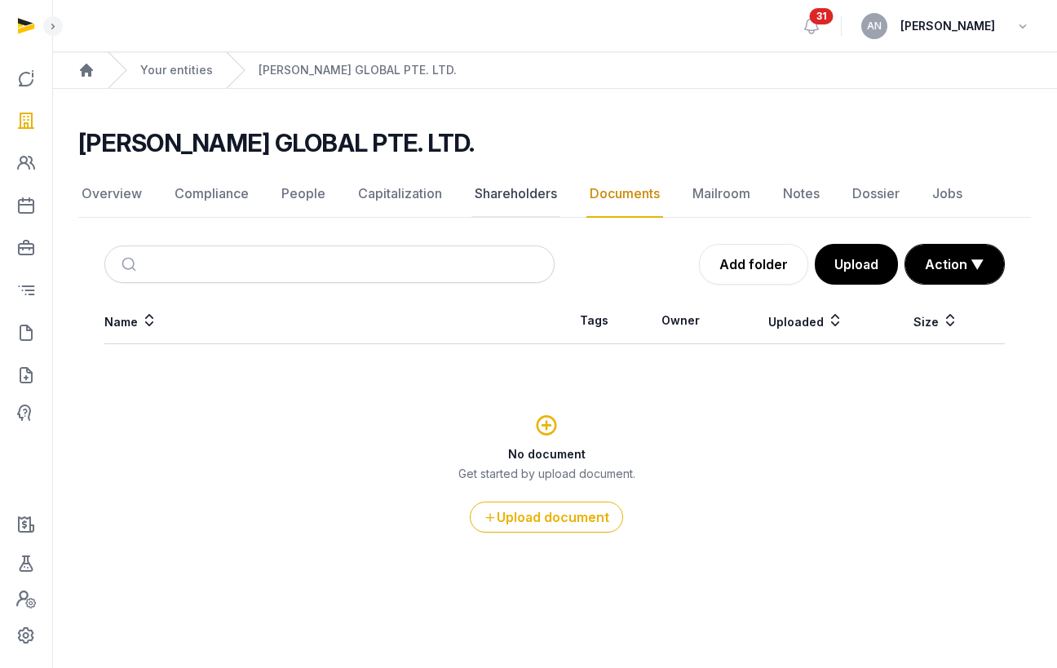
click at [499, 202] on link "Shareholders" at bounding box center [515, 193] width 89 height 47
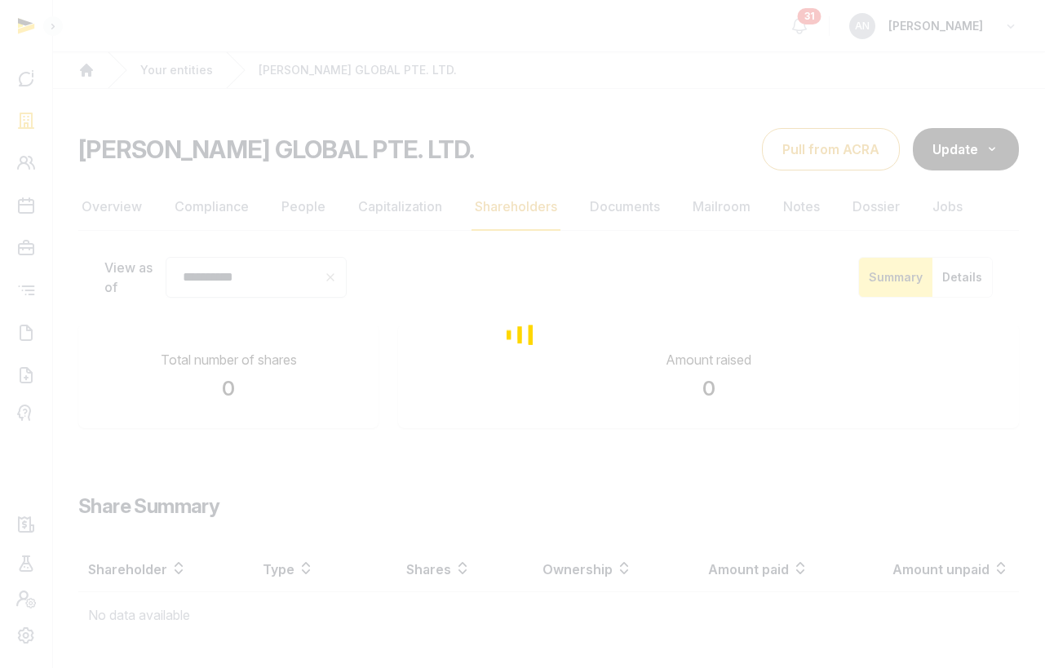
click at [648, 223] on div "Loading" at bounding box center [522, 334] width 1045 height 668
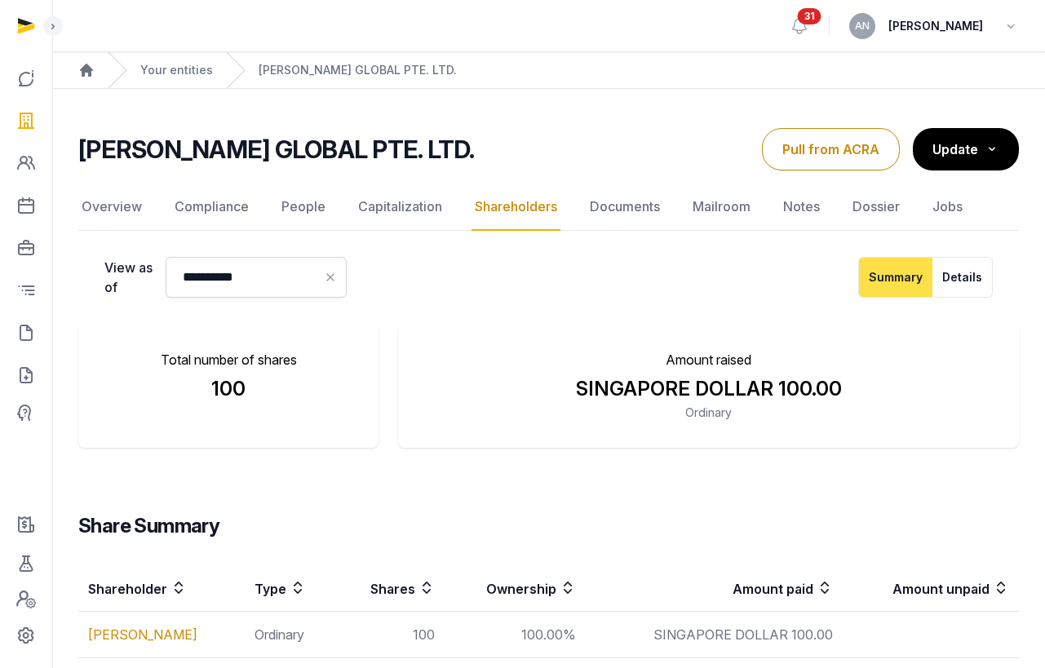
click at [635, 210] on link "Documents" at bounding box center [624, 207] width 77 height 47
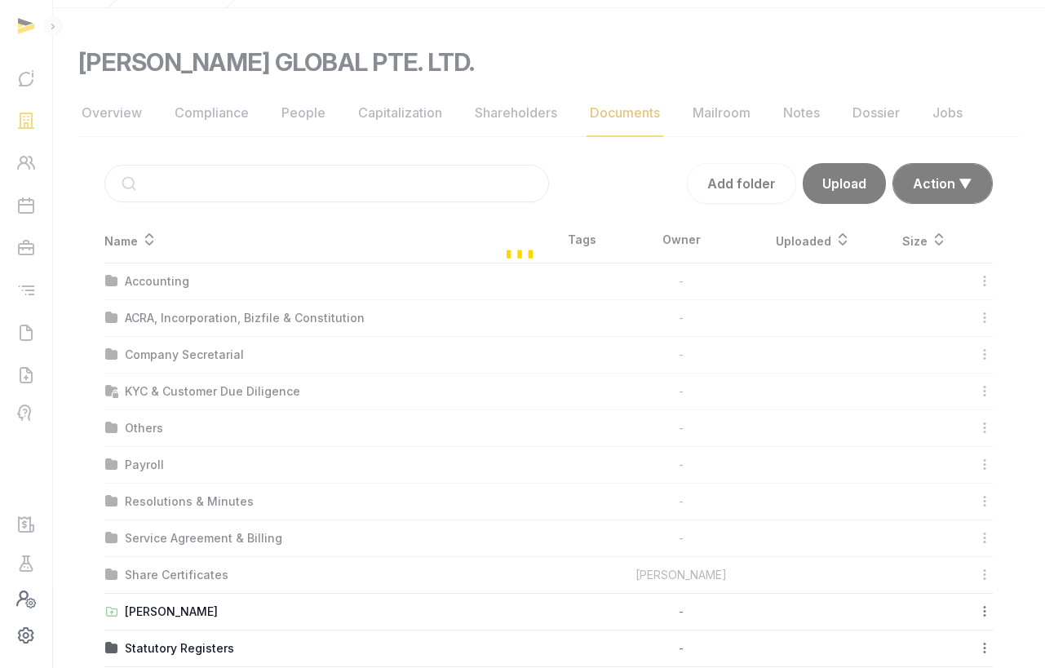
scroll to position [148, 0]
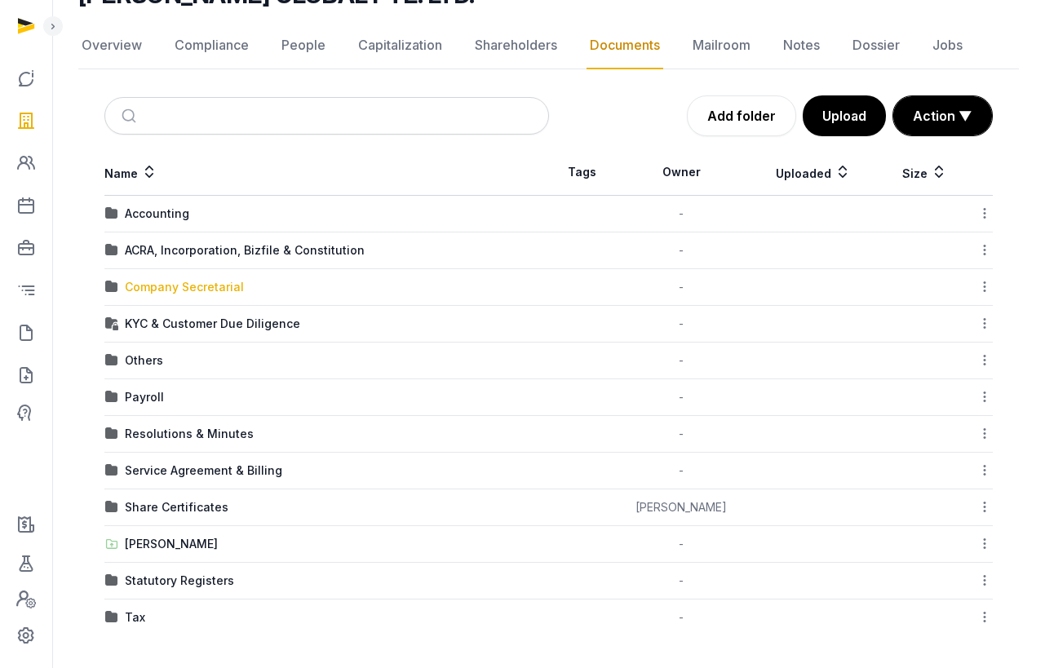
click at [170, 290] on div "Company Secretarial" at bounding box center [184, 287] width 119 height 16
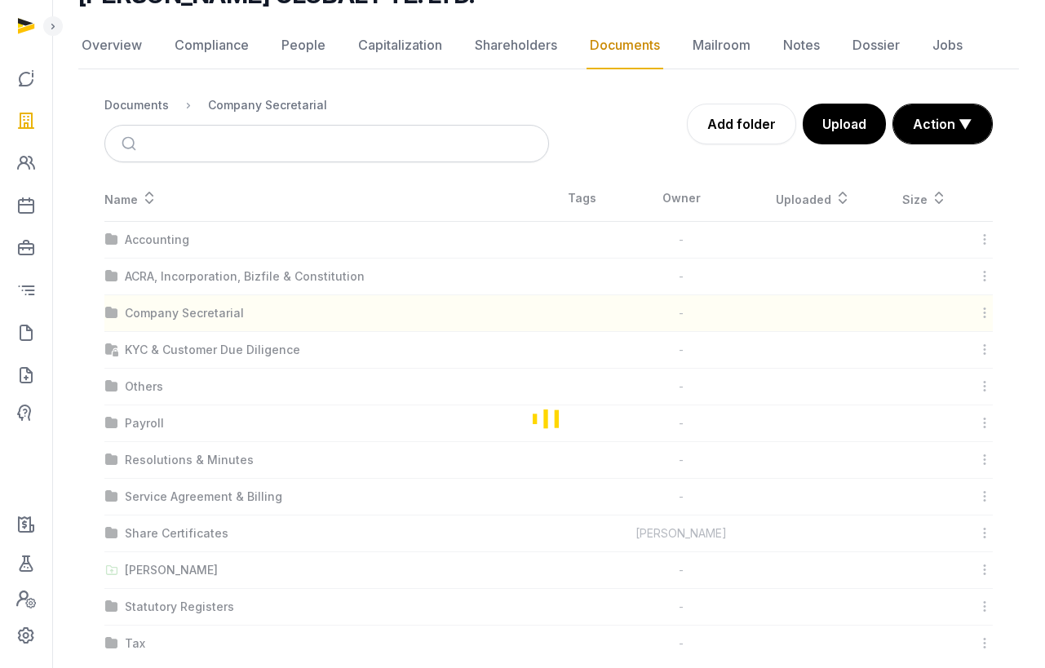
scroll to position [0, 0]
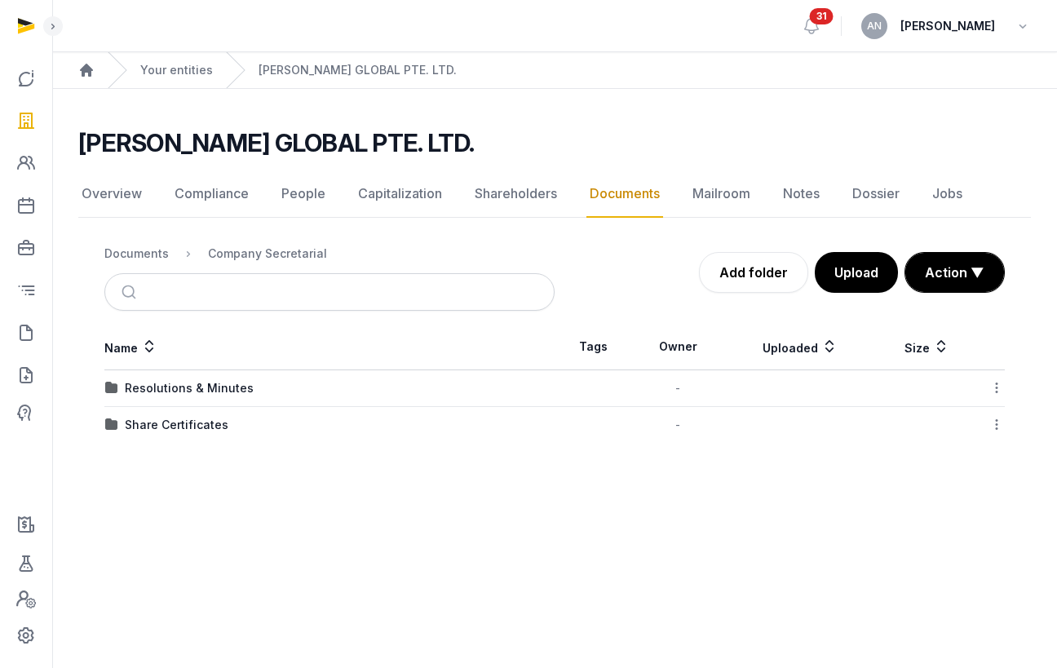
click at [993, 423] on icon at bounding box center [996, 424] width 15 height 17
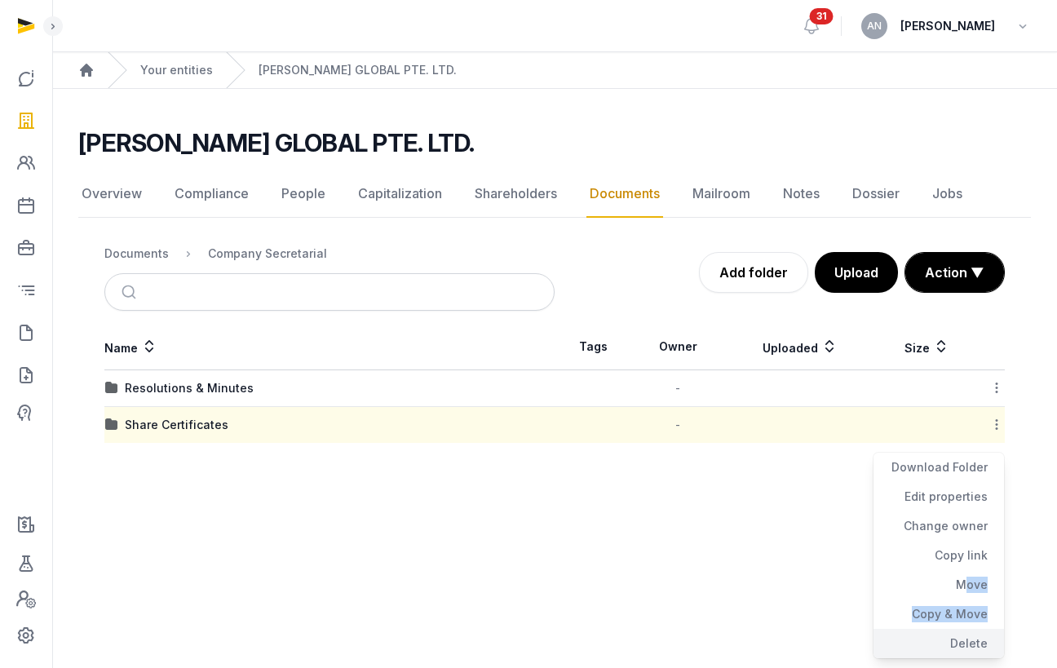
drag, startPoint x: 958, startPoint y: 581, endPoint x: 955, endPoint y: 637, distance: 56.4
click at [955, 560] on div "Download Folder Edit properties Change owner Copy link Move Copy & Move Delete" at bounding box center [939, 556] width 131 height 206
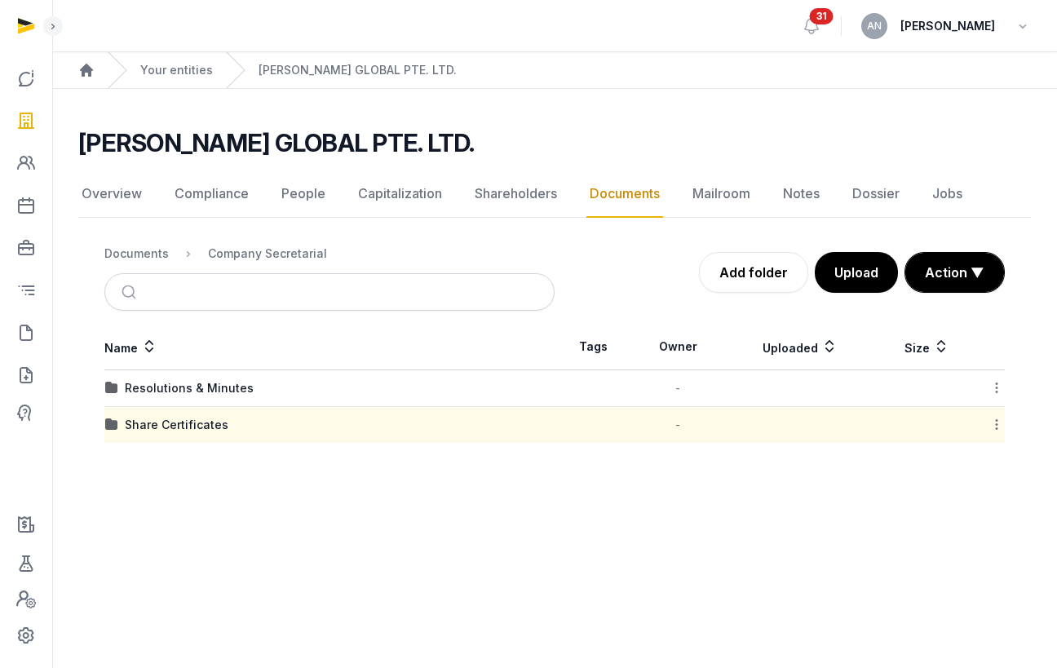
click at [955, 560] on main "Open sidebar 31 AN Anna Nari Home Your entities TENET GLOBAL PTE. LTD. TENET GL…" at bounding box center [528, 334] width 1057 height 668
click at [993, 430] on icon at bounding box center [996, 424] width 15 height 17
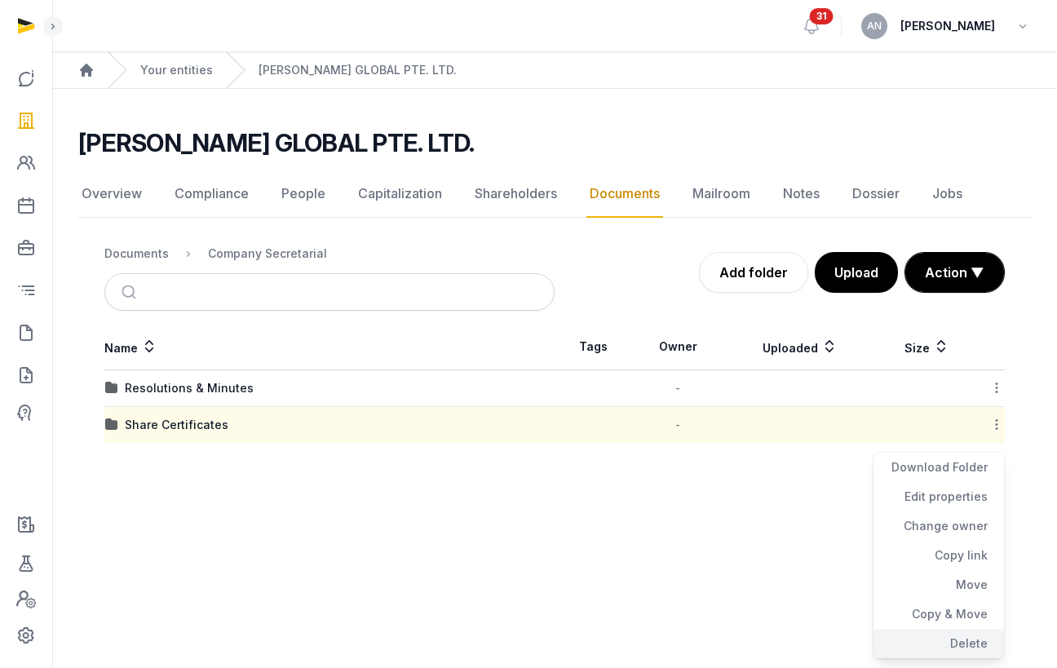
click at [964, 560] on div "Delete" at bounding box center [939, 643] width 131 height 29
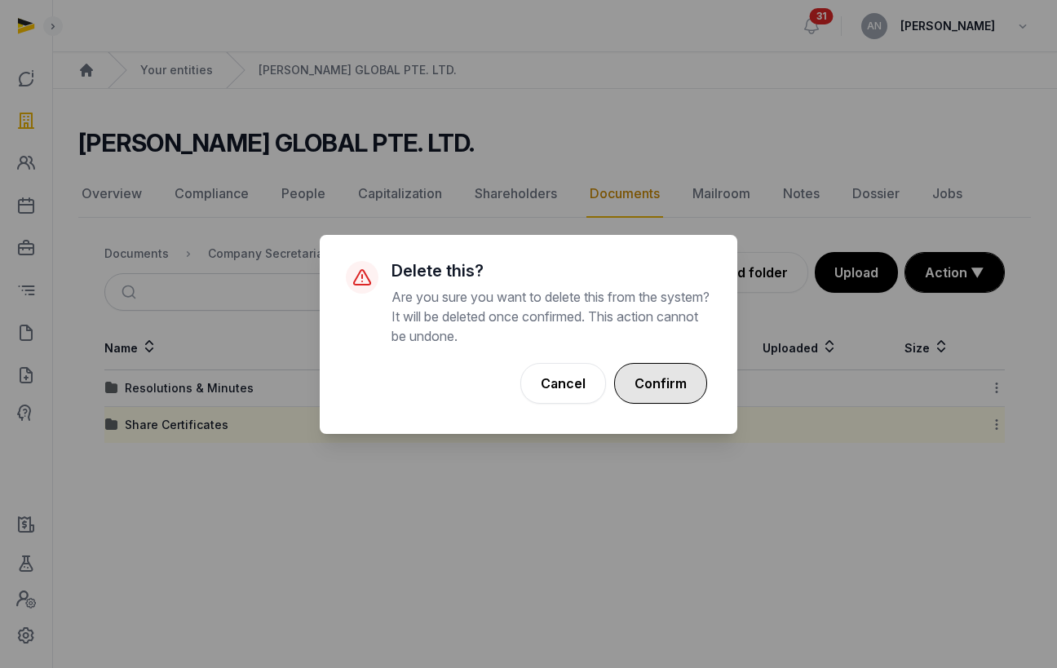
click at [667, 378] on button "Confirm" at bounding box center [660, 383] width 93 height 41
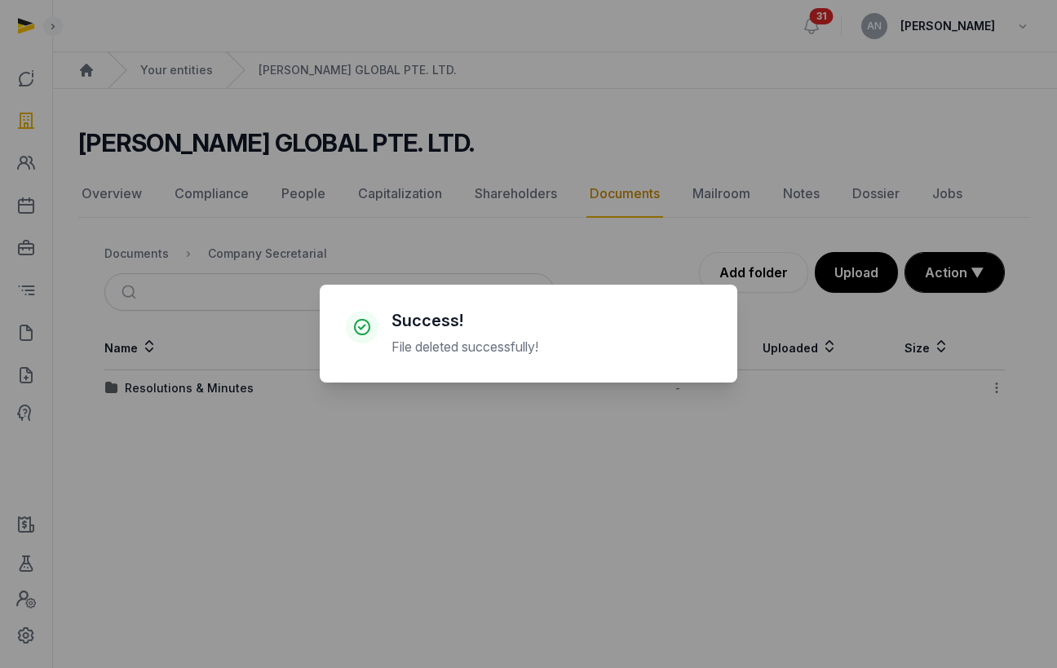
click at [127, 254] on div "× Success! File deleted successfully! Cancel No OK" at bounding box center [528, 334] width 1057 height 668
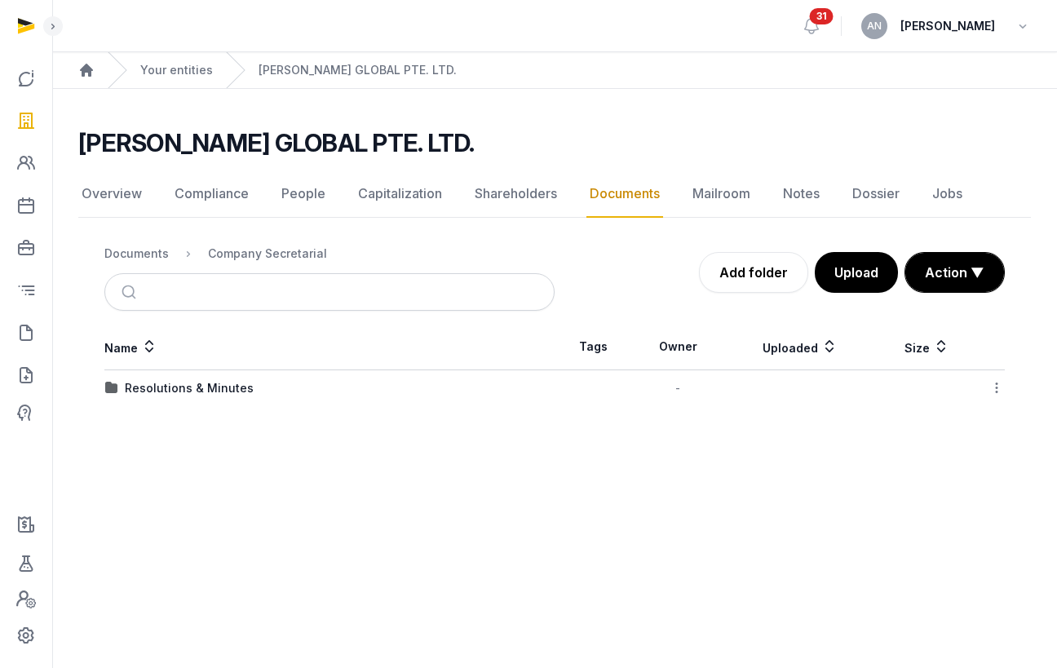
click at [131, 250] on div "Documents" at bounding box center [136, 254] width 64 height 16
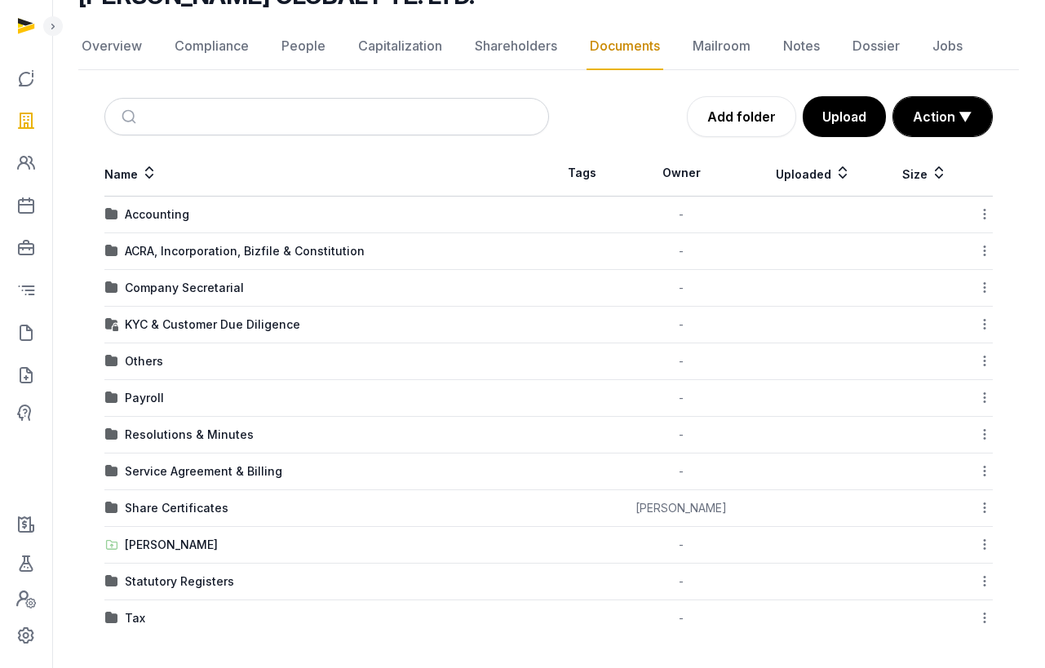
scroll to position [148, 0]
click at [179, 509] on div "Share Certificates" at bounding box center [177, 507] width 104 height 16
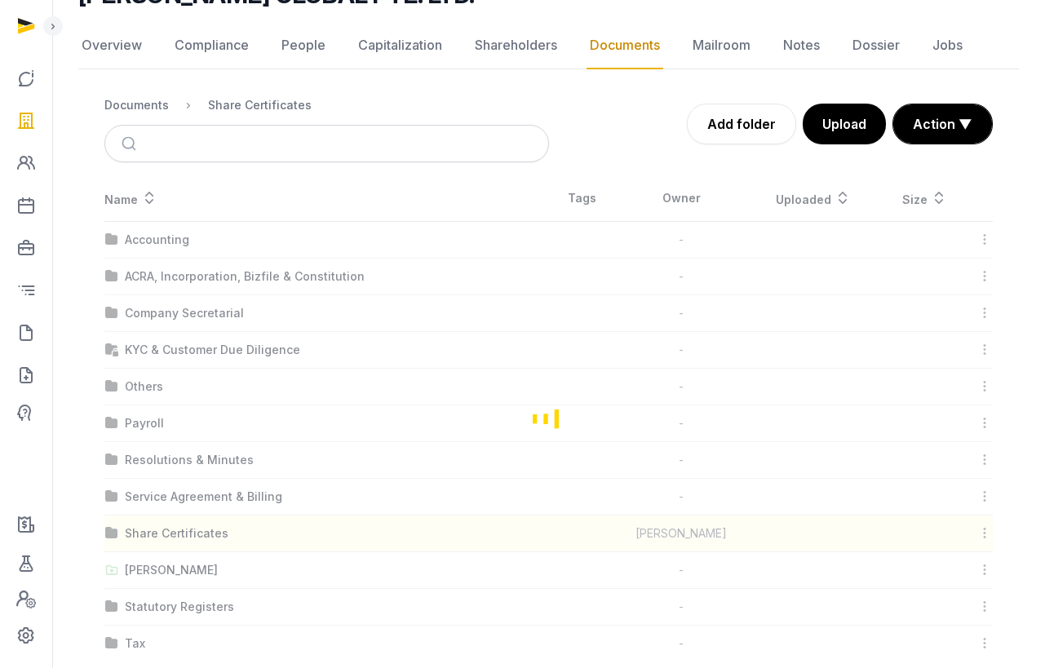
scroll to position [0, 0]
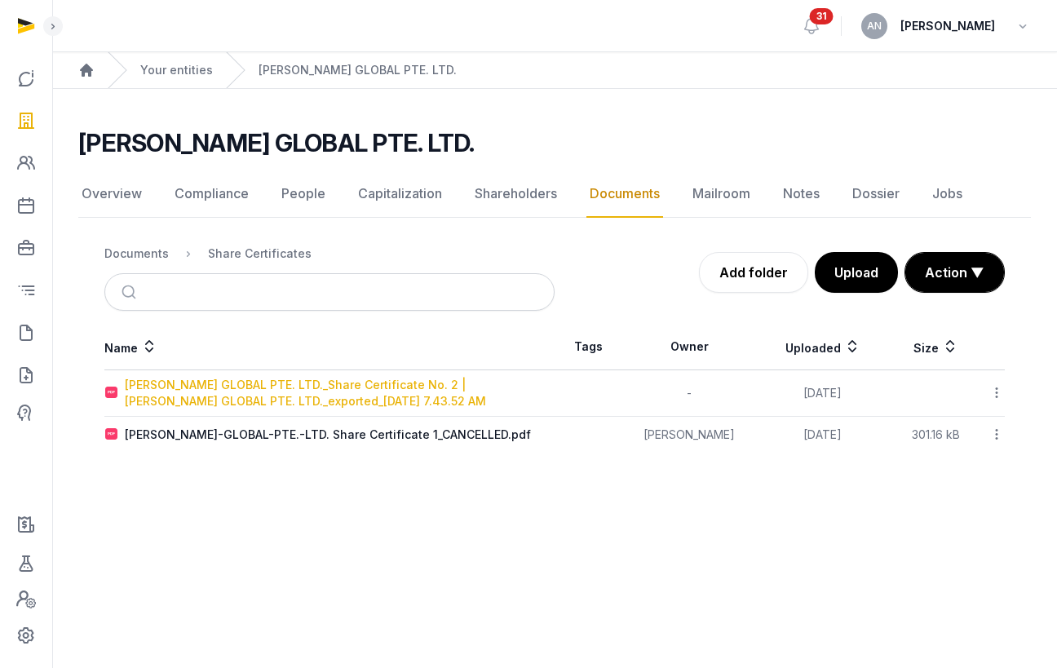
click at [274, 392] on div "TENET GLOBAL PTE. LTD._Share Certificate No. 2 | TENET GLOBAL PTE. LTD._exporte…" at bounding box center [339, 393] width 429 height 33
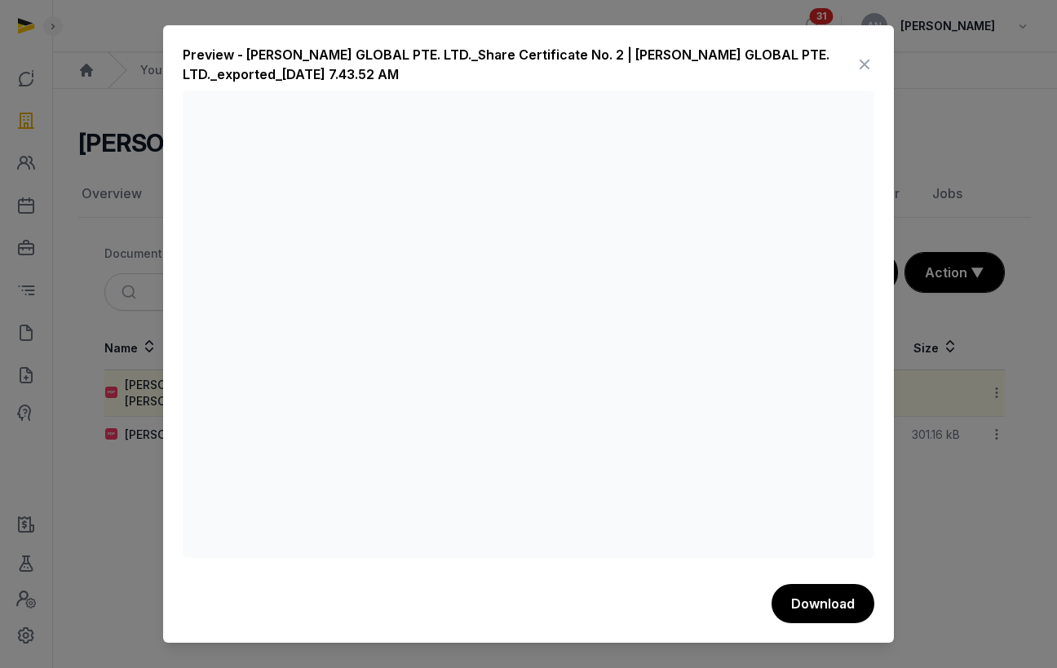
click at [859, 67] on icon at bounding box center [865, 64] width 20 height 26
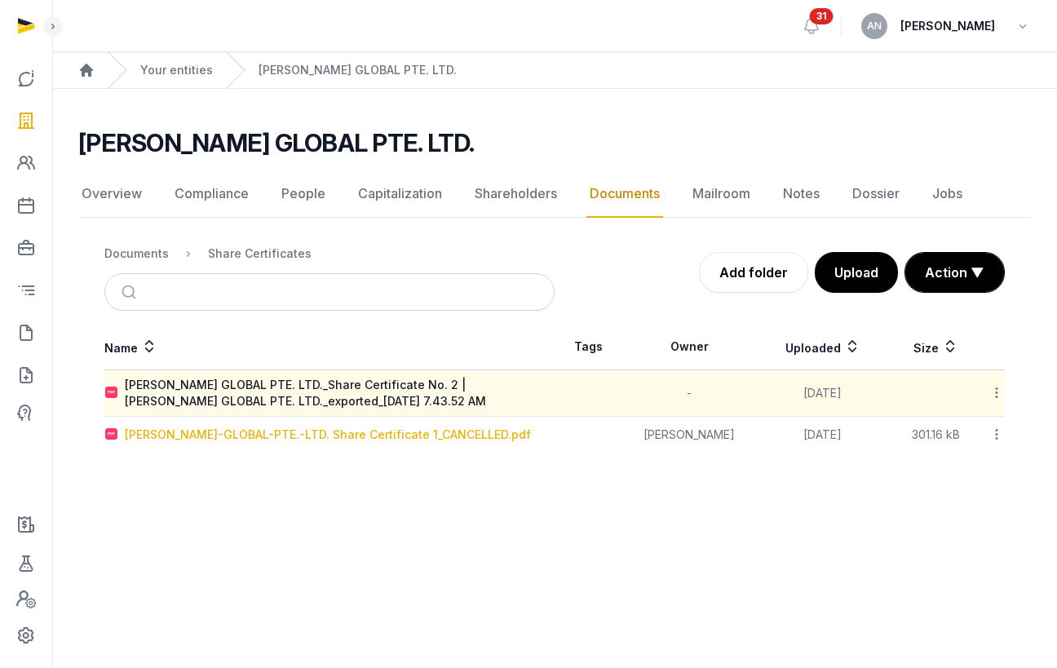
click at [233, 431] on div "TENET-GLOBAL-PTE.-LTD. Share Certificate 1_CANCELLED.pdf" at bounding box center [328, 435] width 406 height 16
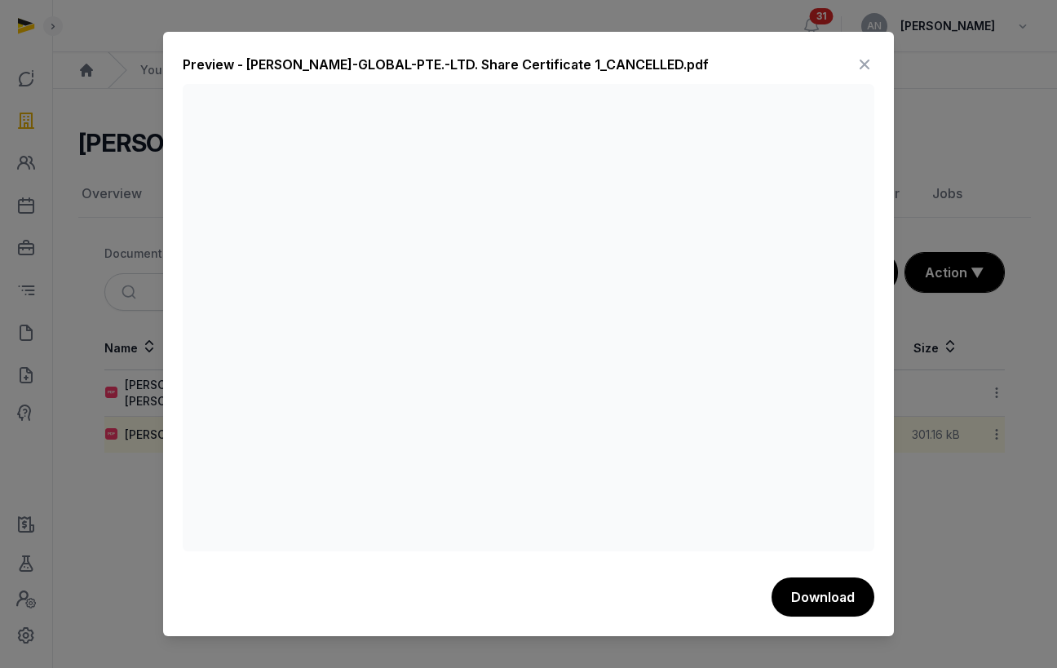
drag, startPoint x: 869, startPoint y: 58, endPoint x: 840, endPoint y: 66, distance: 29.7
click at [869, 58] on icon at bounding box center [865, 64] width 20 height 26
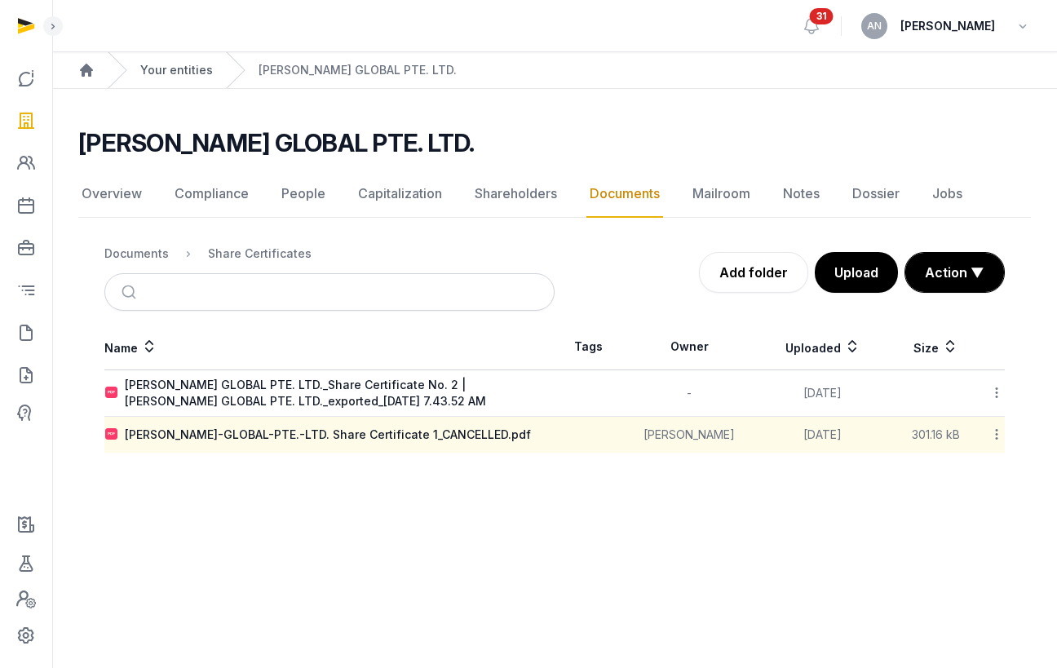
click at [181, 69] on link "Your entities" at bounding box center [176, 70] width 73 height 16
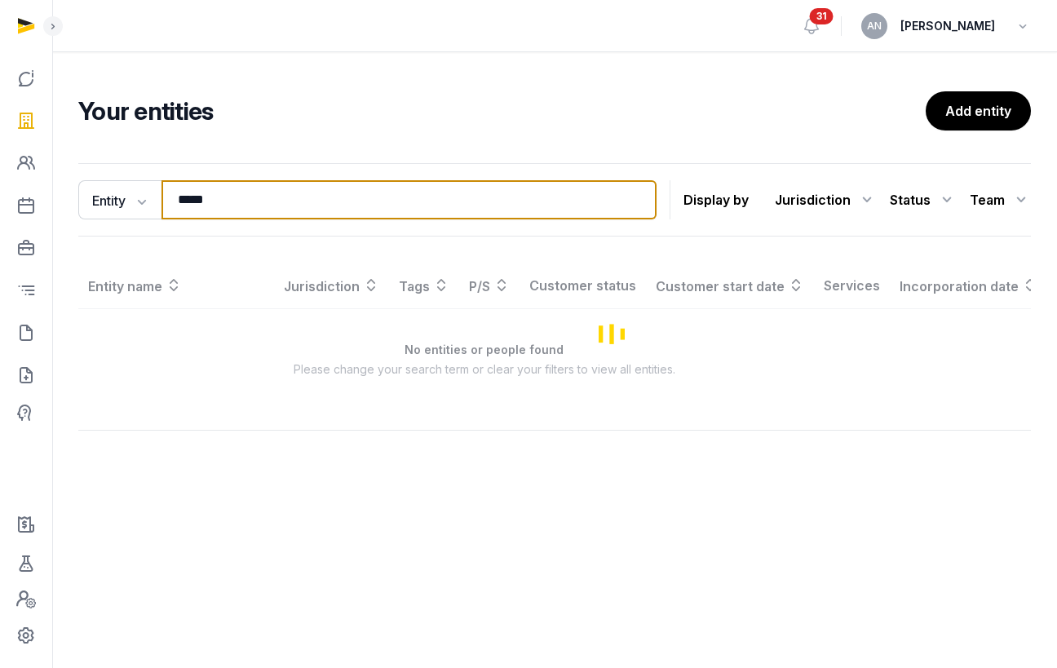
click at [291, 189] on input "*****" at bounding box center [408, 199] width 495 height 39
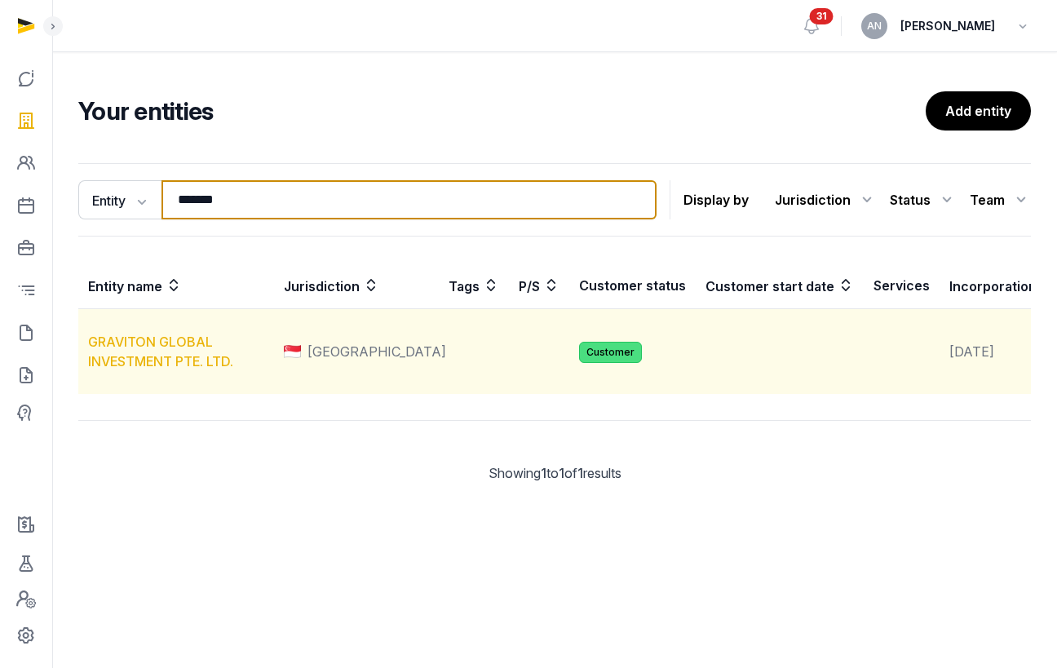
type input "*******"
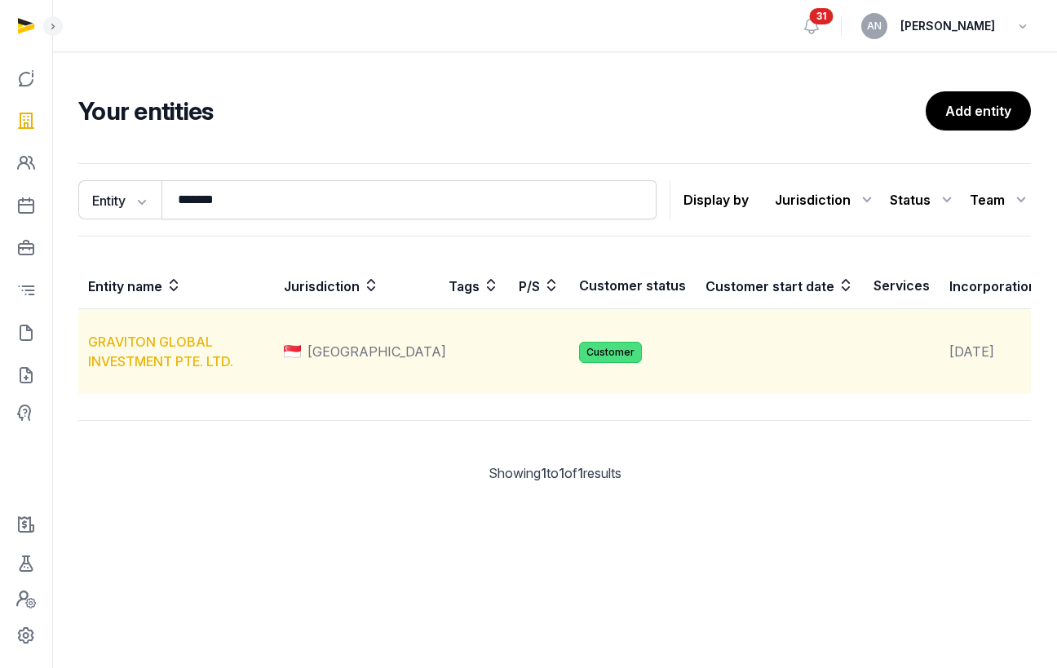
click at [117, 360] on link "GRAVITON GLOBAL INVESTMENT PTE. LTD." at bounding box center [160, 352] width 145 height 36
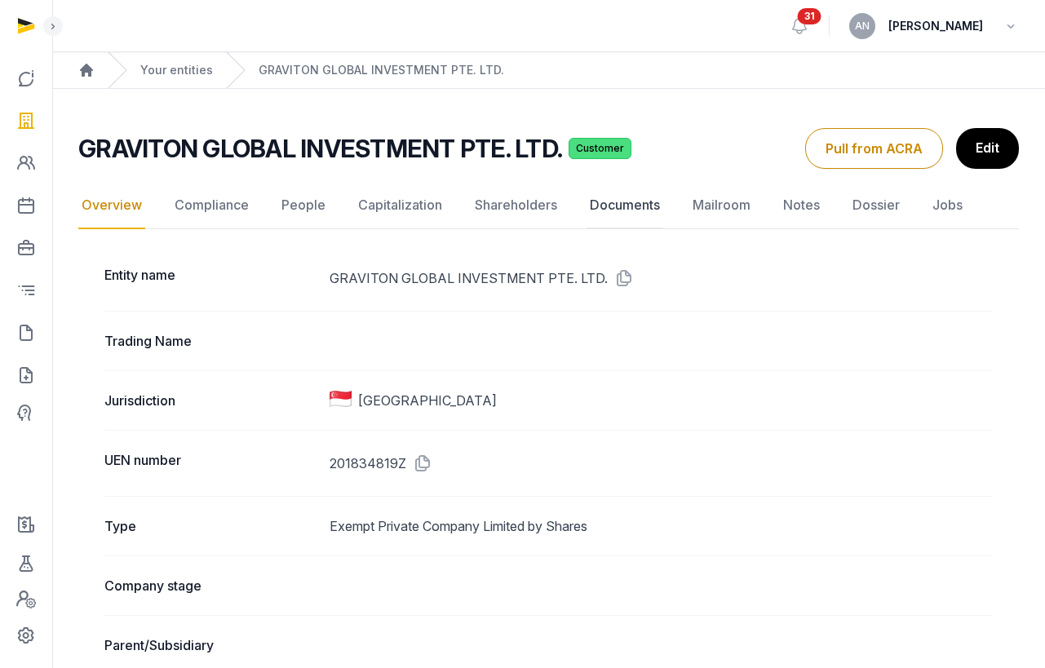
click at [633, 195] on link "Documents" at bounding box center [624, 205] width 77 height 47
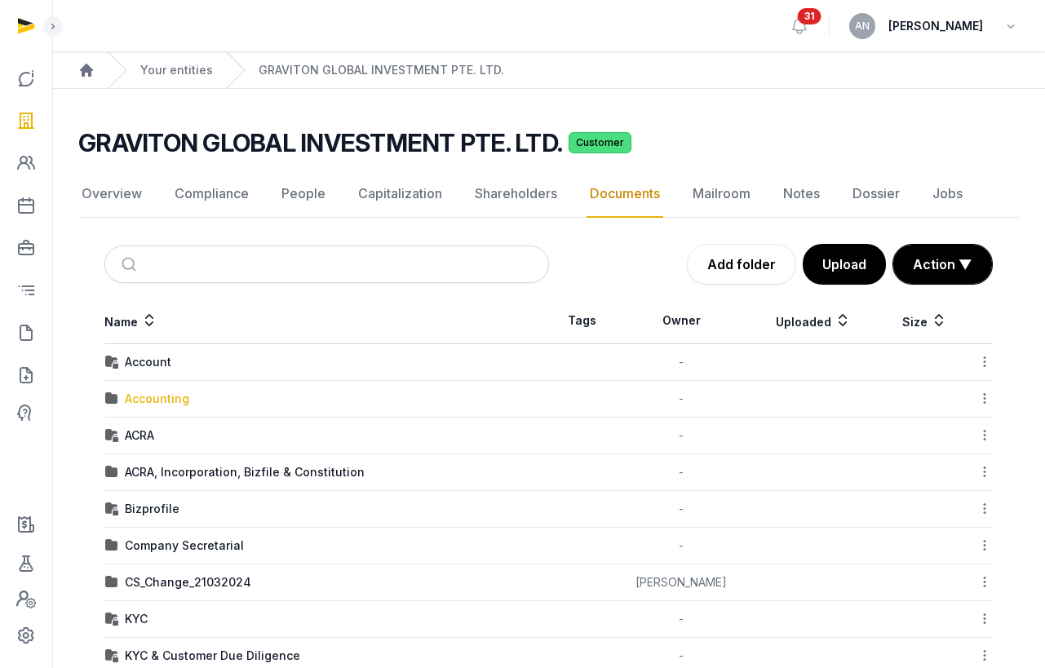
click at [153, 400] on div "Accounting" at bounding box center [157, 399] width 64 height 16
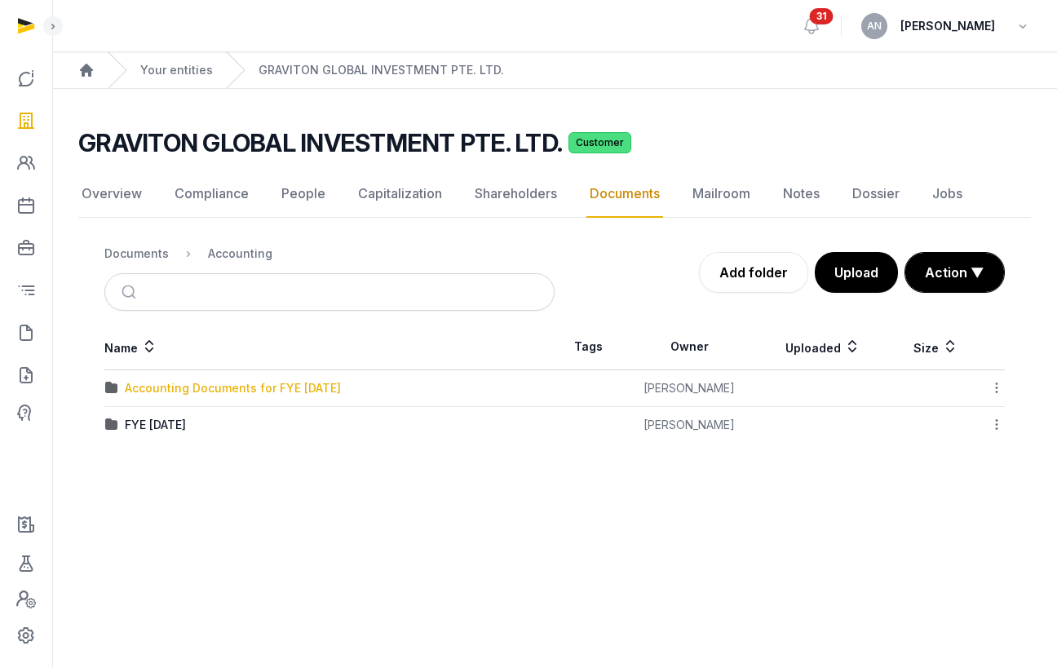
click at [200, 389] on div "Accounting Documents for FYE 31.12.2023" at bounding box center [233, 388] width 216 height 16
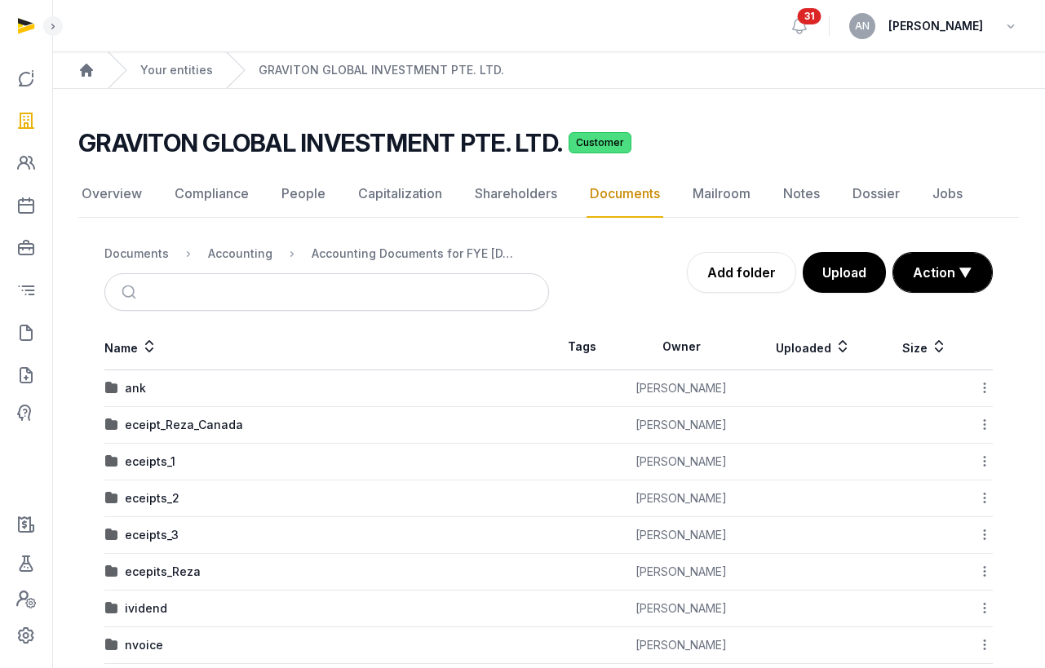
scroll to position [188, 0]
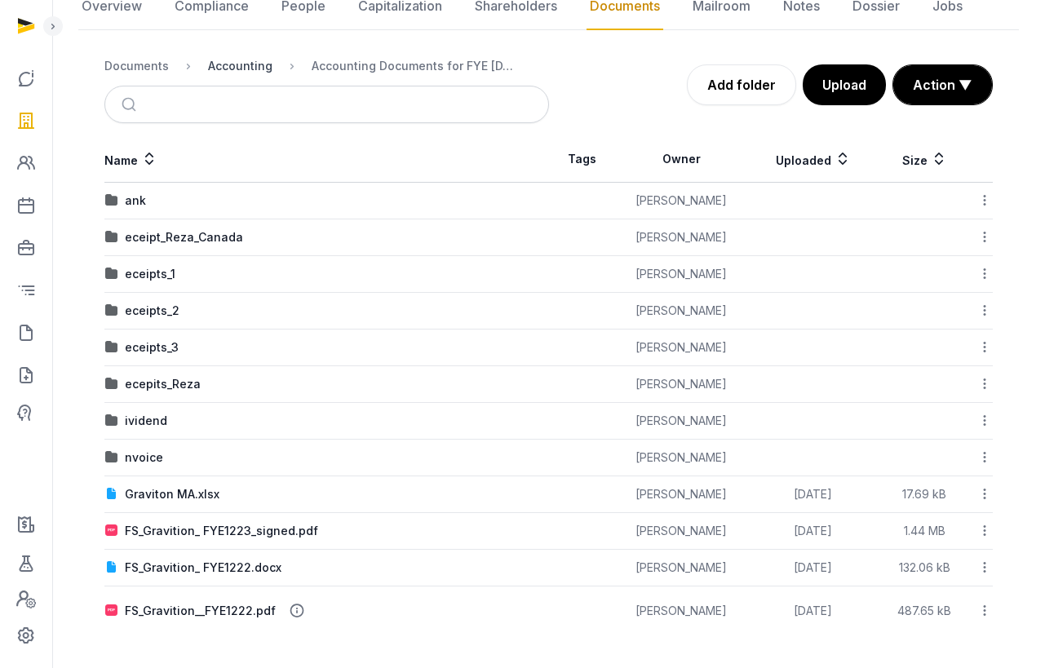
click at [227, 64] on div "Accounting" at bounding box center [240, 66] width 64 height 16
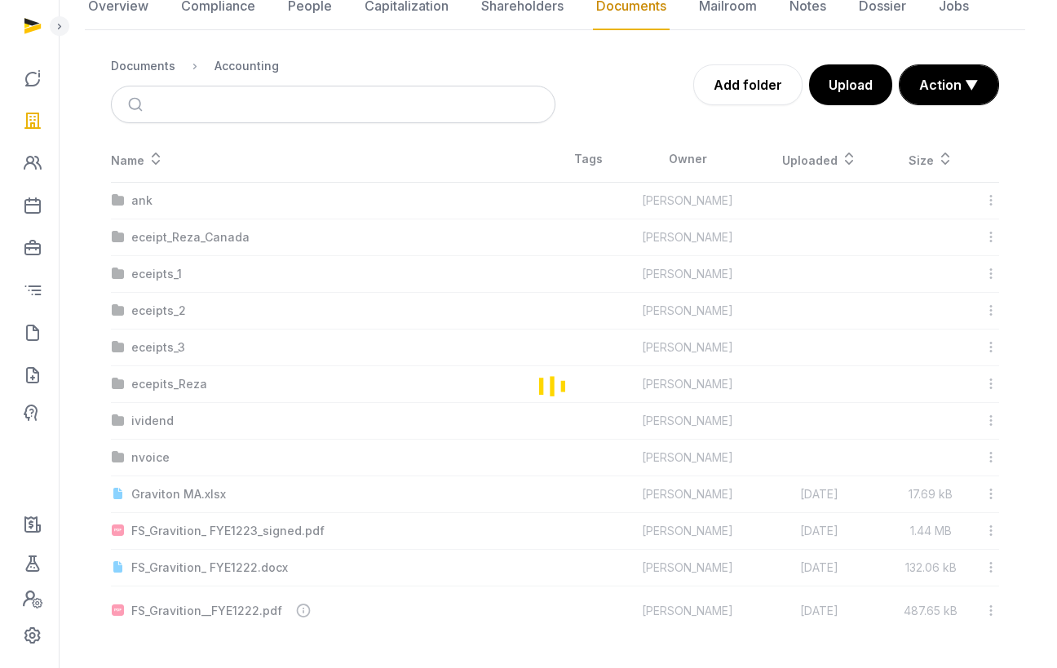
scroll to position [0, 0]
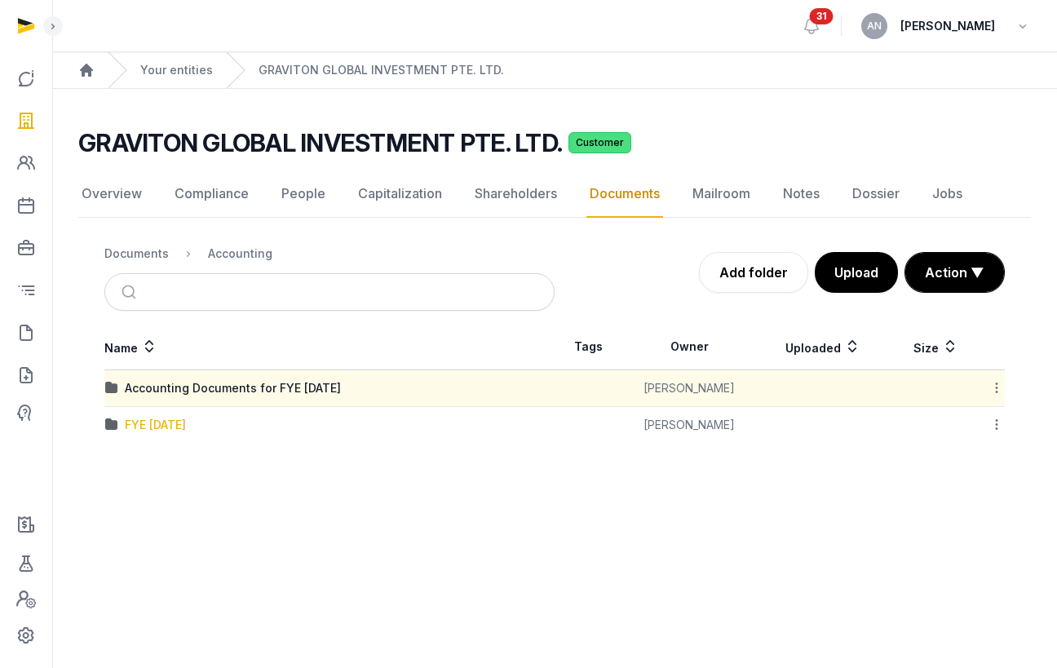
click at [144, 422] on div "FYE 31.12.2022" at bounding box center [155, 425] width 61 height 16
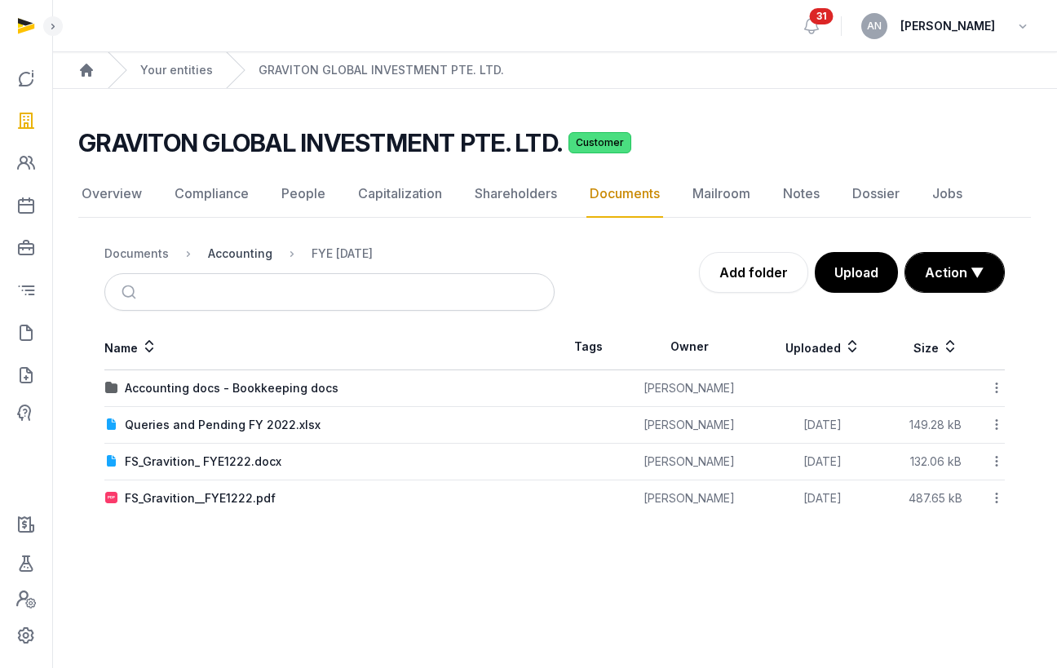
click at [221, 259] on div "Accounting" at bounding box center [240, 254] width 64 height 16
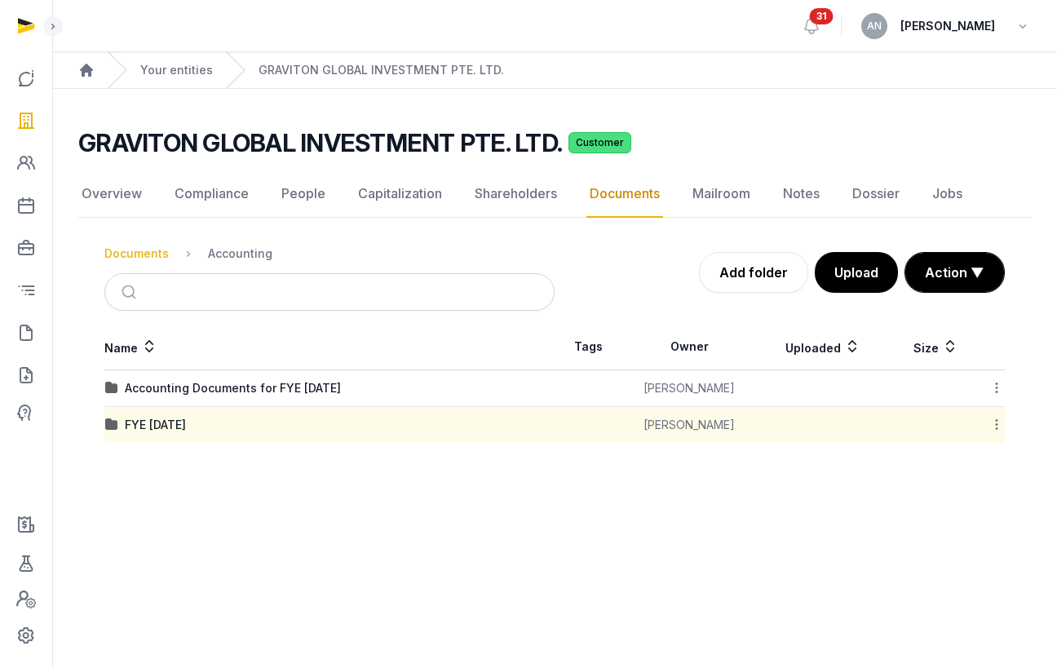
click at [139, 249] on div "Documents" at bounding box center [136, 254] width 64 height 16
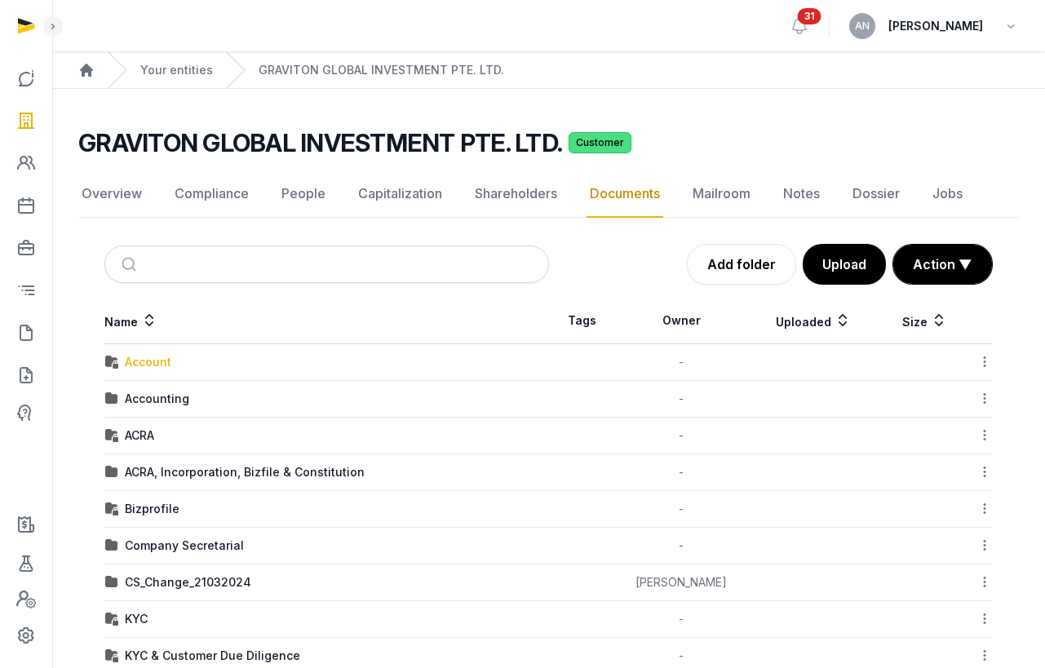
click at [166, 369] on div "Account" at bounding box center [148, 362] width 46 height 16
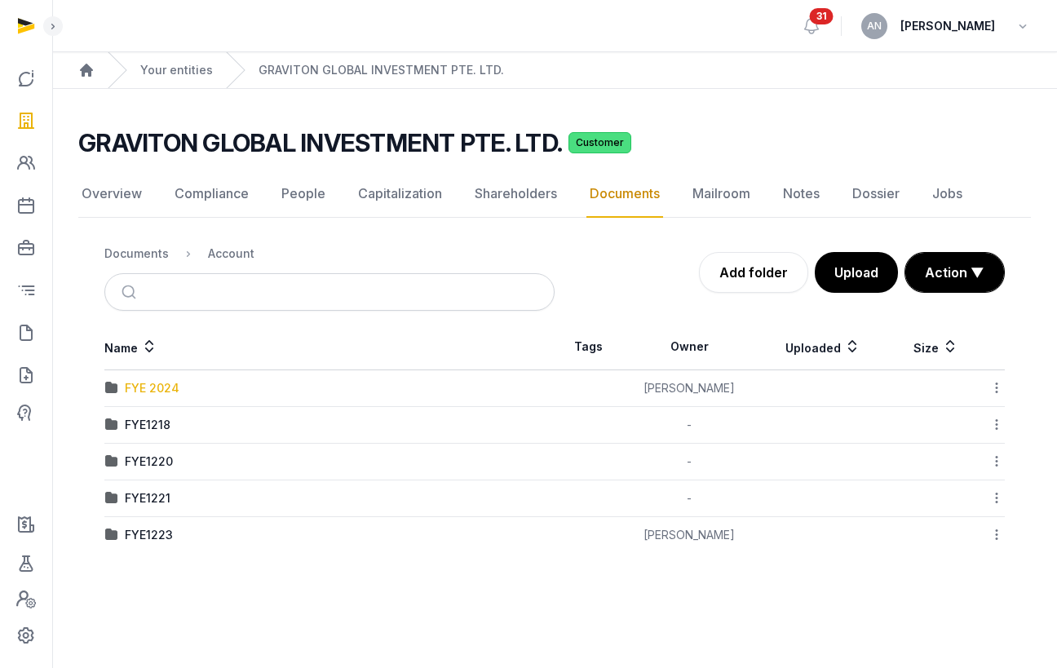
click at [174, 388] on div "FYE 2024" at bounding box center [152, 388] width 55 height 16
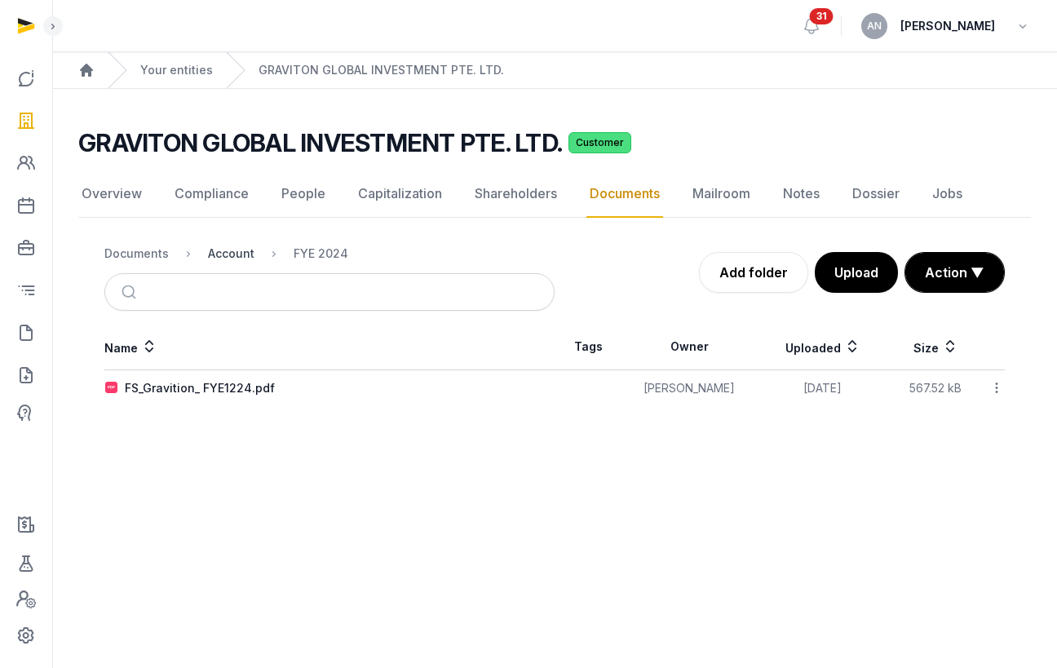
click at [231, 250] on div "Account" at bounding box center [231, 254] width 46 height 16
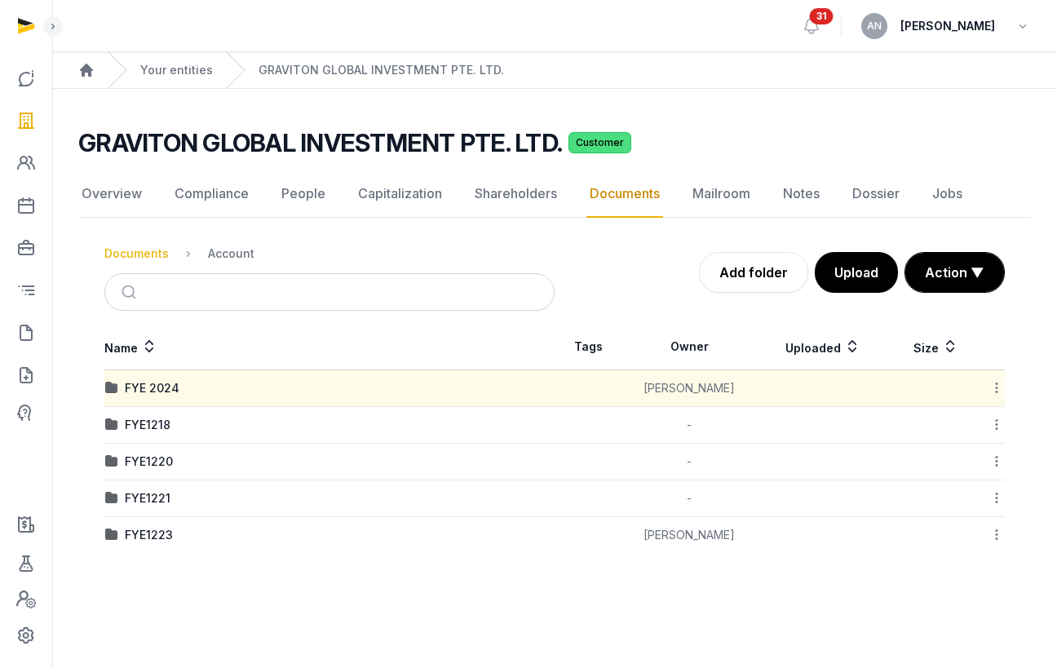
click at [111, 251] on div "Documents" at bounding box center [136, 254] width 64 height 16
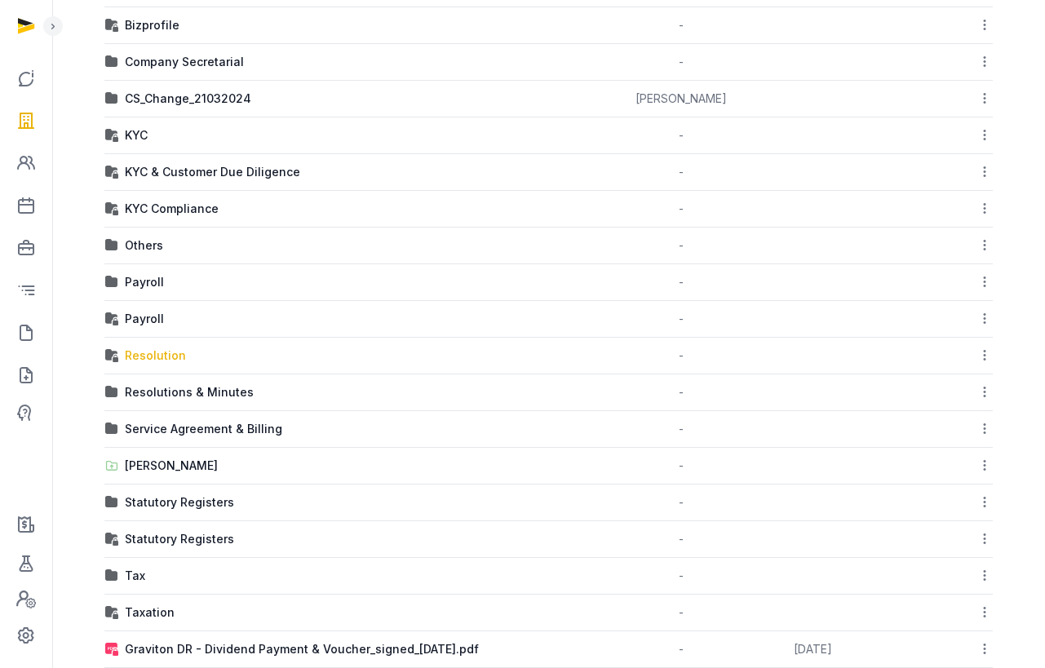
scroll to position [492, 0]
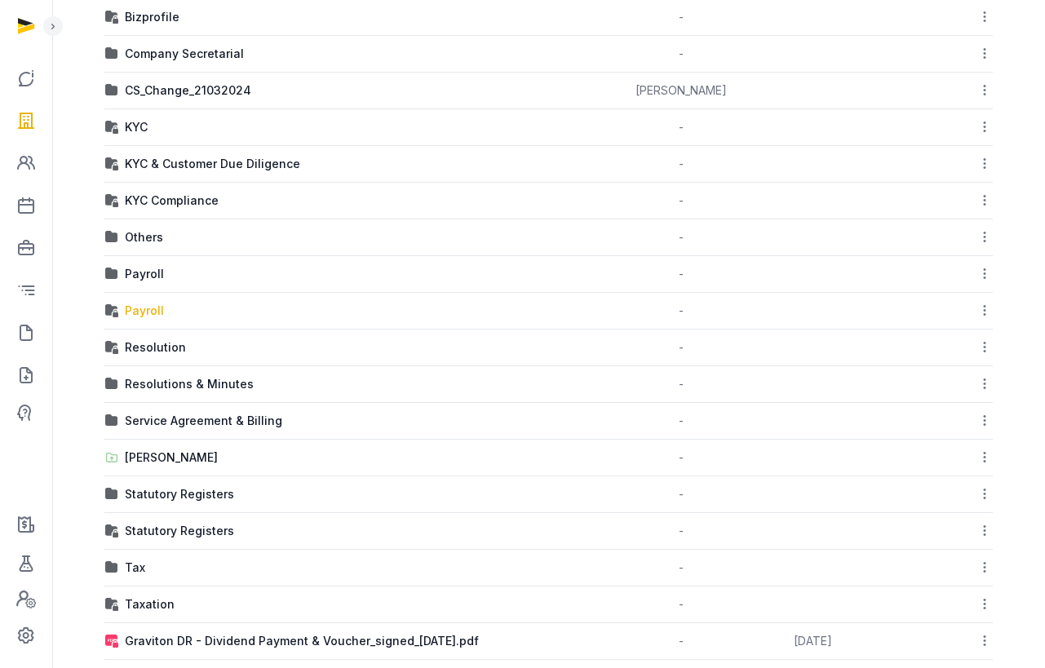
click at [144, 307] on div "Payroll" at bounding box center [144, 311] width 39 height 16
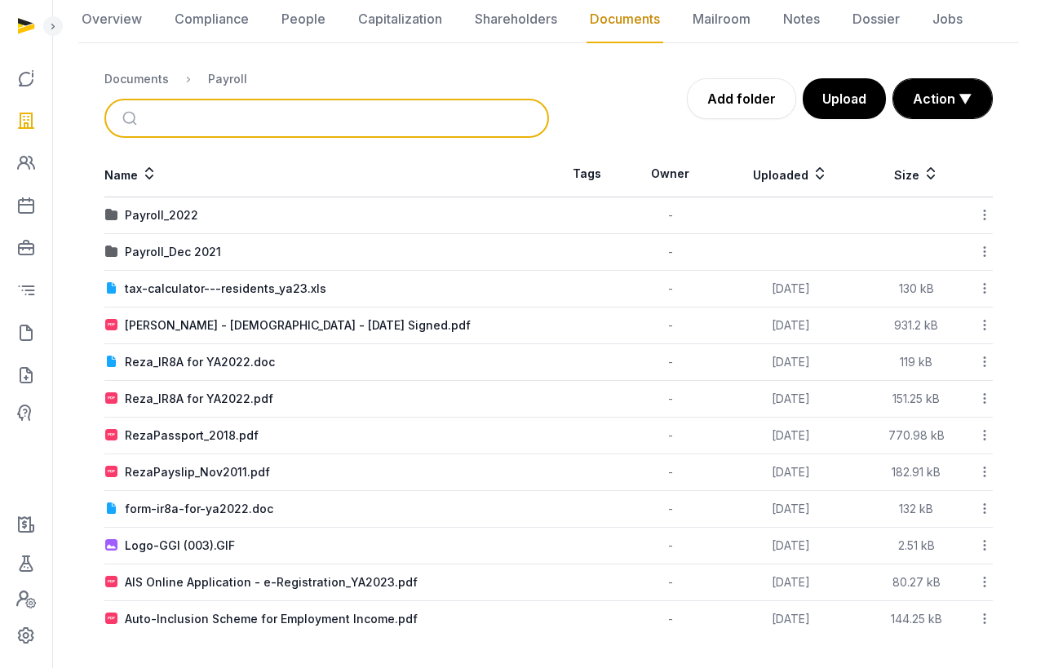
scroll to position [176, 0]
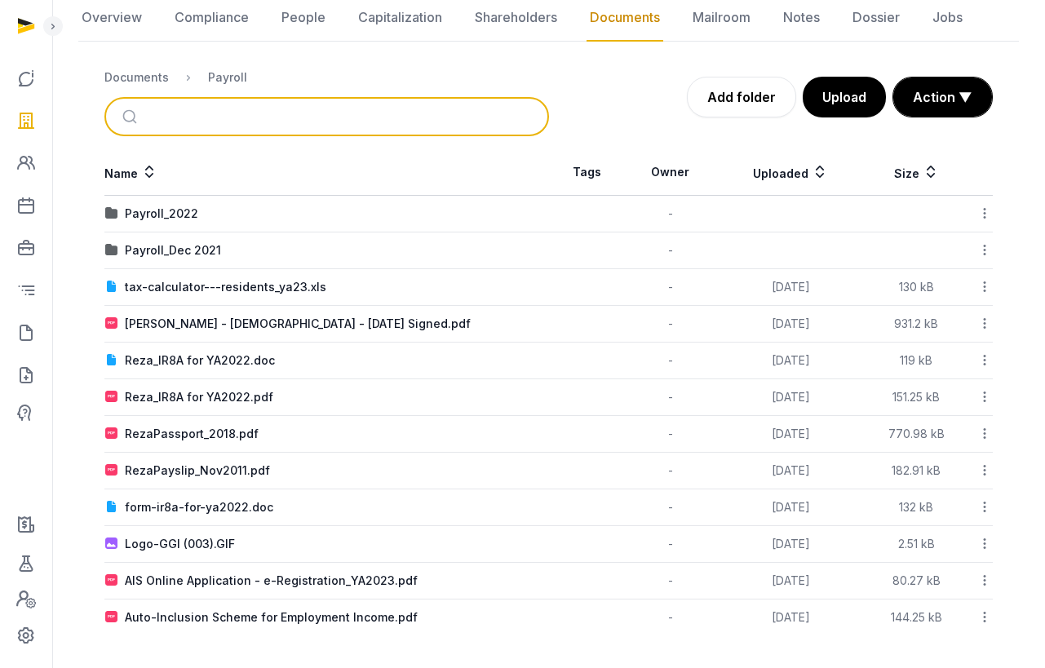
click at [227, 112] on input "search" at bounding box center [346, 117] width 390 height 36
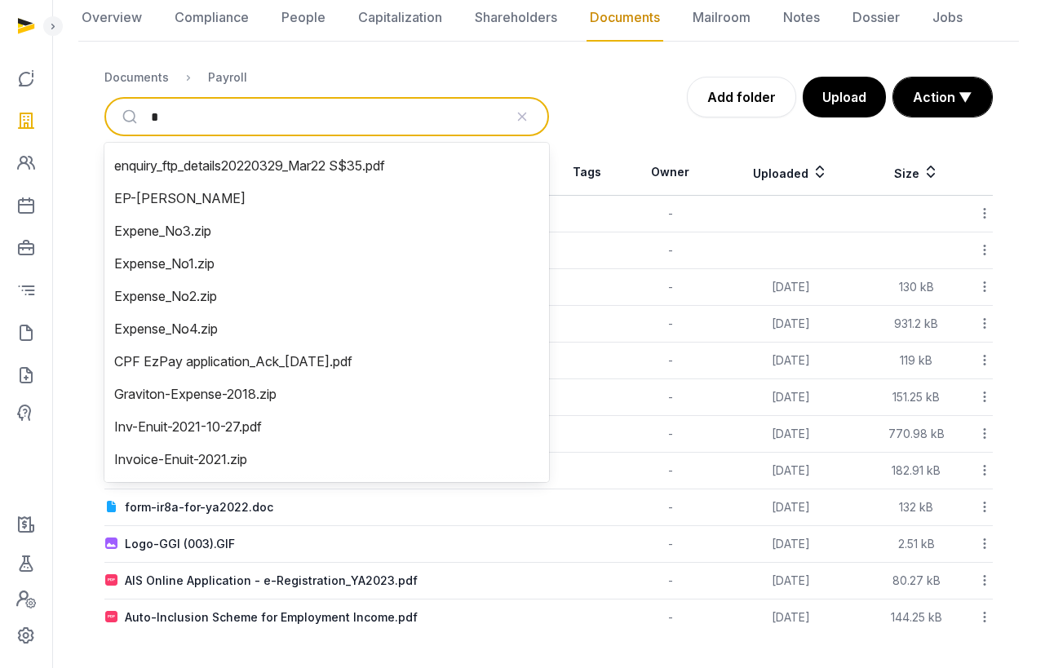
type input "**"
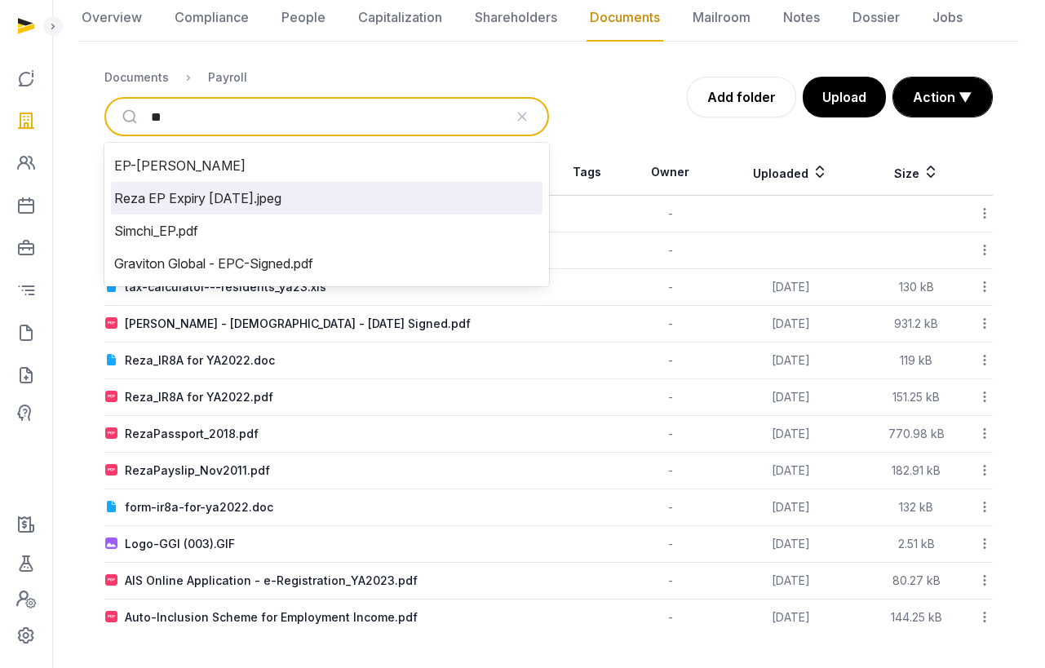
click at [267, 205] on li "Reza EP Expiry Jan 2024.jpeg" at bounding box center [326, 198] width 431 height 33
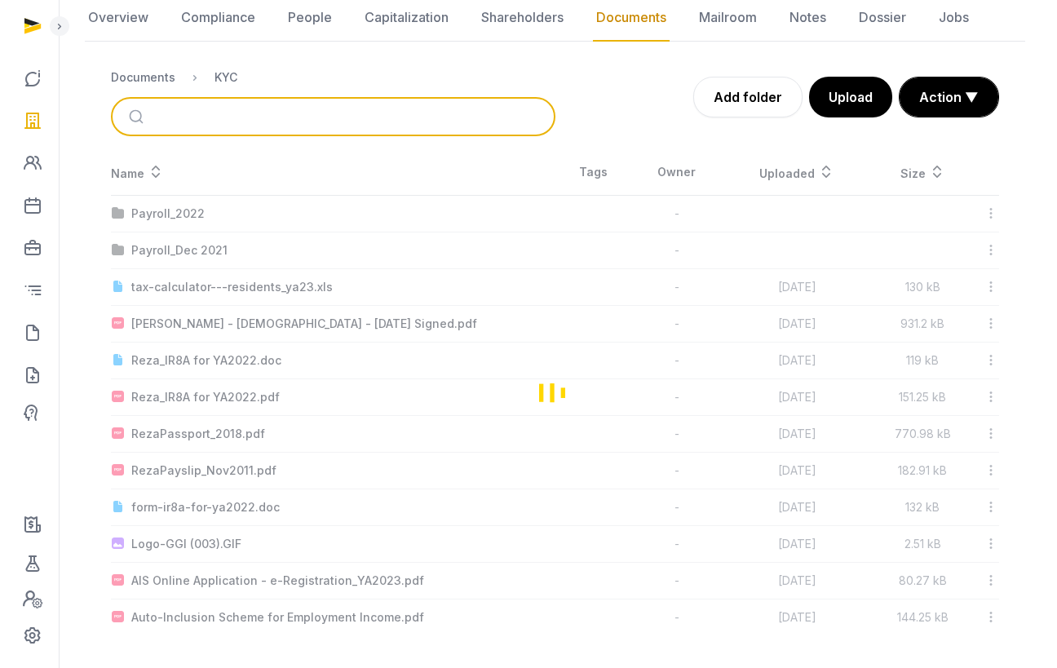
scroll to position [0, 0]
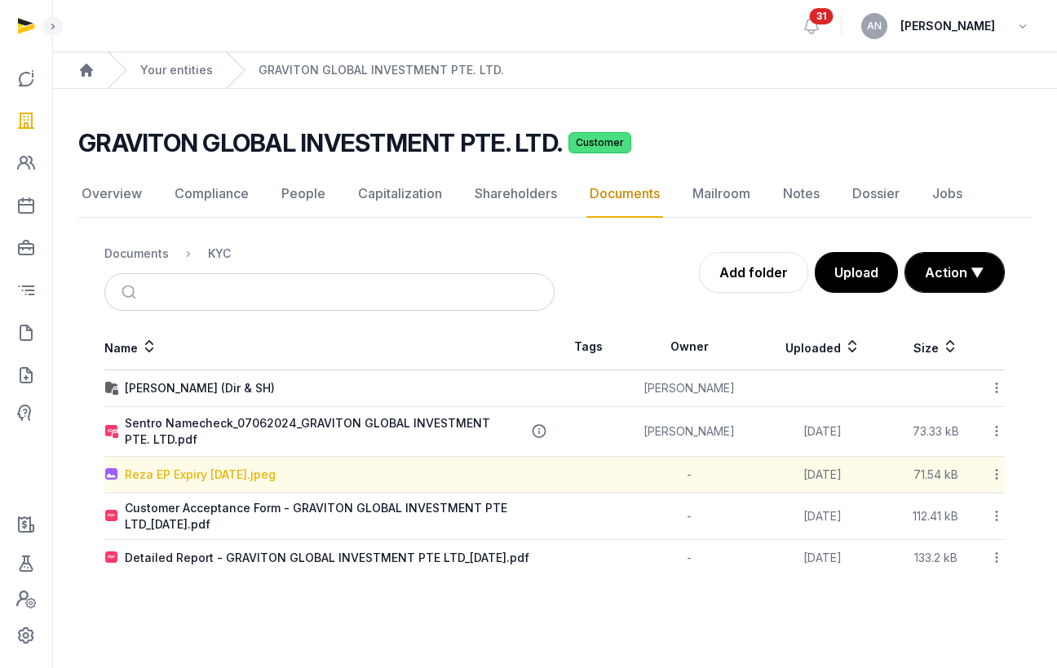
click at [244, 478] on div "Reza EP Expiry Jan 2024.jpeg" at bounding box center [200, 475] width 151 height 16
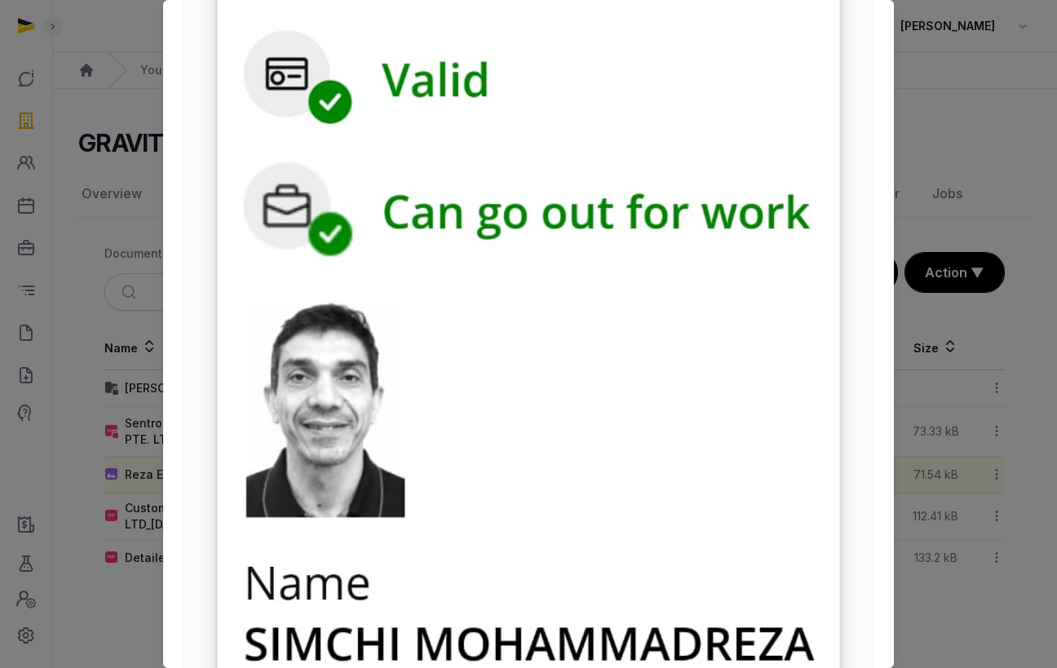
scroll to position [942, 0]
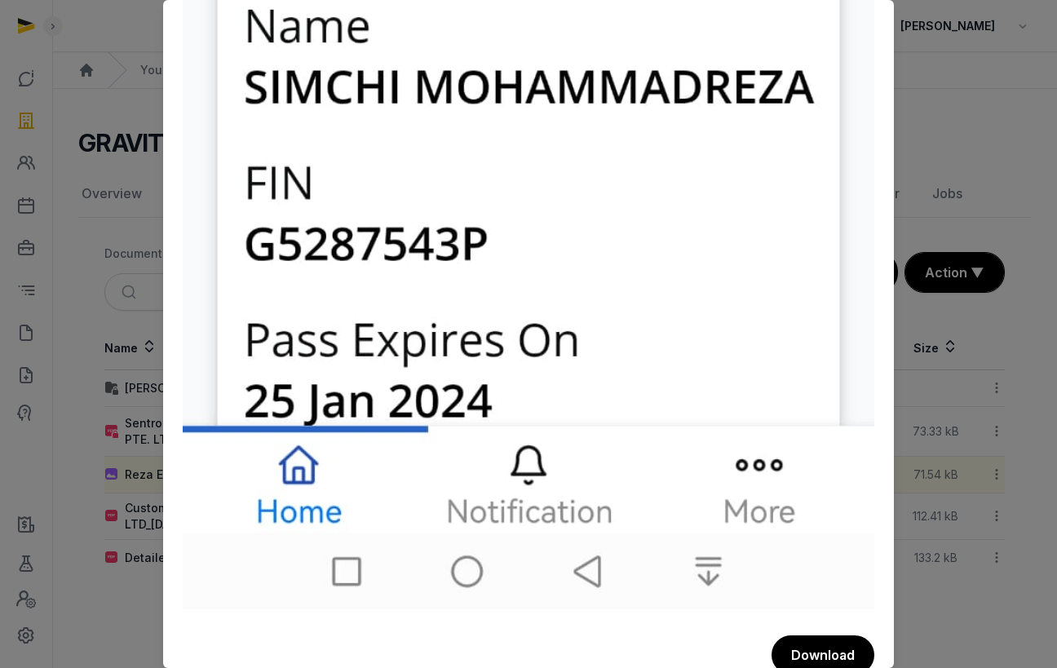
click at [107, 557] on div at bounding box center [528, 334] width 1057 height 668
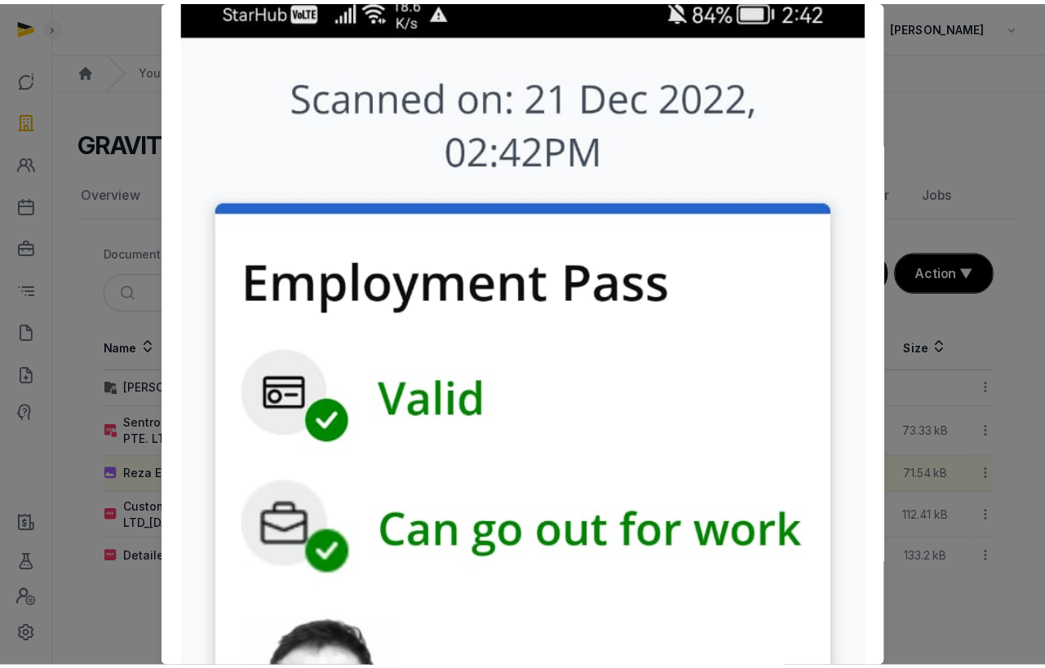
scroll to position [0, 0]
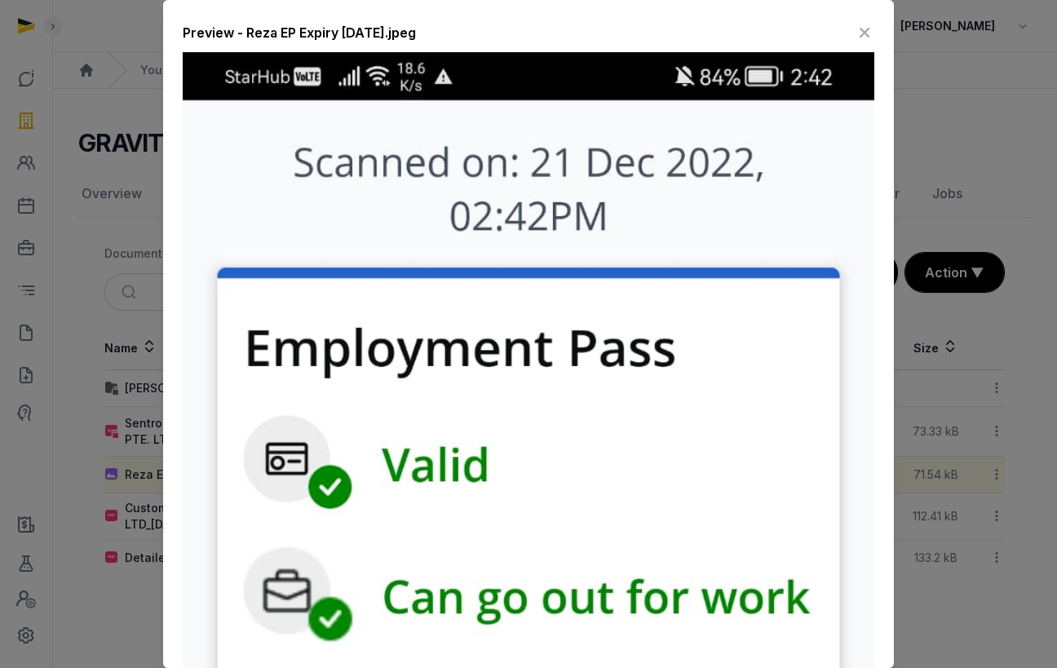
click at [920, 69] on div at bounding box center [528, 334] width 1057 height 668
click at [842, 33] on div "Preview - Reza EP Expiry Jan 2024.jpeg" at bounding box center [529, 36] width 692 height 33
click at [855, 33] on icon at bounding box center [865, 33] width 20 height 26
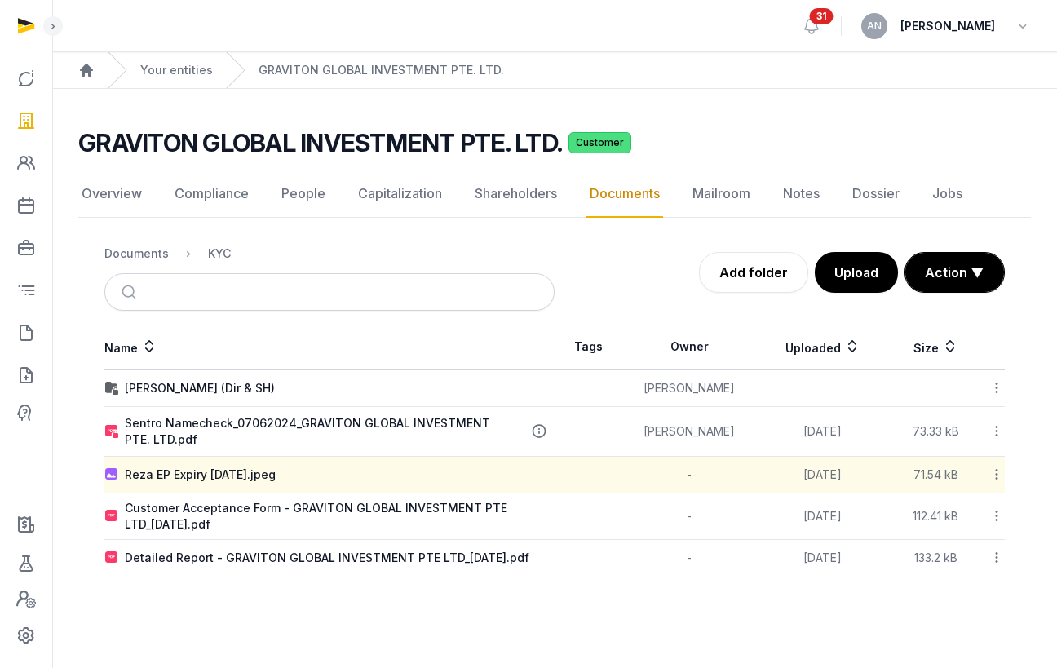
click at [137, 254] on div "Documents" at bounding box center [136, 254] width 64 height 16
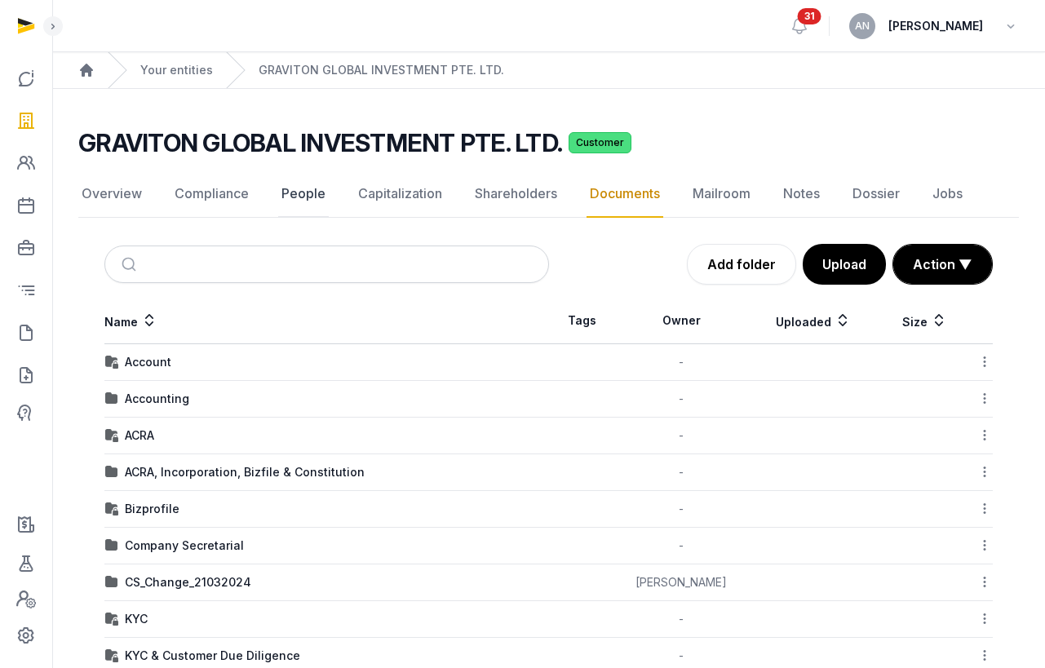
click at [292, 197] on link "People" at bounding box center [303, 193] width 51 height 47
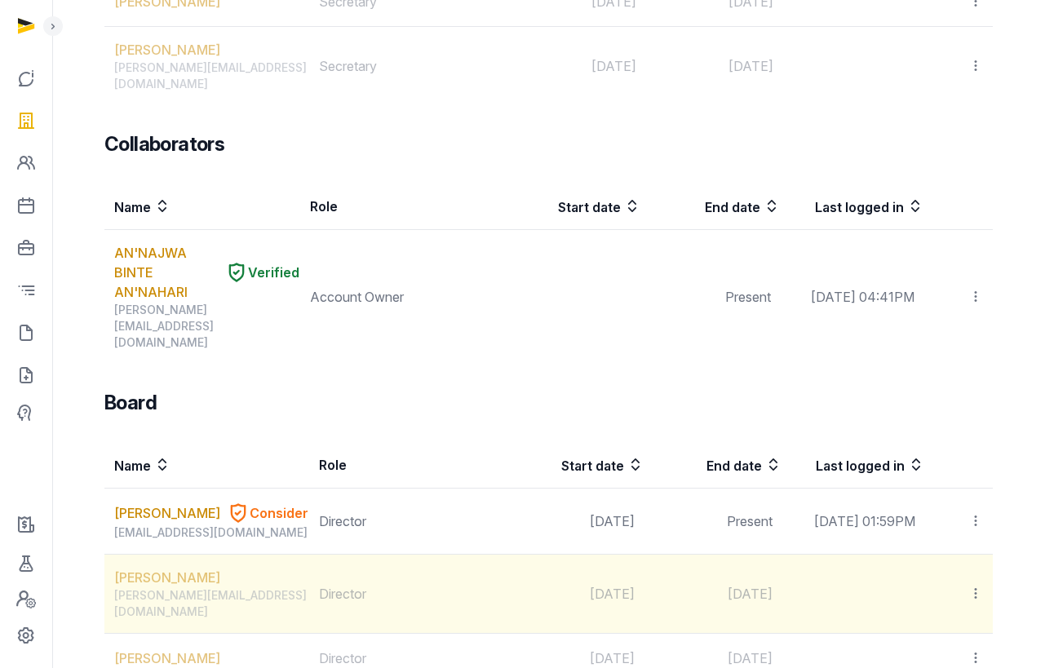
scroll to position [1007, 0]
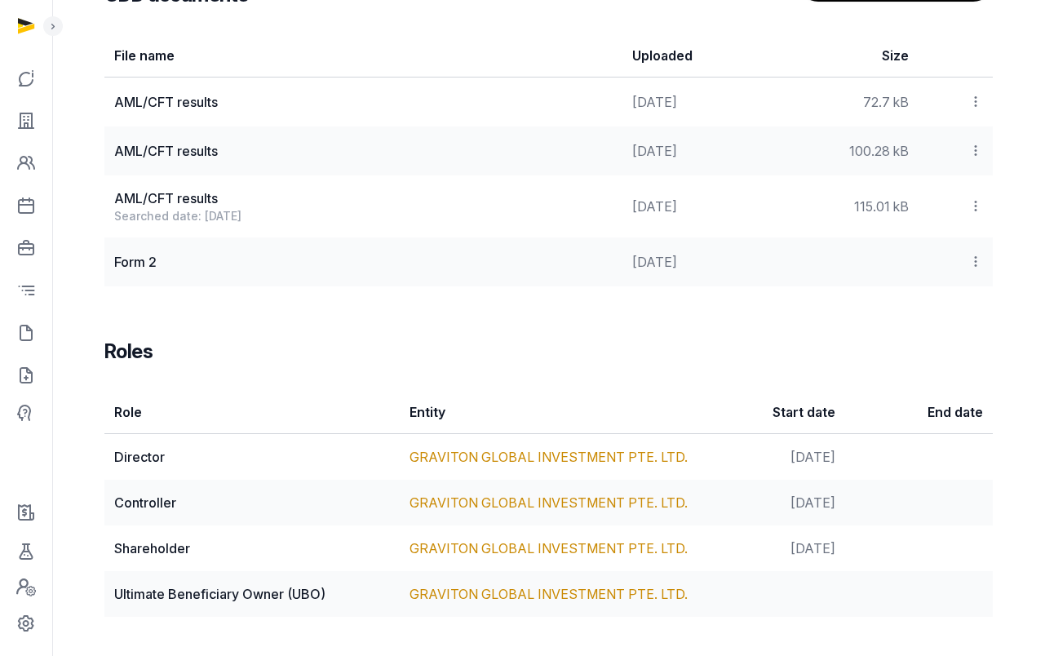
scroll to position [2324, 0]
click at [472, 458] on link "GRAVITON GLOBAL INVESTMENT PTE. LTD." at bounding box center [548, 457] width 278 height 16
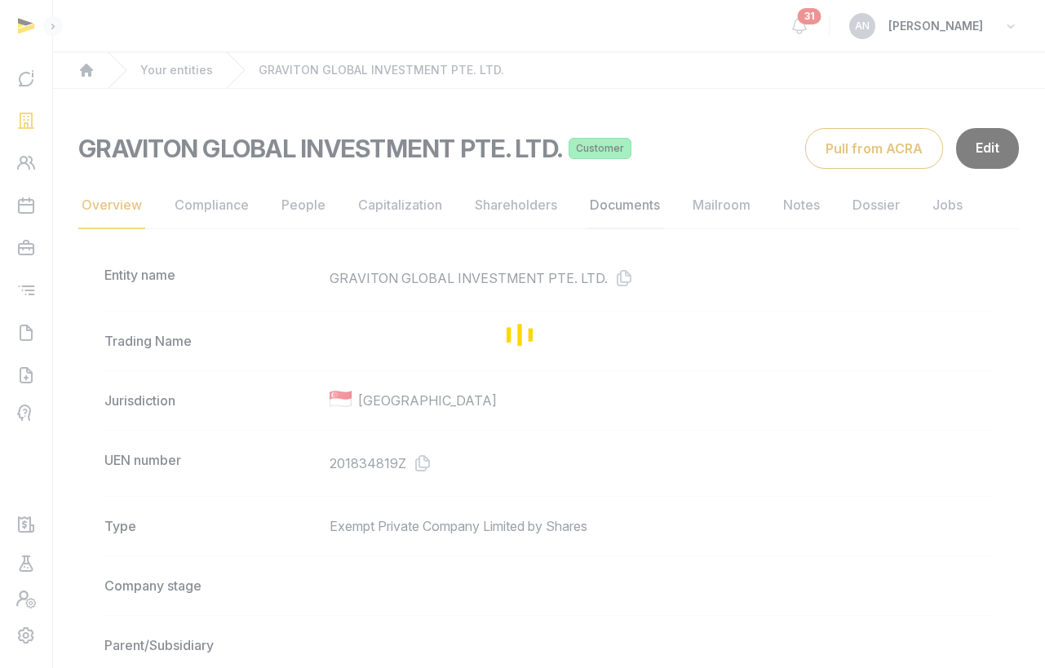
drag, startPoint x: 649, startPoint y: 223, endPoint x: 632, endPoint y: 214, distance: 19.3
click at [648, 222] on div "Loading" at bounding box center [522, 334] width 1045 height 668
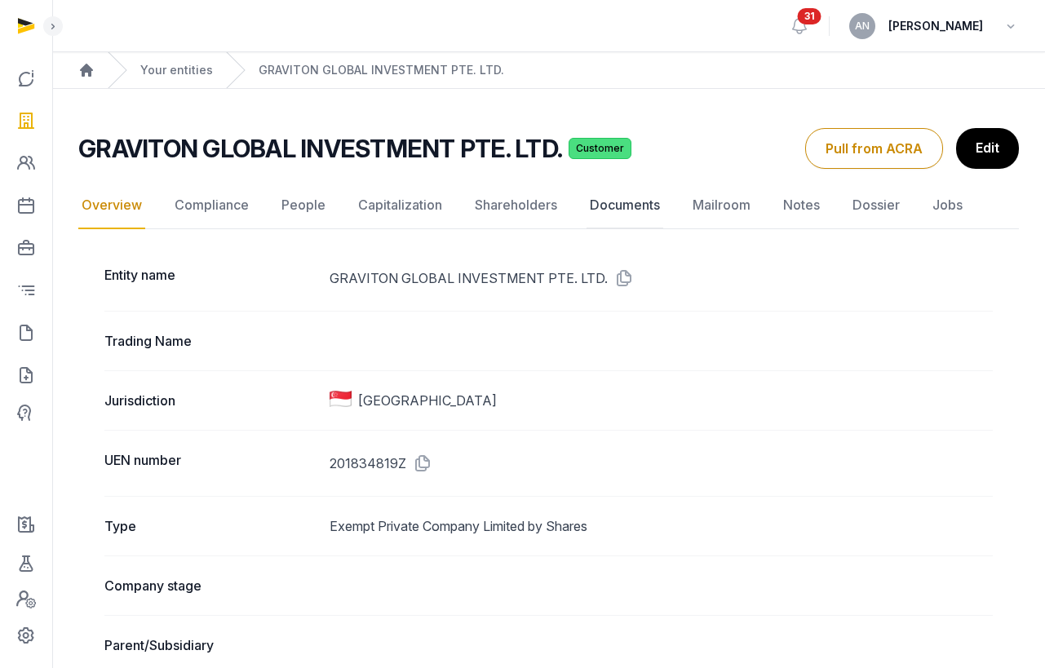
click at [626, 212] on link "Documents" at bounding box center [624, 205] width 77 height 47
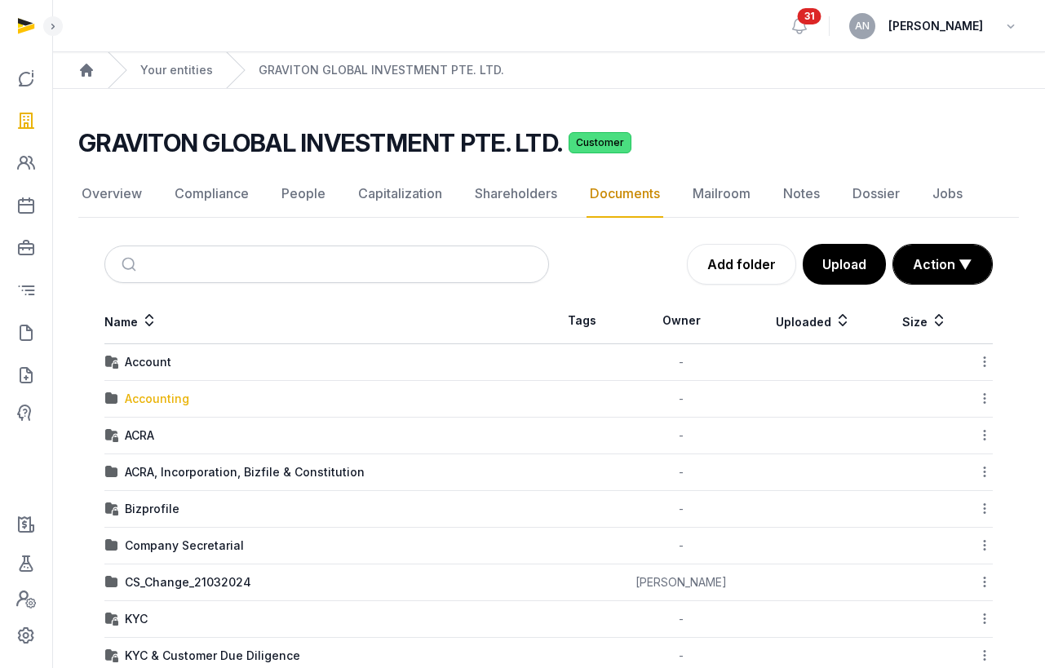
click at [150, 397] on div "Accounting" at bounding box center [157, 399] width 64 height 16
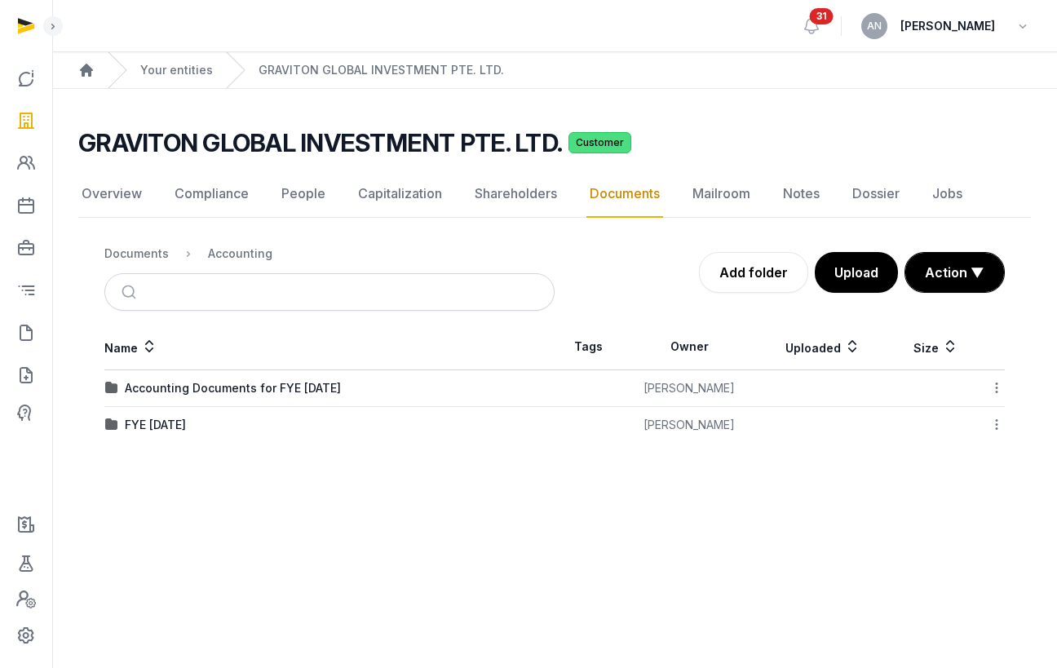
click at [175, 435] on td "FYE 31.12.2022" at bounding box center [329, 425] width 450 height 37
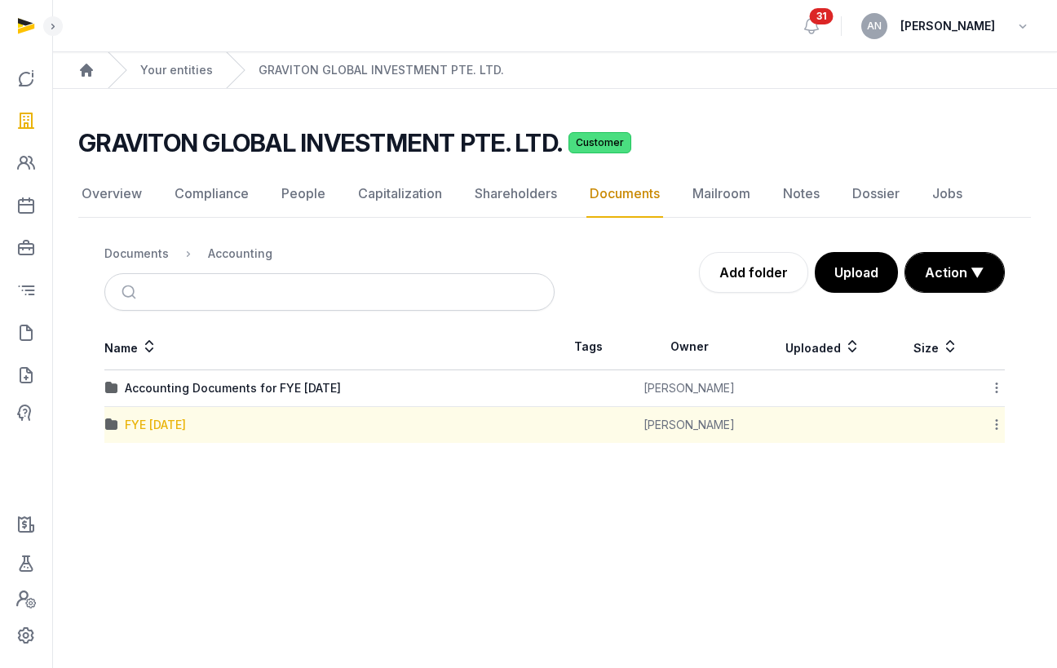
click at [182, 430] on div "FYE 31.12.2022" at bounding box center [155, 425] width 61 height 16
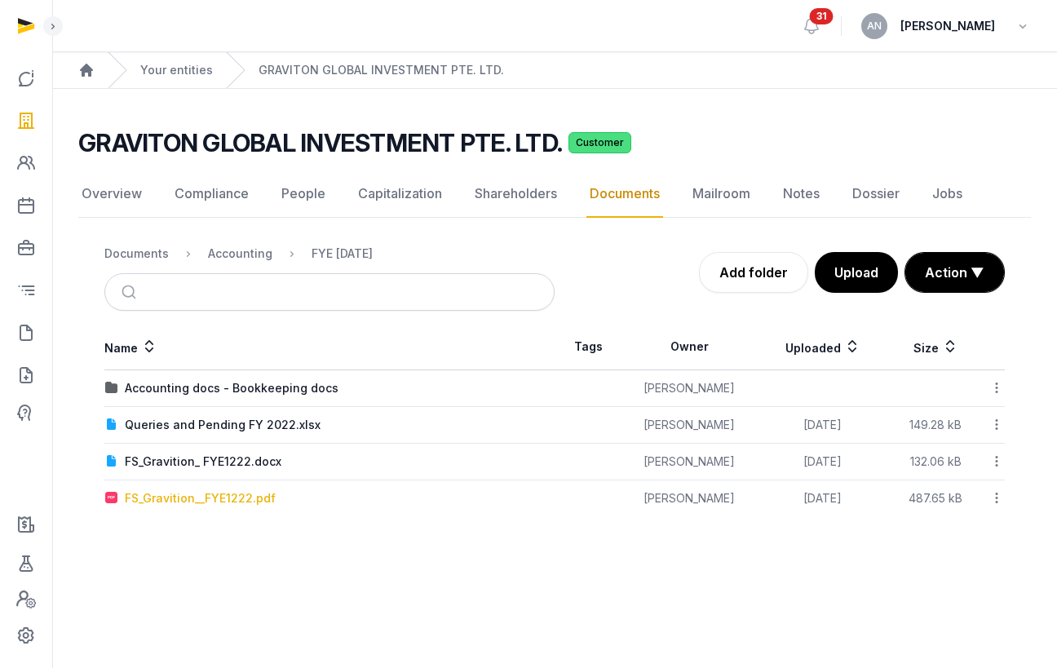
click at [165, 499] on div "FS_Gravition__FYE1222.pdf" at bounding box center [200, 498] width 151 height 16
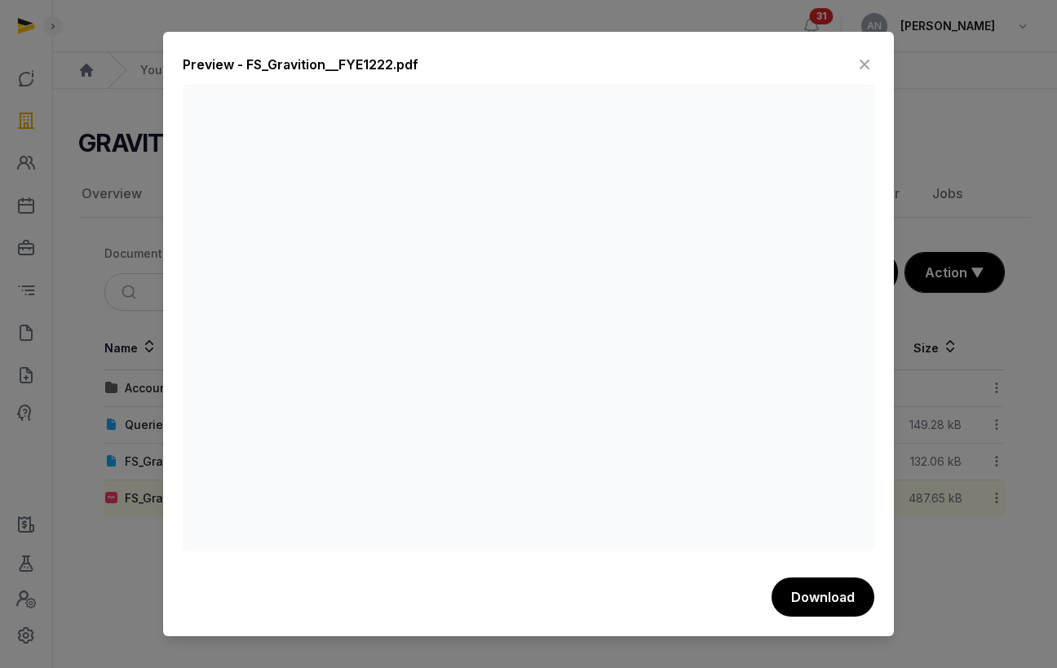
click at [867, 74] on icon at bounding box center [865, 64] width 20 height 26
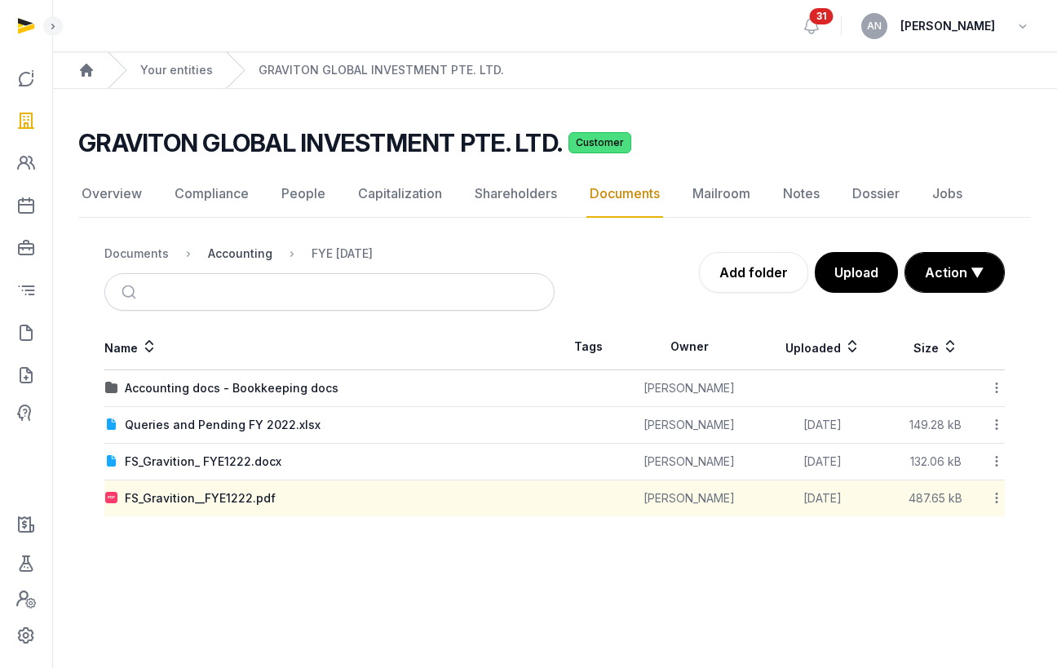
click at [215, 253] on div "Accounting" at bounding box center [240, 254] width 64 height 16
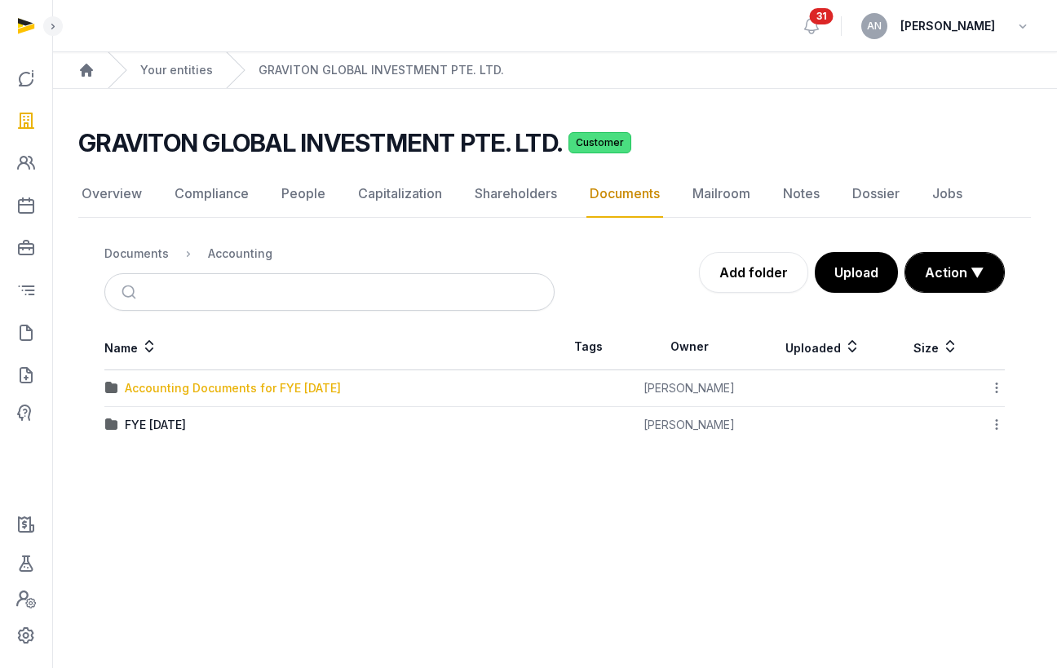
click at [182, 394] on div "Accounting Documents for FYE 31.12.2023" at bounding box center [233, 388] width 216 height 16
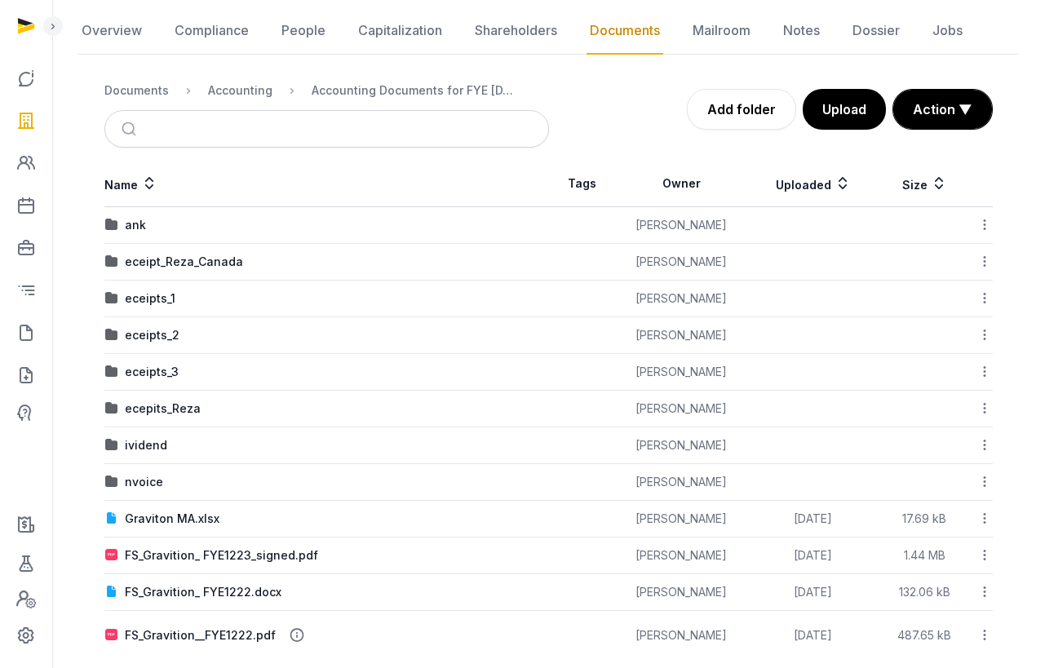
scroll to position [188, 0]
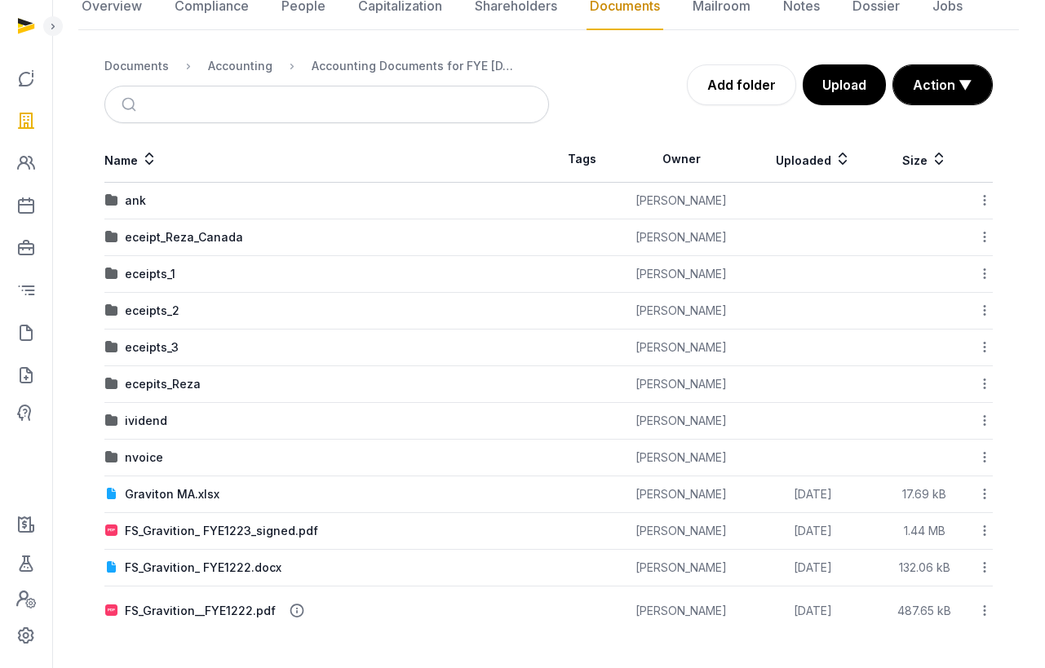
drag, startPoint x: 224, startPoint y: 526, endPoint x: 260, endPoint y: 511, distance: 38.8
click at [224, 526] on div "FS_Gravition_ FYE1223_signed.pdf" at bounding box center [221, 531] width 193 height 16
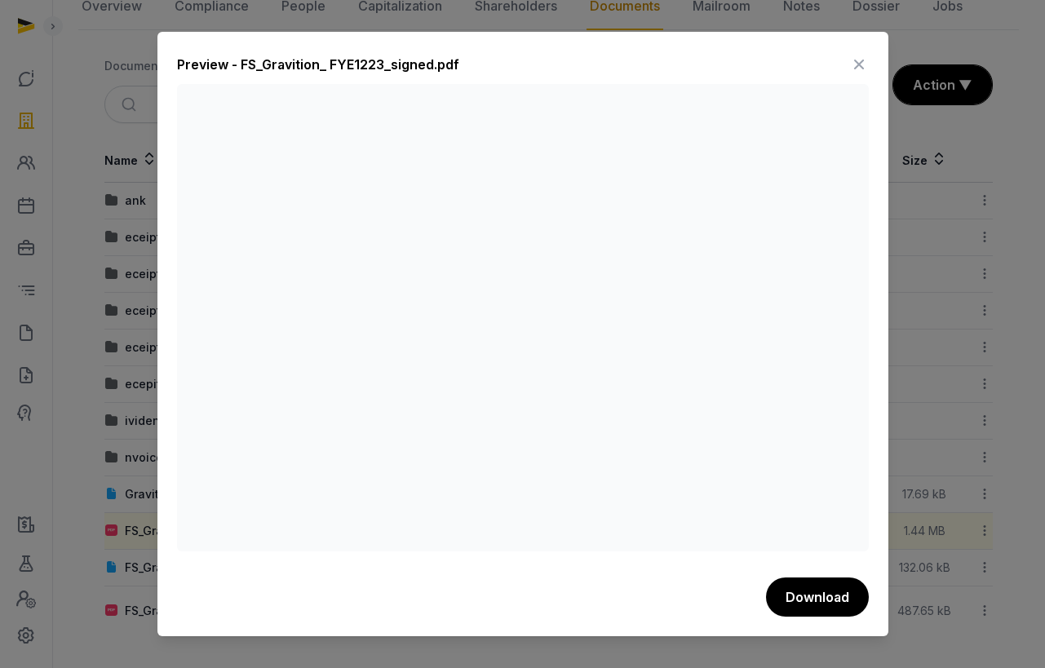
scroll to position [0, 0]
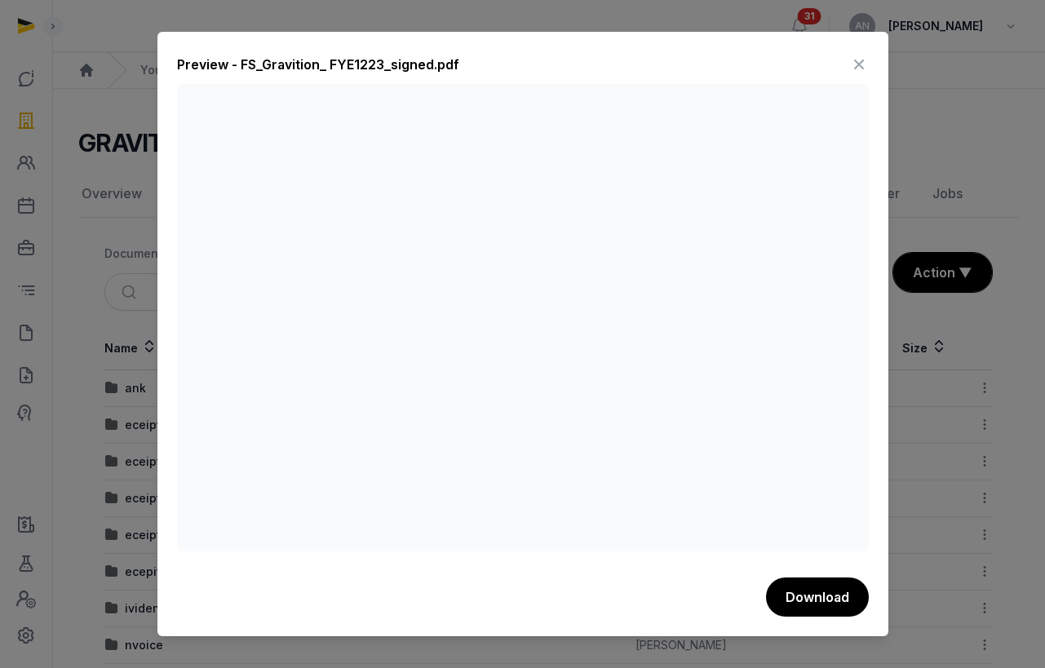
click at [858, 59] on icon at bounding box center [859, 64] width 20 height 26
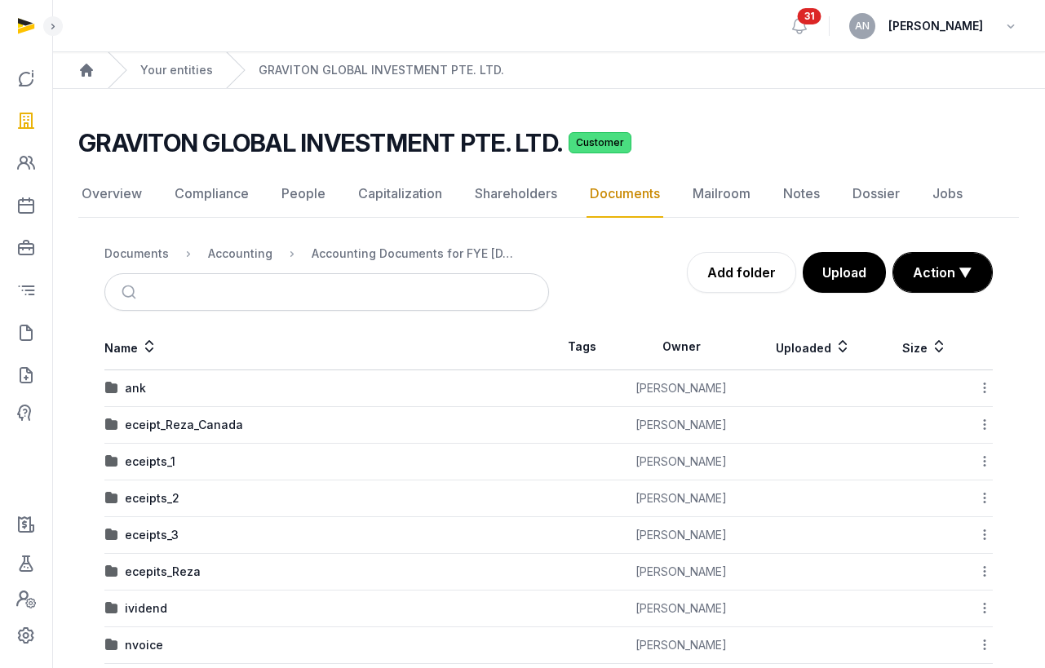
click at [257, 244] on div "Accounting" at bounding box center [227, 254] width 91 height 20
click at [258, 251] on div "Accounting" at bounding box center [240, 254] width 64 height 16
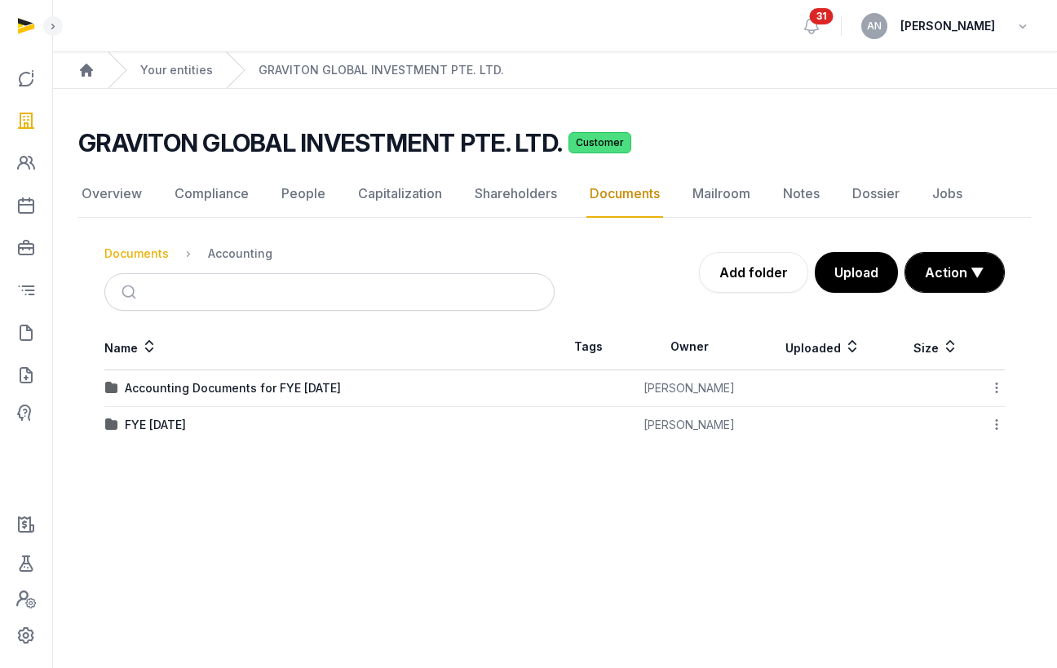
click at [149, 257] on div "Documents" at bounding box center [136, 254] width 64 height 16
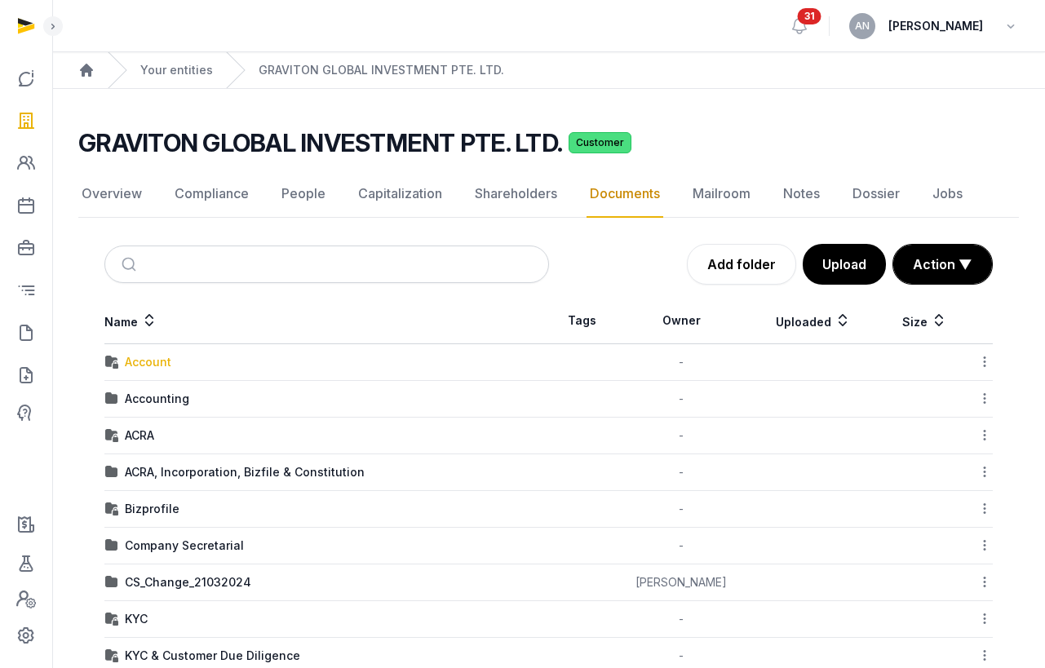
click at [152, 366] on div "Account" at bounding box center [148, 362] width 46 height 16
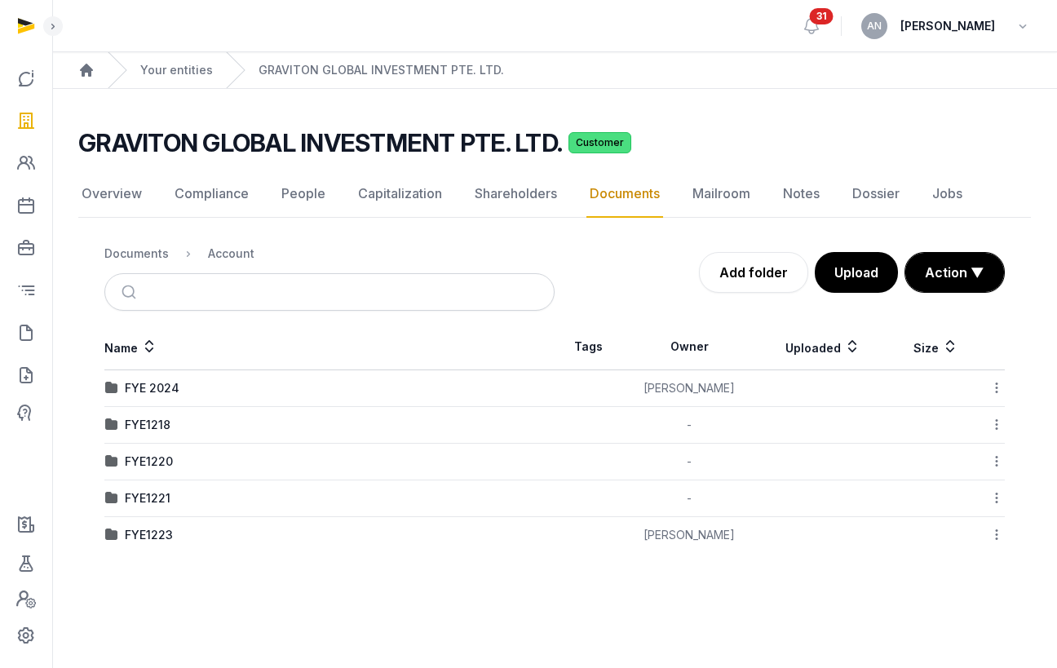
click at [154, 380] on div "FYE 2024" at bounding box center [152, 388] width 55 height 16
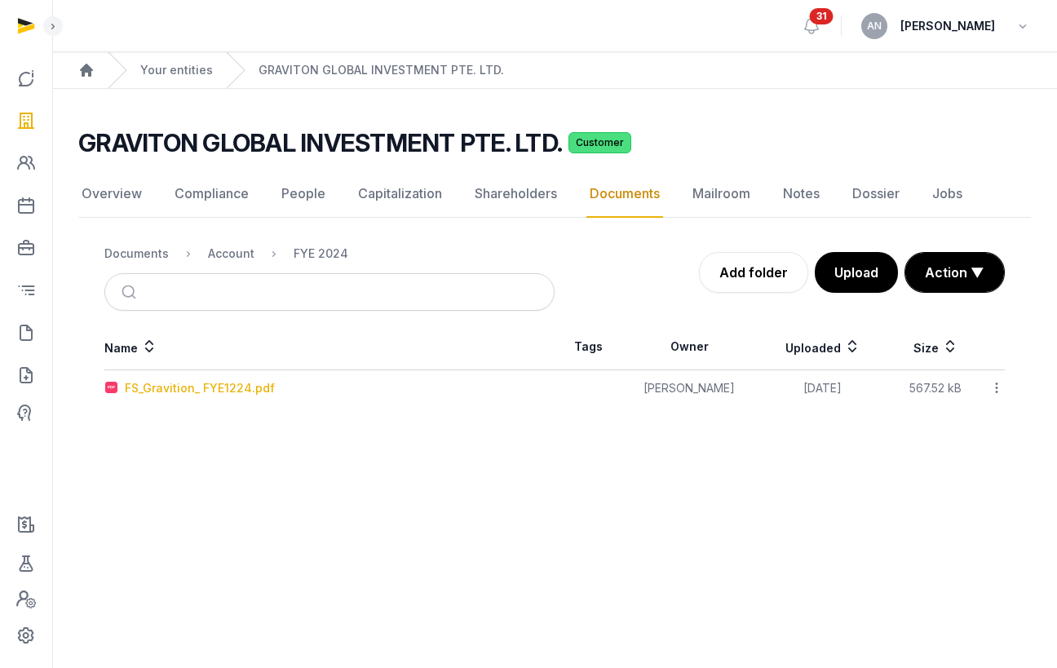
click at [174, 396] on div "FS_Gravition_ FYE1224.pdf" at bounding box center [200, 388] width 150 height 16
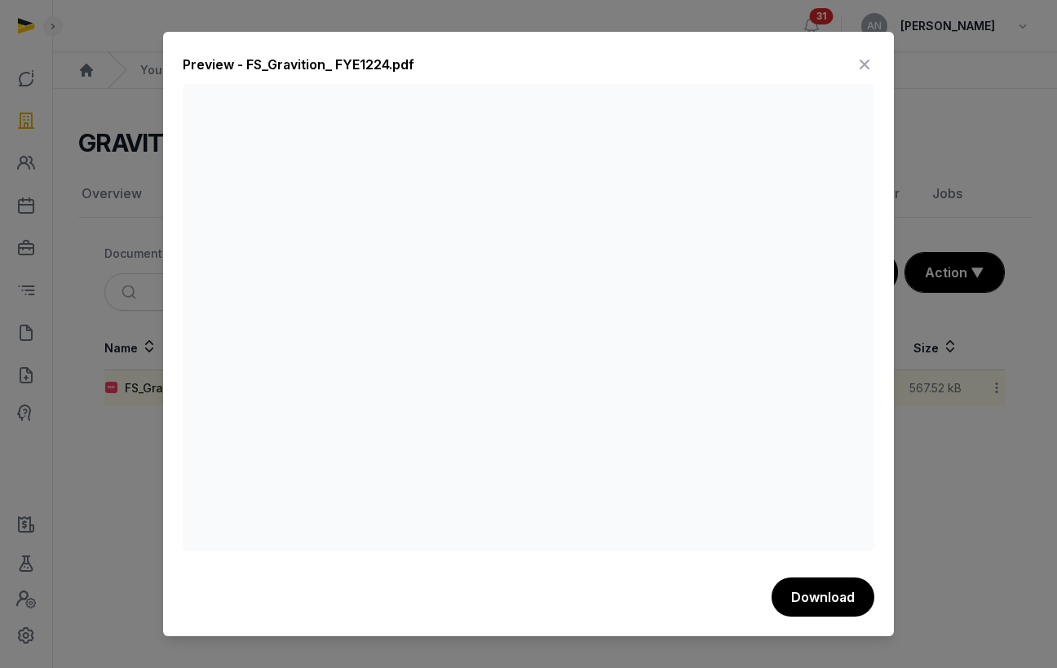
drag, startPoint x: 861, startPoint y: 57, endPoint x: 845, endPoint y: 64, distance: 17.9
click at [864, 60] on icon at bounding box center [865, 64] width 20 height 26
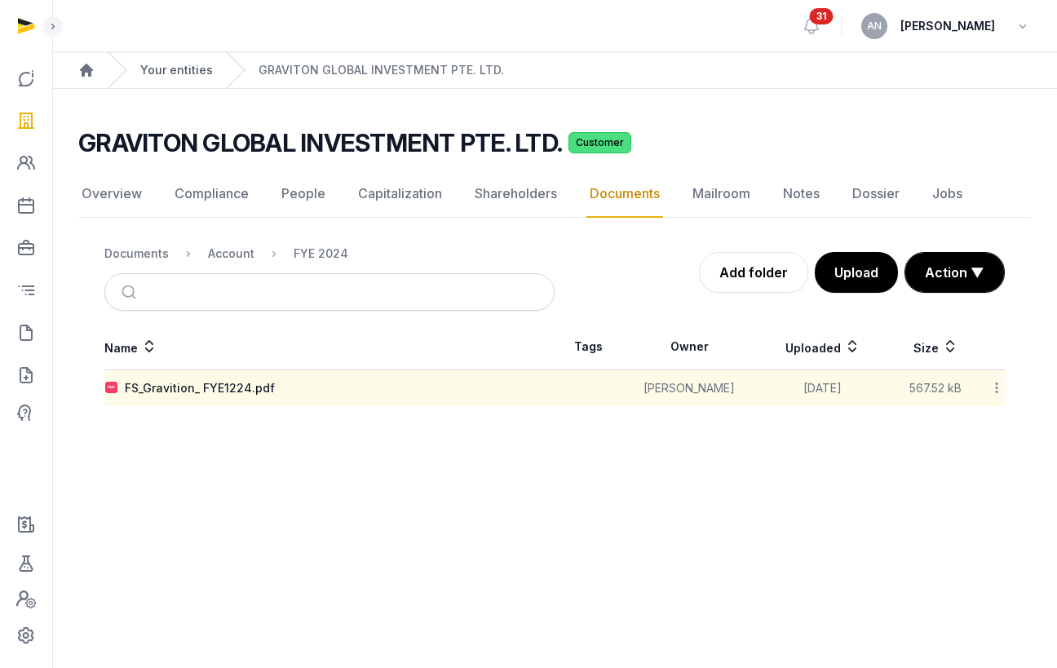
click at [179, 66] on link "Your entities" at bounding box center [176, 70] width 73 height 16
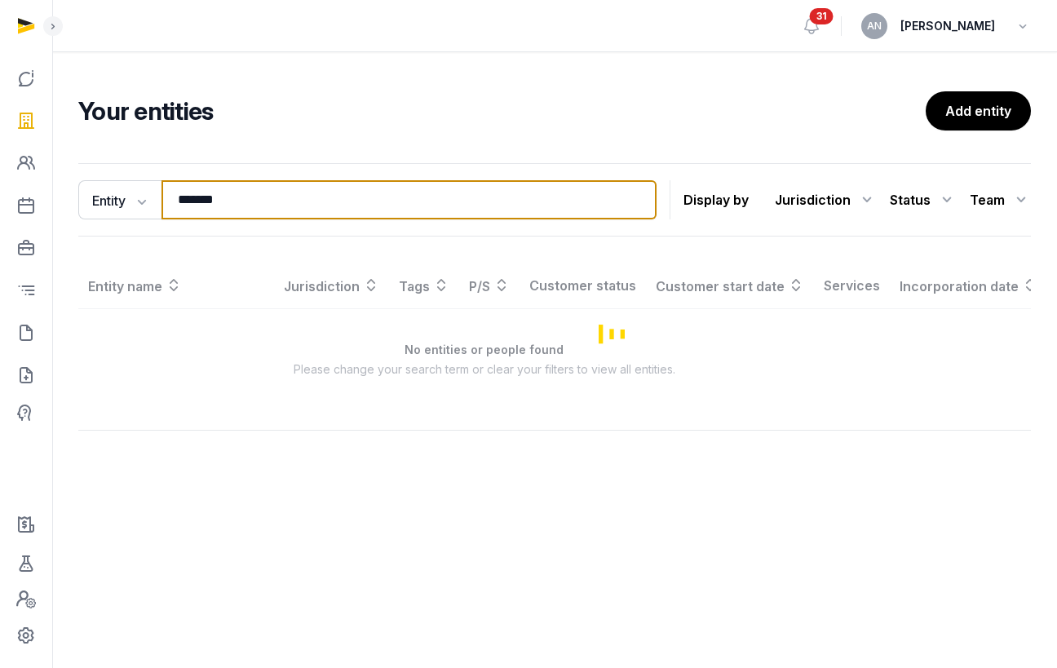
click at [285, 186] on input "*******" at bounding box center [408, 199] width 495 height 39
click at [285, 185] on input "*******" at bounding box center [408, 199] width 495 height 39
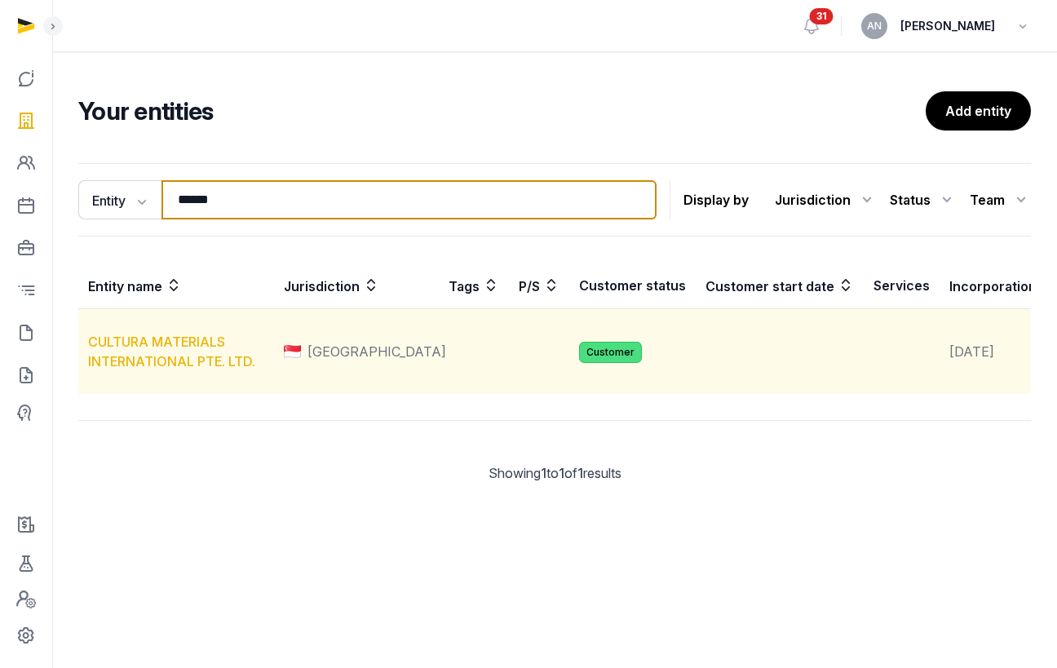
type input "******"
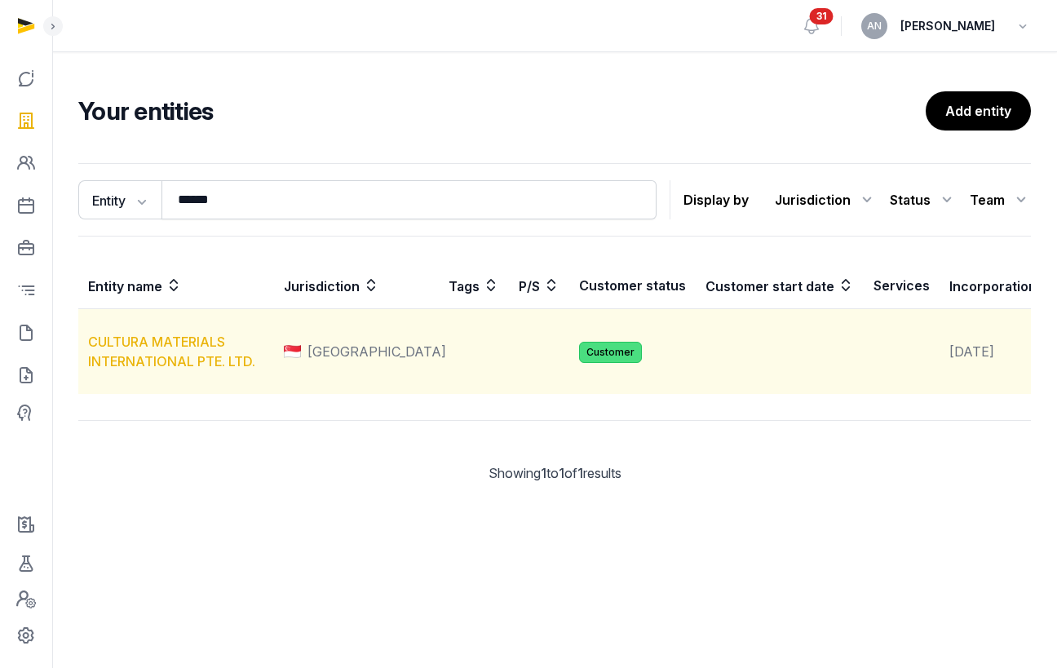
click at [192, 358] on link "CULTURA MATERIALS INTERNATIONAL PTE. LTD." at bounding box center [171, 352] width 167 height 36
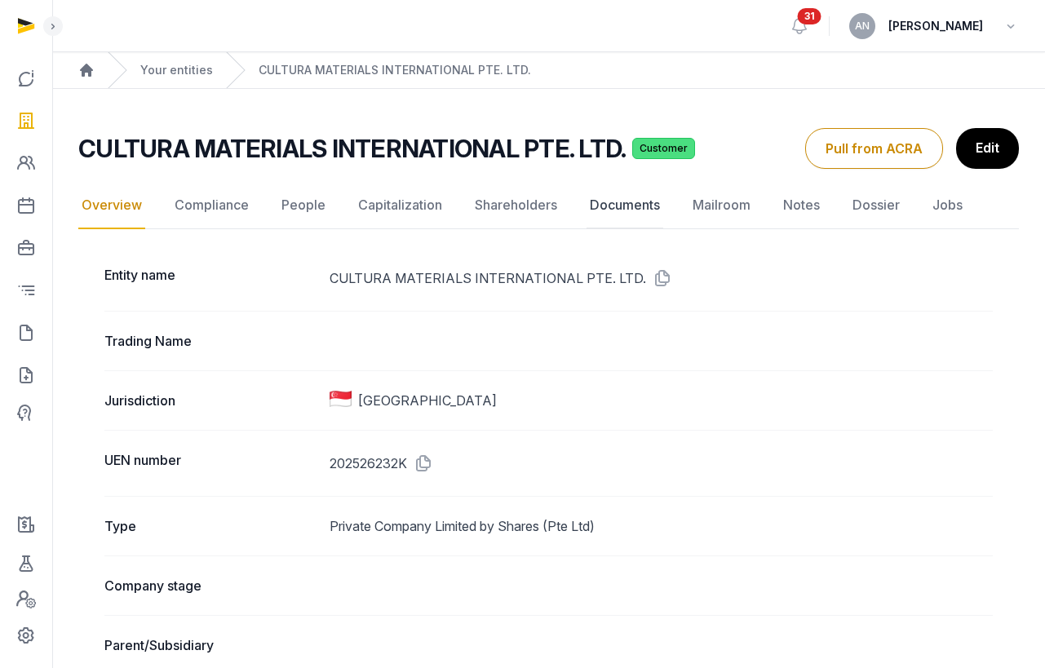
click at [642, 204] on link "Documents" at bounding box center [624, 205] width 77 height 47
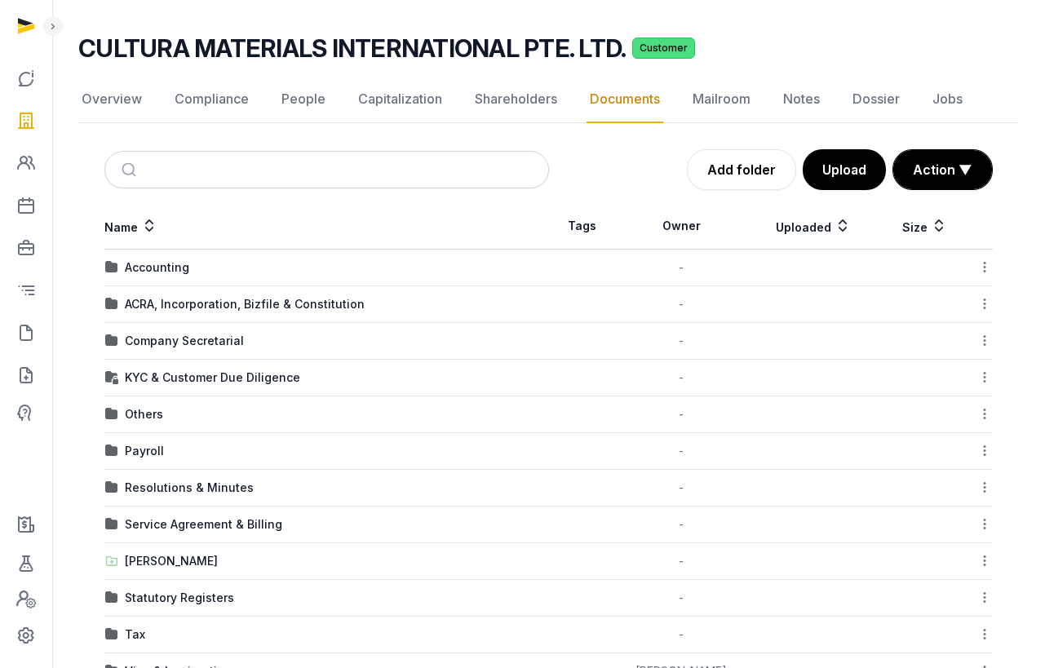
scroll to position [148, 0]
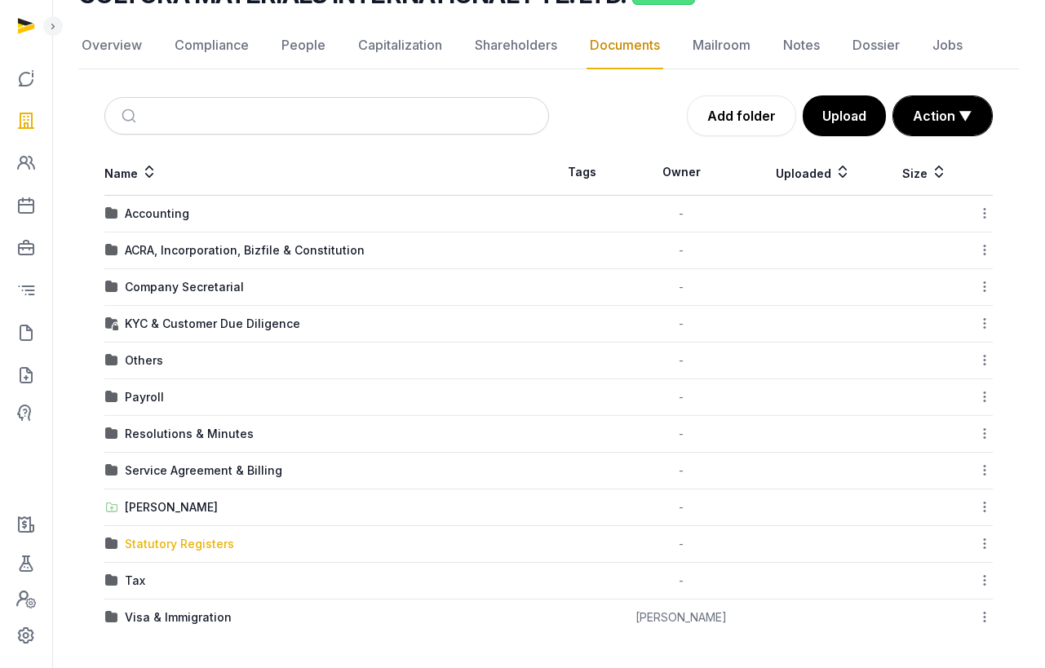
click at [150, 542] on div "Statutory Registers" at bounding box center [179, 544] width 109 height 16
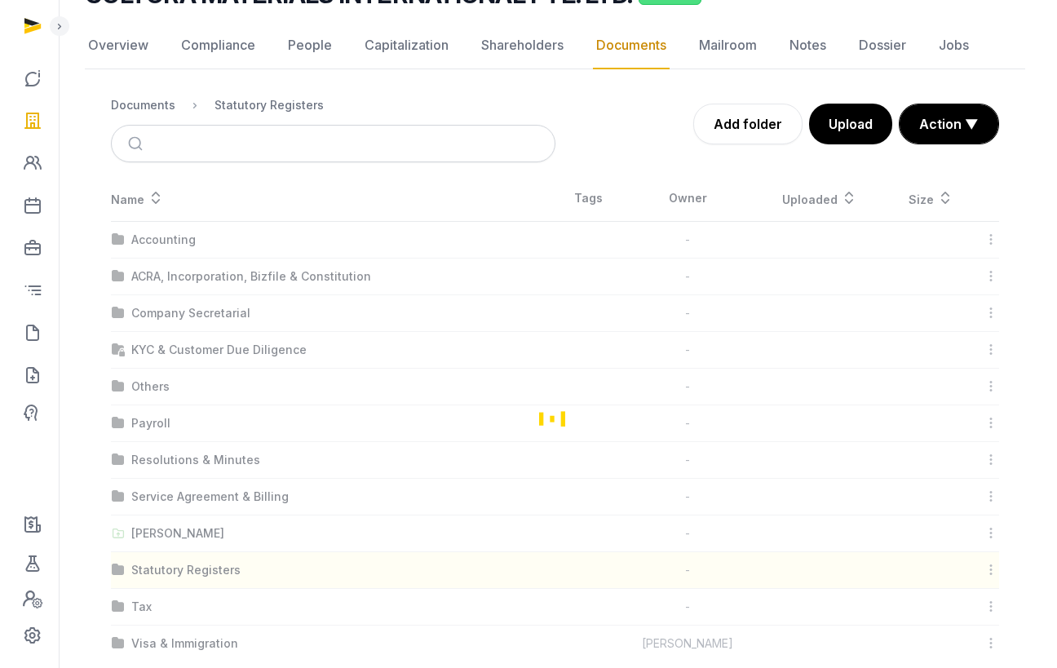
scroll to position [0, 0]
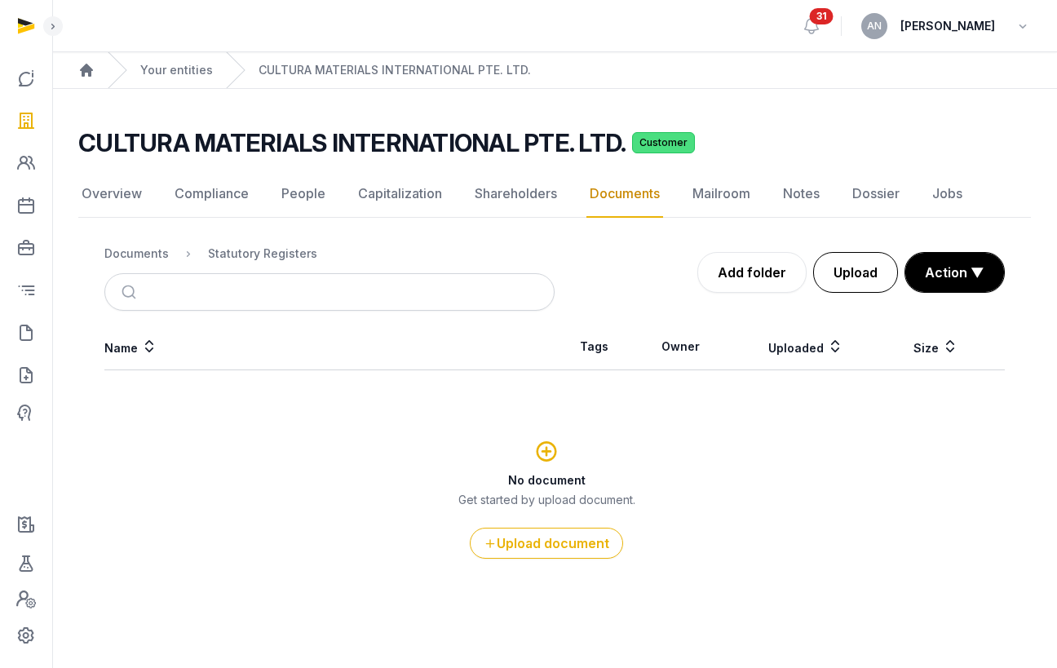
click at [857, 274] on button "Upload" at bounding box center [855, 272] width 85 height 41
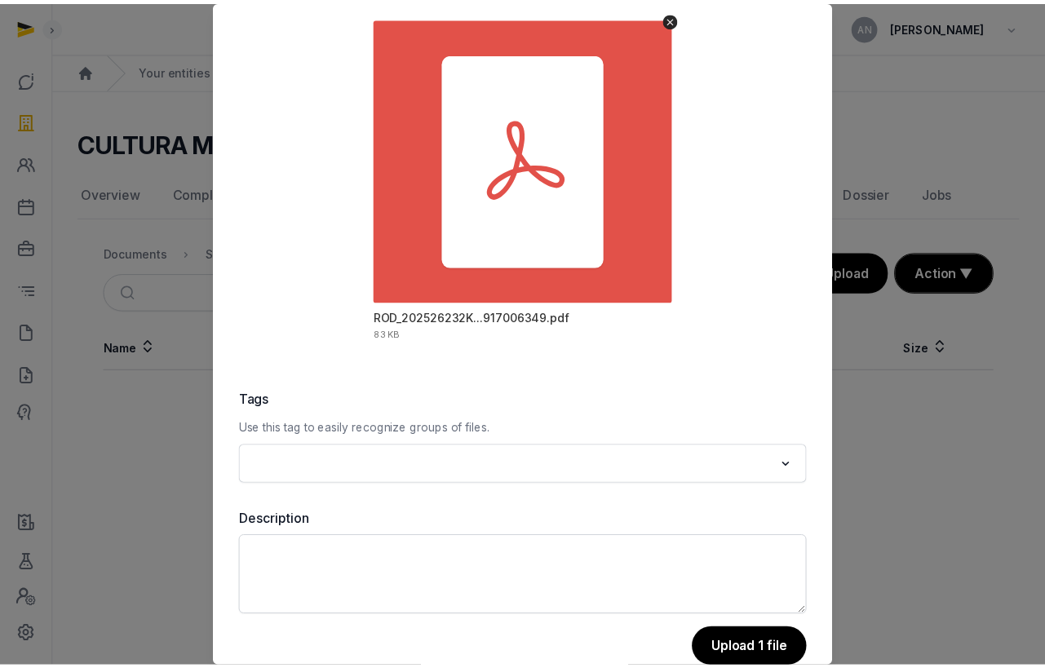
scroll to position [130, 0]
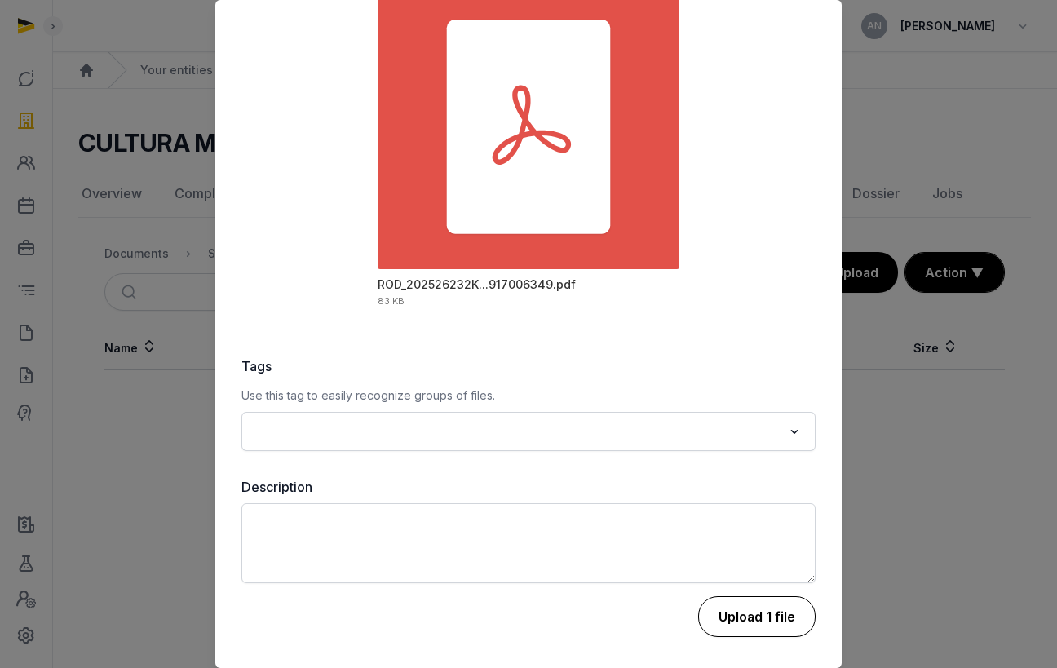
click at [734, 560] on button "Upload 1 file" at bounding box center [756, 616] width 117 height 41
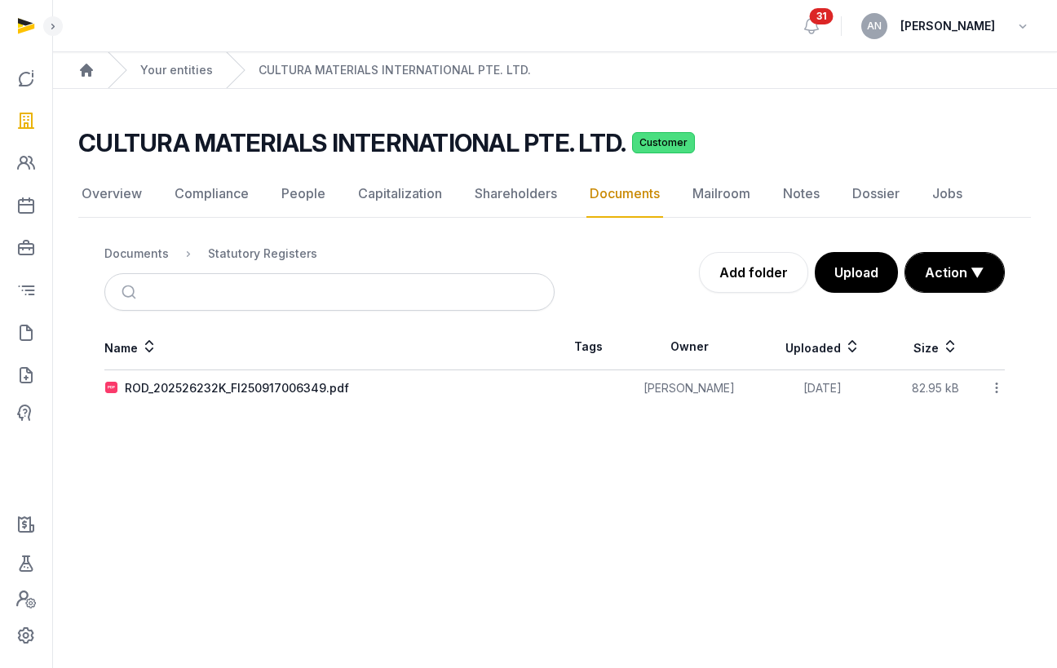
click at [399, 500] on main "Open sidebar 31 AN Anna Nari Home Your entities CULTURA MATERIALS INTERNATIONAL…" at bounding box center [528, 334] width 1057 height 668
click at [127, 259] on div "Documents" at bounding box center [136, 254] width 64 height 16
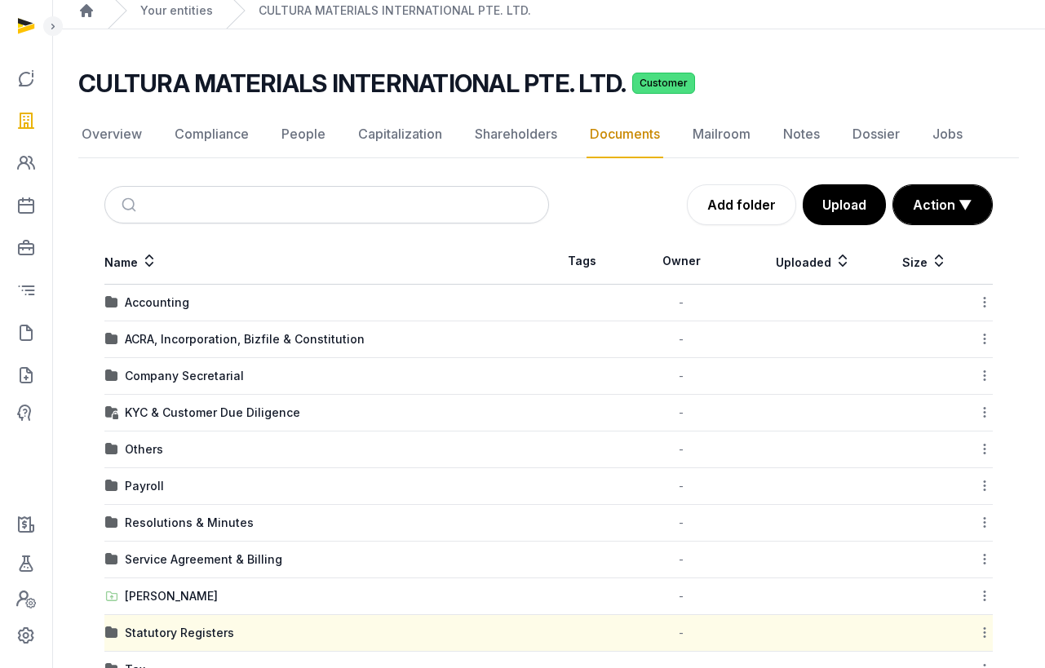
scroll to position [148, 0]
